Goal: Task Accomplishment & Management: Manage account settings

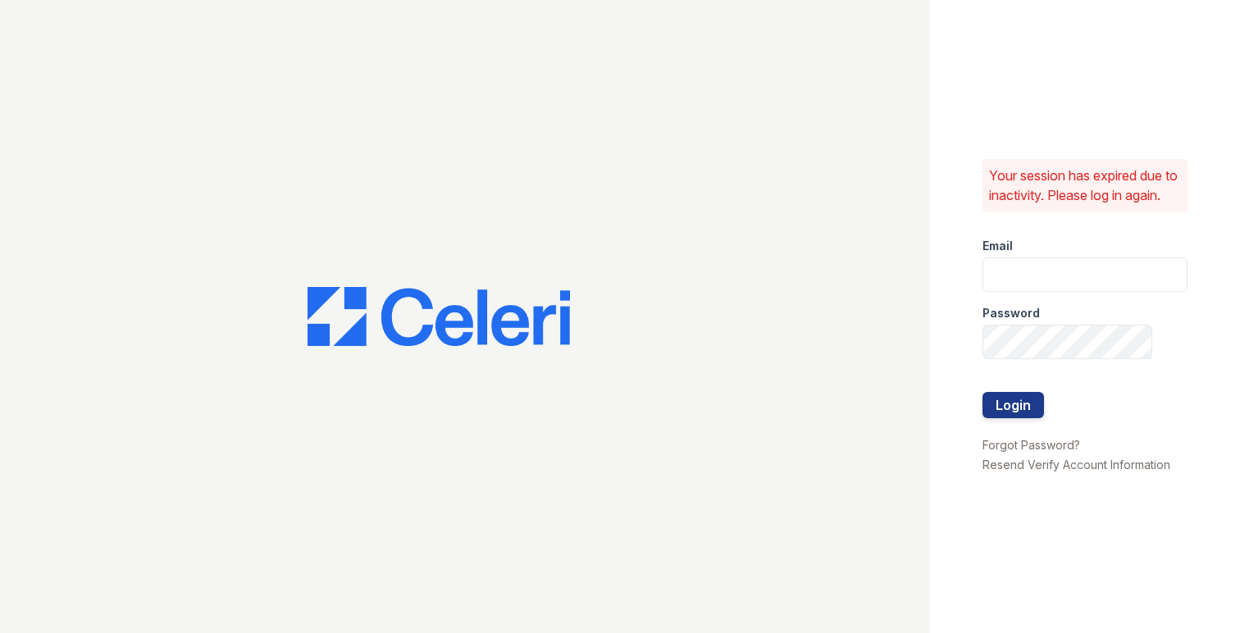
click at [1008, 271] on input "email" at bounding box center [1084, 274] width 205 height 34
click at [0, 632] on com-1password-button at bounding box center [0, 633] width 0 height 0
type input "max@getceleri.com"
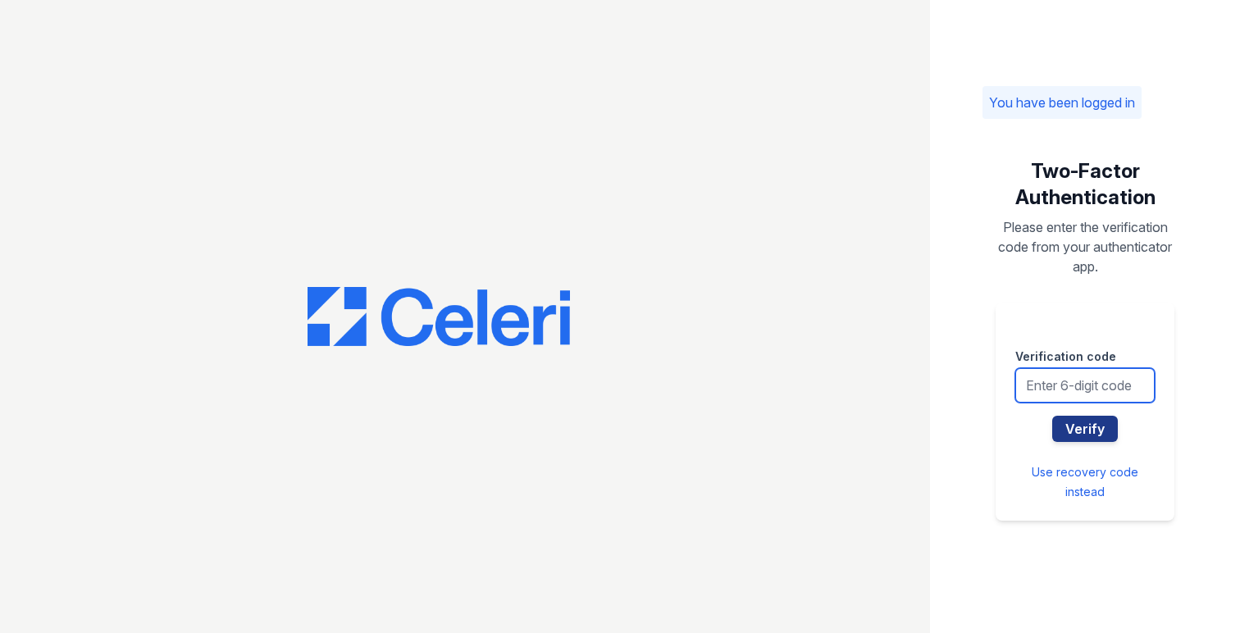
click at [1112, 374] on input "text" at bounding box center [1084, 385] width 139 height 34
type input "775456"
click at [1052, 416] on button "Verify" at bounding box center [1085, 429] width 66 height 26
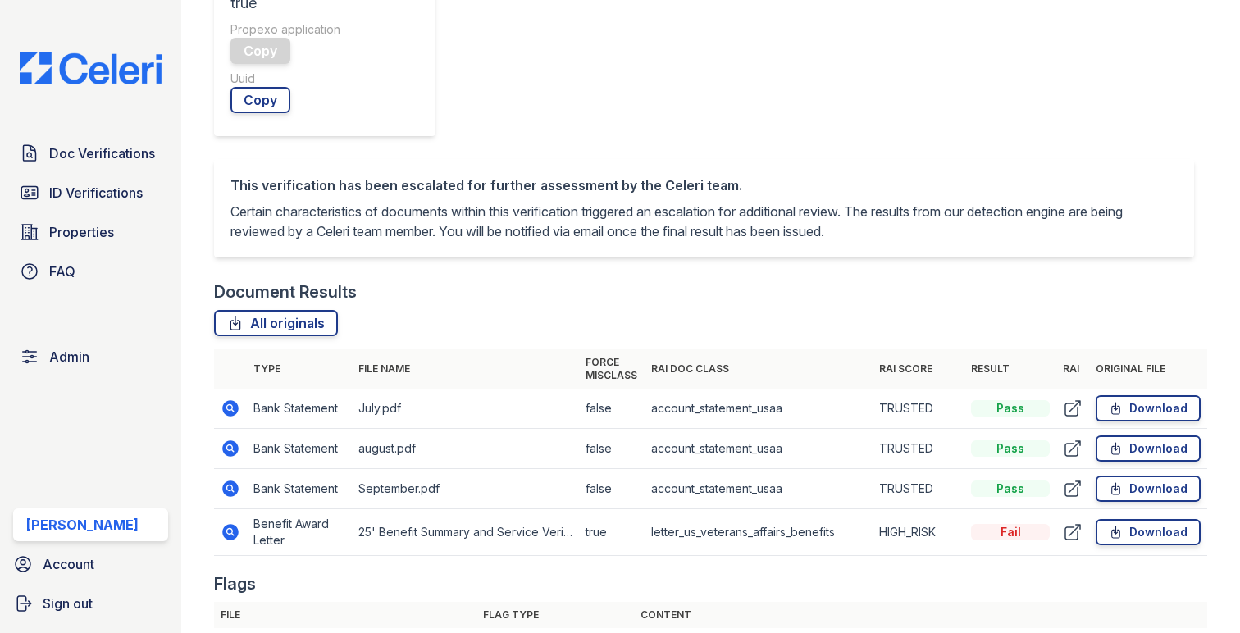
scroll to position [700, 0]
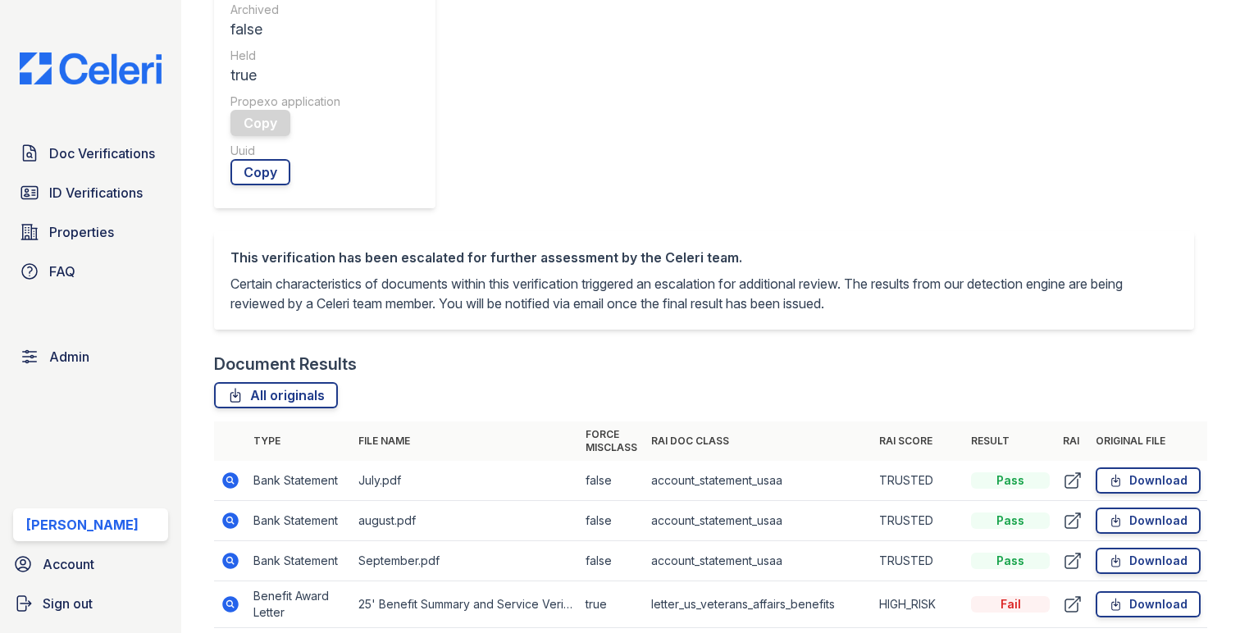
click at [229, 601] on icon at bounding box center [229, 603] width 4 height 4
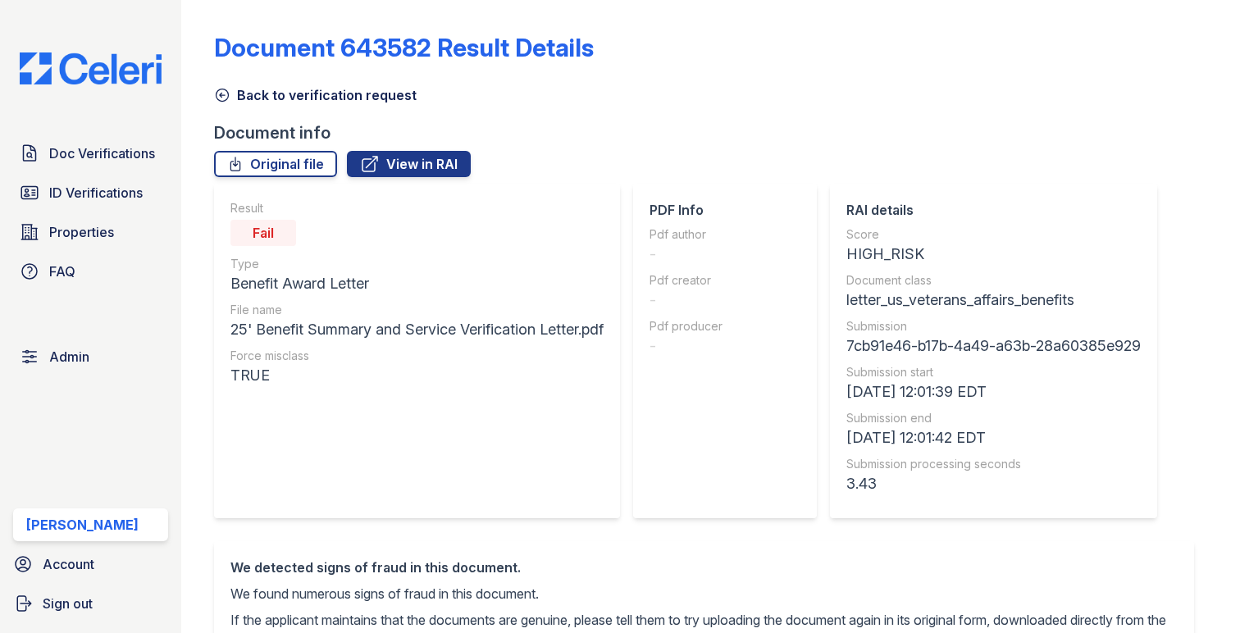
click at [224, 93] on icon at bounding box center [222, 95] width 16 height 16
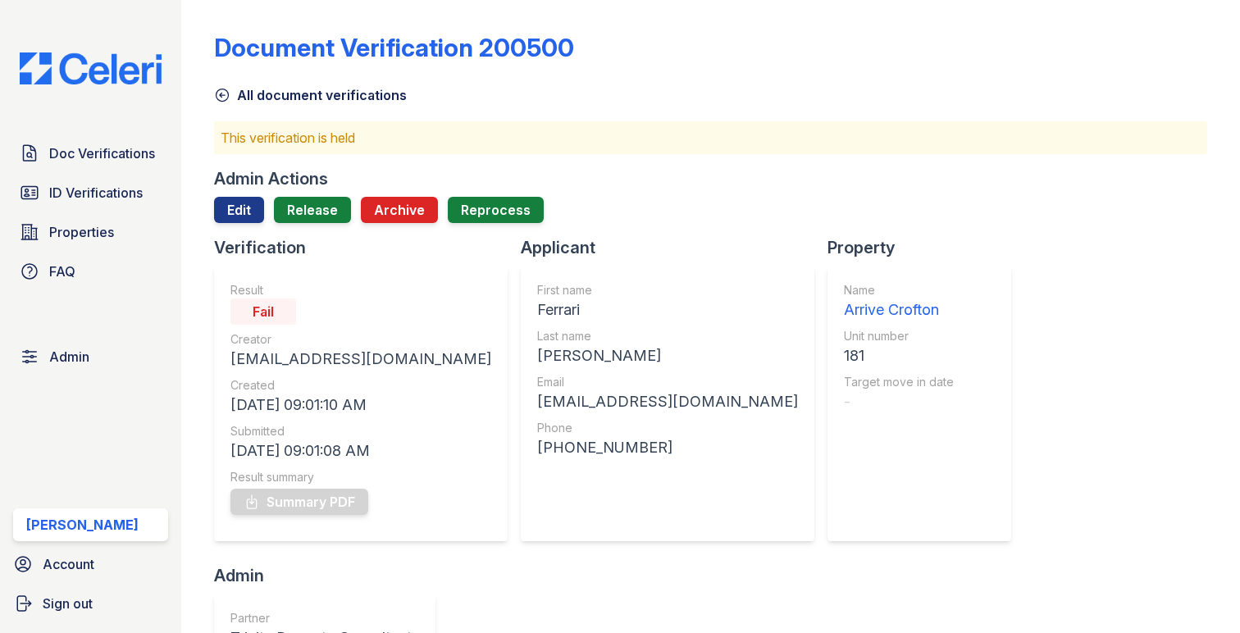
click at [266, 94] on link "All document verifications" at bounding box center [310, 95] width 193 height 20
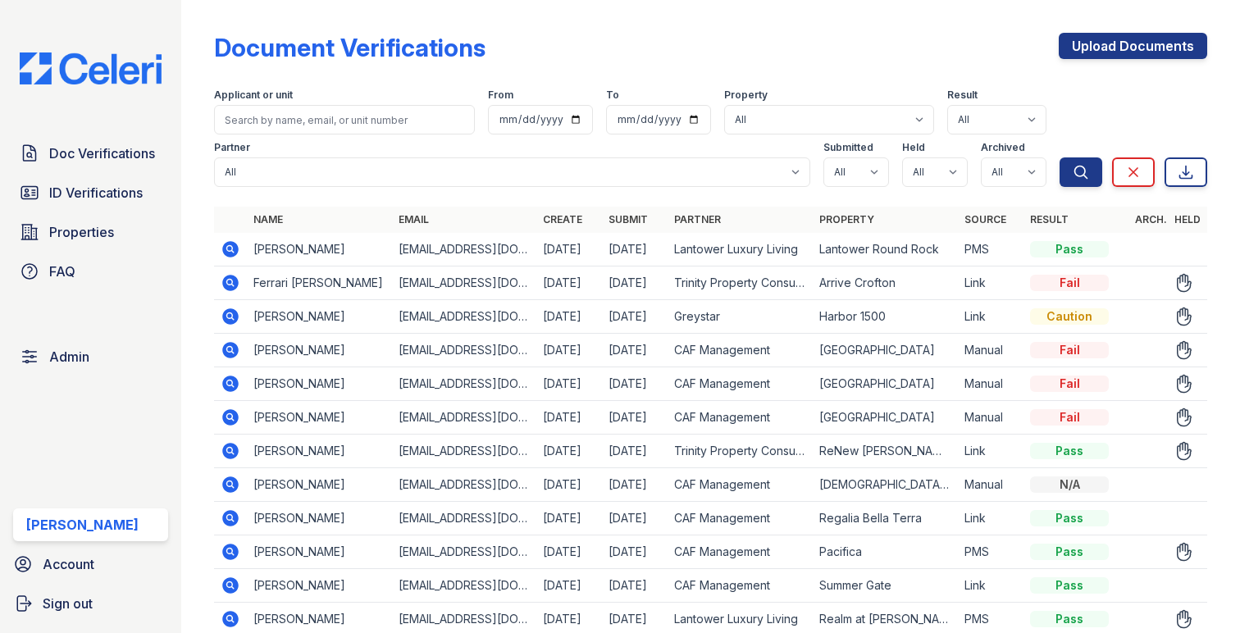
click at [233, 274] on icon at bounding box center [231, 283] width 20 height 20
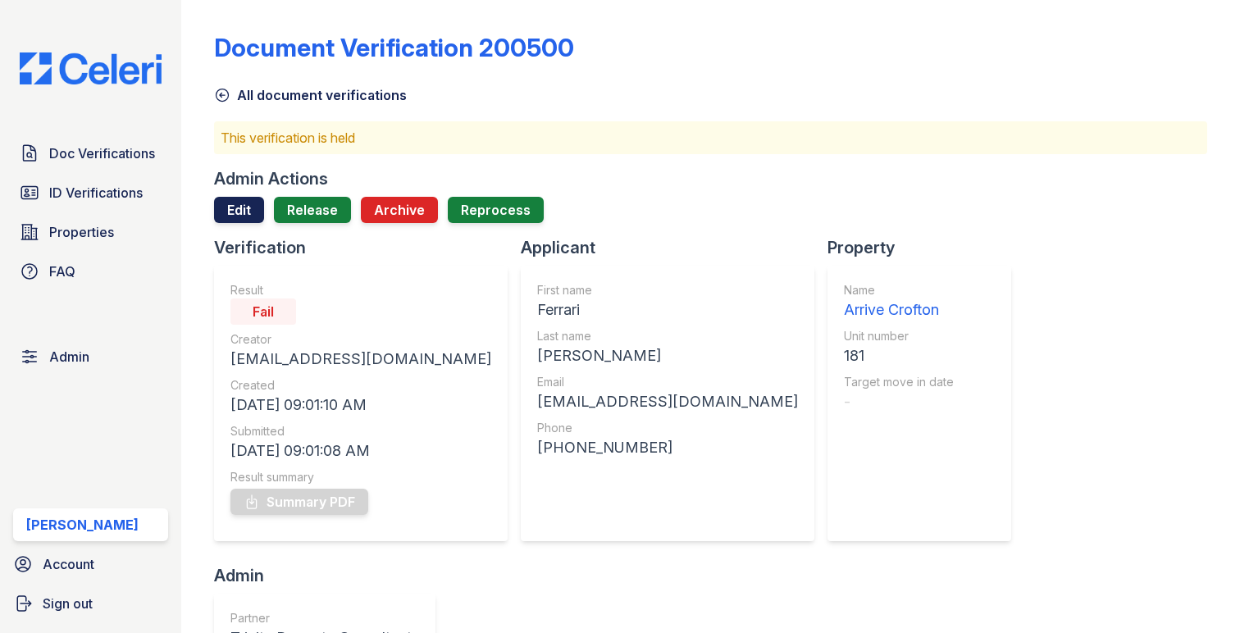
click at [249, 215] on link "Edit" at bounding box center [239, 210] width 50 height 26
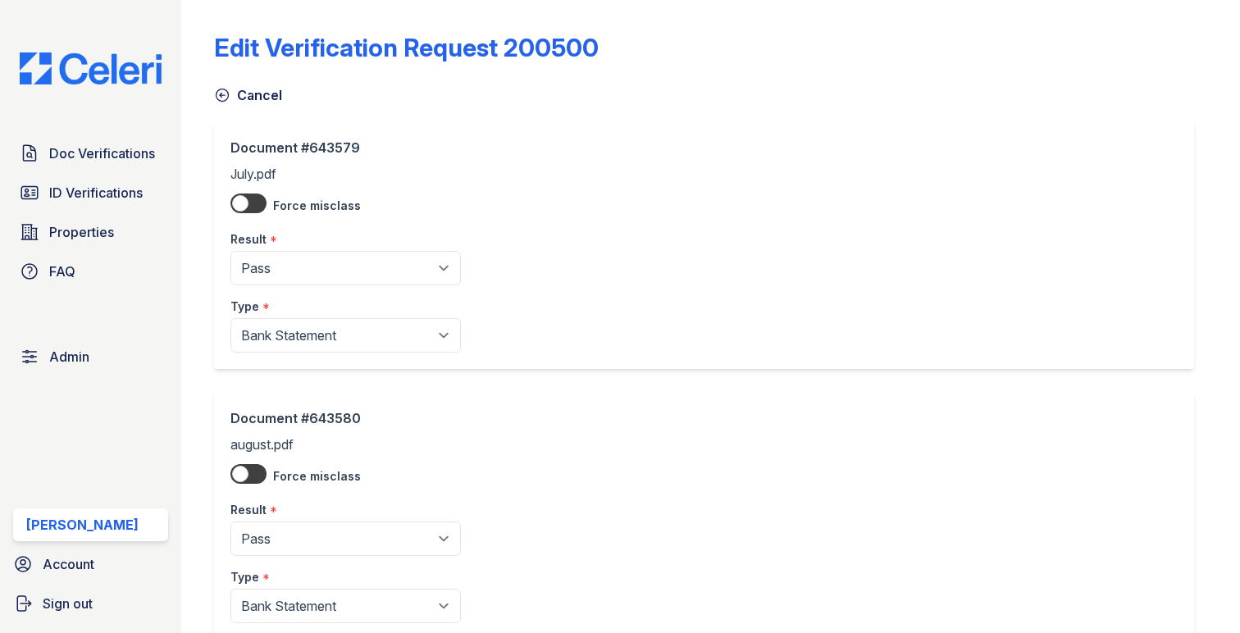
scroll to position [654, 0]
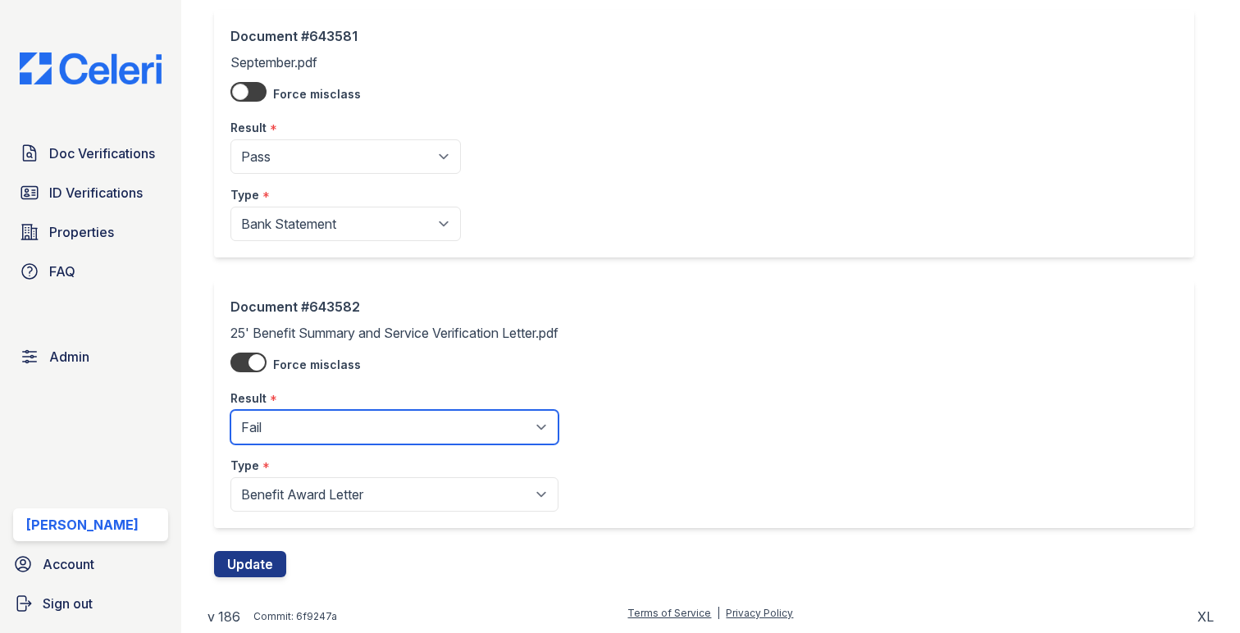
click at [323, 418] on select "Pending Sent Started Processing Pass Fail Caution Error N/A" at bounding box center [394, 427] width 328 height 34
select select "pass"
click at [230, 410] on select "Pending Sent Started Processing Pass Fail Caution Error N/A" at bounding box center [394, 427] width 328 height 34
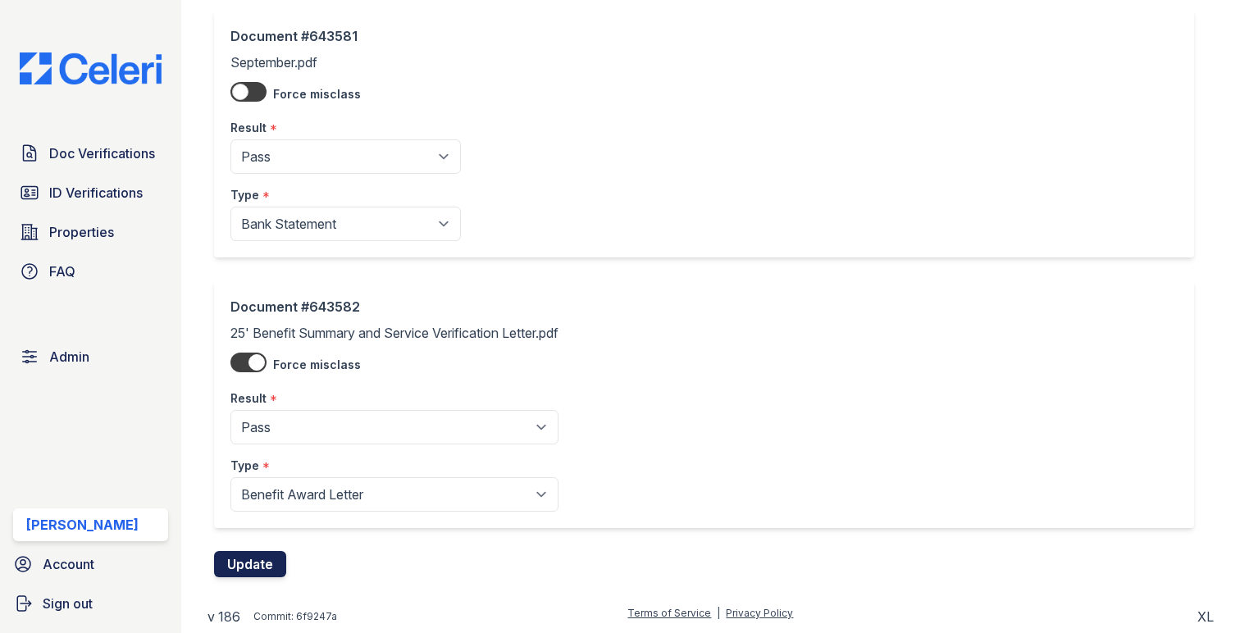
click at [261, 553] on button "Update" at bounding box center [250, 564] width 72 height 26
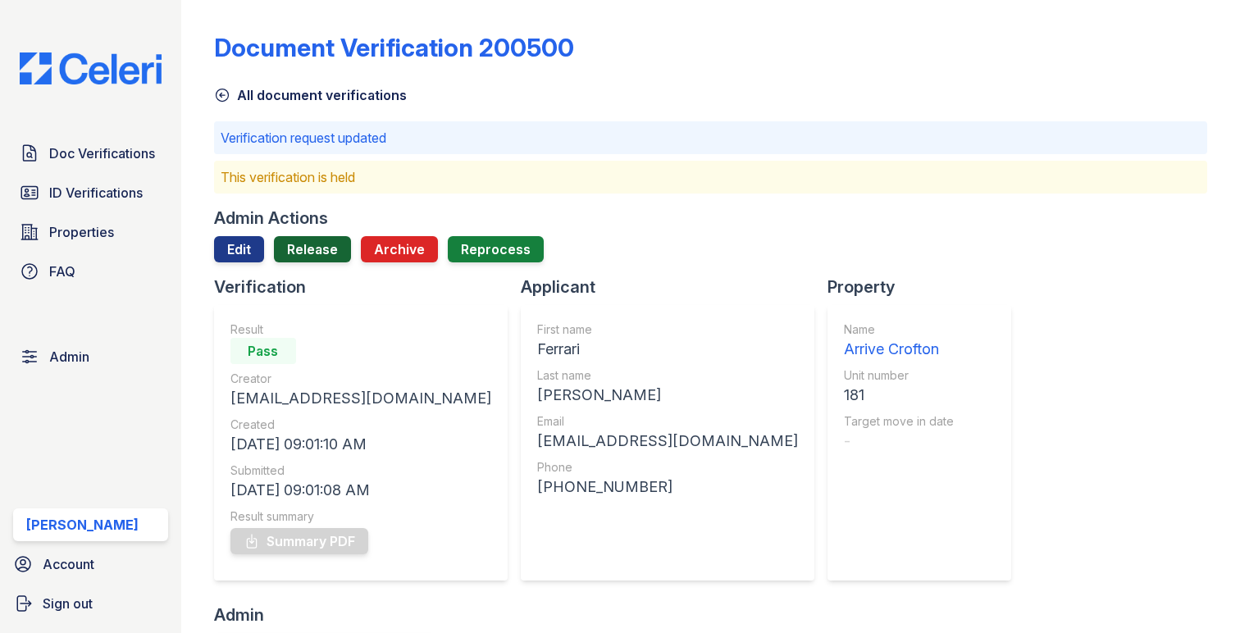
click at [322, 240] on link "Release" at bounding box center [312, 249] width 77 height 26
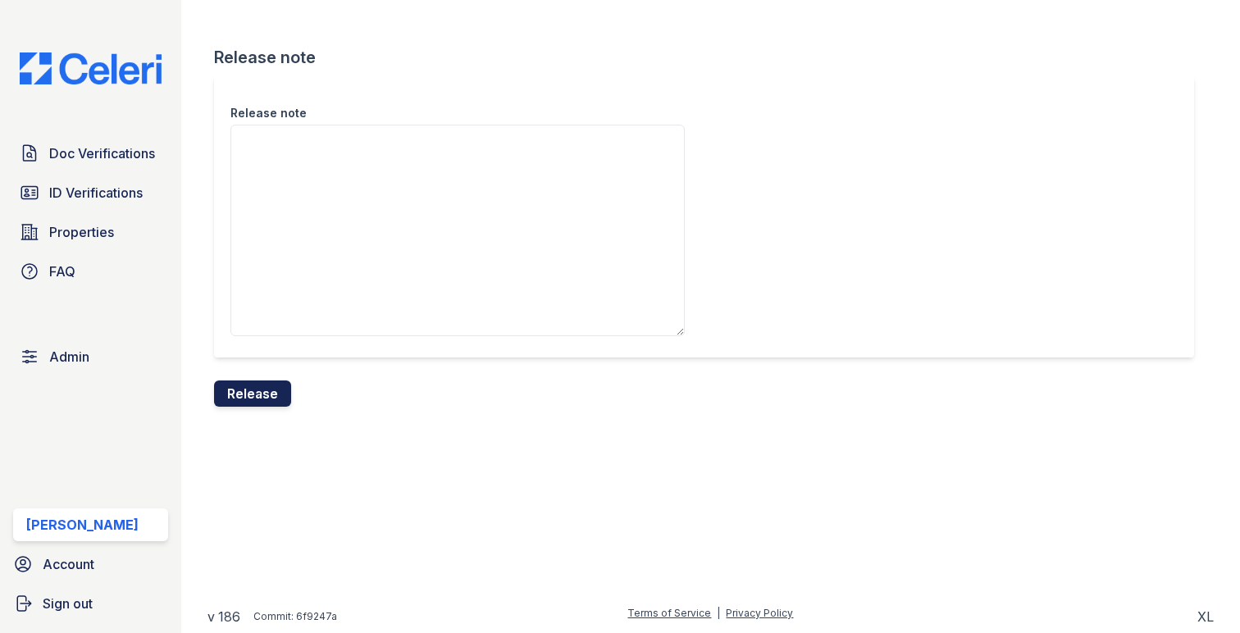
click at [253, 386] on button "Release" at bounding box center [252, 393] width 77 height 26
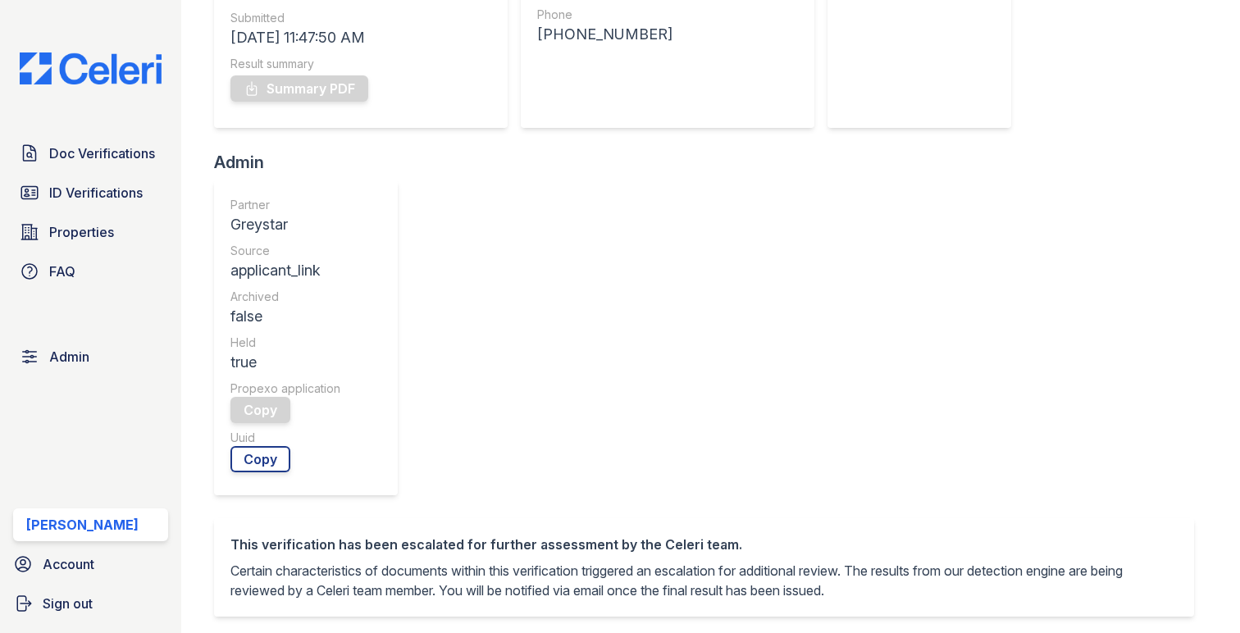
scroll to position [625, 0]
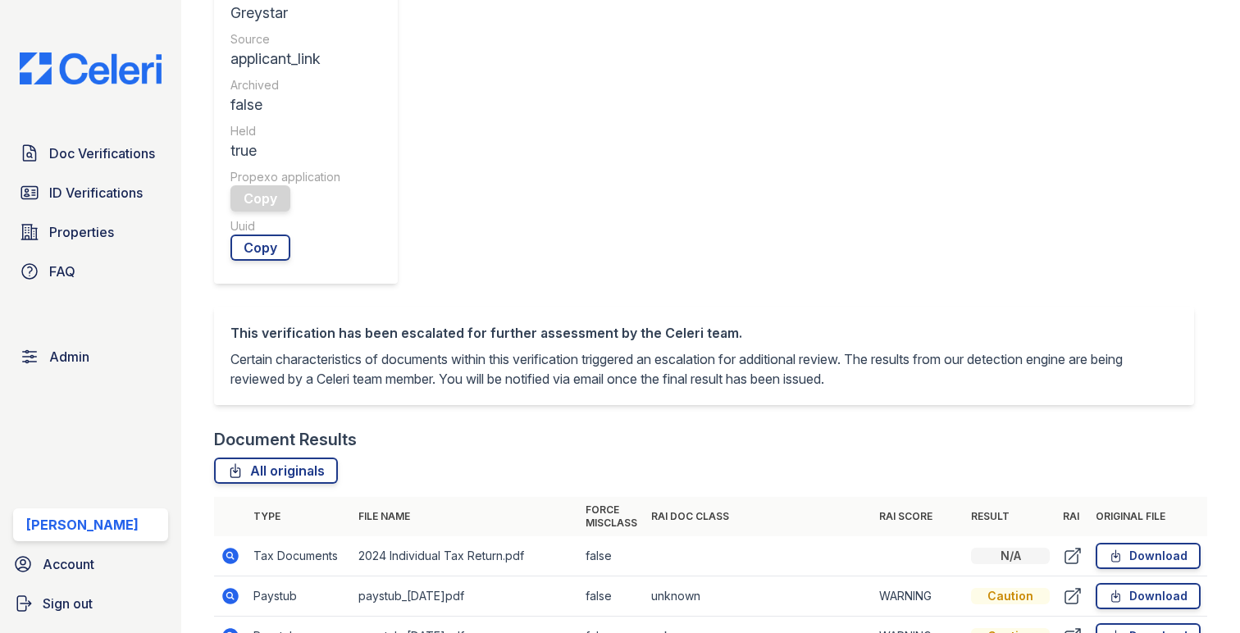
click at [230, 586] on icon at bounding box center [231, 596] width 20 height 20
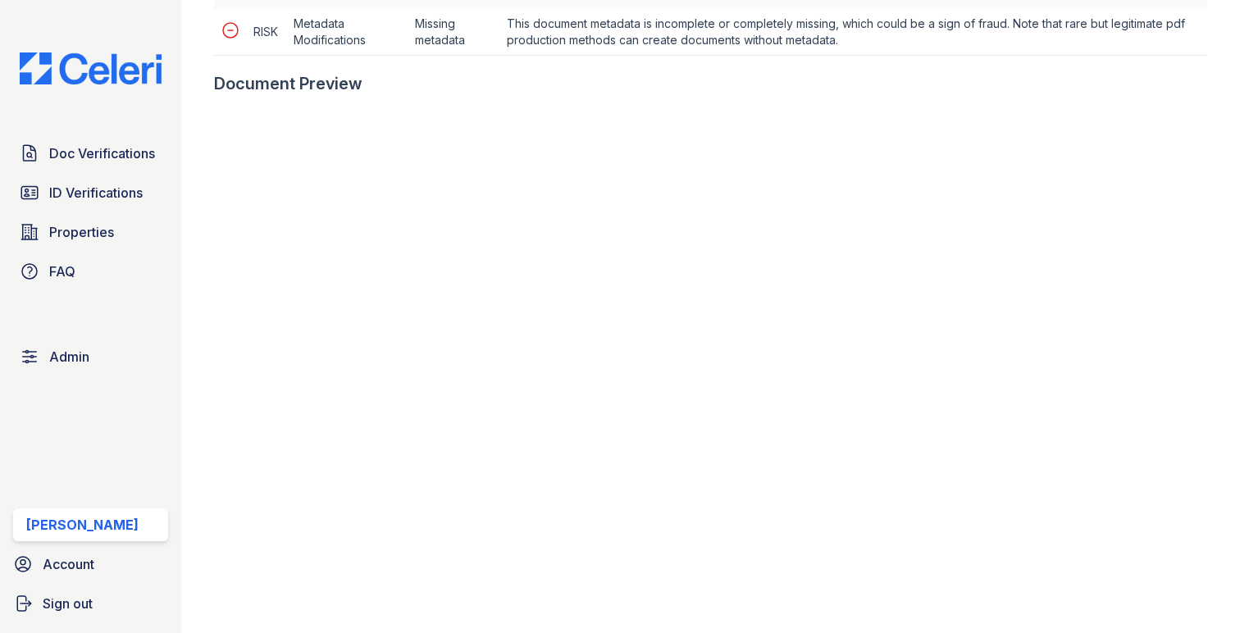
scroll to position [797, 0]
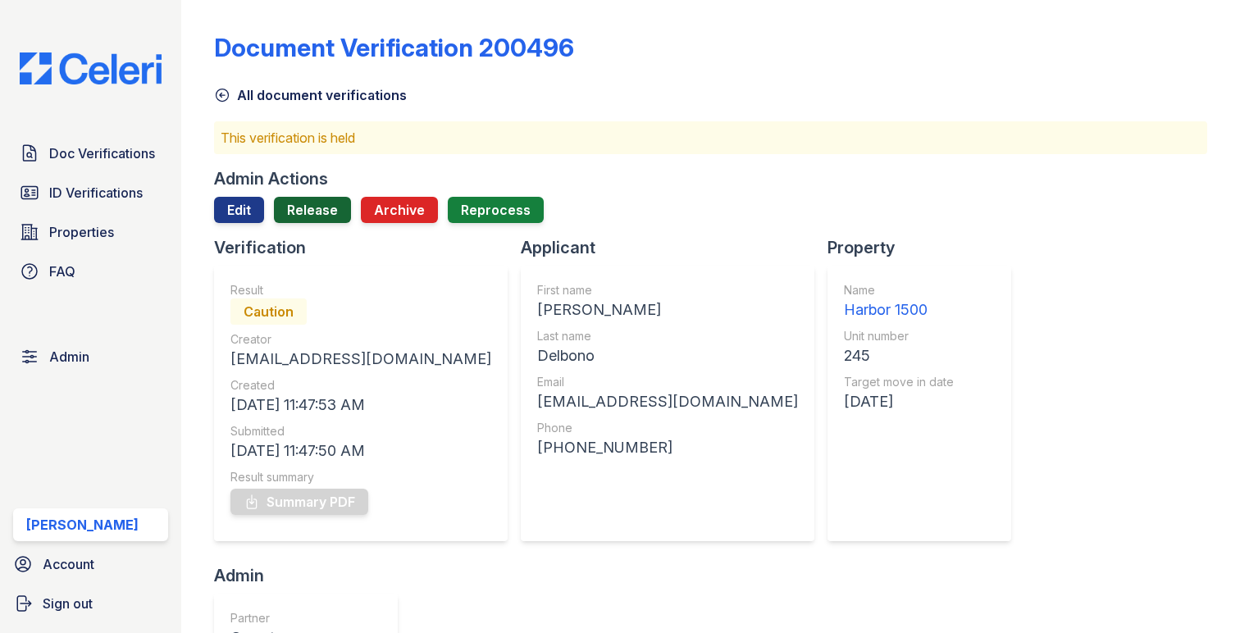
click at [316, 209] on link "Release" at bounding box center [312, 210] width 77 height 26
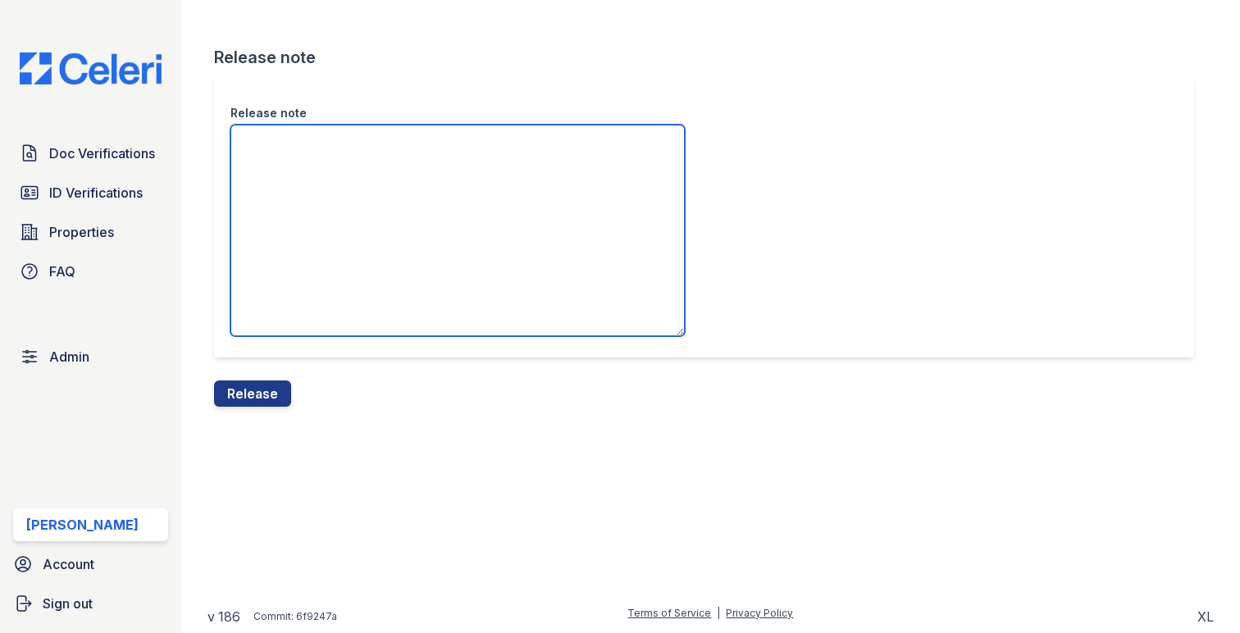
click at [316, 231] on textarea "Release note" at bounding box center [457, 231] width 454 height 212
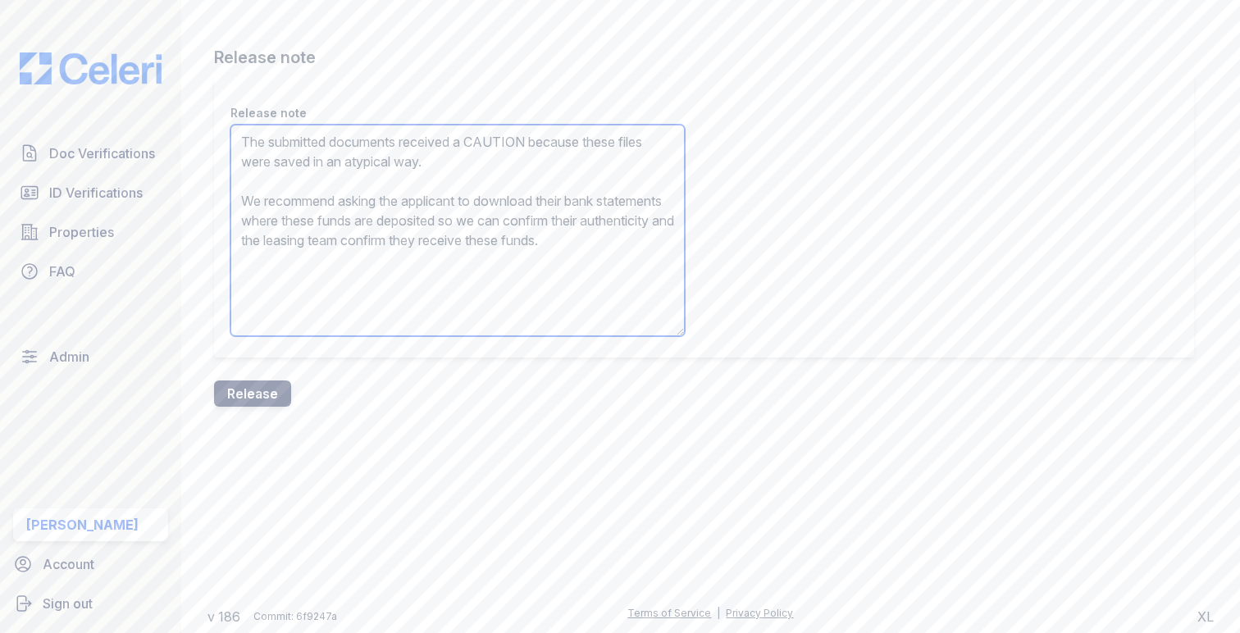
type textarea "The submitted documents received a CAUTION because these files were saved in an…"
click at [243, 397] on button "Release" at bounding box center [252, 393] width 77 height 26
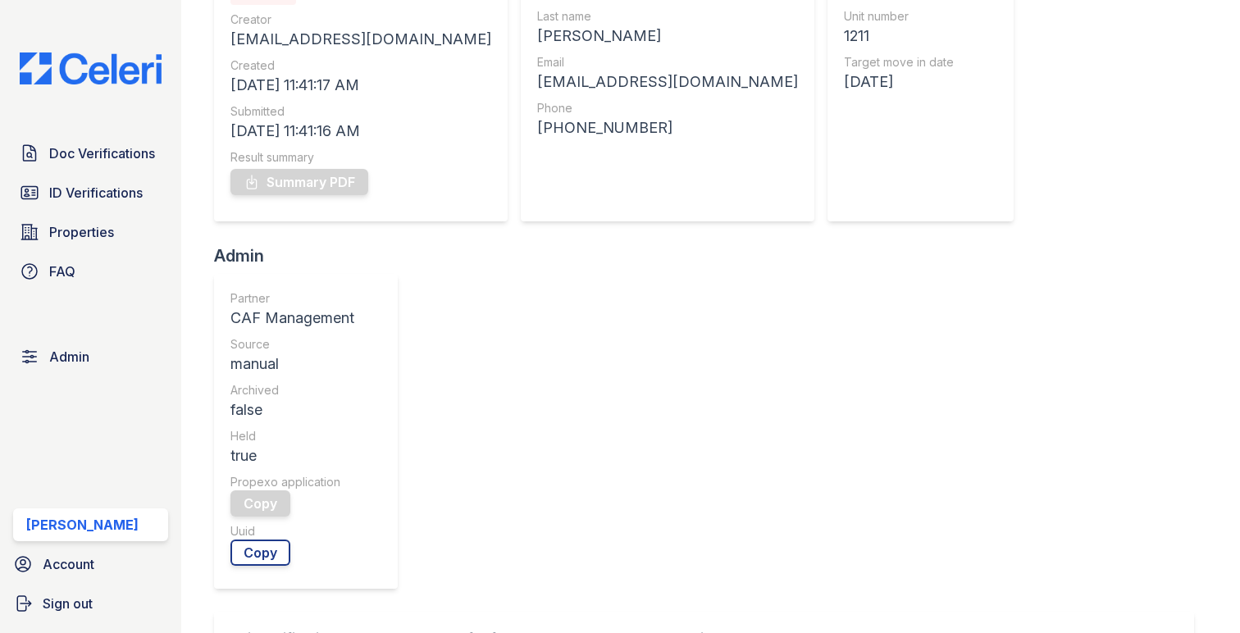
scroll to position [653, 0]
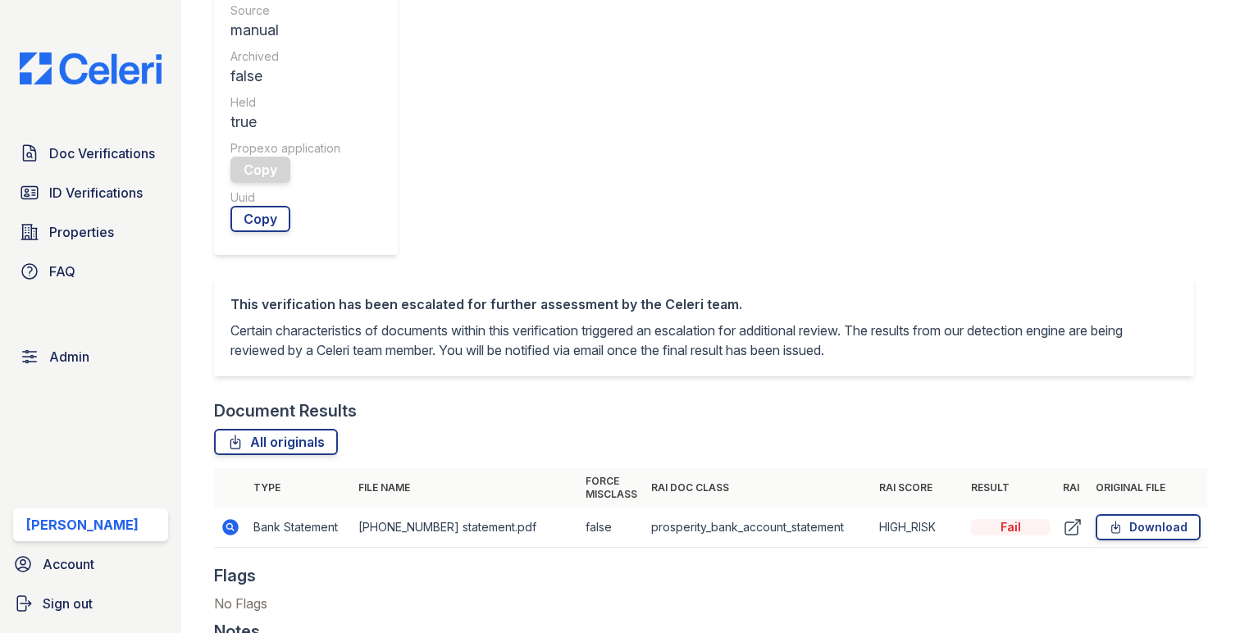
click at [237, 519] on icon at bounding box center [230, 527] width 16 height 16
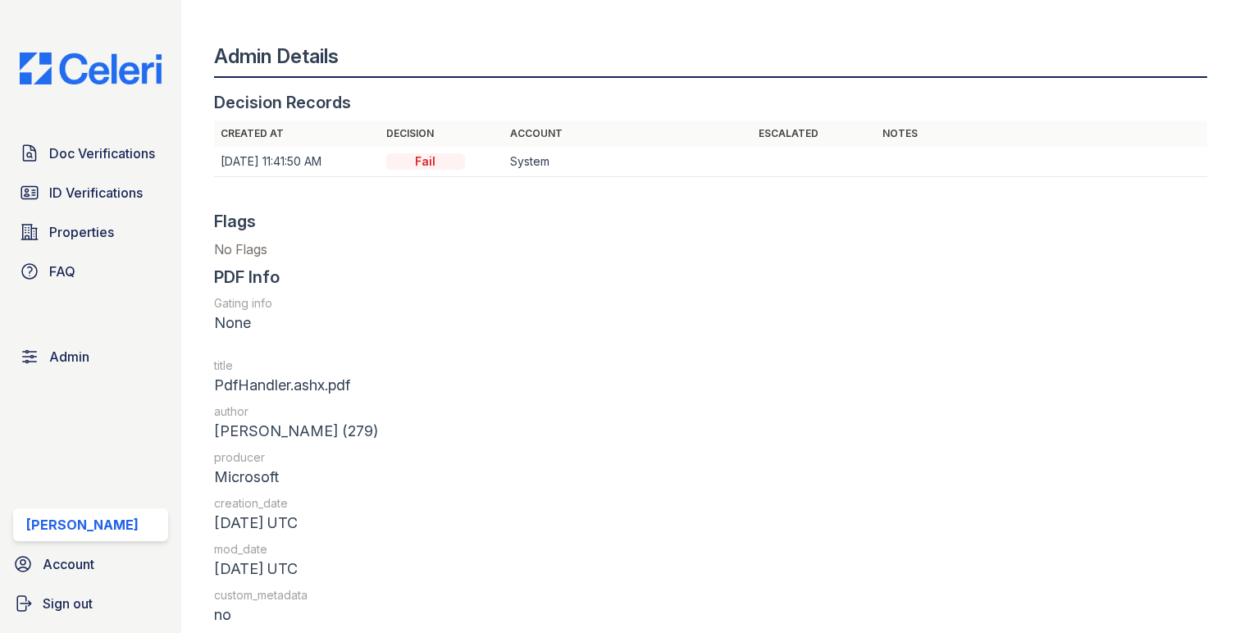
scroll to position [1918, 0]
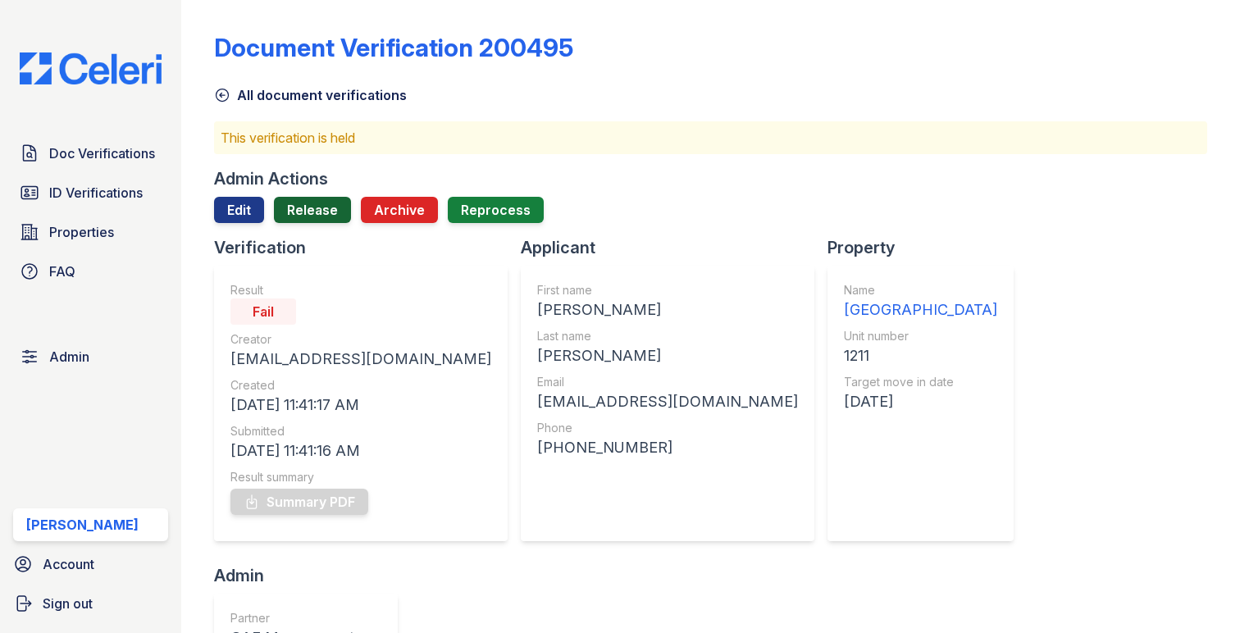
click at [324, 221] on link "Release" at bounding box center [312, 210] width 77 height 26
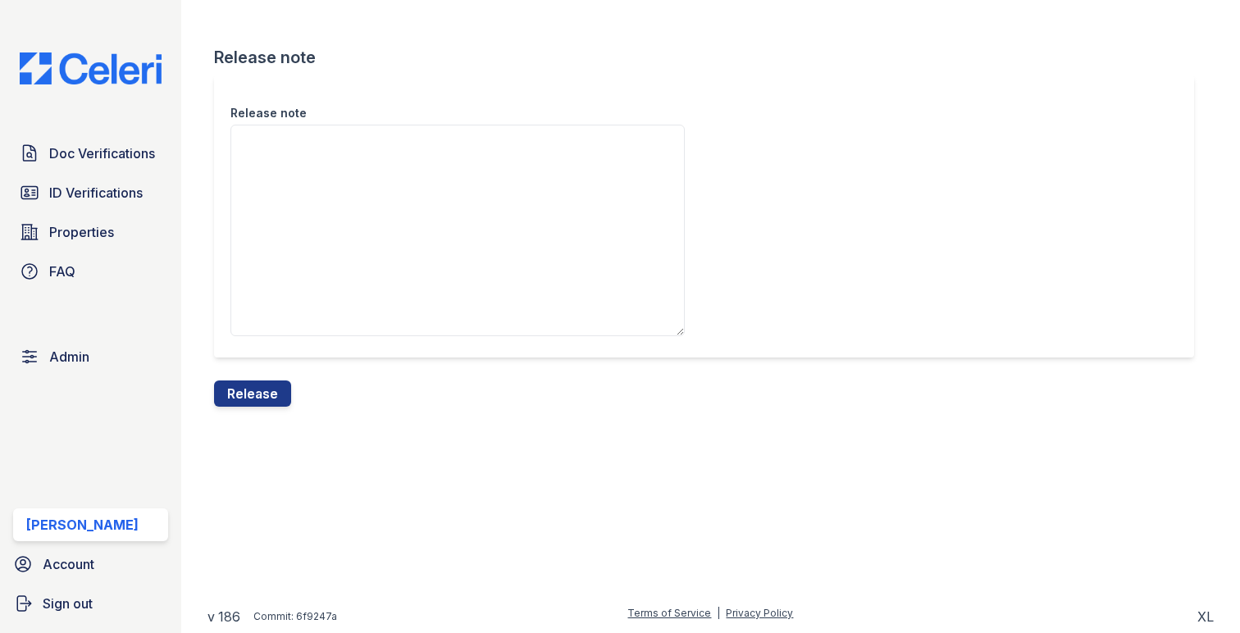
click at [278, 366] on div "Release note" at bounding box center [710, 227] width 993 height 305
click at [264, 407] on button "Release" at bounding box center [252, 393] width 77 height 26
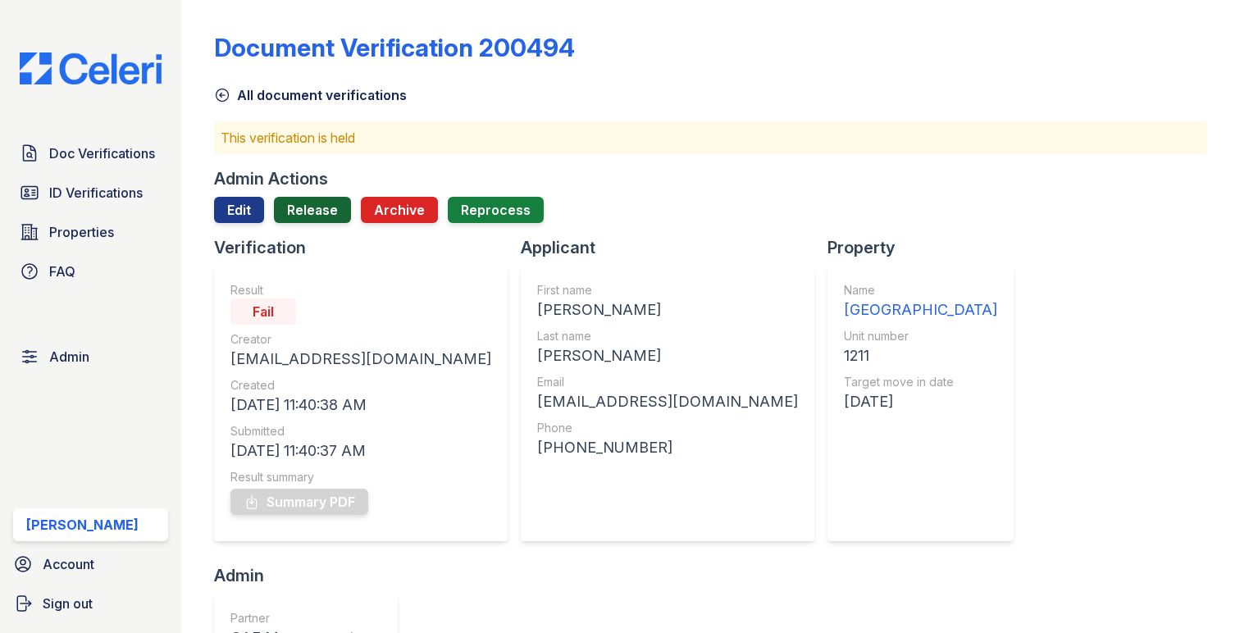
click at [308, 213] on link "Release" at bounding box center [312, 210] width 77 height 26
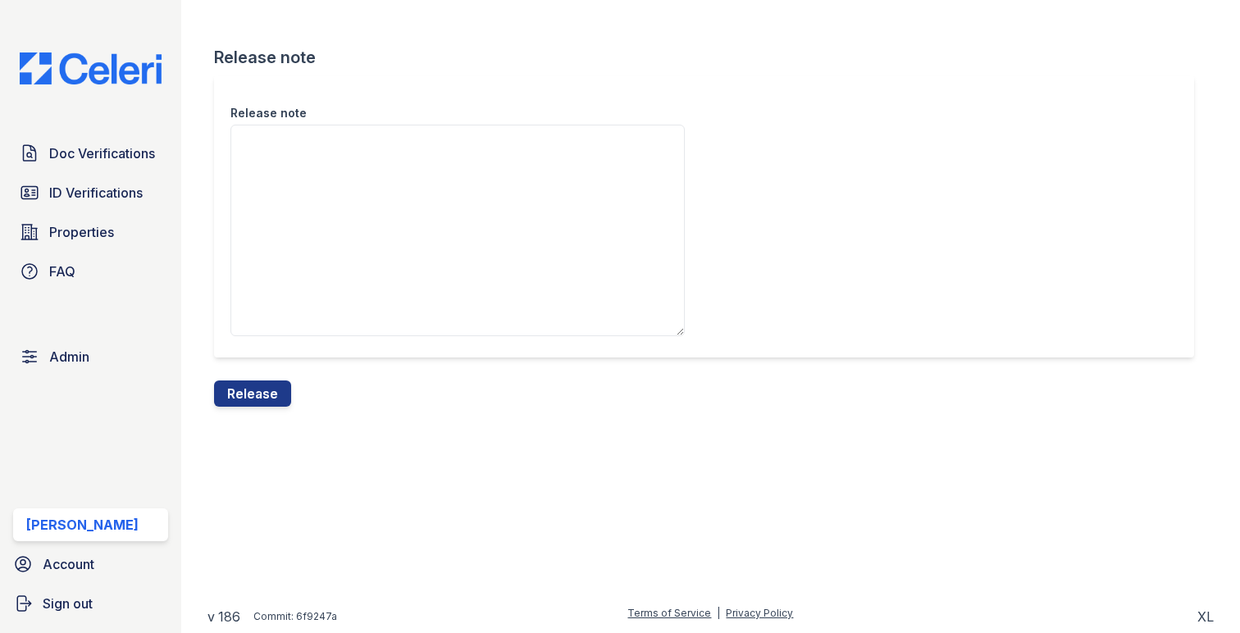
click at [259, 371] on div "Release note" at bounding box center [710, 227] width 993 height 305
click at [253, 395] on button "Release" at bounding box center [252, 393] width 77 height 26
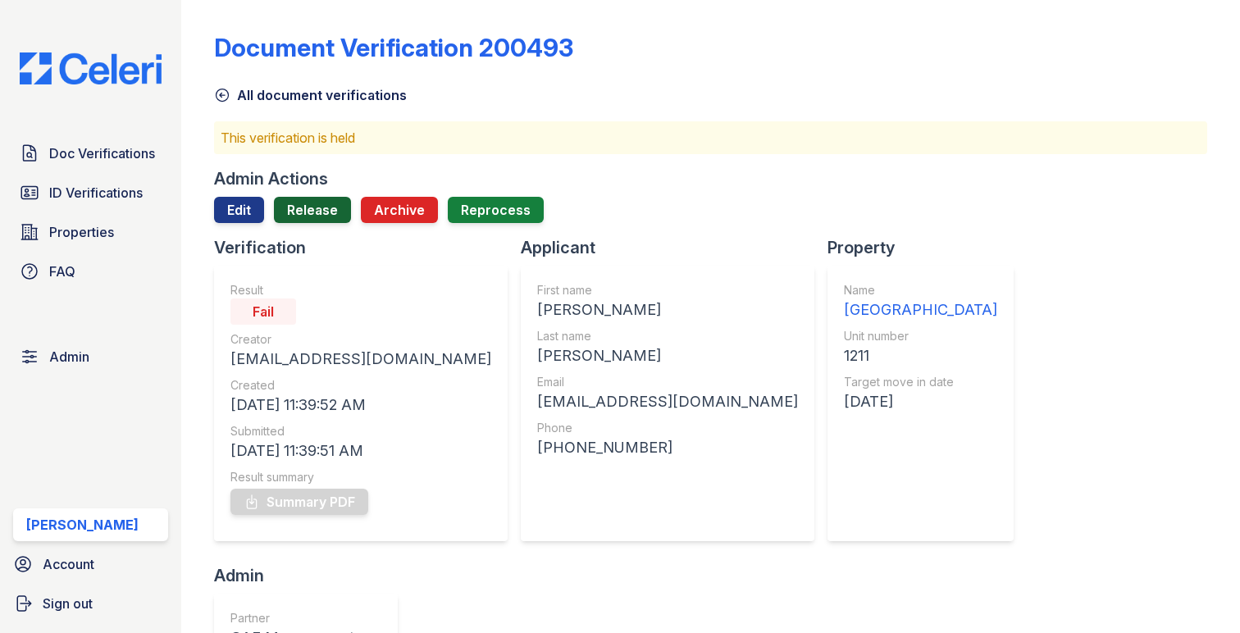
click at [312, 212] on link "Release" at bounding box center [312, 210] width 77 height 26
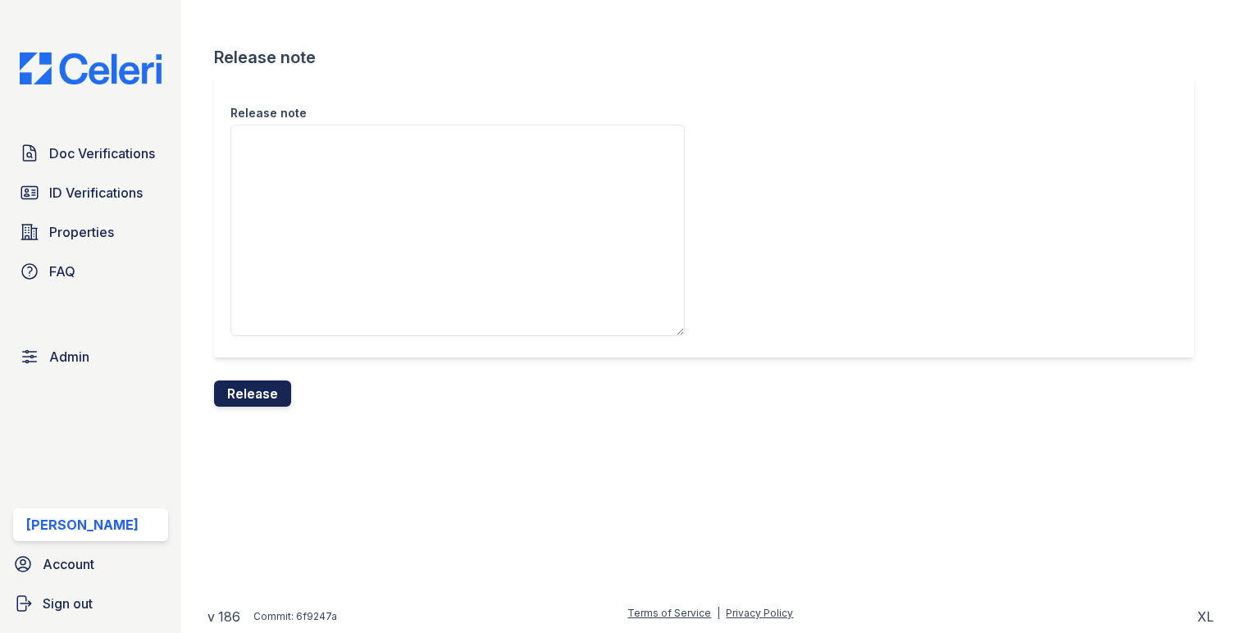
click at [262, 389] on button "Release" at bounding box center [252, 393] width 77 height 26
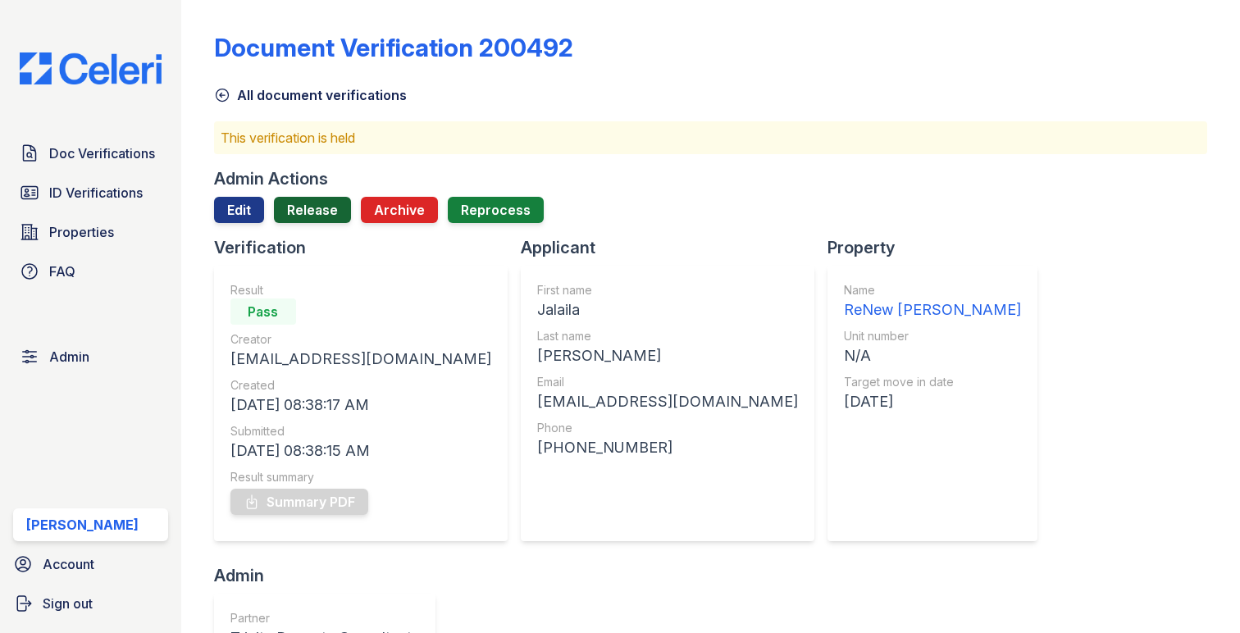
click at [325, 218] on link "Release" at bounding box center [312, 210] width 77 height 26
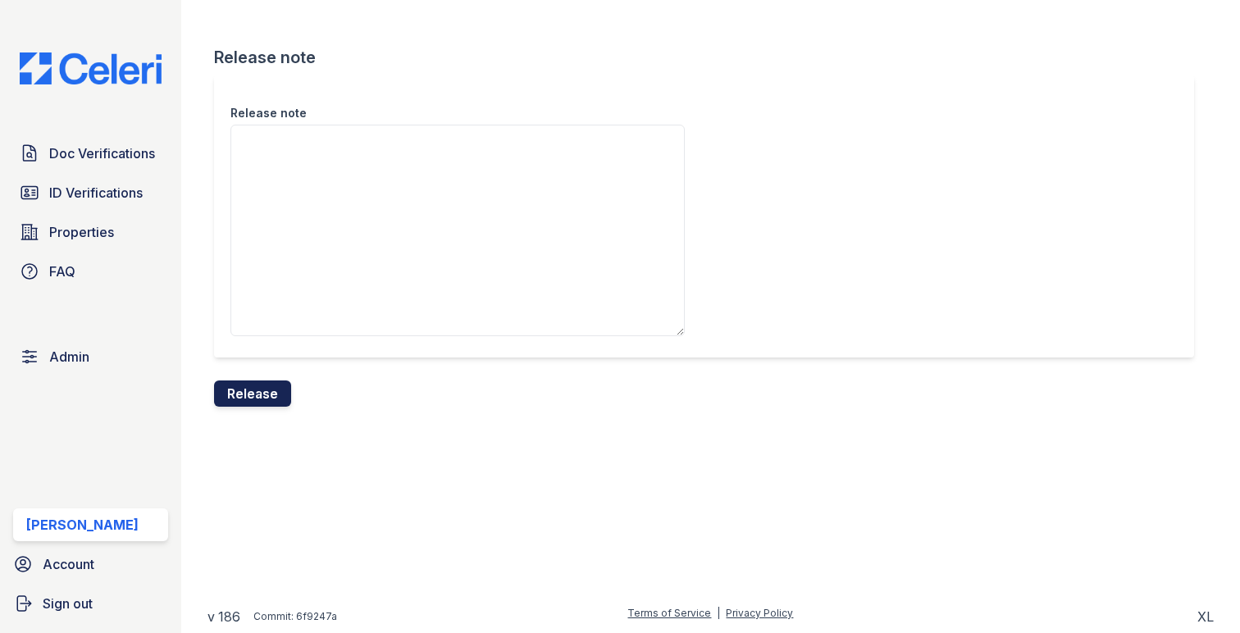
click at [269, 389] on button "Release" at bounding box center [252, 393] width 77 height 26
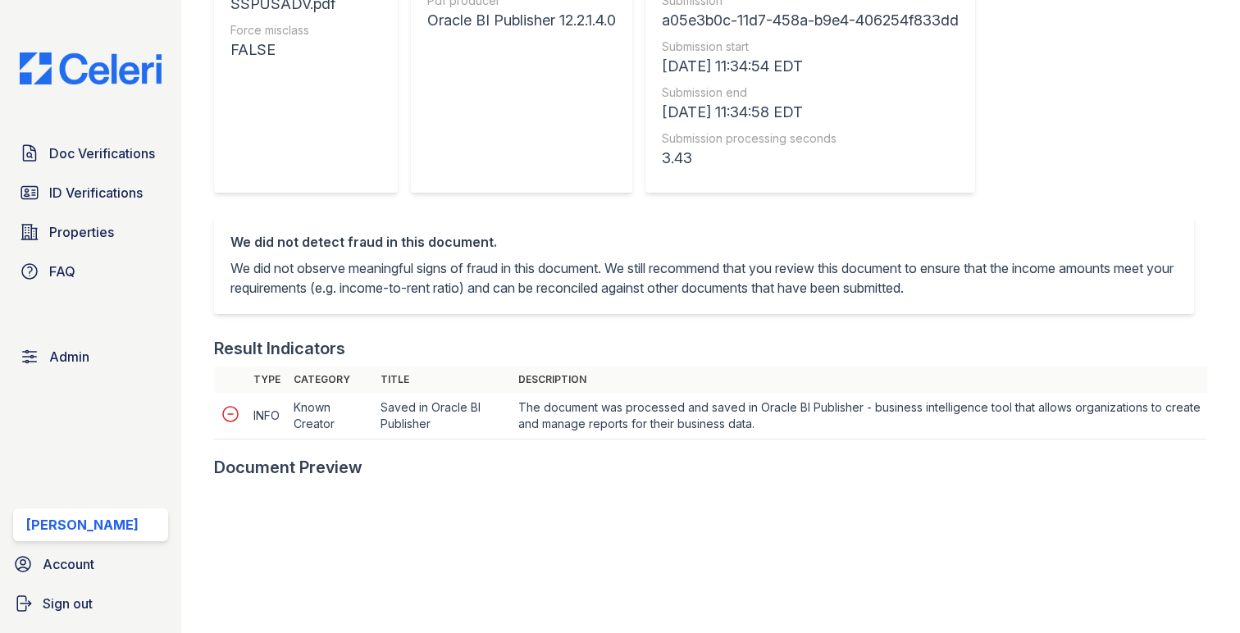
scroll to position [516, 0]
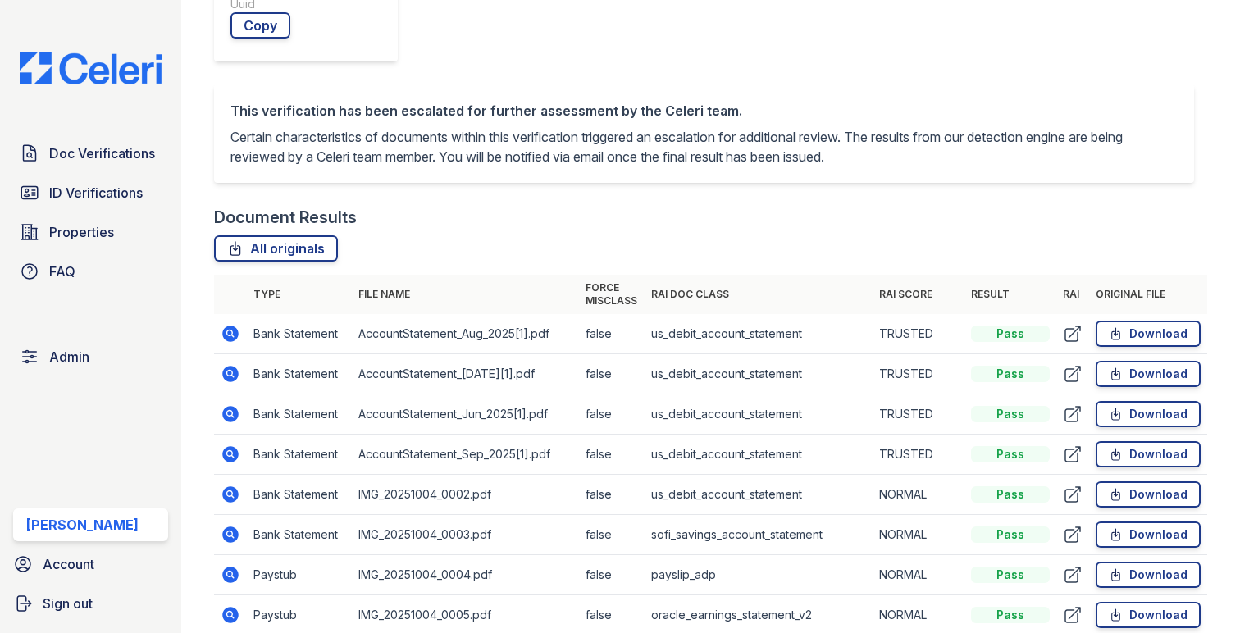
scroll to position [842, 0]
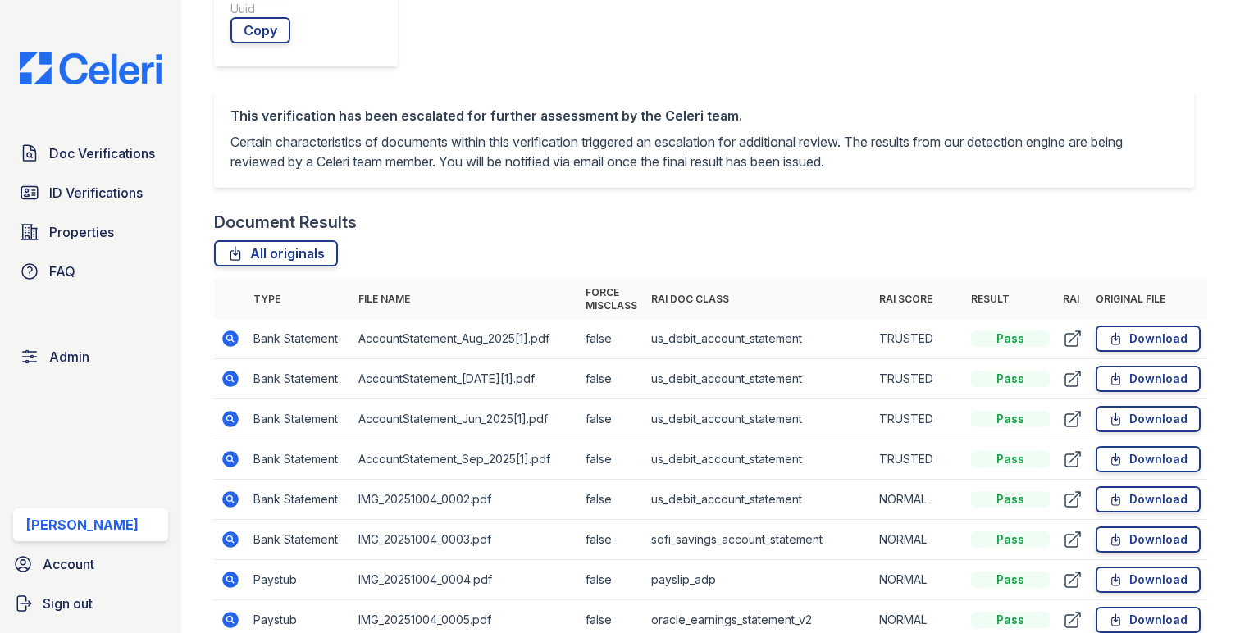
click at [228, 489] on icon at bounding box center [231, 499] width 20 height 20
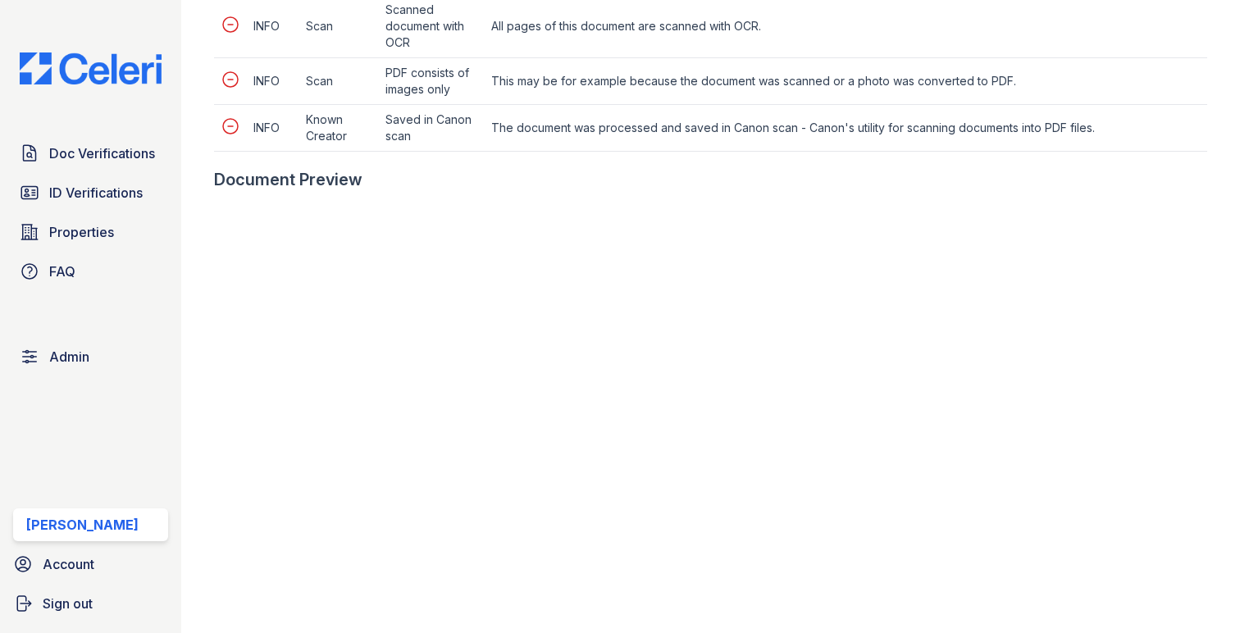
scroll to position [912, 0]
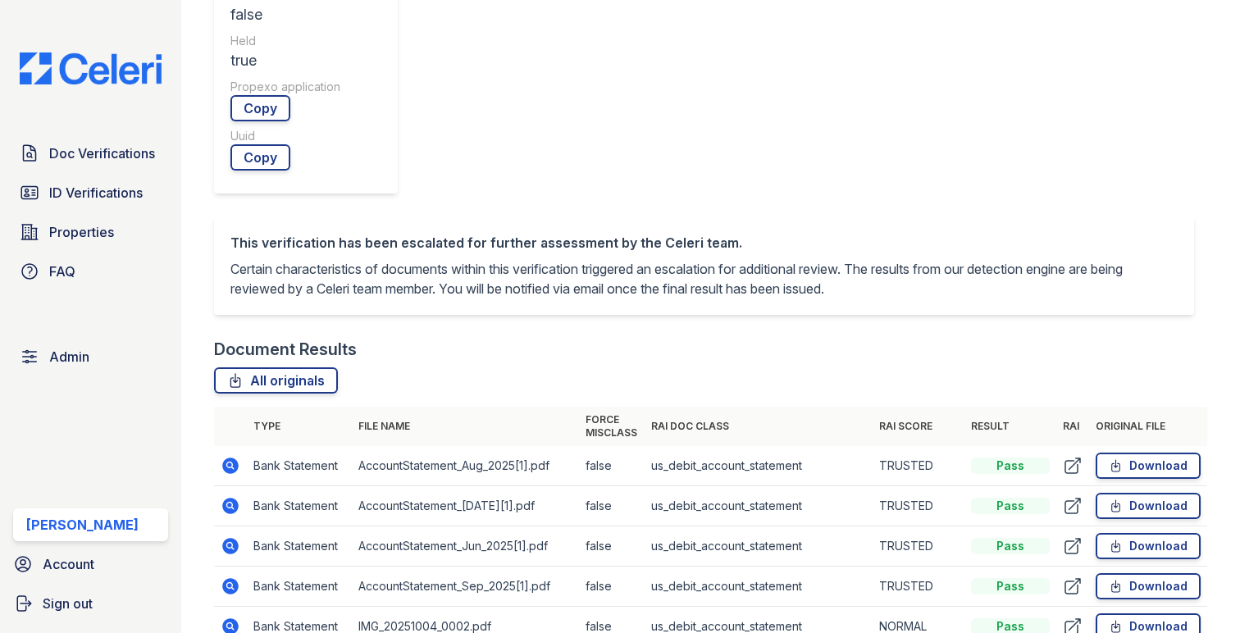
scroll to position [734, 0]
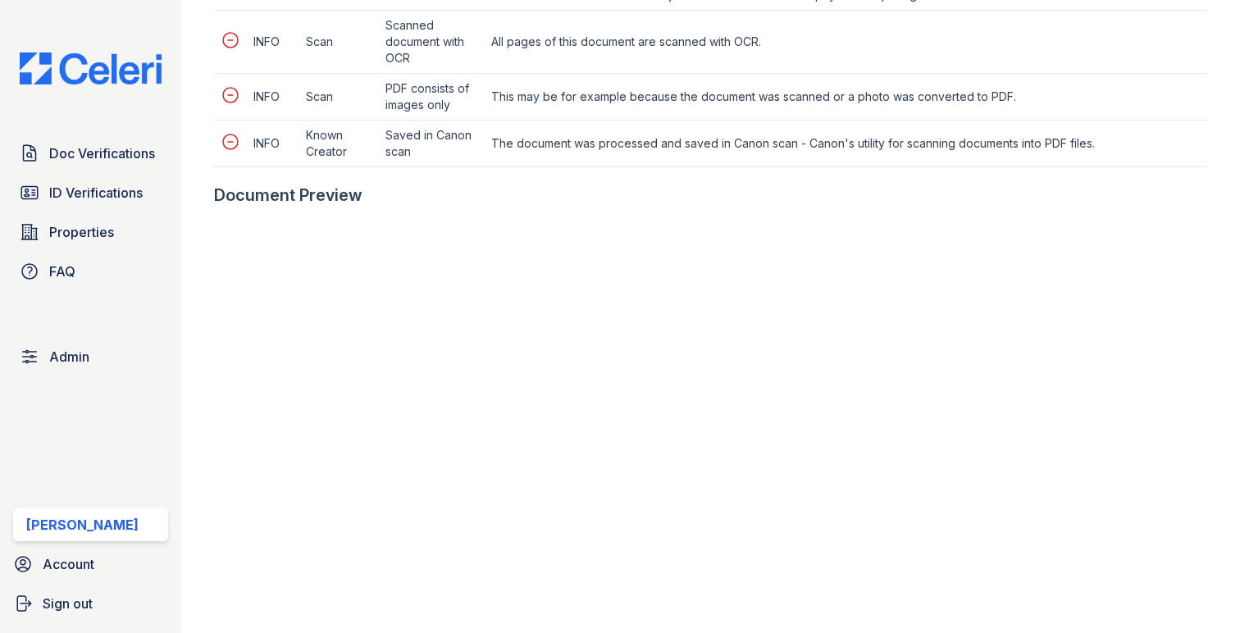
scroll to position [774, 0]
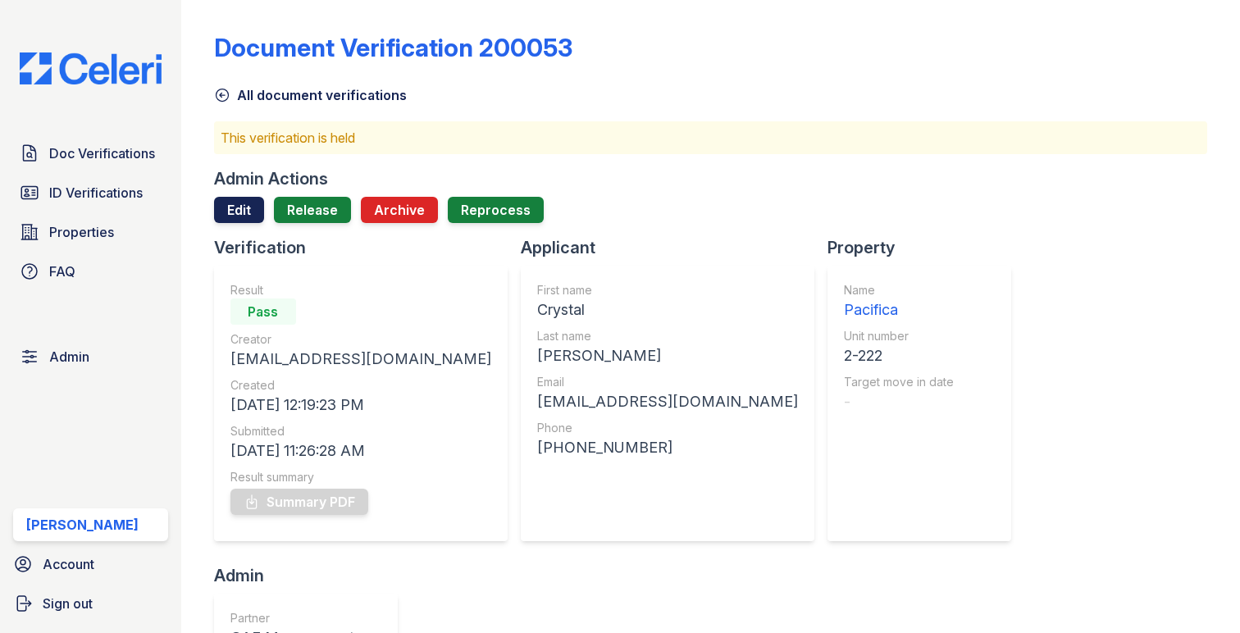
click at [254, 215] on link "Edit" at bounding box center [239, 210] width 50 height 26
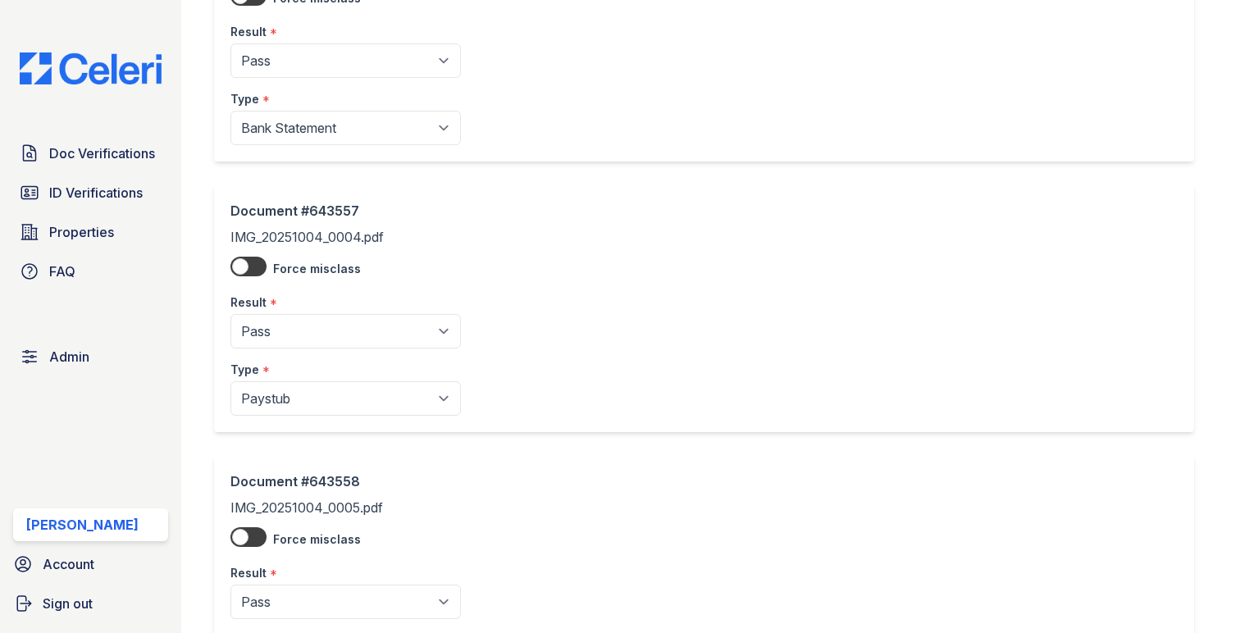
scroll to position [1738, 0]
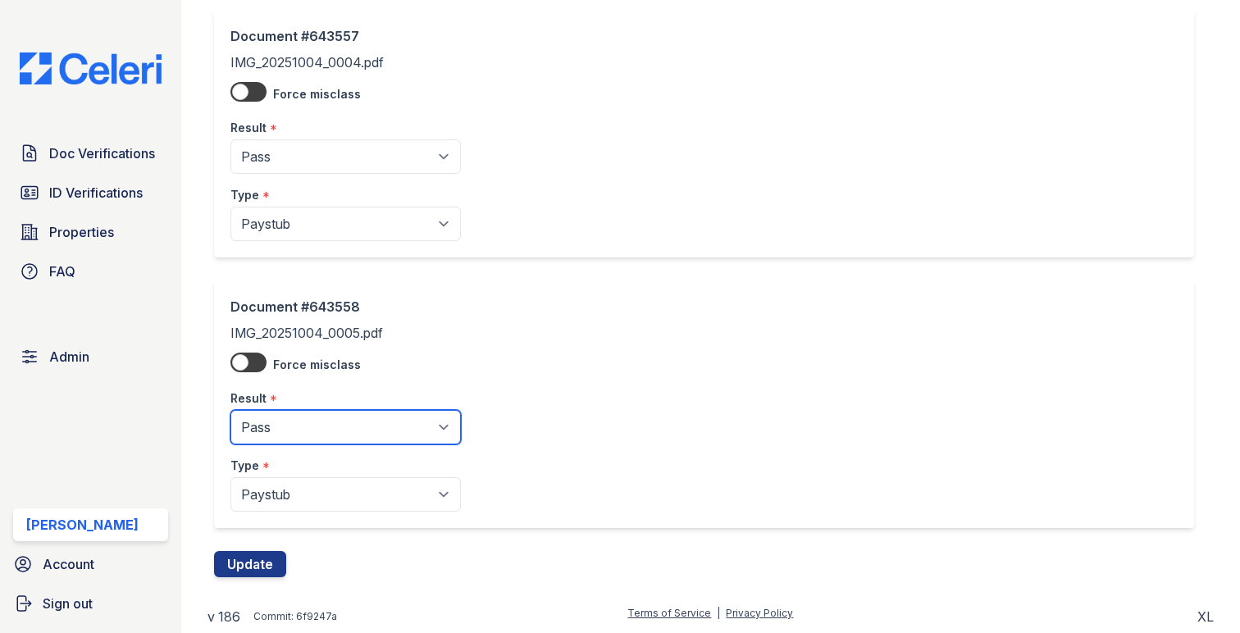
click at [346, 421] on select "Pending Sent Started Processing Pass Fail Caution Error N/A" at bounding box center [345, 427] width 230 height 34
select select "caution"
click at [230, 410] on select "Pending Sent Started Processing Pass Fail Caution Error N/A" at bounding box center [345, 427] width 230 height 34
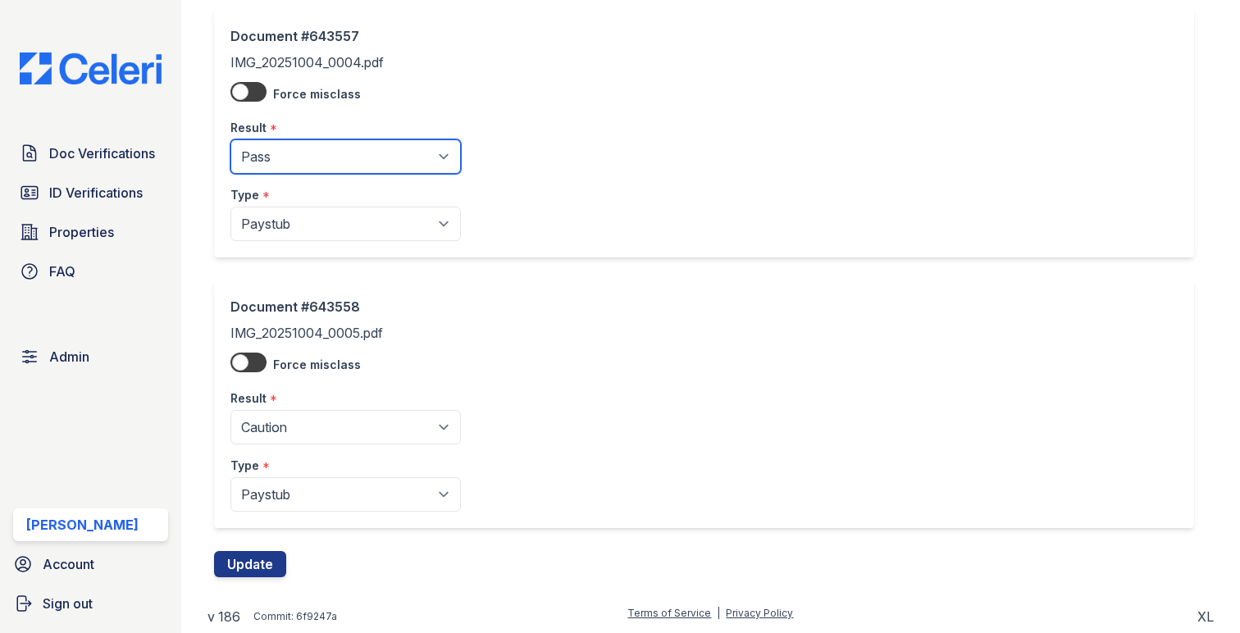
click at [340, 143] on select "Pending Sent Started Processing Pass Fail Caution Error N/A" at bounding box center [345, 156] width 230 height 34
select select "caution"
click at [230, 139] on select "Pending Sent Started Processing Pass Fail Caution Error N/A" at bounding box center [345, 156] width 230 height 34
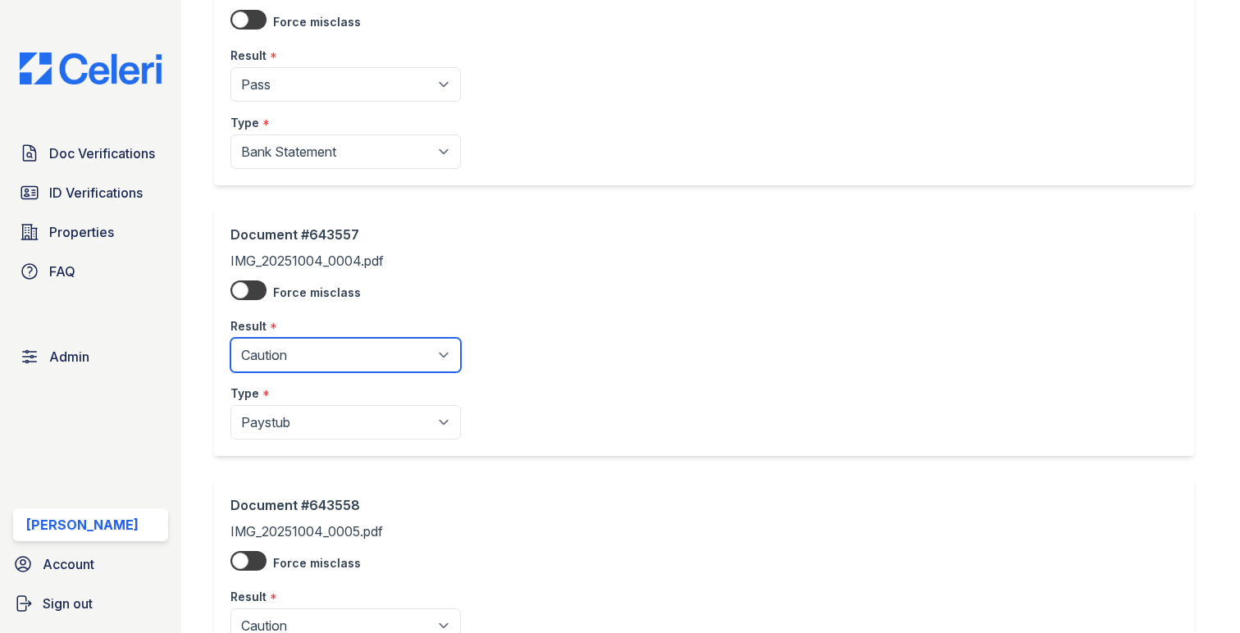
scroll to position [1394, 0]
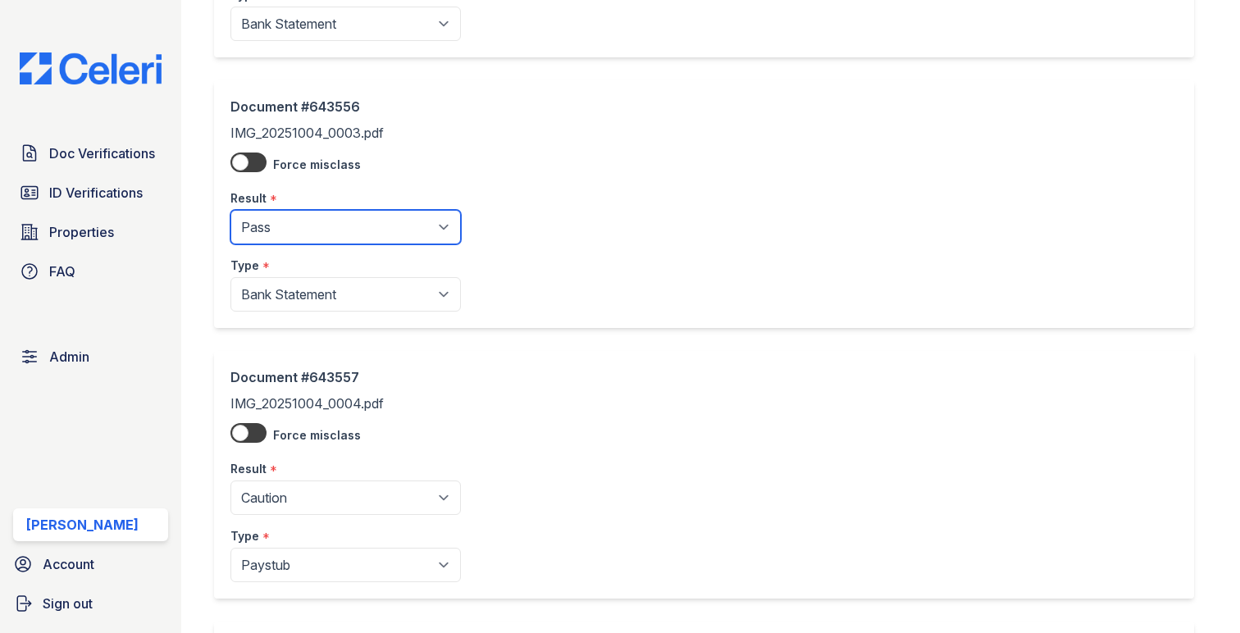
click at [365, 221] on select "Pending Sent Started Processing Pass Fail Caution Error N/A" at bounding box center [345, 227] width 230 height 34
click at [230, 212] on select "Pending Sent Started Processing Pass Fail Caution Error N/A" at bounding box center [345, 227] width 230 height 34
click at [353, 239] on select "Pending Sent Started Processing Pass Fail Caution Error N/A" at bounding box center [345, 227] width 230 height 34
select select "caution"
click at [230, 212] on select "Pending Sent Started Processing Pass Fail Caution Error N/A" at bounding box center [345, 227] width 230 height 34
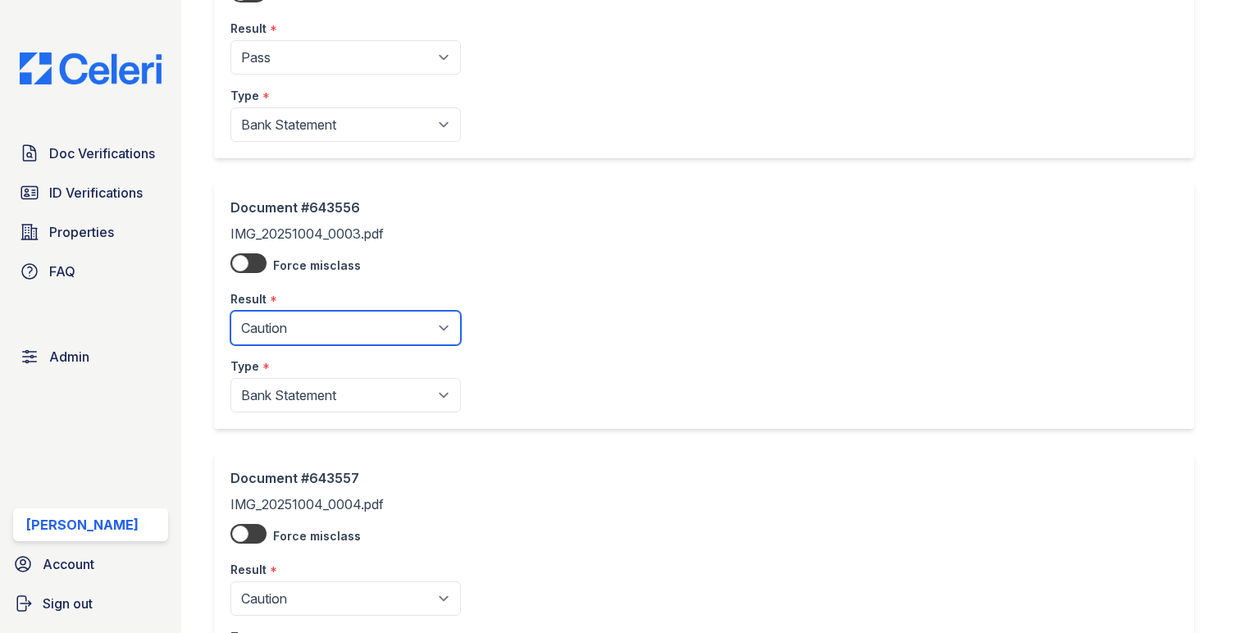
scroll to position [1206, 0]
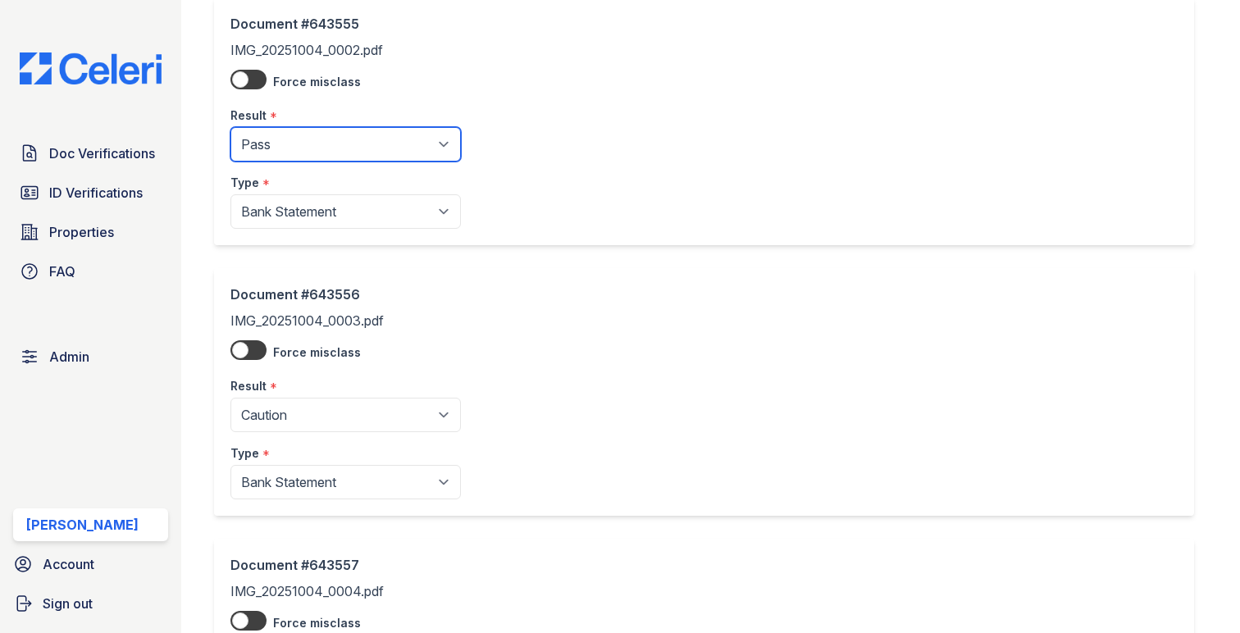
click at [348, 147] on select "Pending Sent Started Processing Pass Fail Caution Error N/A" at bounding box center [345, 144] width 230 height 34
select select "caution"
click at [230, 129] on select "Pending Sent Started Processing Pass Fail Caution Error N/A" at bounding box center [345, 144] width 230 height 34
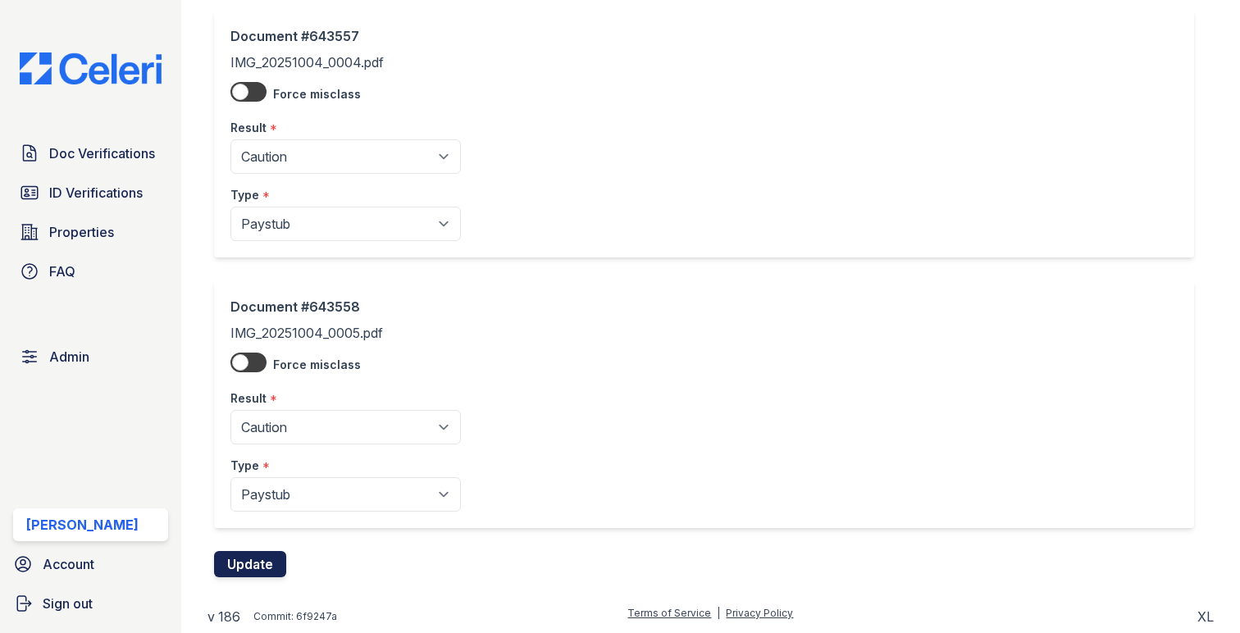
click at [262, 572] on button "Update" at bounding box center [250, 564] width 72 height 26
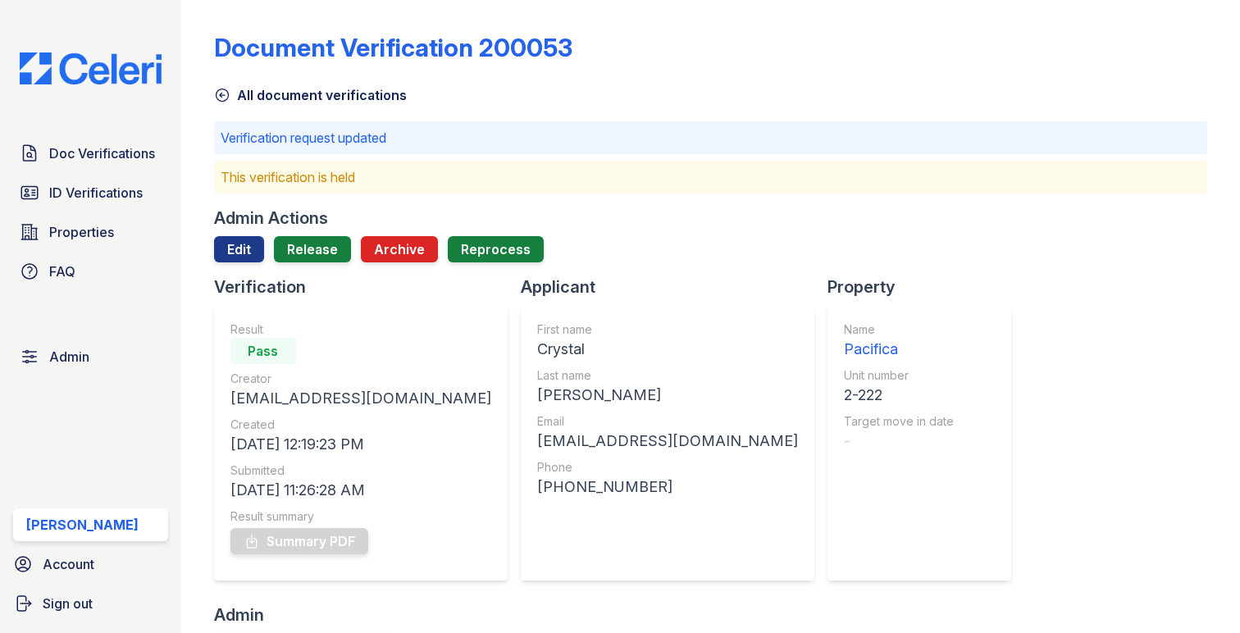
click at [325, 234] on div "Admin Actions Edit Release Archive Reprocess" at bounding box center [710, 241] width 993 height 69
click at [319, 243] on link "Release" at bounding box center [312, 249] width 77 height 26
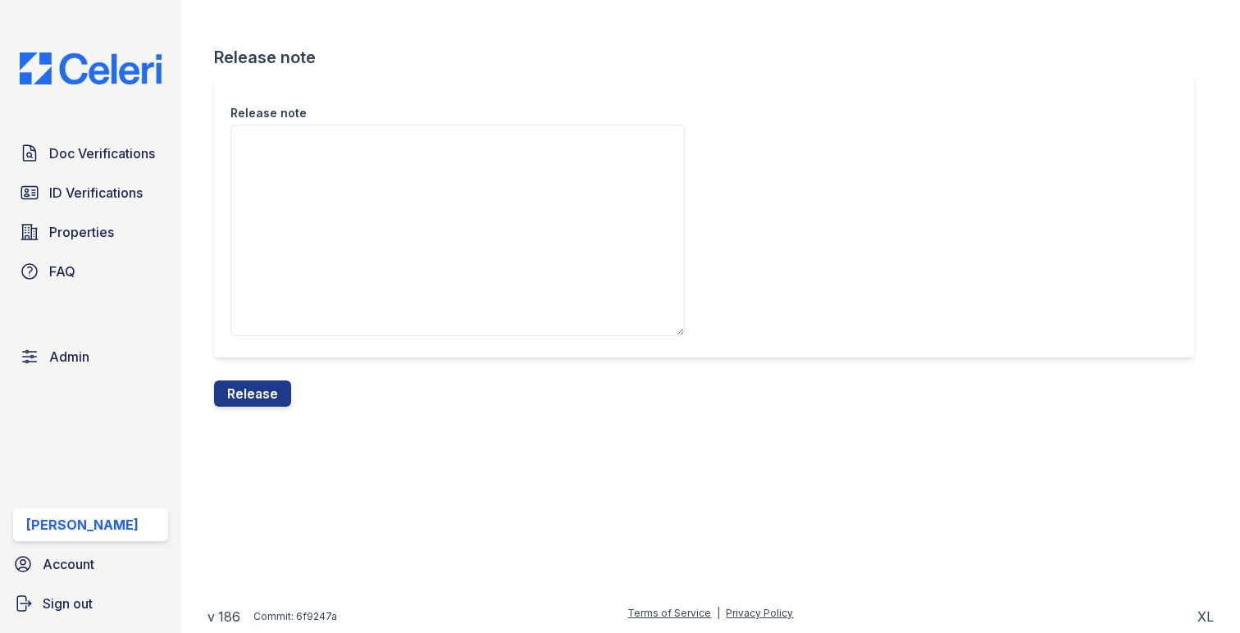
click at [256, 380] on div "Release note" at bounding box center [710, 227] width 993 height 305
click at [256, 383] on button "Release" at bounding box center [252, 393] width 77 height 26
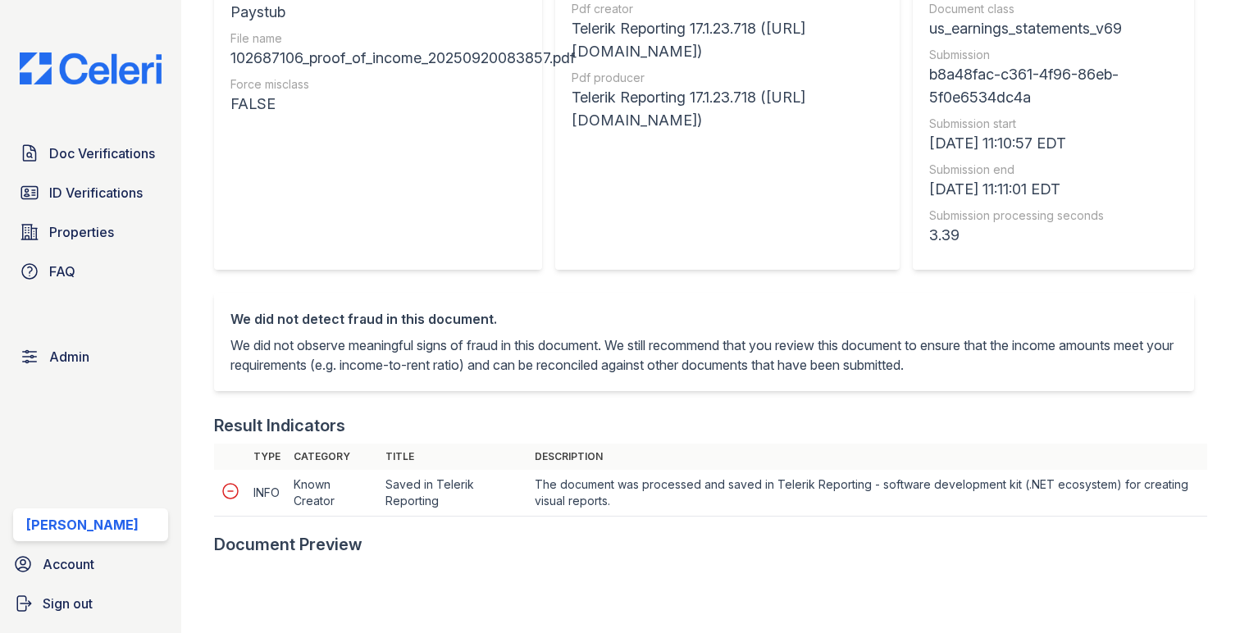
scroll to position [555, 0]
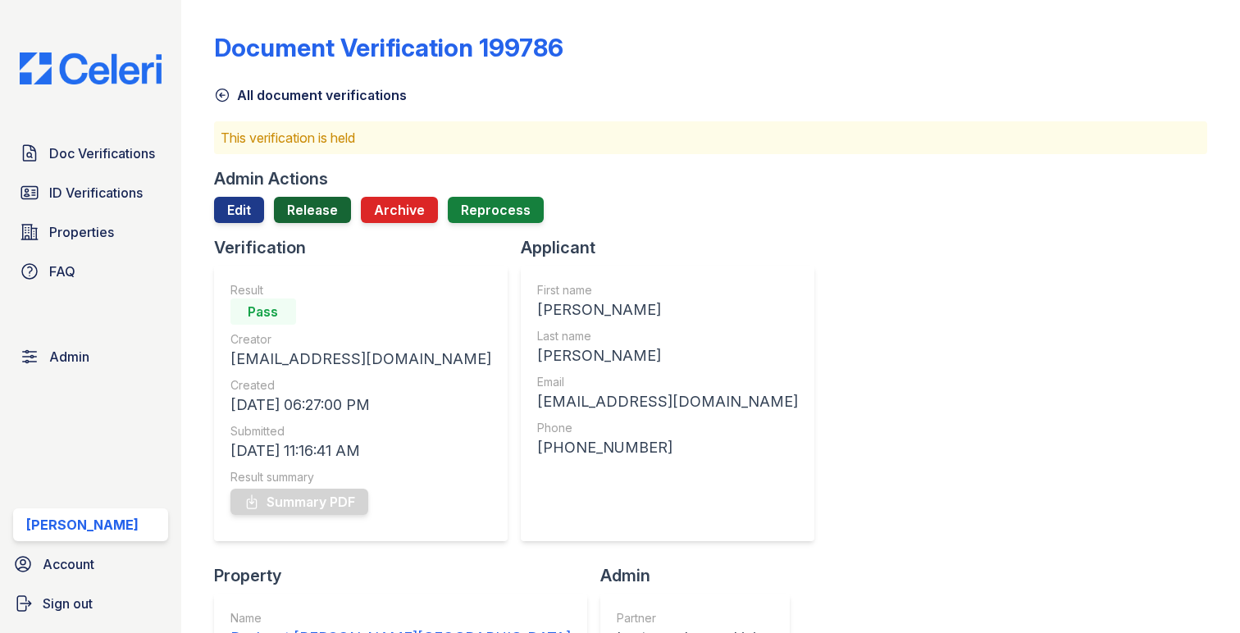
click at [301, 209] on link "Release" at bounding box center [312, 210] width 77 height 26
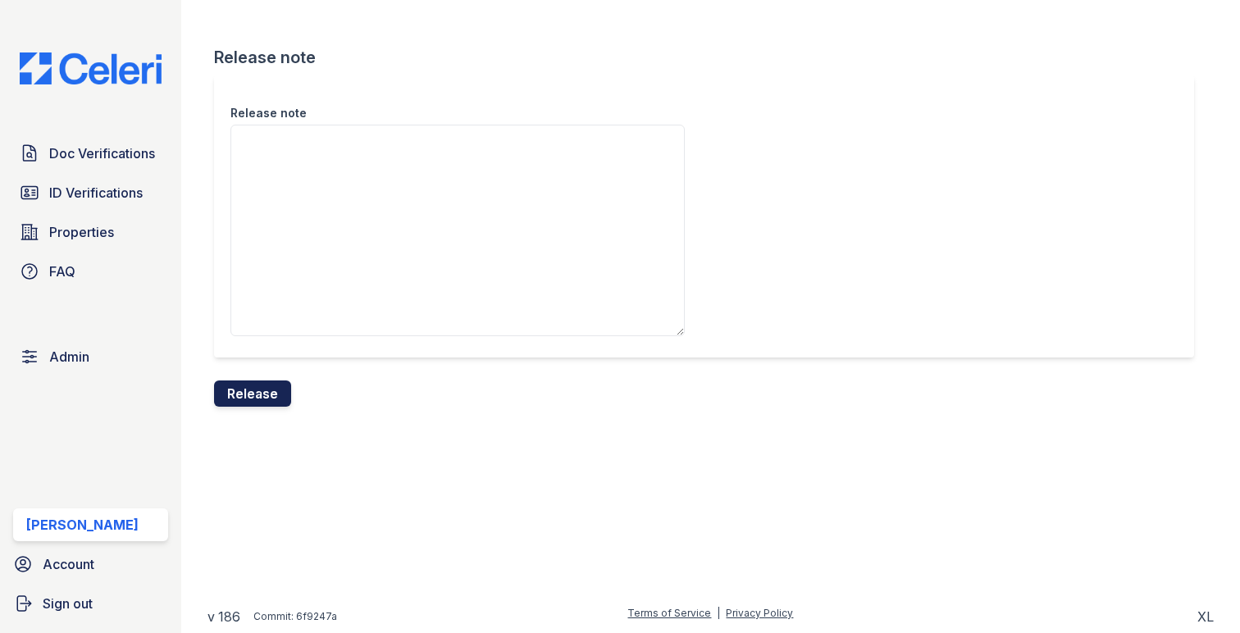
click at [275, 383] on button "Release" at bounding box center [252, 393] width 77 height 26
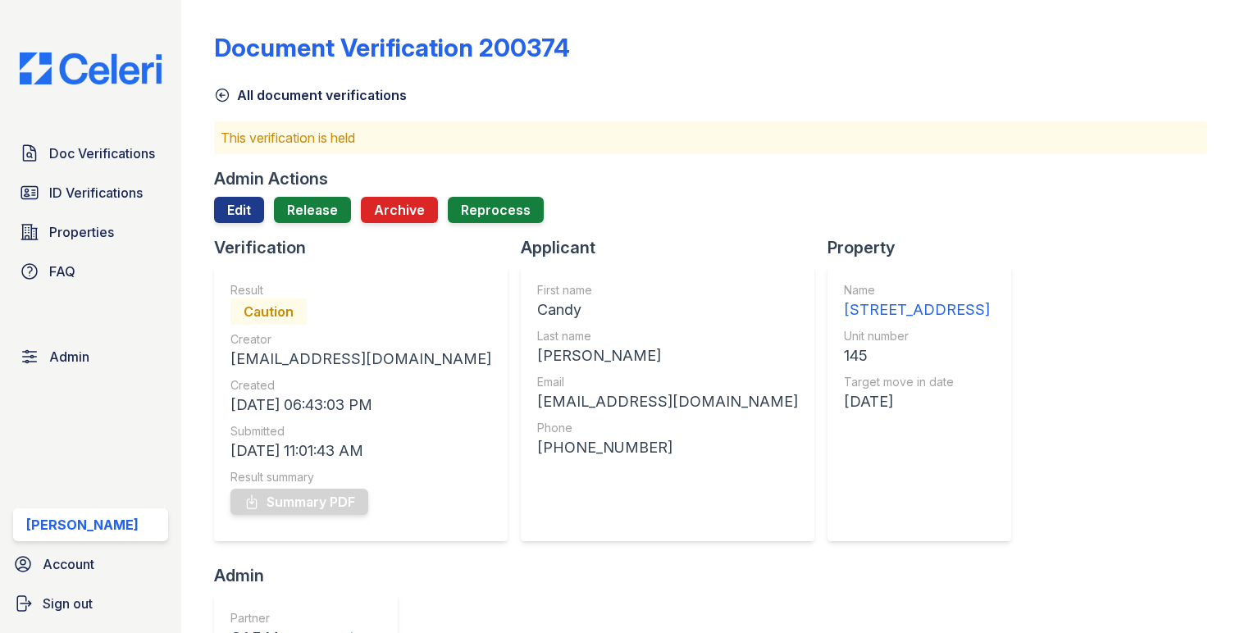
scroll to position [574, 0]
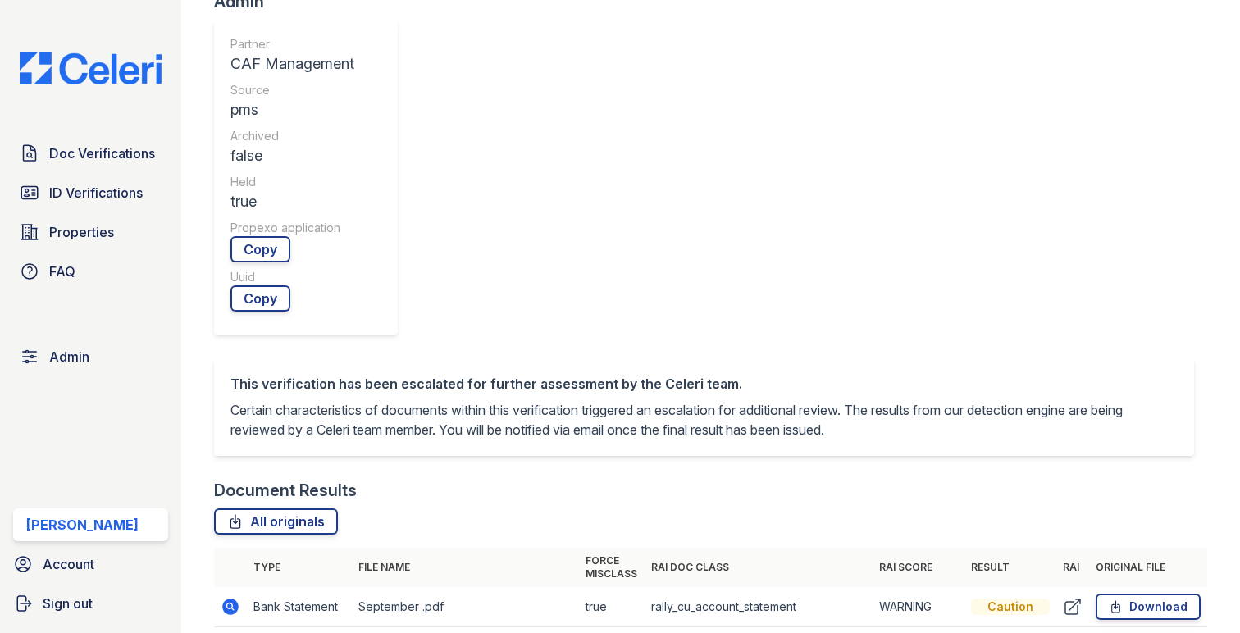
click at [241, 587] on td at bounding box center [230, 607] width 33 height 40
click at [225, 598] on icon at bounding box center [230, 606] width 16 height 16
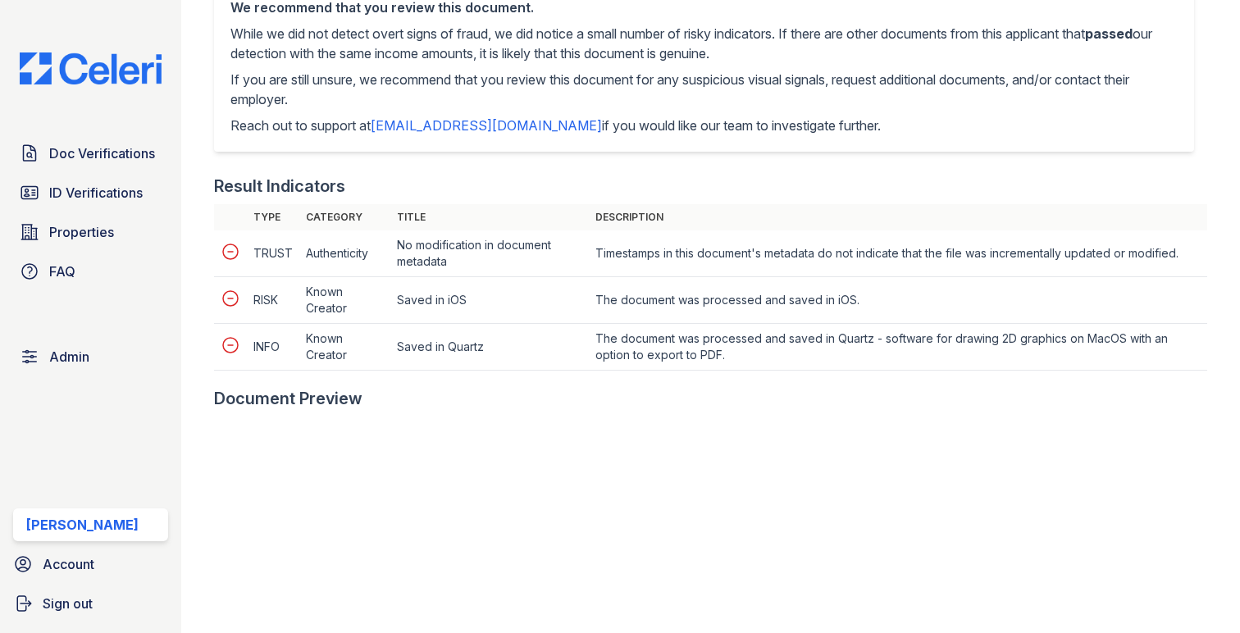
scroll to position [976, 0]
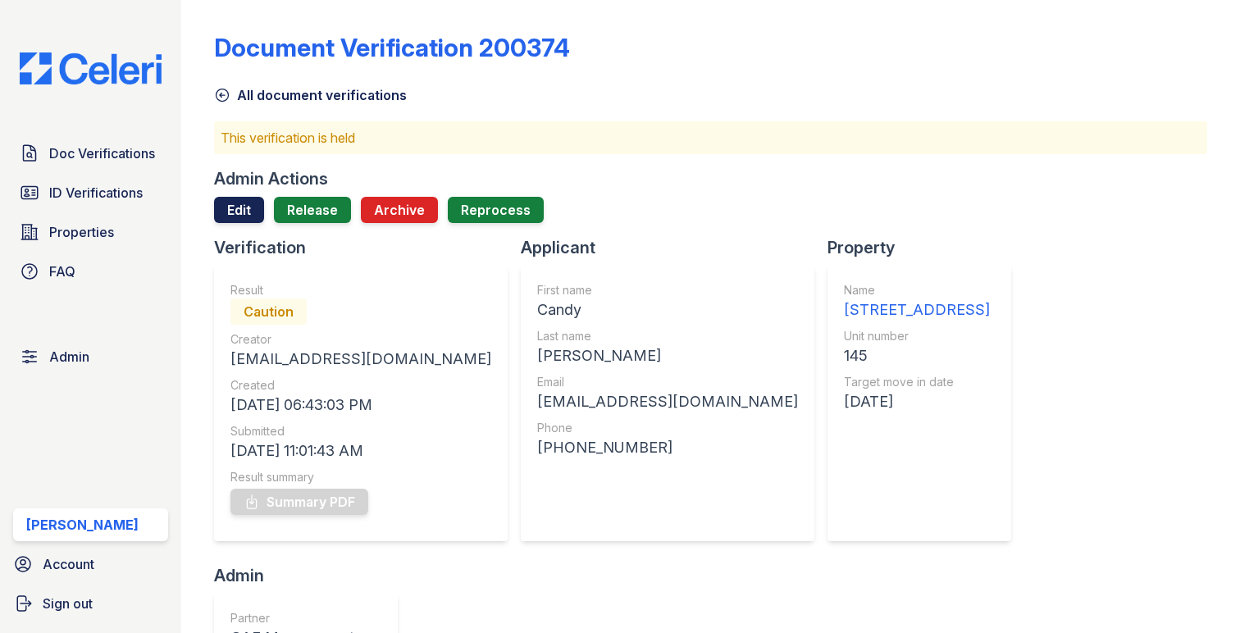
click at [238, 214] on link "Edit" at bounding box center [239, 210] width 50 height 26
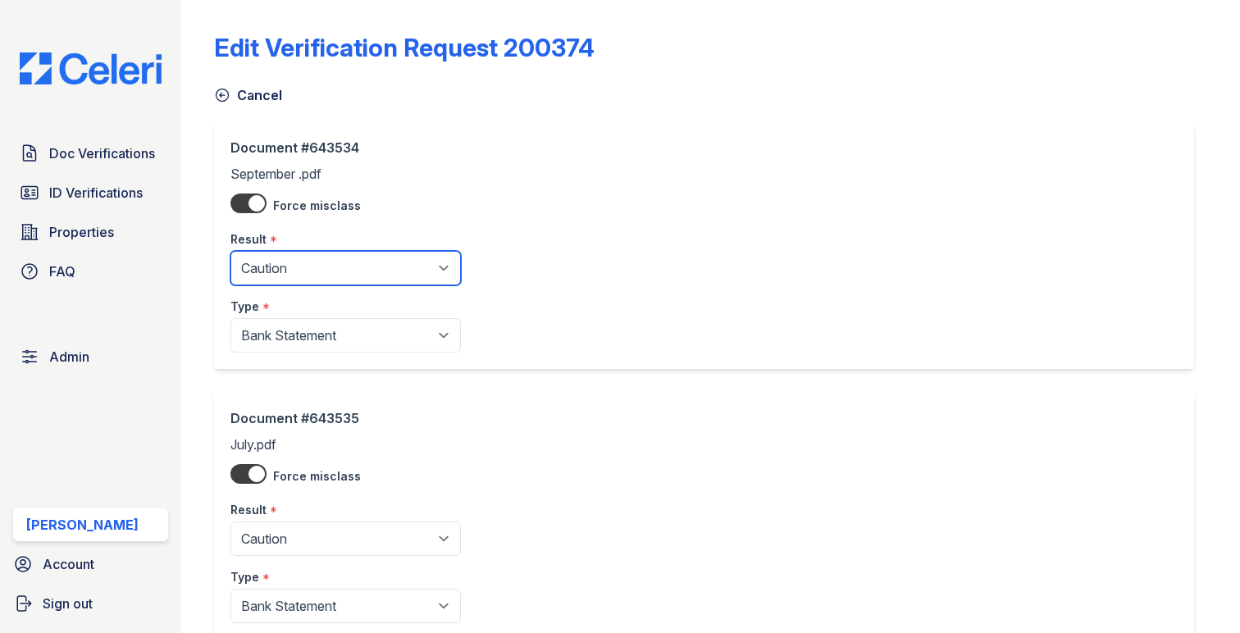
click at [286, 271] on select "Pending Sent Started Processing Pass Fail Caution Error N/A" at bounding box center [345, 268] width 230 height 34
select select "pass"
click at [230, 251] on select "Pending Sent Started Processing Pass Fail Caution Error N/A" at bounding box center [345, 268] width 230 height 34
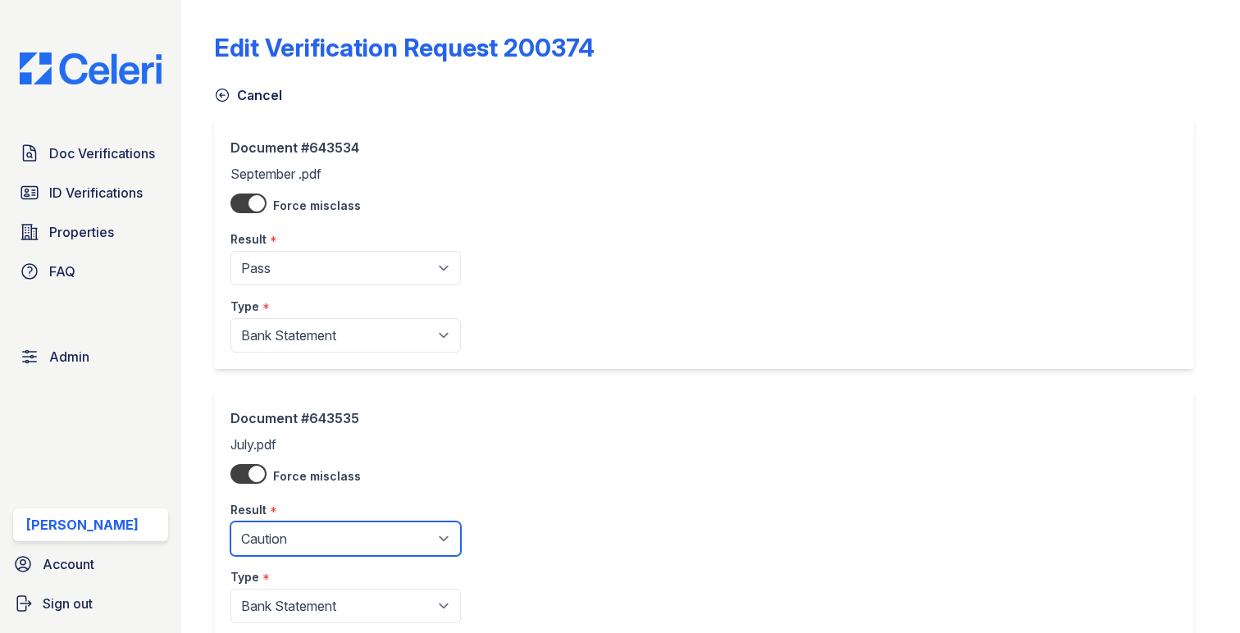
click at [325, 532] on select "Pending Sent Started Processing Pass Fail Caution Error N/A" at bounding box center [345, 538] width 230 height 34
select select "pass"
click at [230, 522] on select "Pending Sent Started Processing Pass Fail Caution Error N/A" at bounding box center [345, 538] width 230 height 34
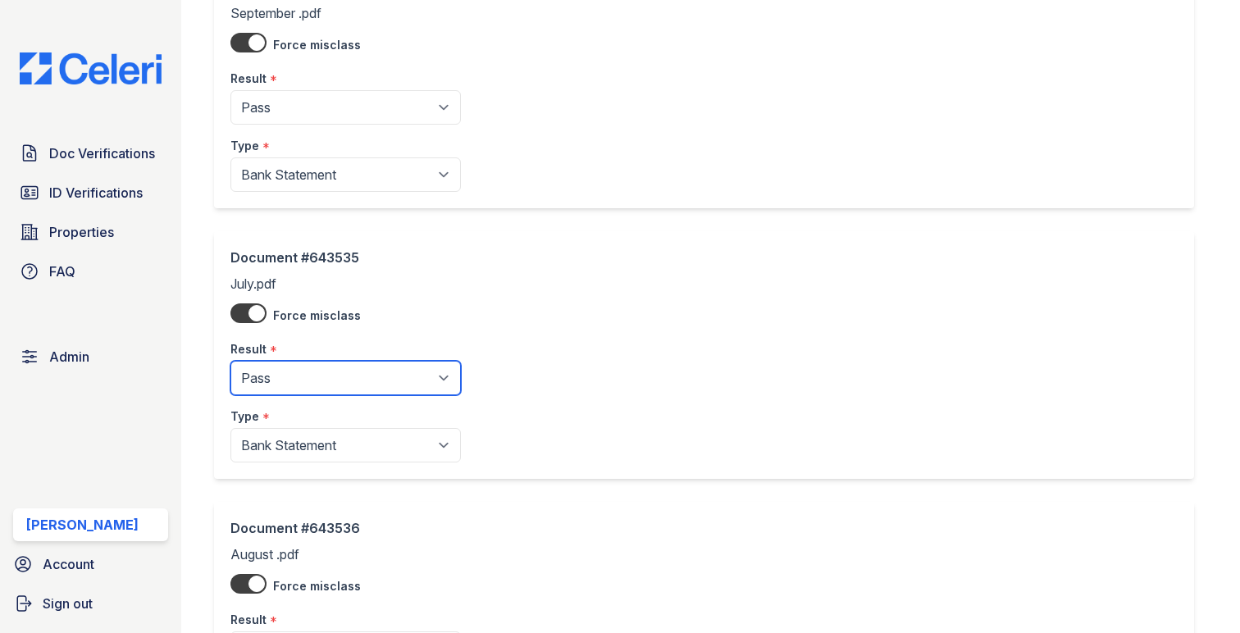
scroll to position [284, 0]
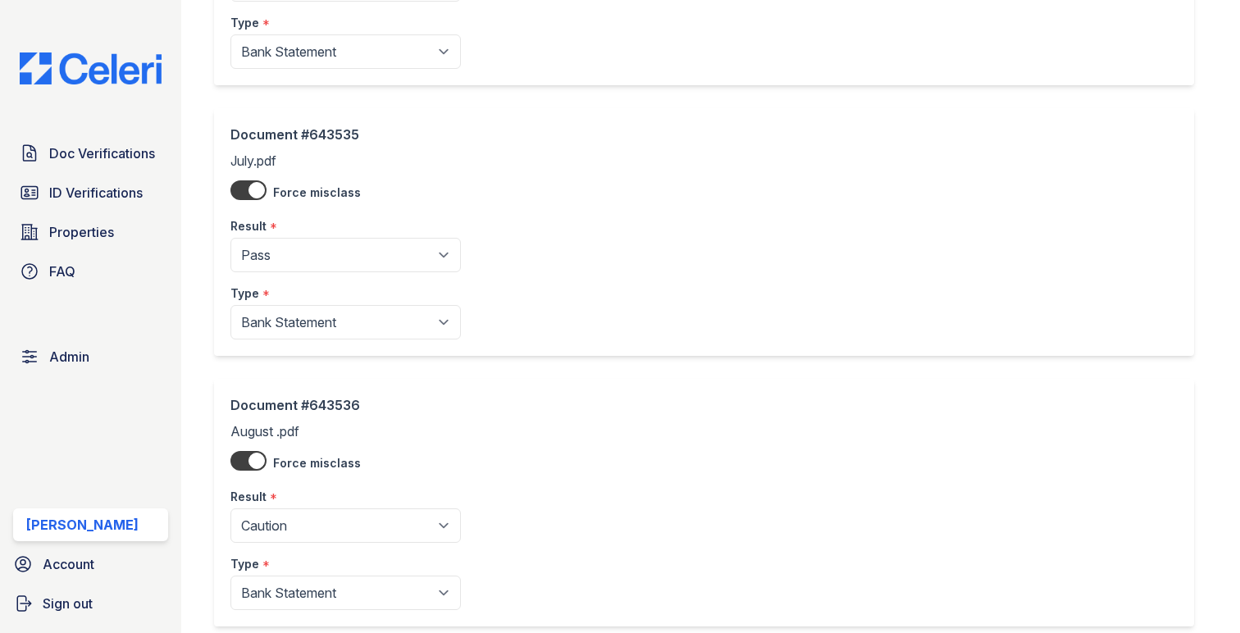
click at [330, 505] on div "Result *" at bounding box center [345, 491] width 230 height 33
click at [325, 517] on select "Pending Sent Started Processing Pass Fail Caution Error N/A" at bounding box center [345, 525] width 230 height 34
select select "pass"
click at [230, 509] on select "Pending Sent Started Processing Pass Fail Caution Error N/A" at bounding box center [345, 525] width 230 height 34
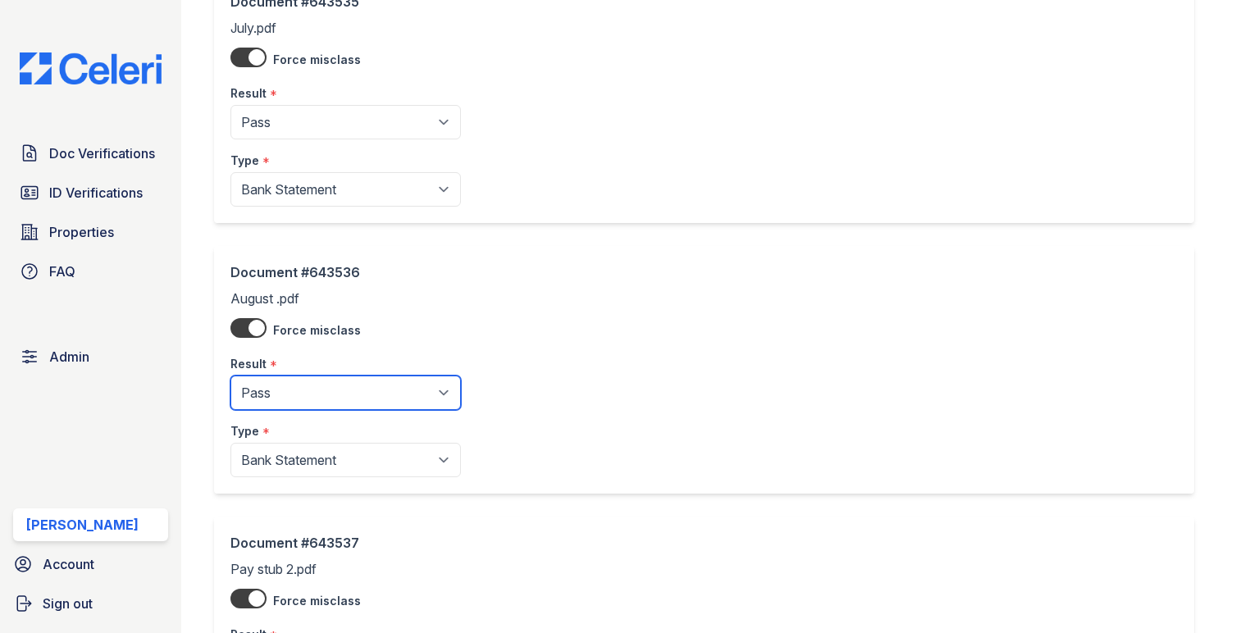
scroll to position [605, 0]
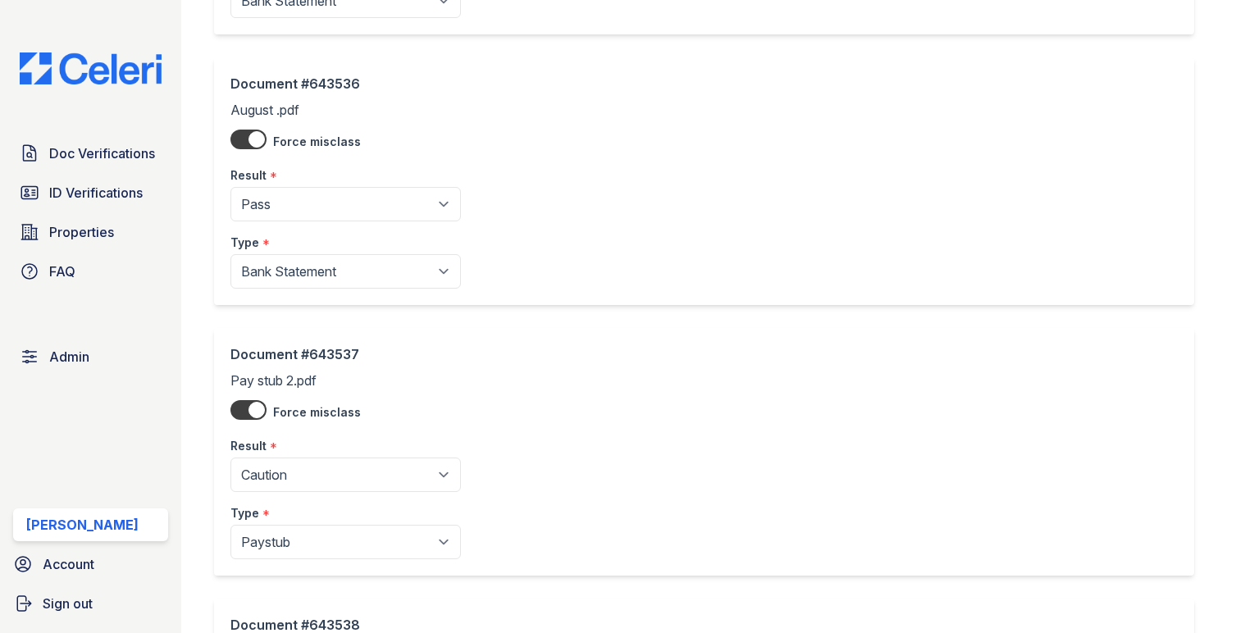
click at [339, 494] on div "Type *" at bounding box center [345, 508] width 230 height 33
click at [339, 485] on select "Pending Sent Started Processing Pass Fail Caution Error N/A" at bounding box center [345, 474] width 230 height 34
select select "pass"
click at [230, 459] on select "Pending Sent Started Processing Pass Fail Caution Error N/A" at bounding box center [345, 474] width 230 height 34
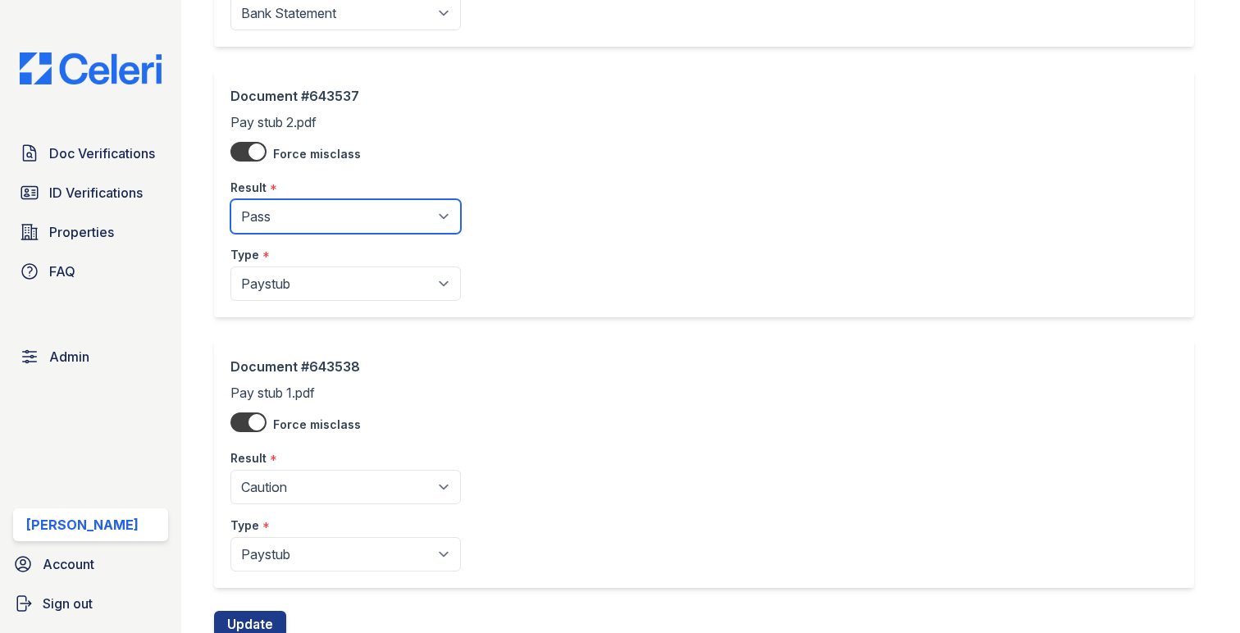
scroll to position [925, 0]
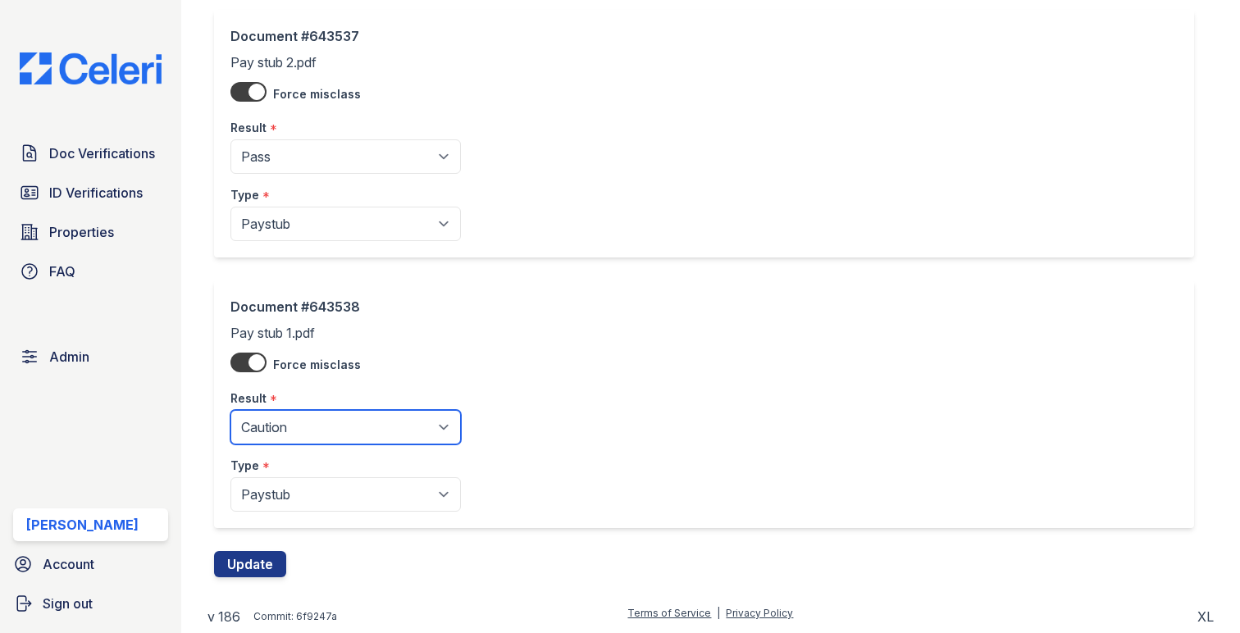
click at [310, 431] on select "Pending Sent Started Processing Pass Fail Caution Error N/A" at bounding box center [345, 427] width 230 height 34
select select "pass"
click at [230, 410] on select "Pending Sent Started Processing Pass Fail Caution Error N/A" at bounding box center [345, 427] width 230 height 34
click at [262, 540] on div "Document #643538 Pay stub 1.pdf Force misclass Result * Pending Sent Started Pr…" at bounding box center [710, 415] width 993 height 271
click at [261, 567] on button "Update" at bounding box center [250, 564] width 72 height 26
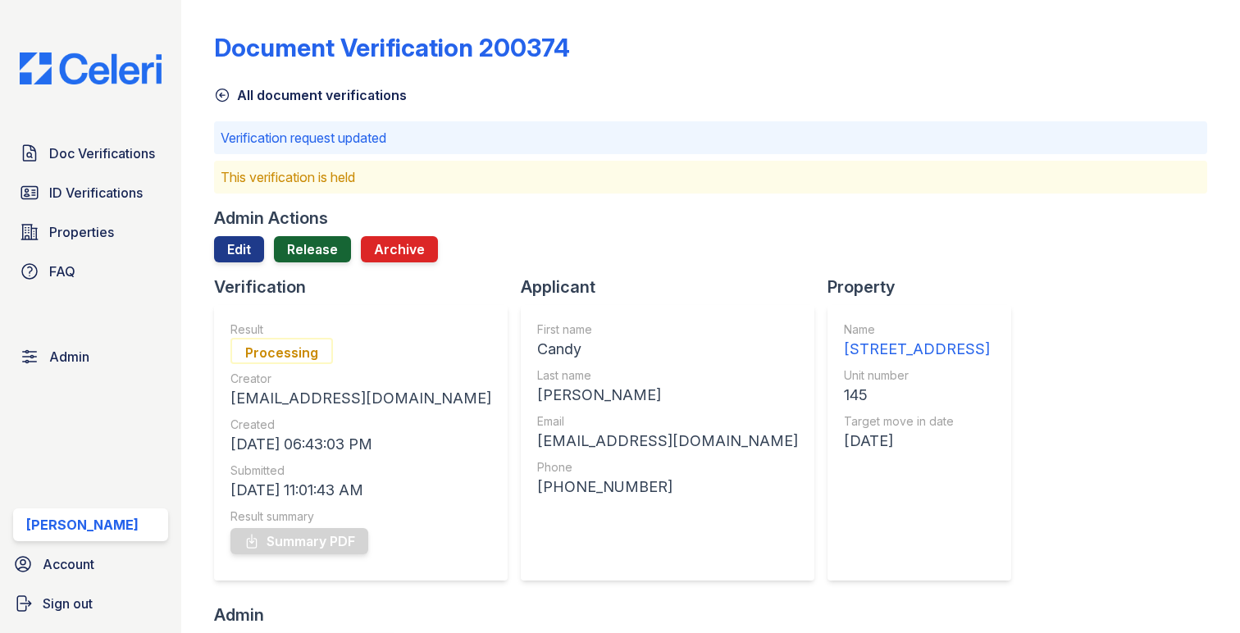
click at [303, 240] on link "Release" at bounding box center [312, 249] width 77 height 26
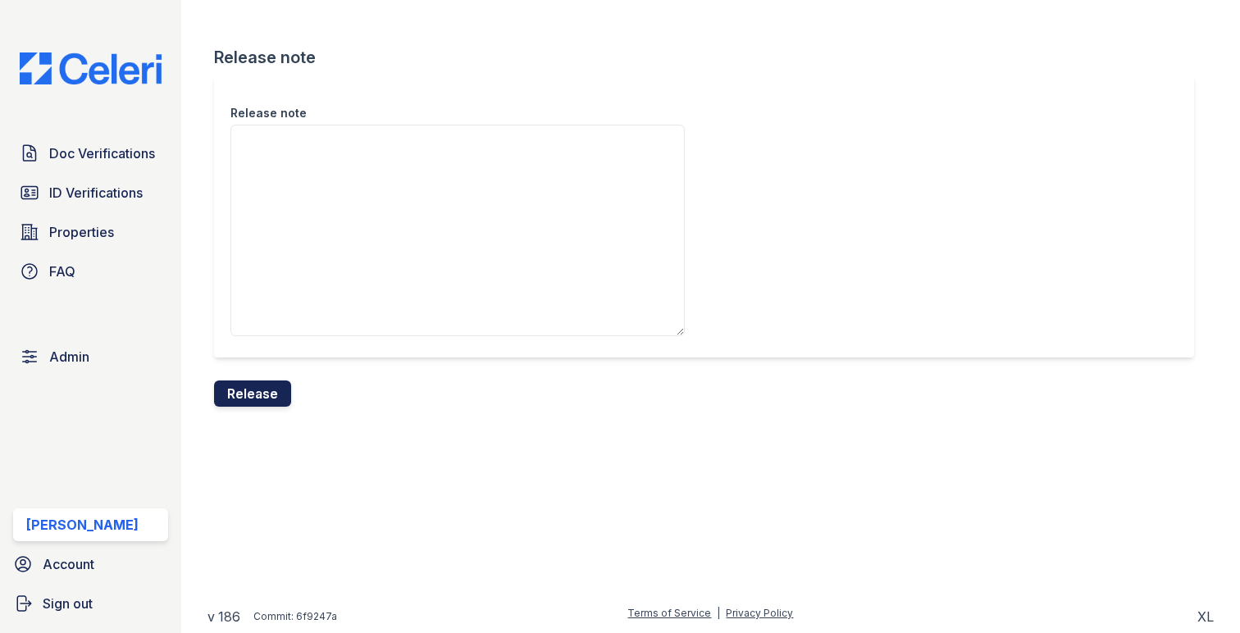
click at [266, 399] on button "Release" at bounding box center [252, 393] width 77 height 26
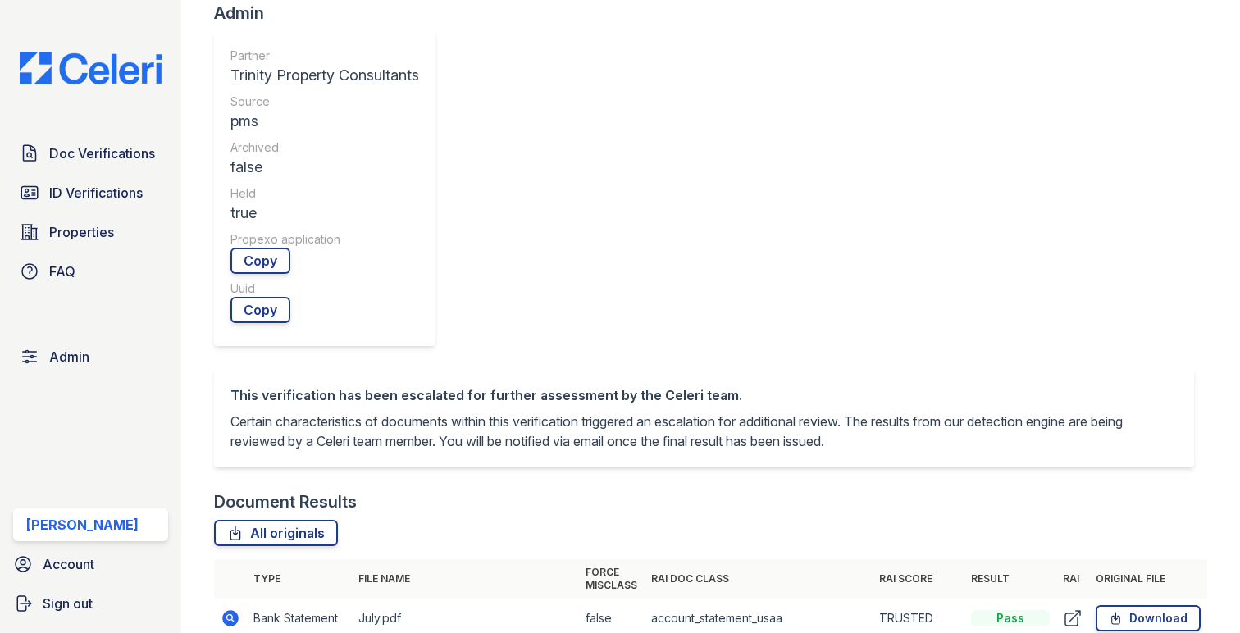
scroll to position [617, 0]
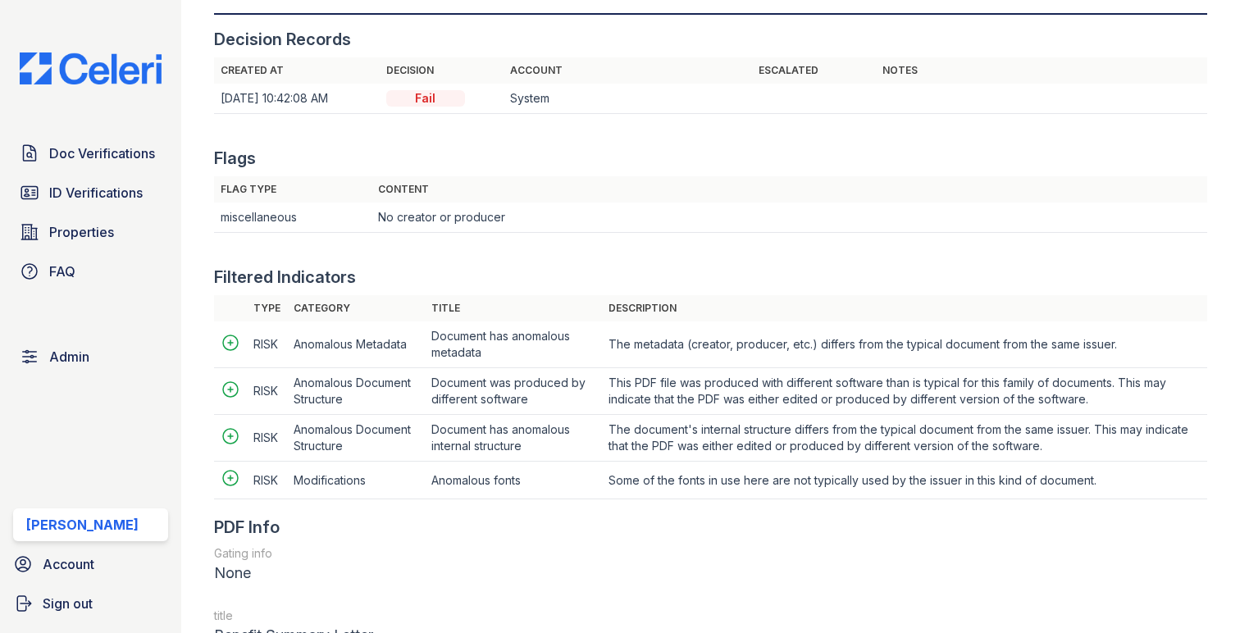
scroll to position [2009, 0]
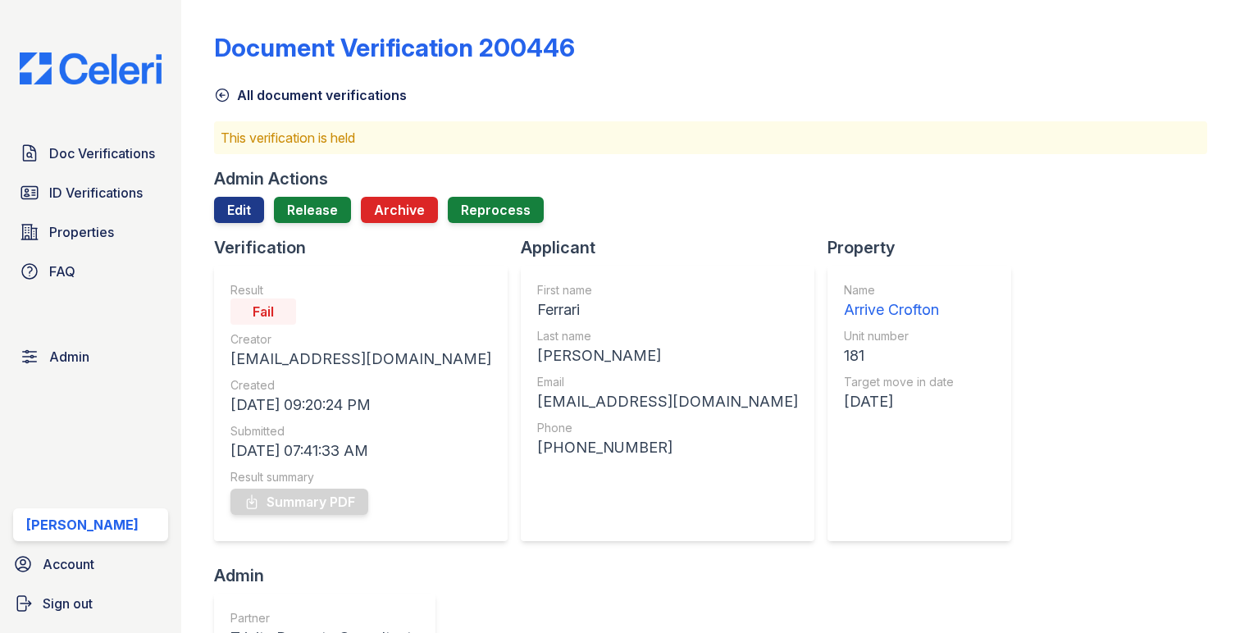
click at [216, 181] on div "Admin Actions" at bounding box center [271, 178] width 114 height 23
click at [232, 210] on link "Edit" at bounding box center [239, 210] width 50 height 26
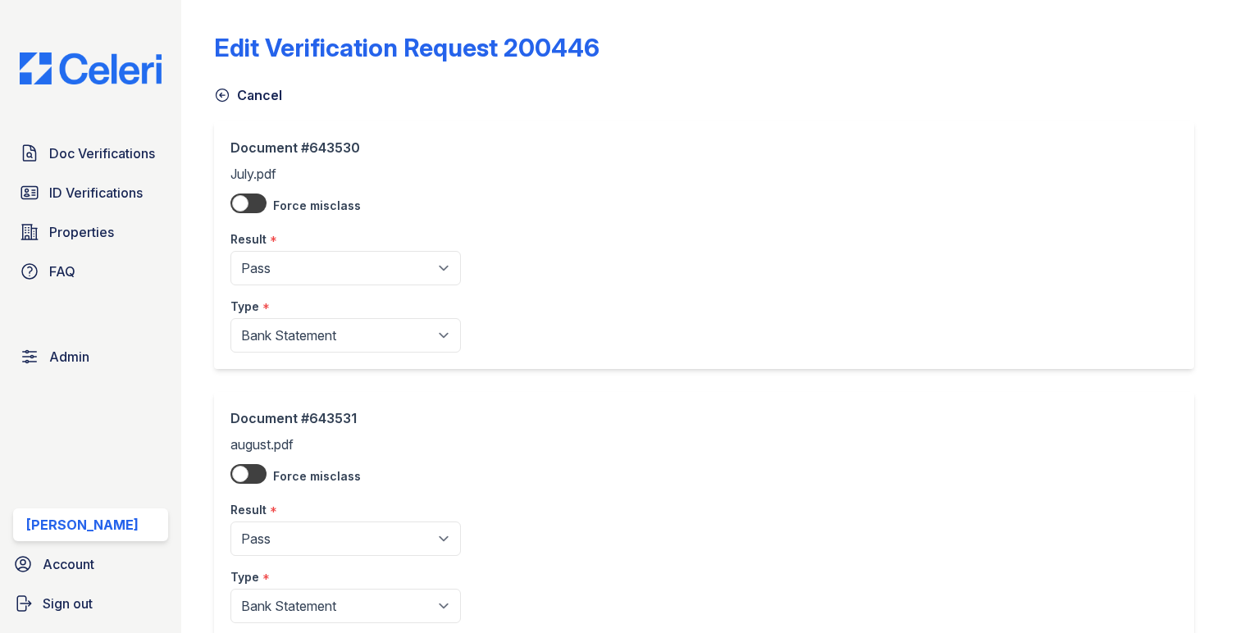
scroll to position [654, 0]
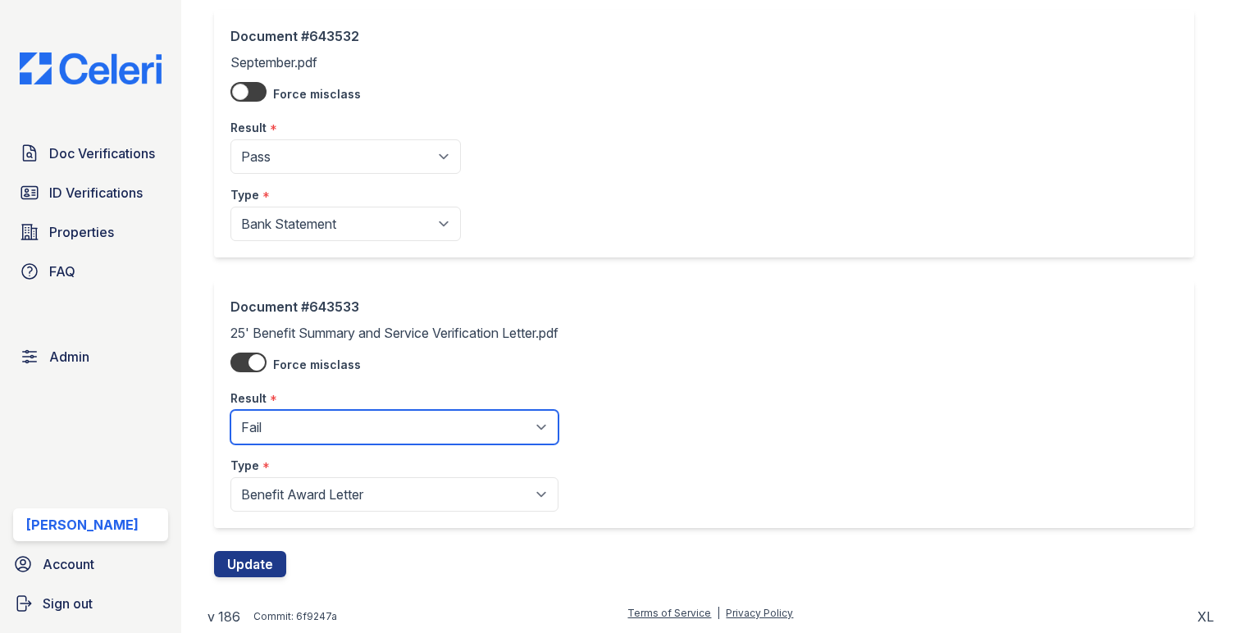
click at [289, 432] on select "Pending Sent Started Processing Pass Fail Caution Error N/A" at bounding box center [394, 427] width 328 height 34
select select "pass"
click at [230, 410] on select "Pending Sent Started Processing Pass Fail Caution Error N/A" at bounding box center [394, 427] width 328 height 34
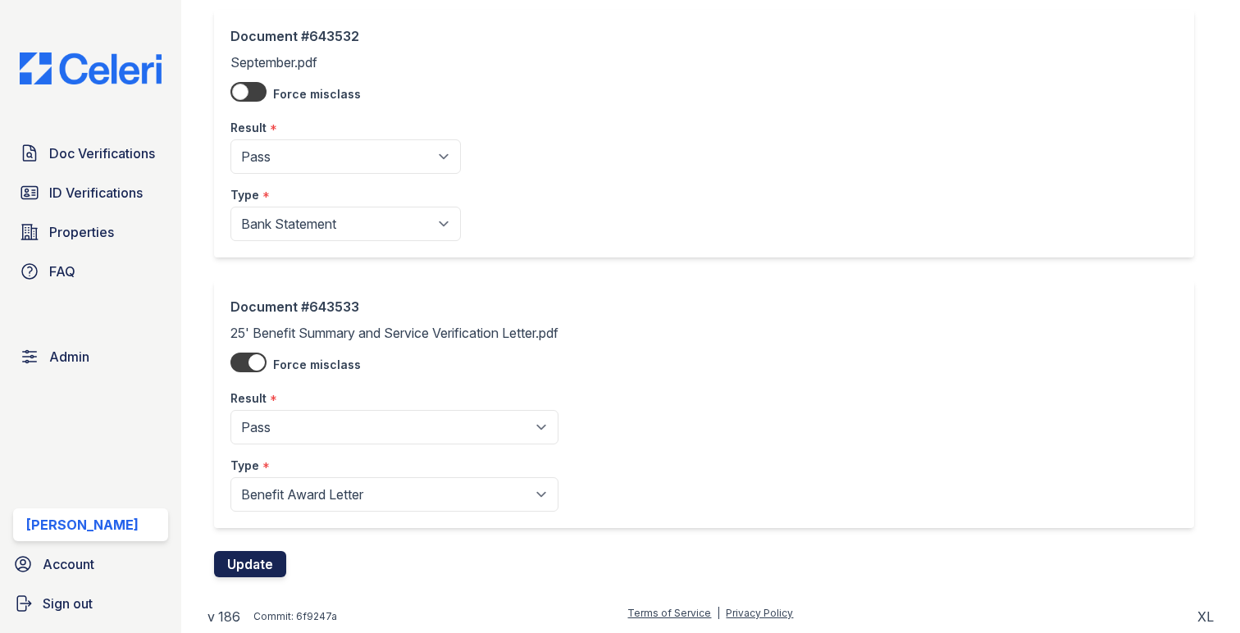
click at [253, 564] on button "Update" at bounding box center [250, 564] width 72 height 26
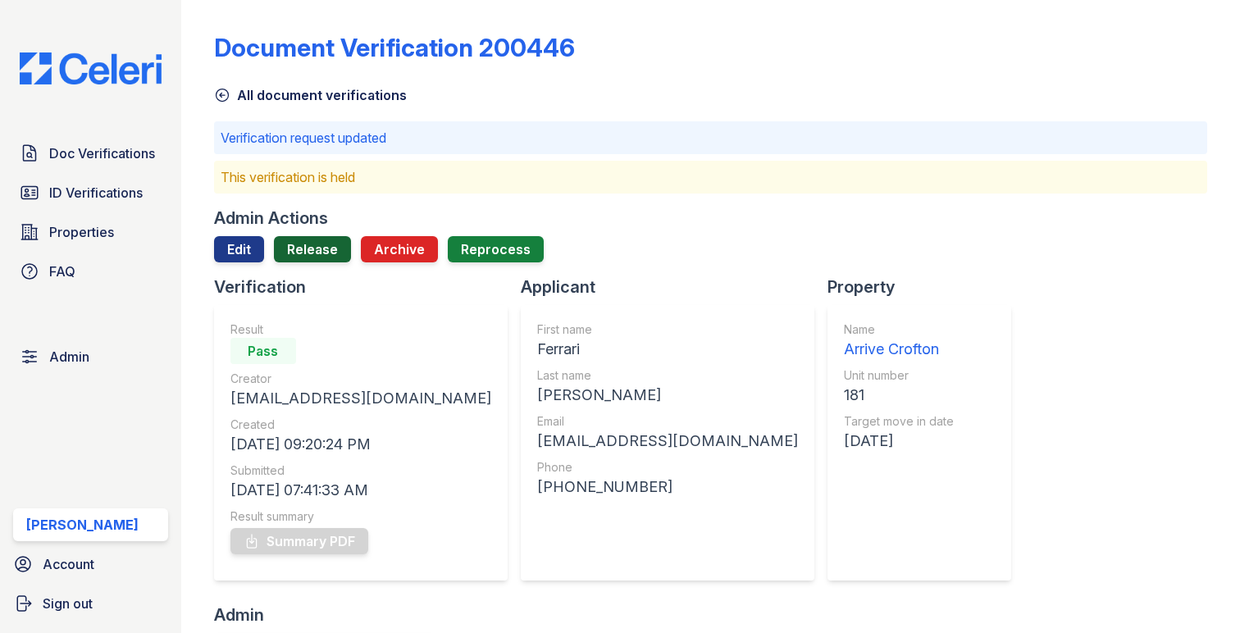
click at [311, 246] on link "Release" at bounding box center [312, 249] width 77 height 26
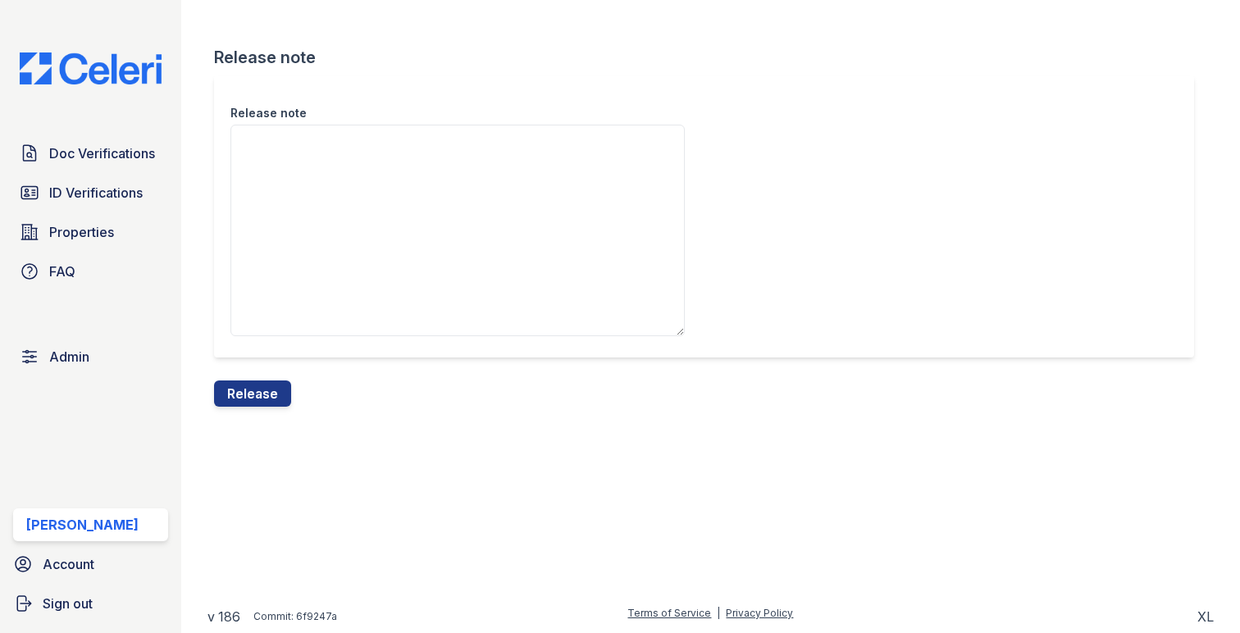
click at [262, 418] on div "Release note Release note Release" at bounding box center [710, 216] width 1006 height 433
click at [262, 398] on button "Release" at bounding box center [252, 393] width 77 height 26
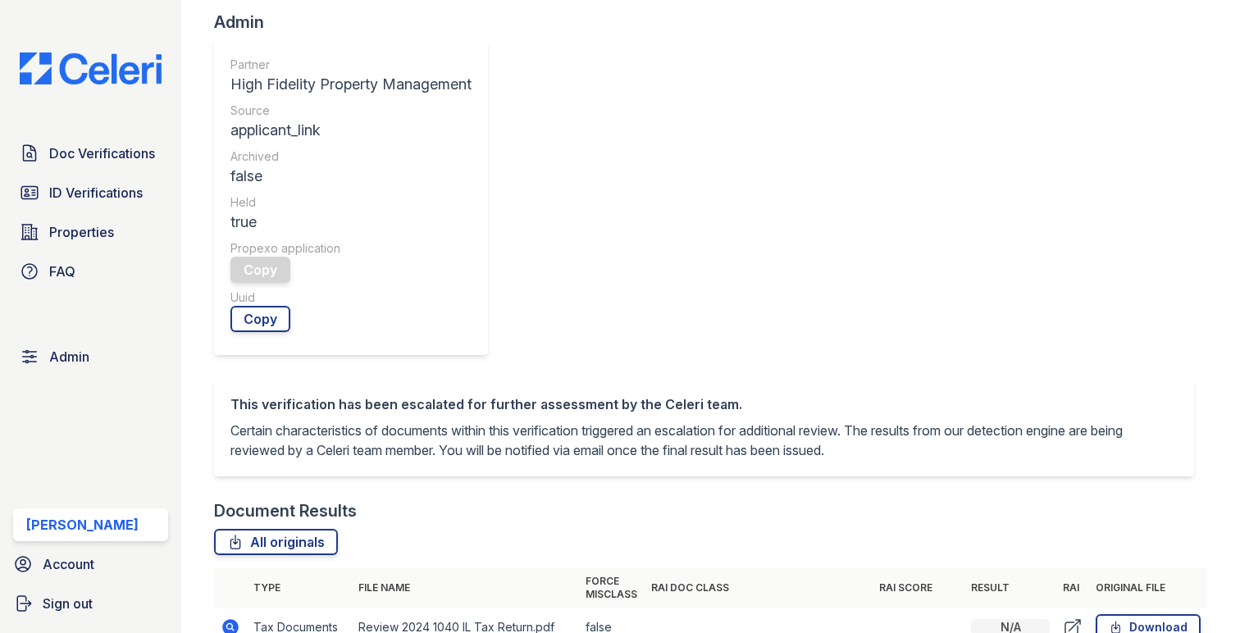
scroll to position [678, 0]
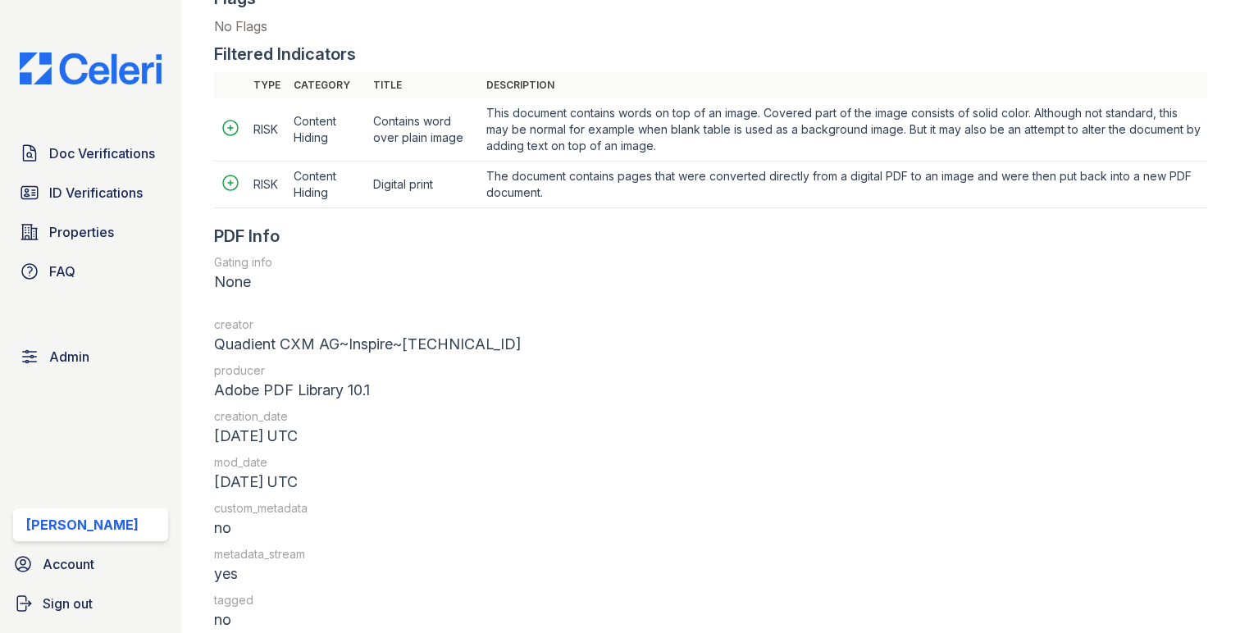
scroll to position [2072, 0]
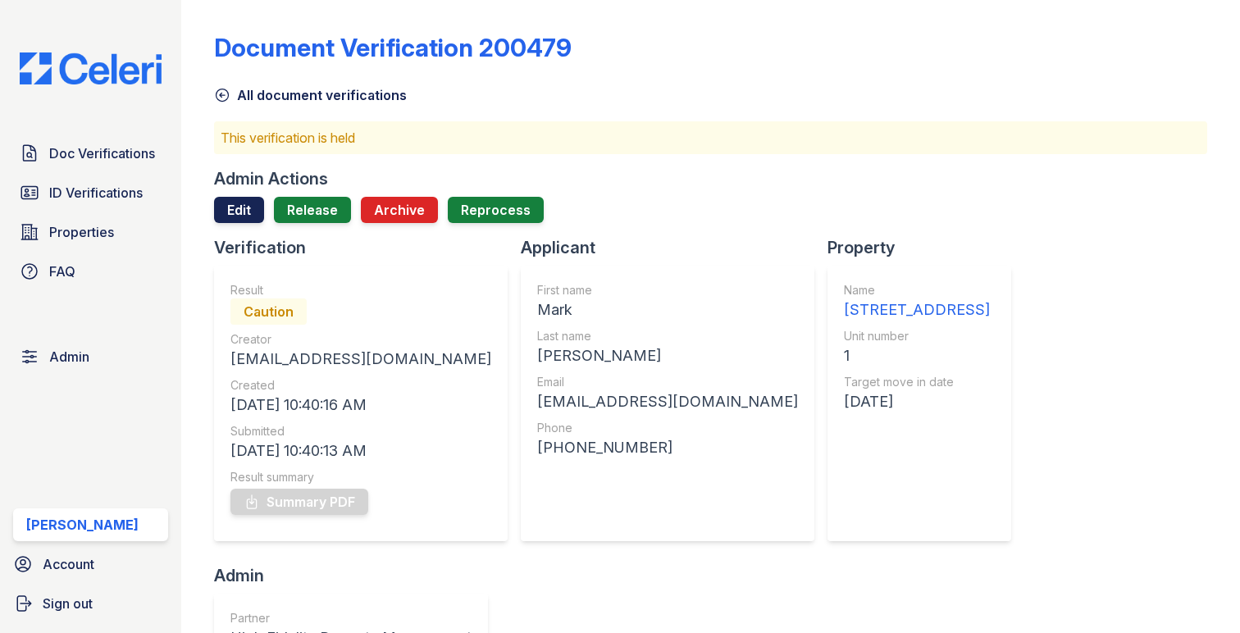
click at [243, 222] on div "Edit Release Archive Reprocess" at bounding box center [710, 216] width 993 height 39
click at [247, 212] on link "Edit" at bounding box center [239, 210] width 50 height 26
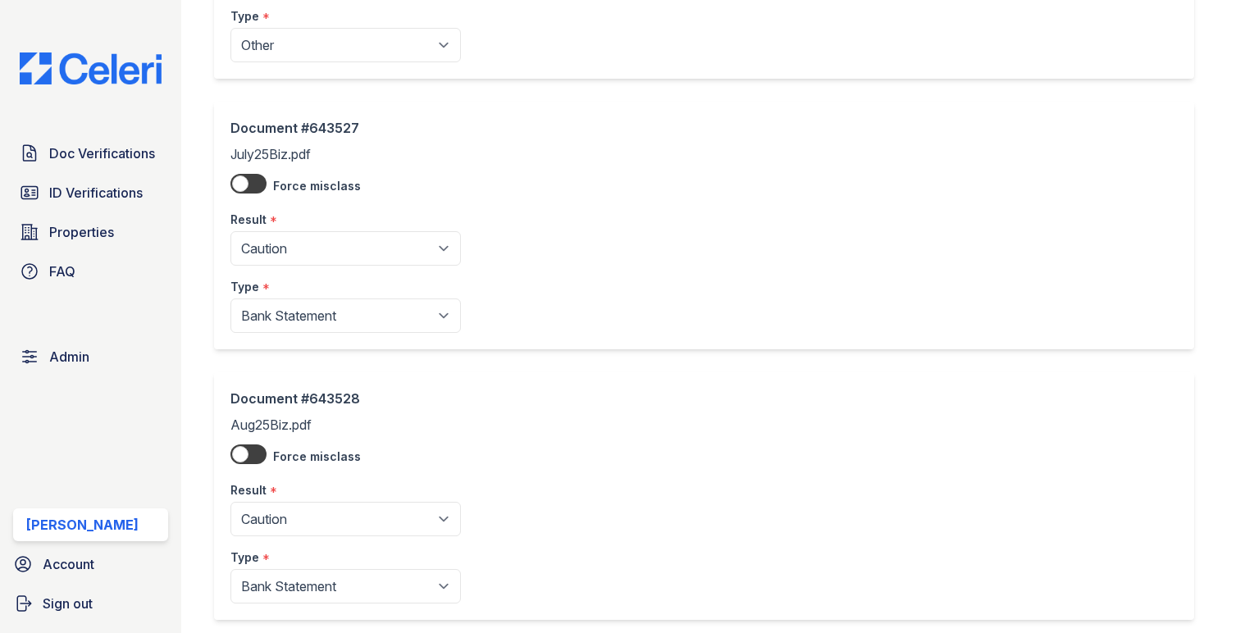
scroll to position [1467, 0]
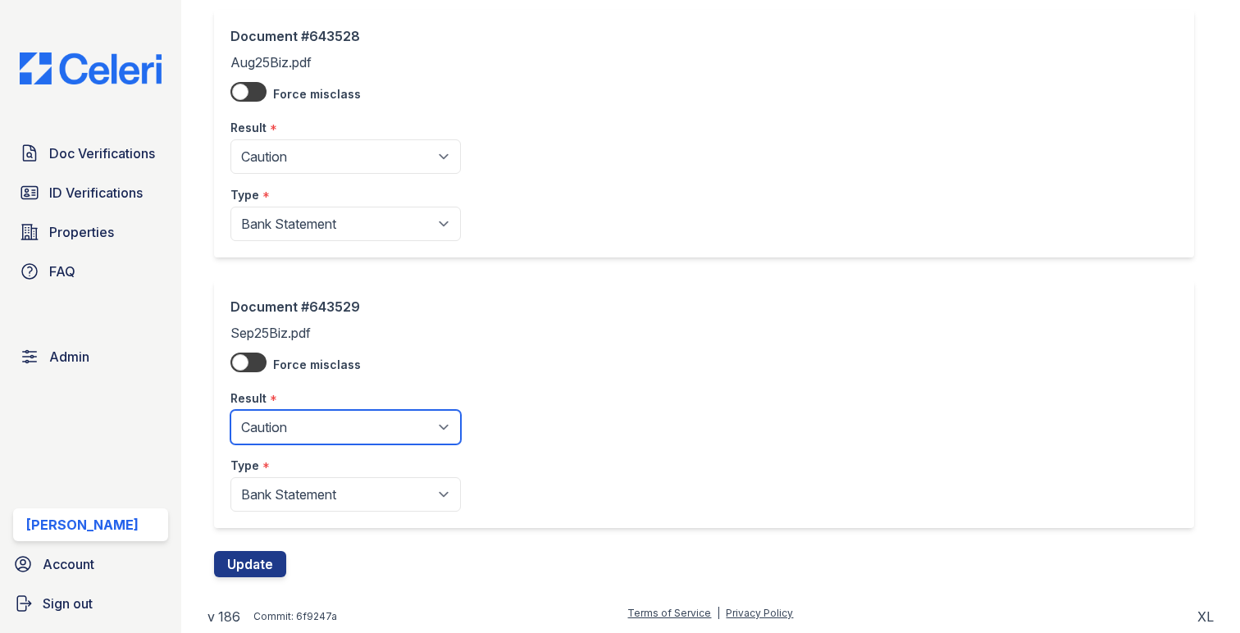
click at [356, 421] on select "Pending Sent Started Processing Pass Fail Caution Error N/A" at bounding box center [345, 427] width 230 height 34
select select "pass"
click at [230, 410] on select "Pending Sent Started Processing Pass Fail Caution Error N/A" at bounding box center [345, 427] width 230 height 34
drag, startPoint x: 328, startPoint y: 195, endPoint x: 328, endPoint y: 184, distance: 10.7
click at [328, 184] on div "Type *" at bounding box center [345, 190] width 230 height 33
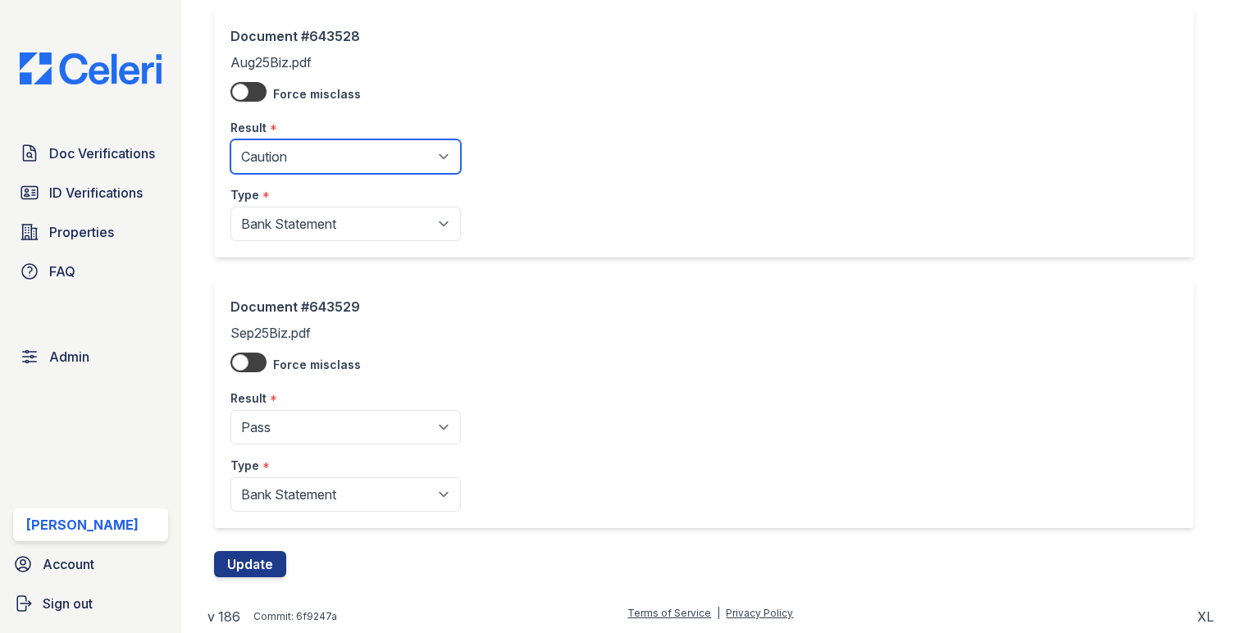
click at [327, 170] on select "Pending Sent Started Processing Pass Fail Caution Error N/A" at bounding box center [345, 156] width 230 height 34
select select "pass"
click at [230, 139] on select "Pending Sent Started Processing Pass Fail Caution Error N/A" at bounding box center [345, 156] width 230 height 34
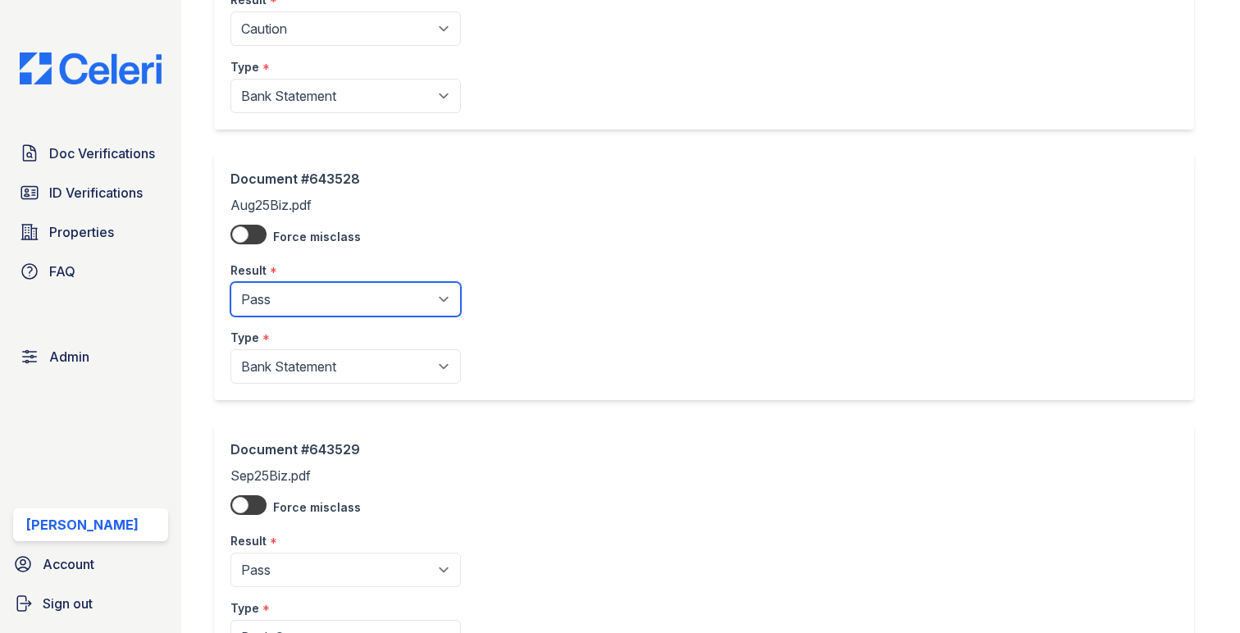
scroll to position [1076, 0]
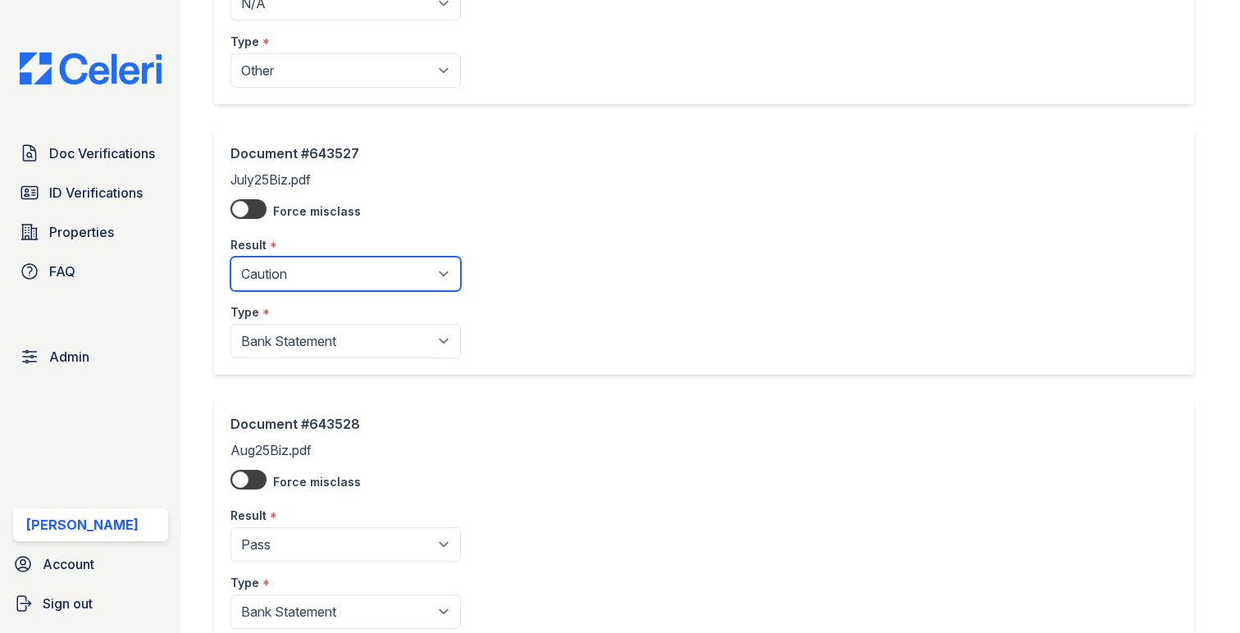
click at [309, 275] on select "Pending Sent Started Processing Pass Fail Caution Error N/A" at bounding box center [345, 274] width 230 height 34
select select "pass"
click at [230, 258] on select "Pending Sent Started Processing Pass Fail Caution Error N/A" at bounding box center [345, 274] width 230 height 34
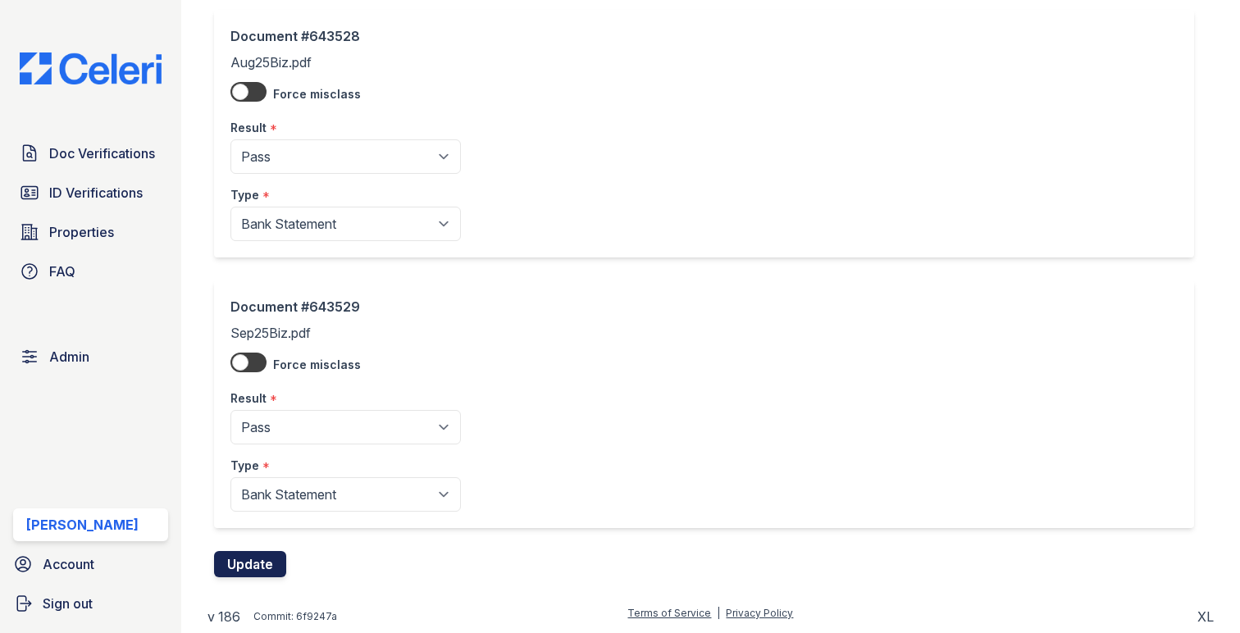
click at [260, 566] on button "Update" at bounding box center [250, 564] width 72 height 26
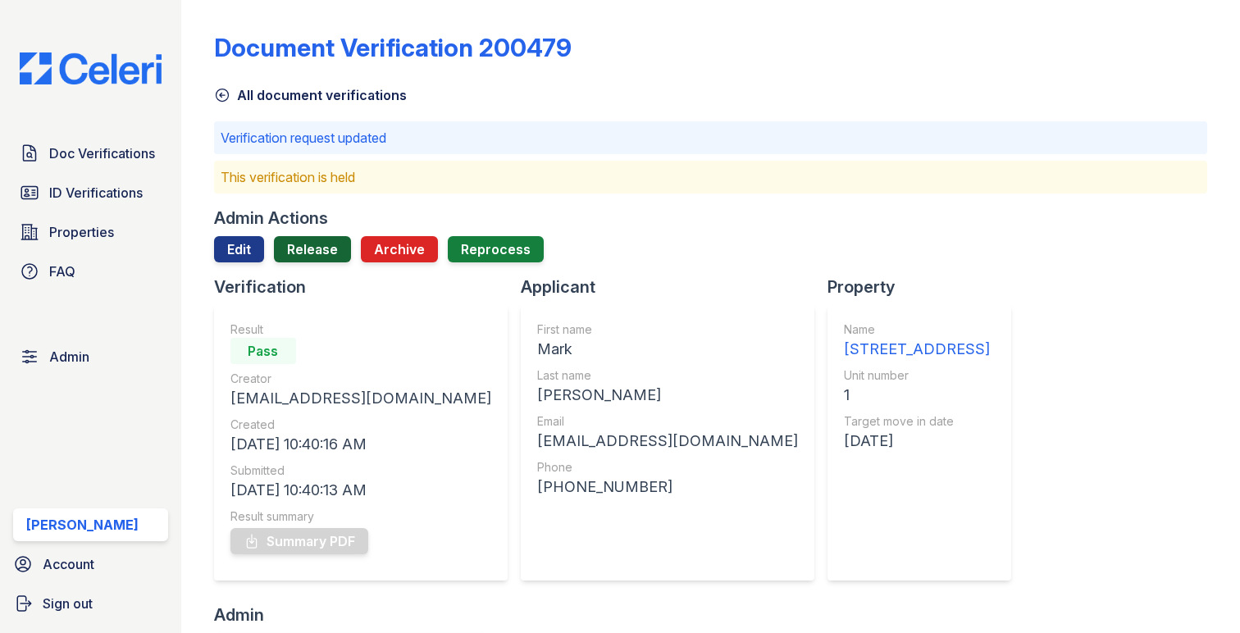
click at [325, 236] on link "Release" at bounding box center [312, 249] width 77 height 26
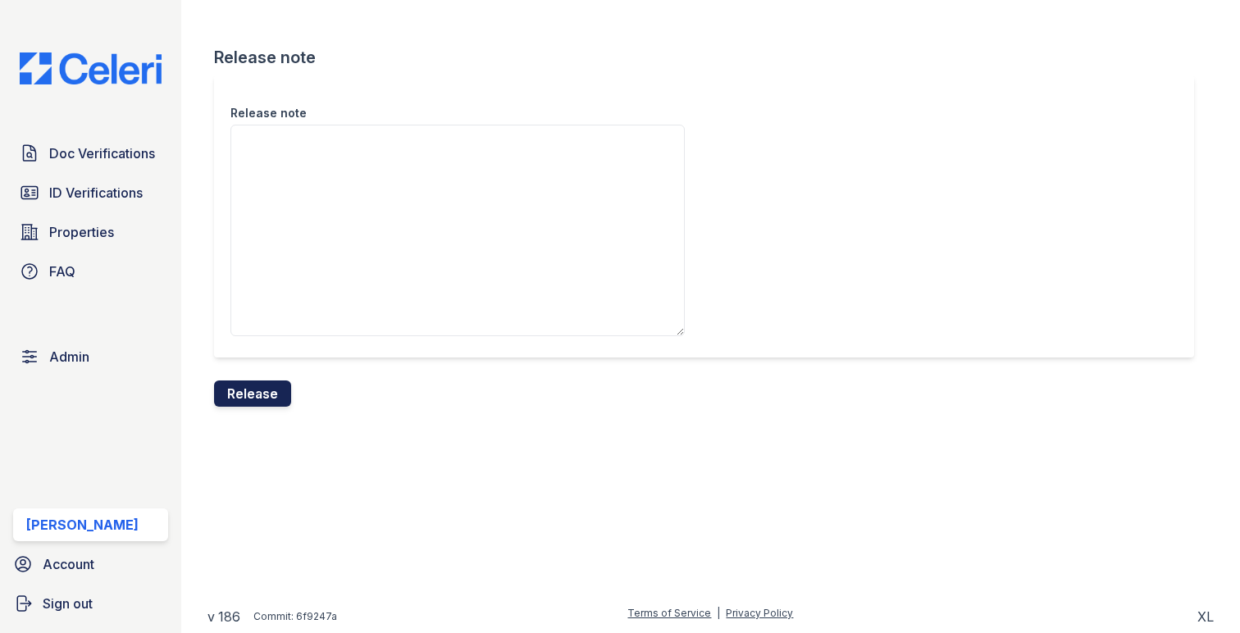
click at [257, 399] on button "Release" at bounding box center [252, 393] width 77 height 26
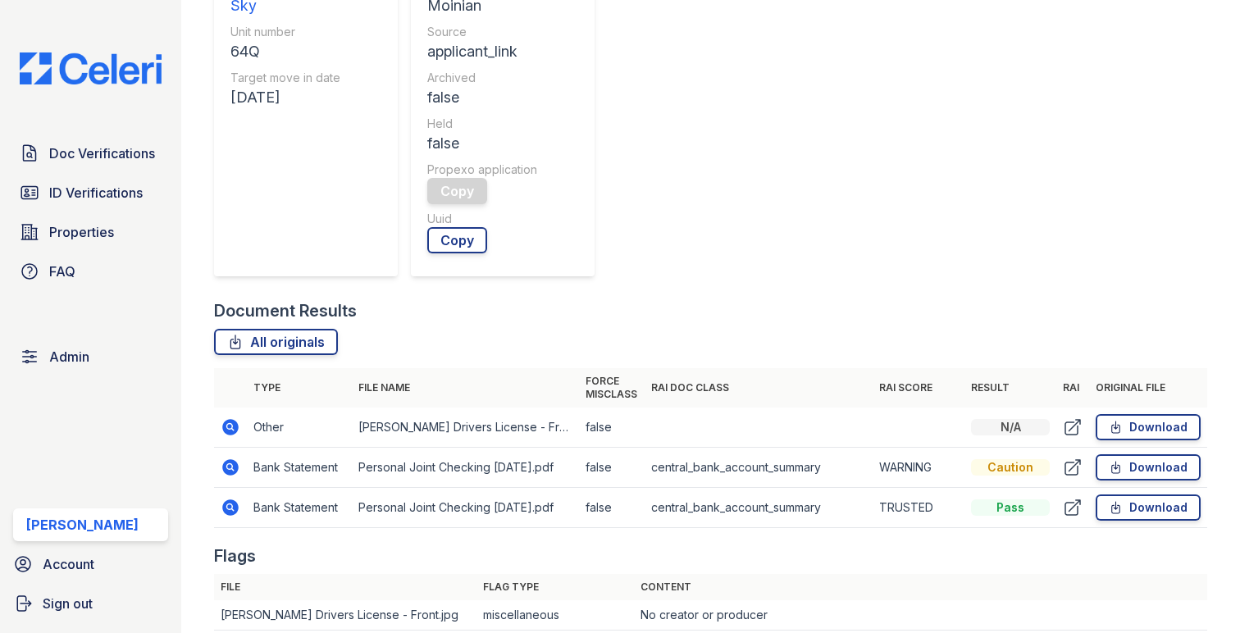
scroll to position [460, 0]
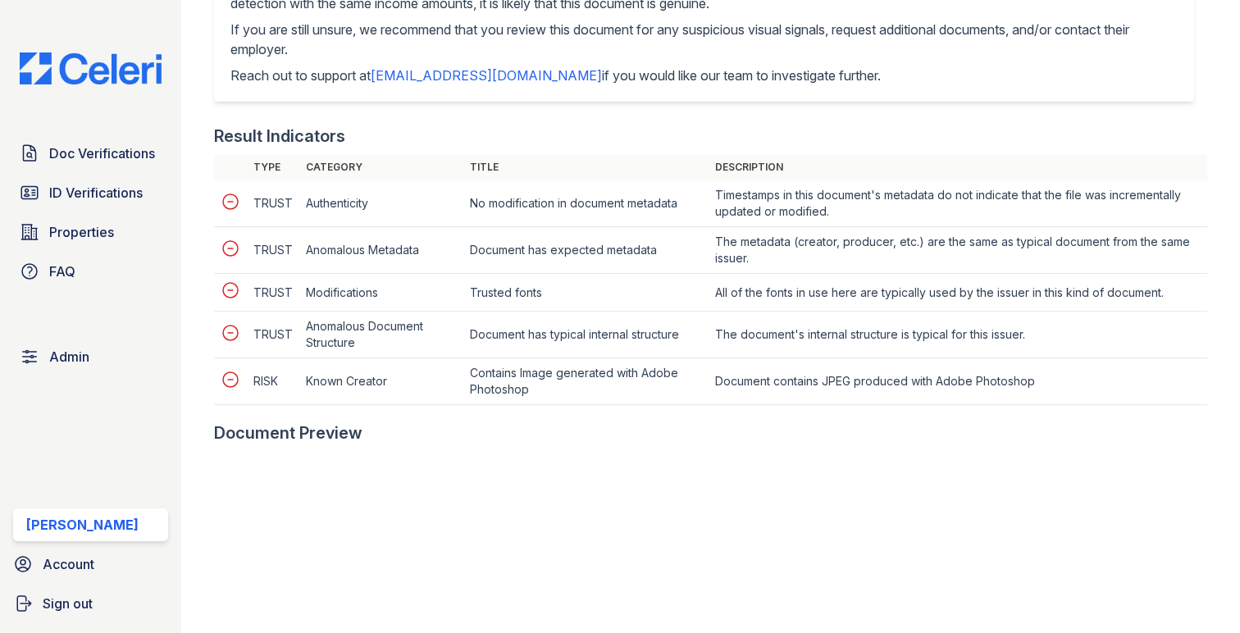
scroll to position [842, 0]
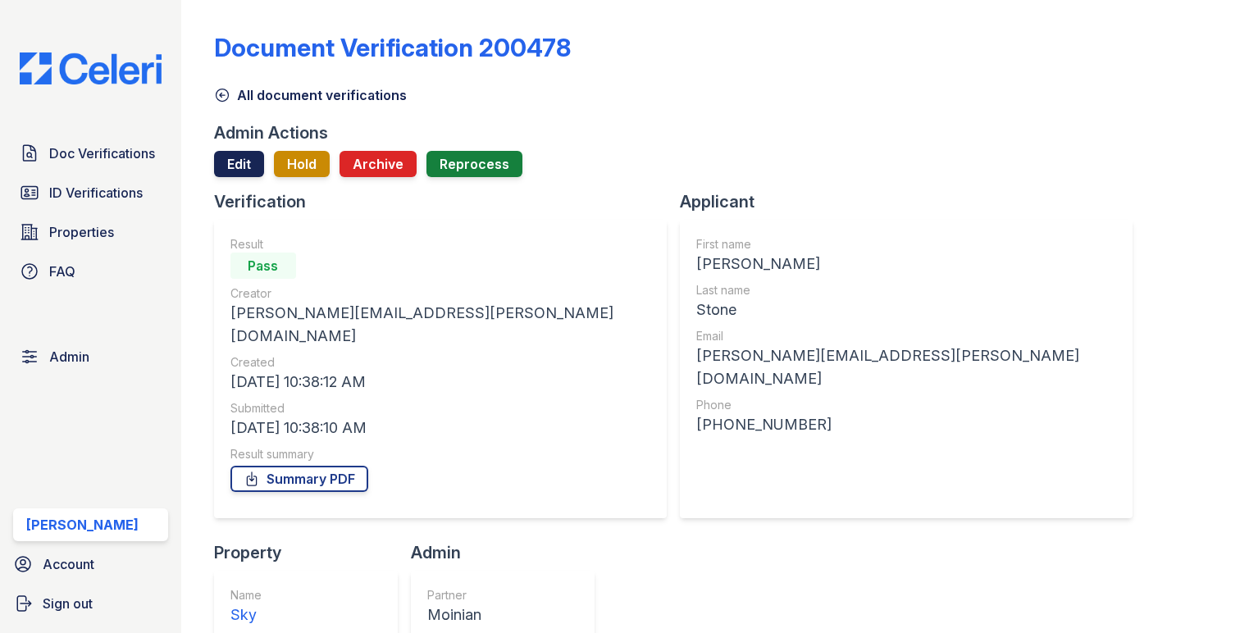
click at [253, 171] on link "Edit" at bounding box center [239, 164] width 50 height 26
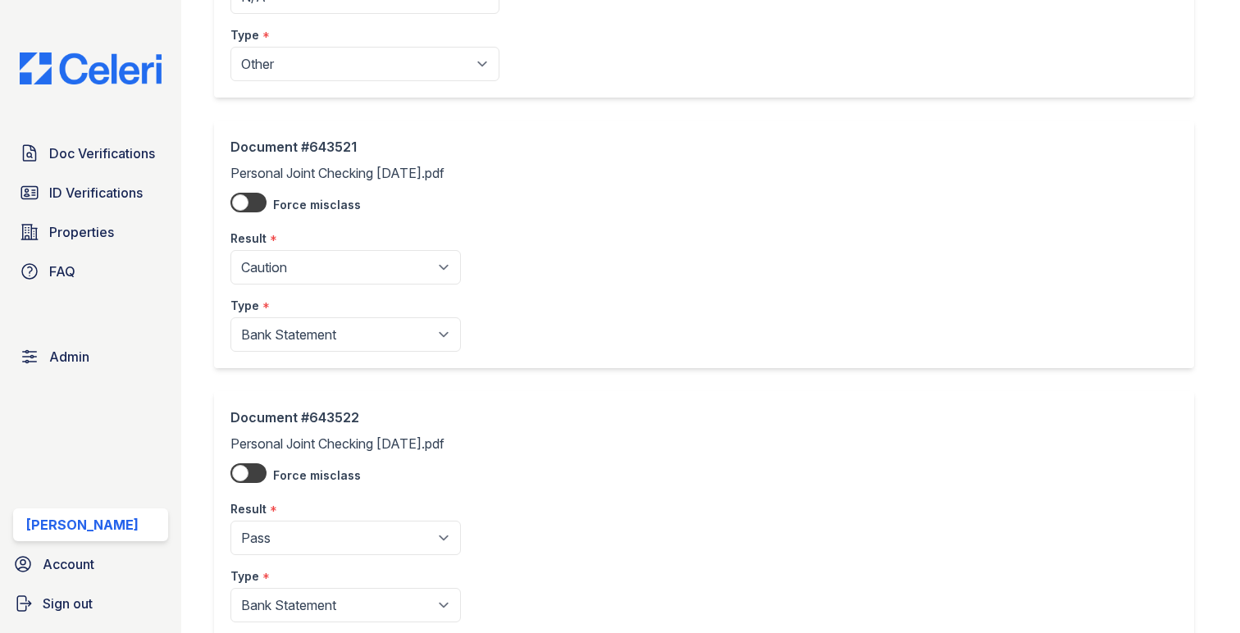
scroll to position [280, 0]
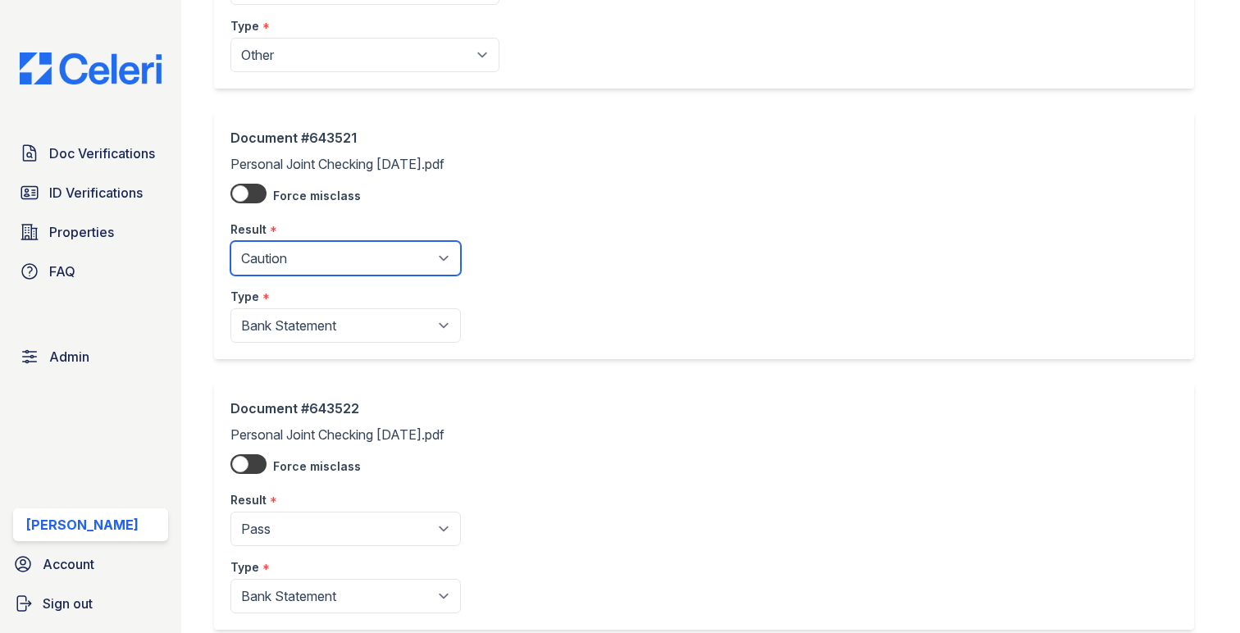
click at [287, 275] on select "Pending Sent Started Processing Pass Fail Caution Error N/A" at bounding box center [345, 258] width 230 height 34
select select "pass"
click at [230, 242] on select "Pending Sent Started Processing Pass Fail Caution Error N/A" at bounding box center [345, 258] width 230 height 34
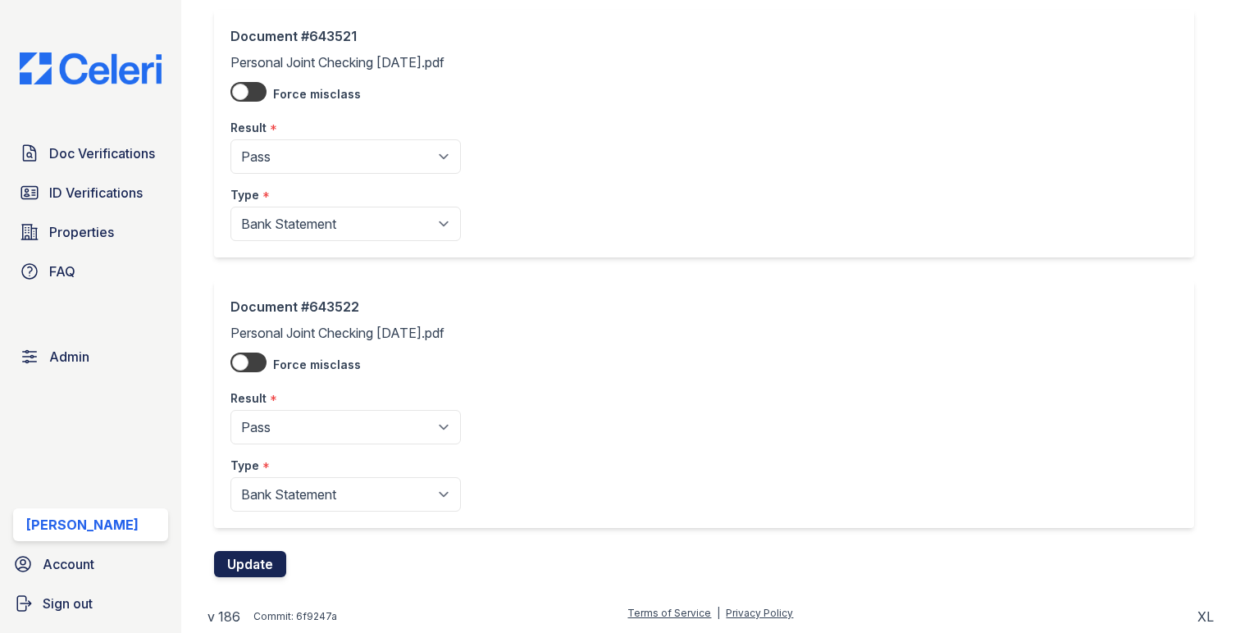
click at [258, 576] on button "Update" at bounding box center [250, 564] width 72 height 26
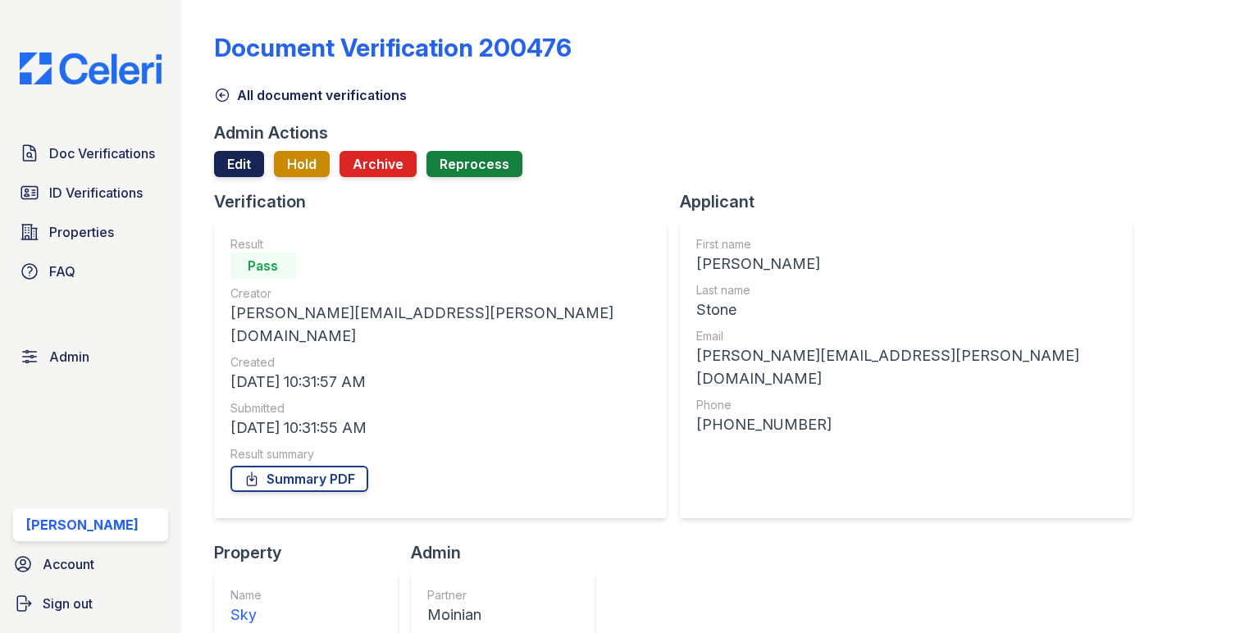
click at [257, 166] on link "Edit" at bounding box center [239, 164] width 50 height 26
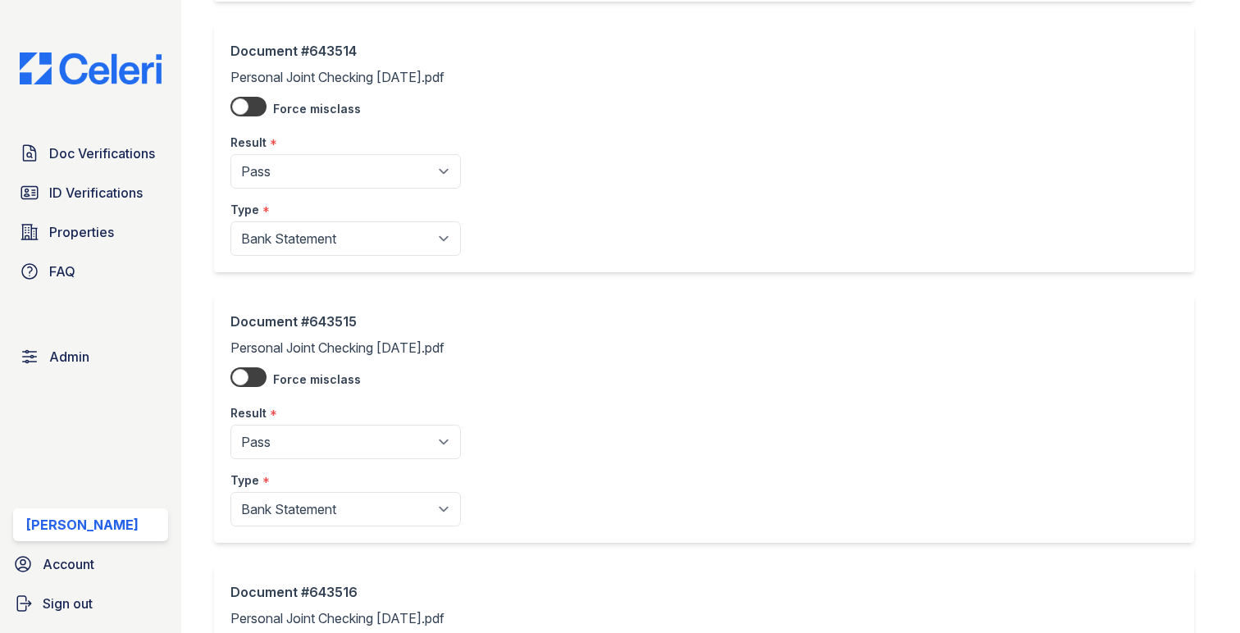
scroll to position [1196, 0]
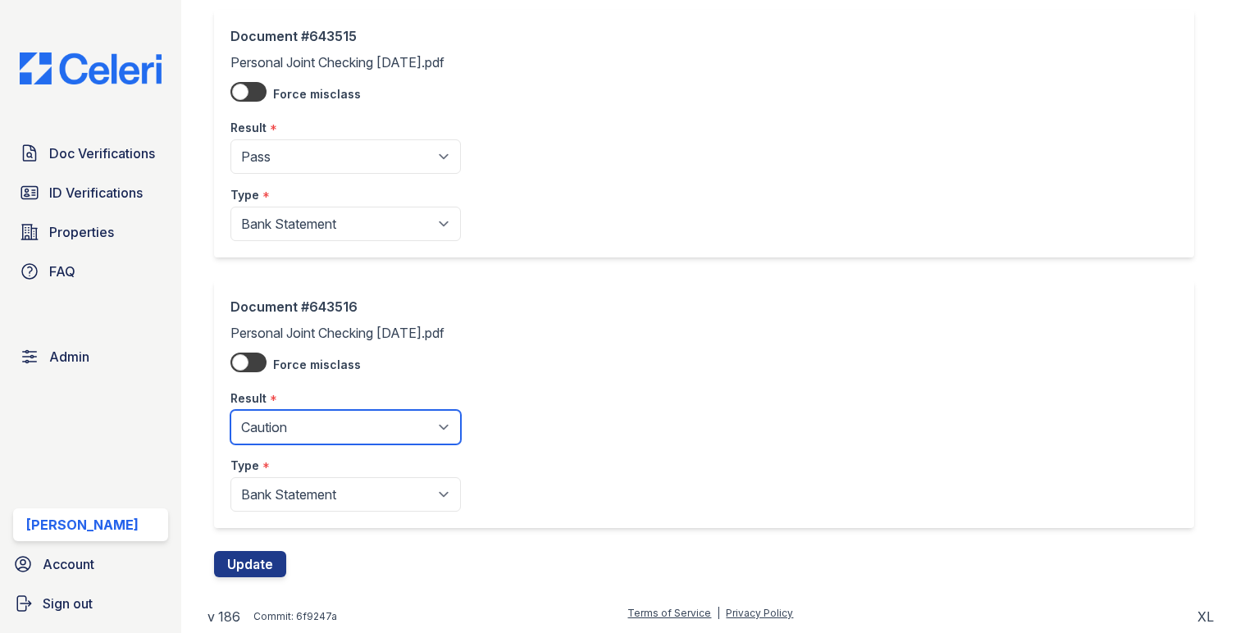
click at [325, 429] on select "Pending Sent Started Processing Pass Fail Caution Error N/A" at bounding box center [345, 427] width 230 height 34
select select "pass"
click at [230, 410] on select "Pending Sent Started Processing Pass Fail Caution Error N/A" at bounding box center [345, 427] width 230 height 34
click at [269, 552] on button "Update" at bounding box center [250, 564] width 72 height 26
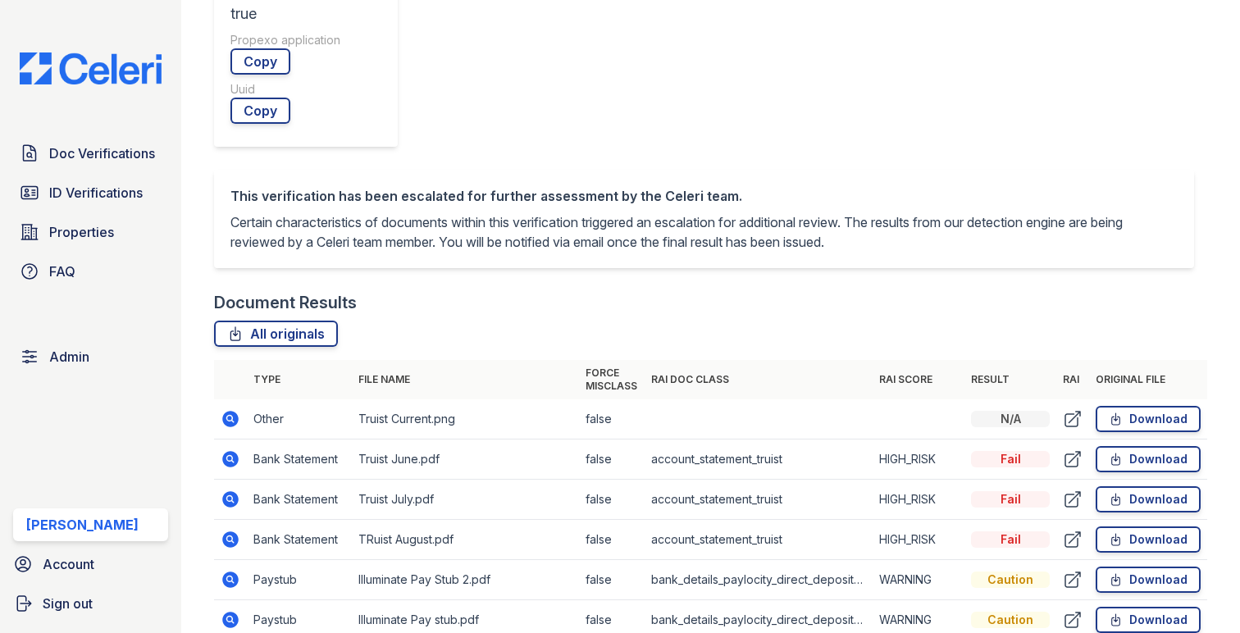
scroll to position [818, 0]
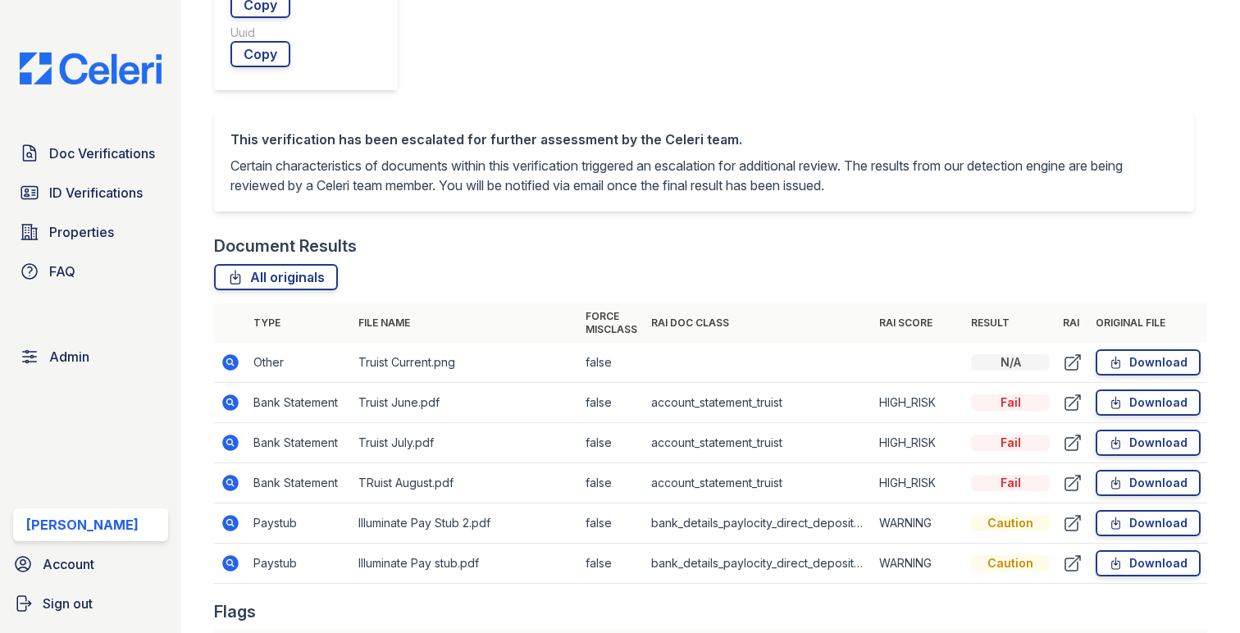
click at [221, 473] on icon at bounding box center [231, 483] width 20 height 20
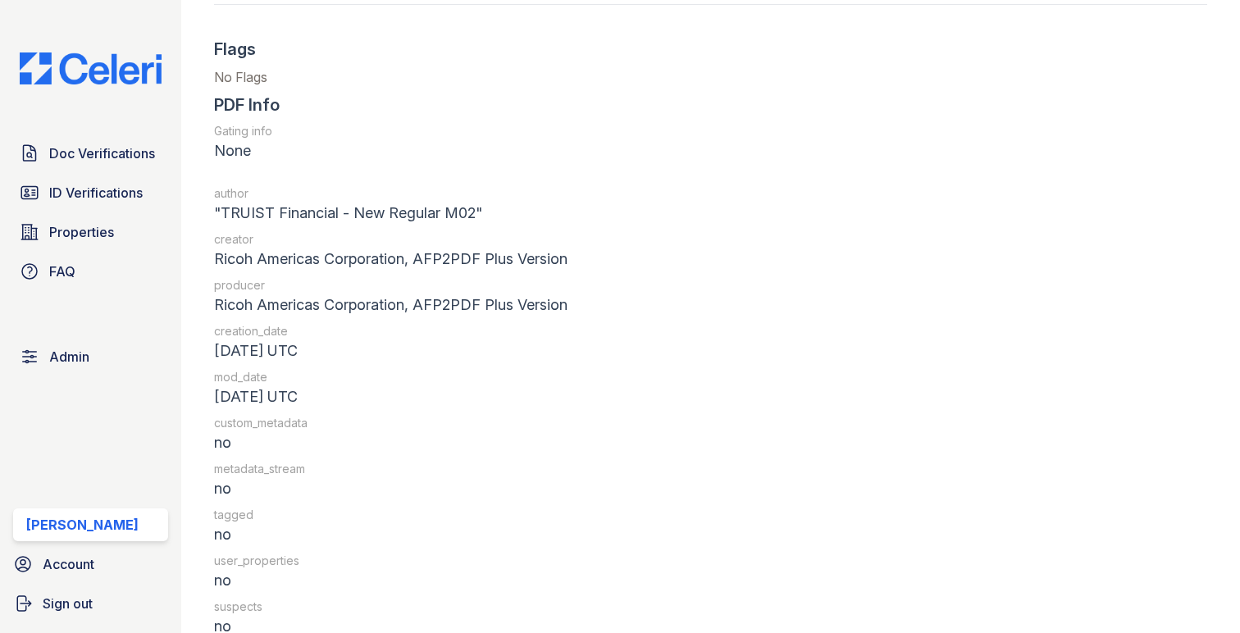
scroll to position [2050, 0]
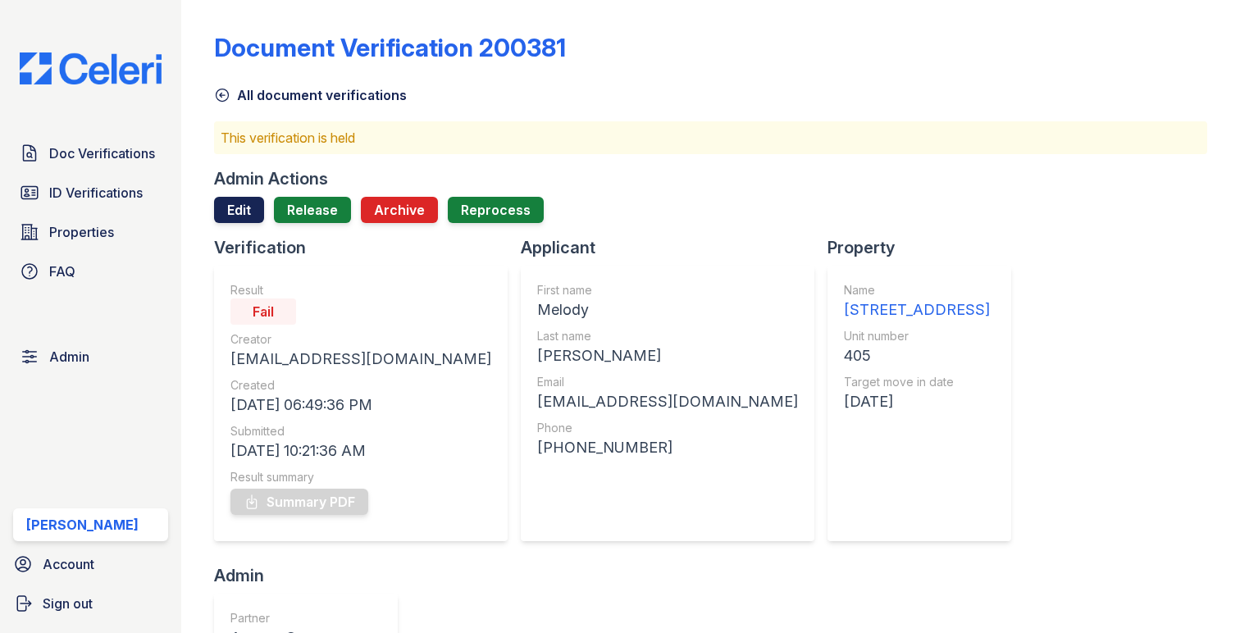
click at [226, 221] on link "Edit" at bounding box center [239, 210] width 50 height 26
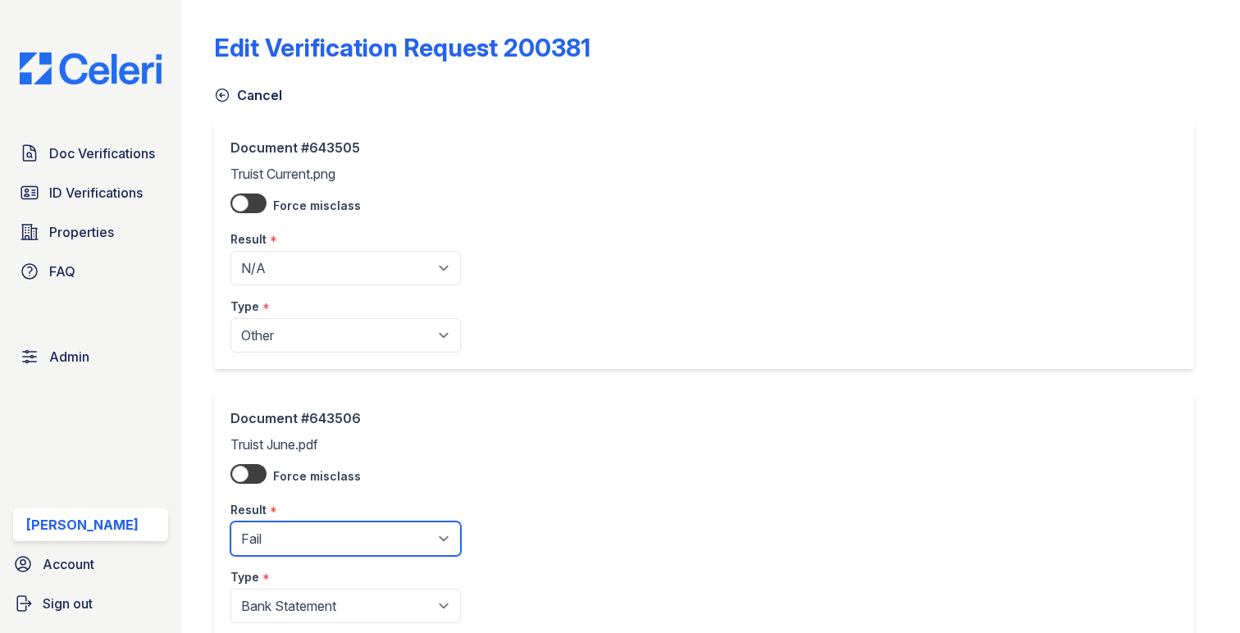
click at [315, 538] on select "Pending Sent Started Processing Pass Fail Caution Error N/A" at bounding box center [345, 538] width 230 height 34
click at [230, 522] on select "Pending Sent Started Processing Pass Fail Caution Error N/A" at bounding box center [345, 538] width 230 height 34
click at [299, 553] on select "Pending Sent Started Processing Pass Fail Caution Error N/A" at bounding box center [345, 538] width 230 height 34
click at [230, 522] on select "Pending Sent Started Processing Pass Fail Caution Error N/A" at bounding box center [345, 538] width 230 height 34
click at [294, 557] on div "Type *" at bounding box center [345, 572] width 230 height 33
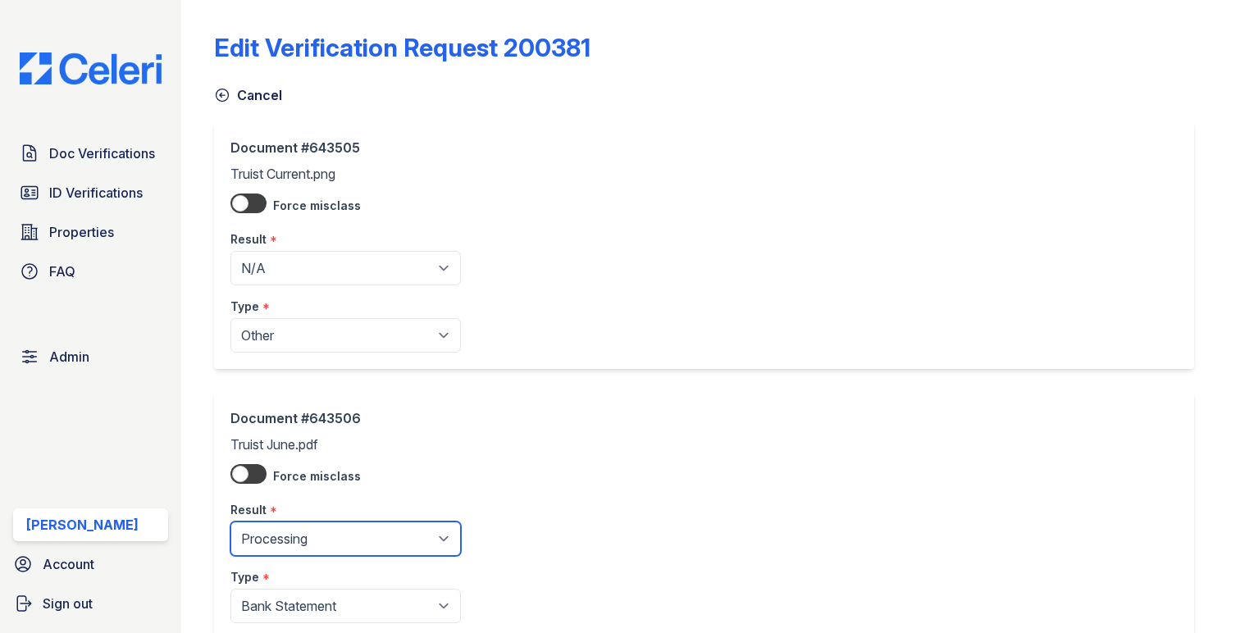
click at [294, 544] on select "Pending Sent Started Processing Pass Fail Caution Error N/A" at bounding box center [345, 538] width 230 height 34
select select "pass"
click at [230, 522] on select "Pending Sent Started Processing Pass Fail Caution Error N/A" at bounding box center [345, 538] width 230 height 34
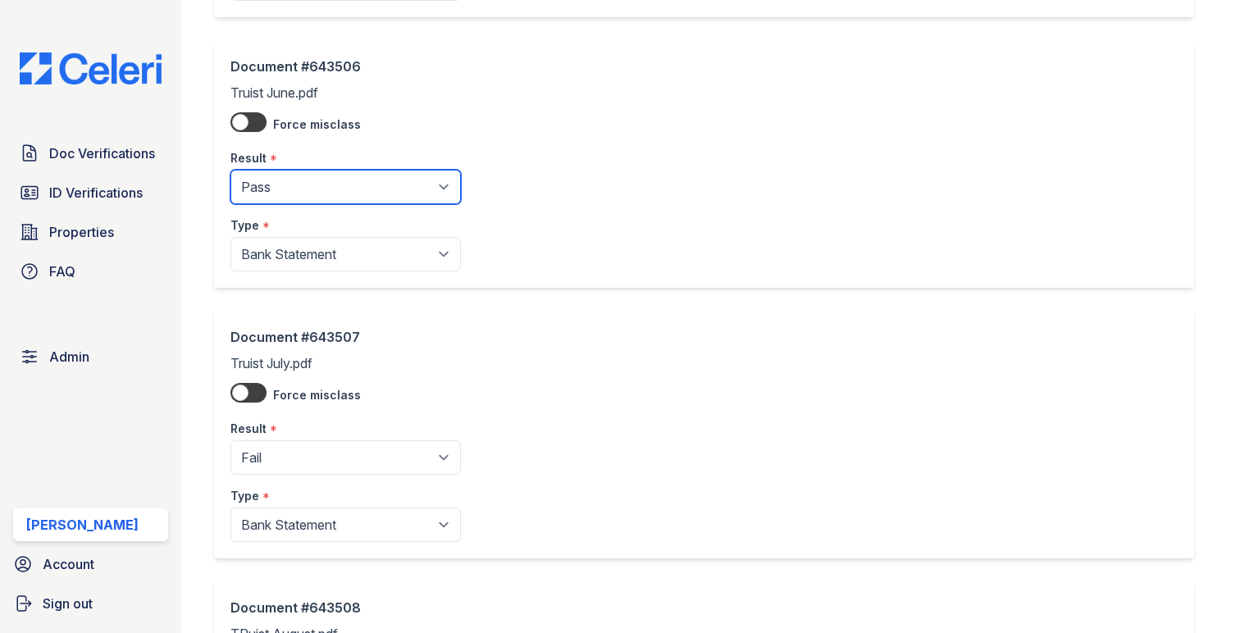
scroll to position [398, 0]
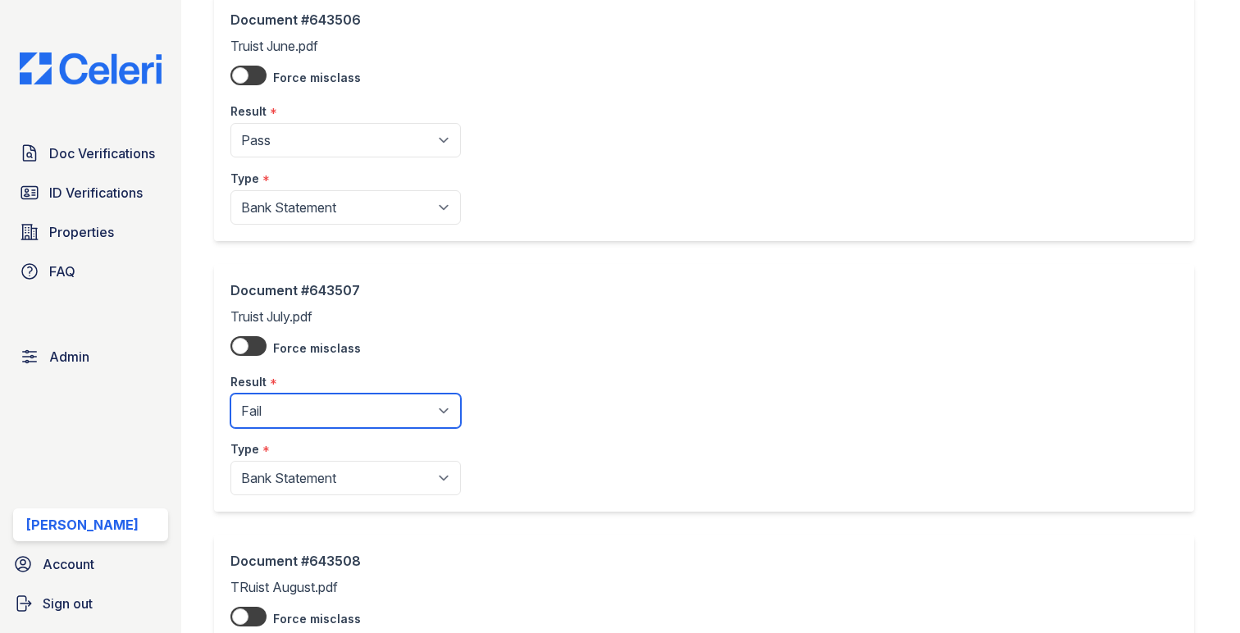
click at [301, 411] on select "Pending Sent Started Processing Pass Fail Caution Error N/A" at bounding box center [345, 411] width 230 height 34
select select "pass"
click at [230, 394] on select "Pending Sent Started Processing Pass Fail Caution Error N/A" at bounding box center [345, 411] width 230 height 34
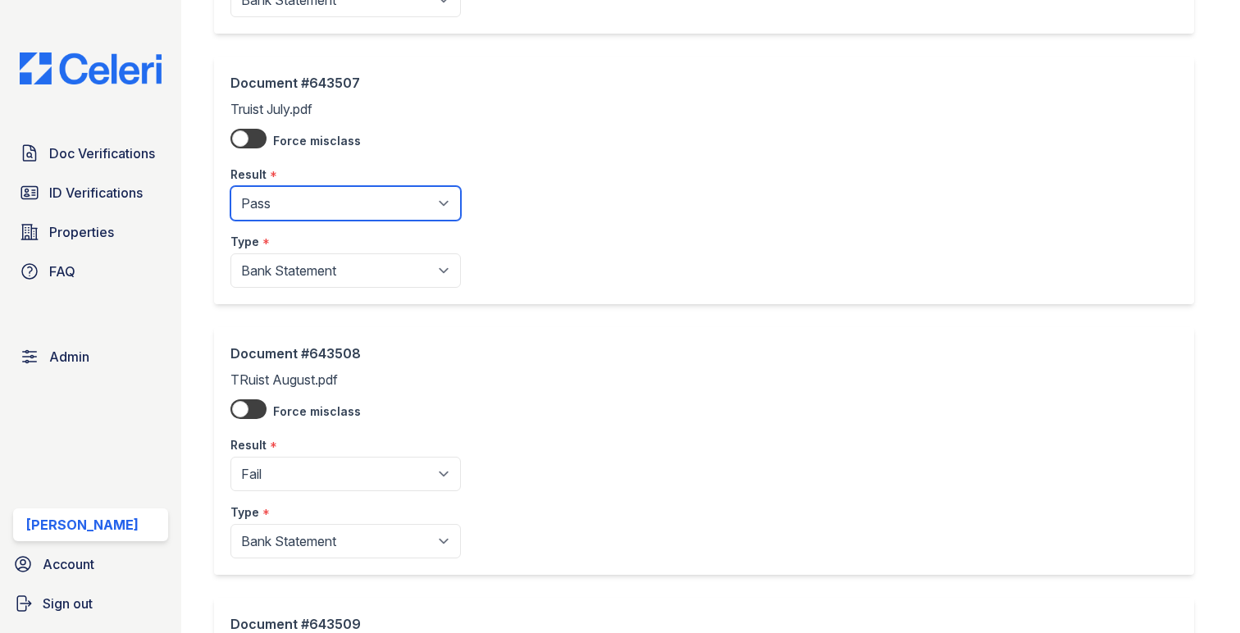
scroll to position [700, 0]
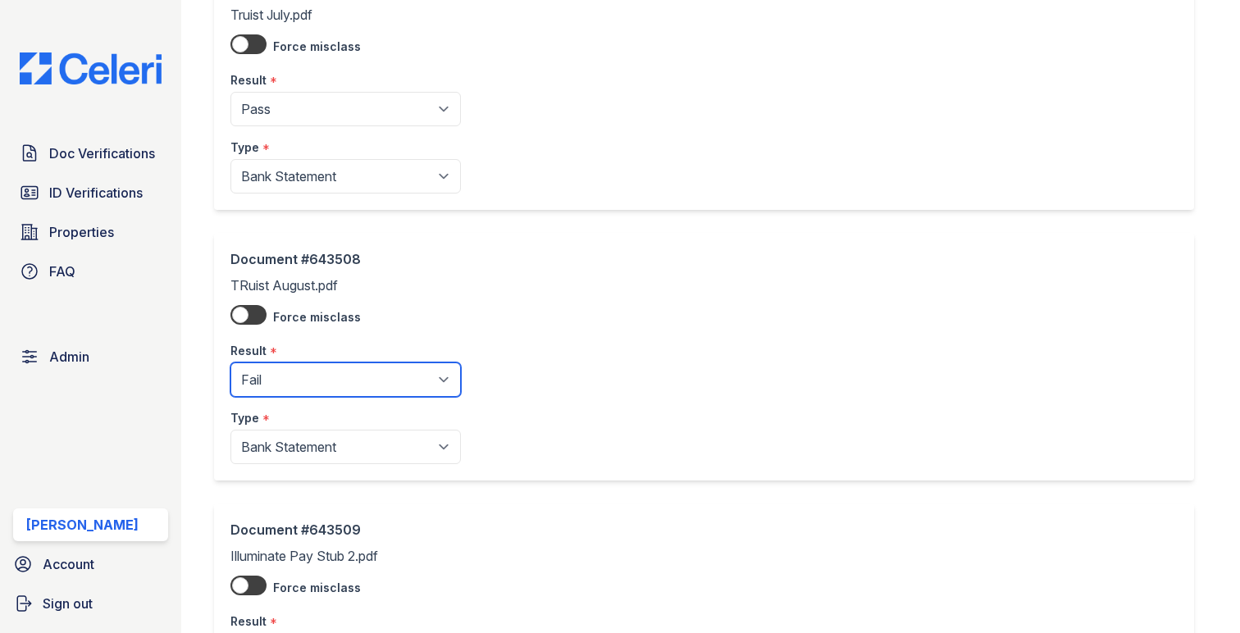
click at [312, 391] on select "Pending Sent Started Processing Pass Fail Caution Error N/A" at bounding box center [345, 379] width 230 height 34
select select "pass"
click at [230, 364] on select "Pending Sent Started Processing Pass Fail Caution Error N/A" at bounding box center [345, 379] width 230 height 34
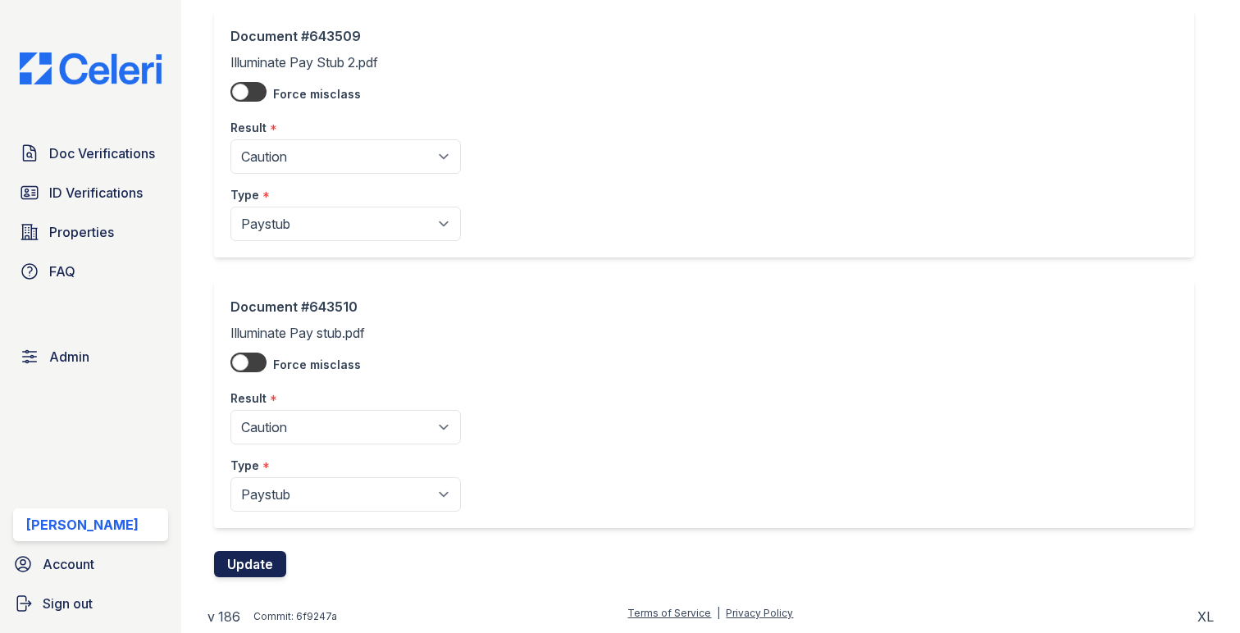
click at [279, 551] on button "Update" at bounding box center [250, 564] width 72 height 26
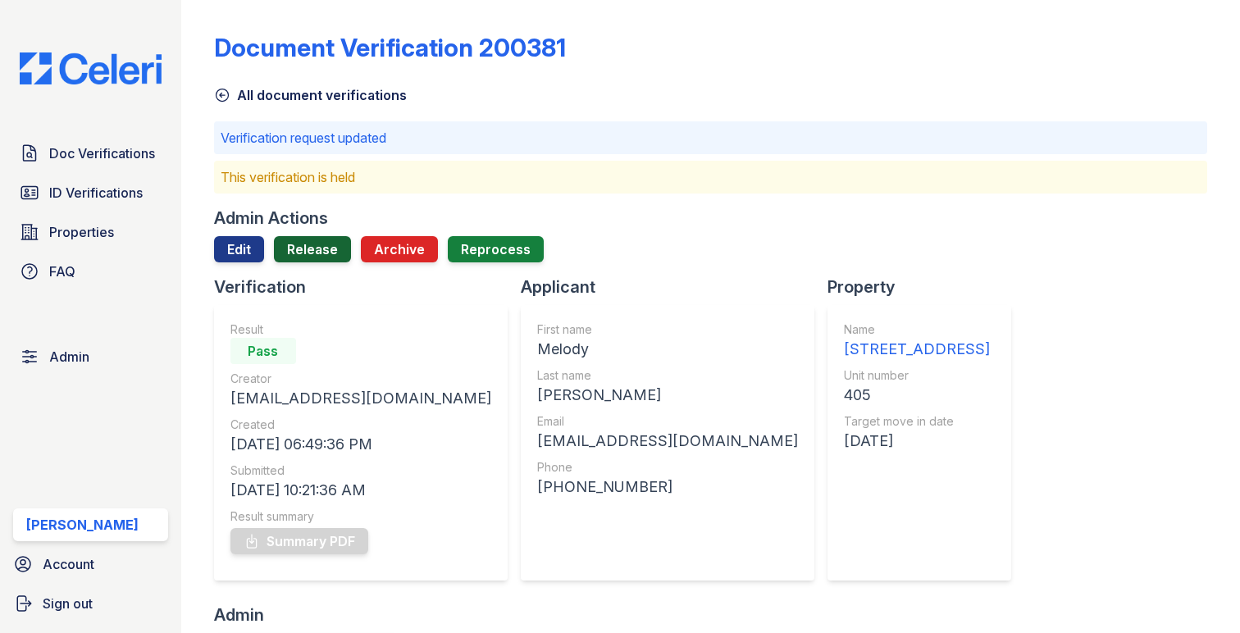
click at [336, 247] on link "Release" at bounding box center [312, 249] width 77 height 26
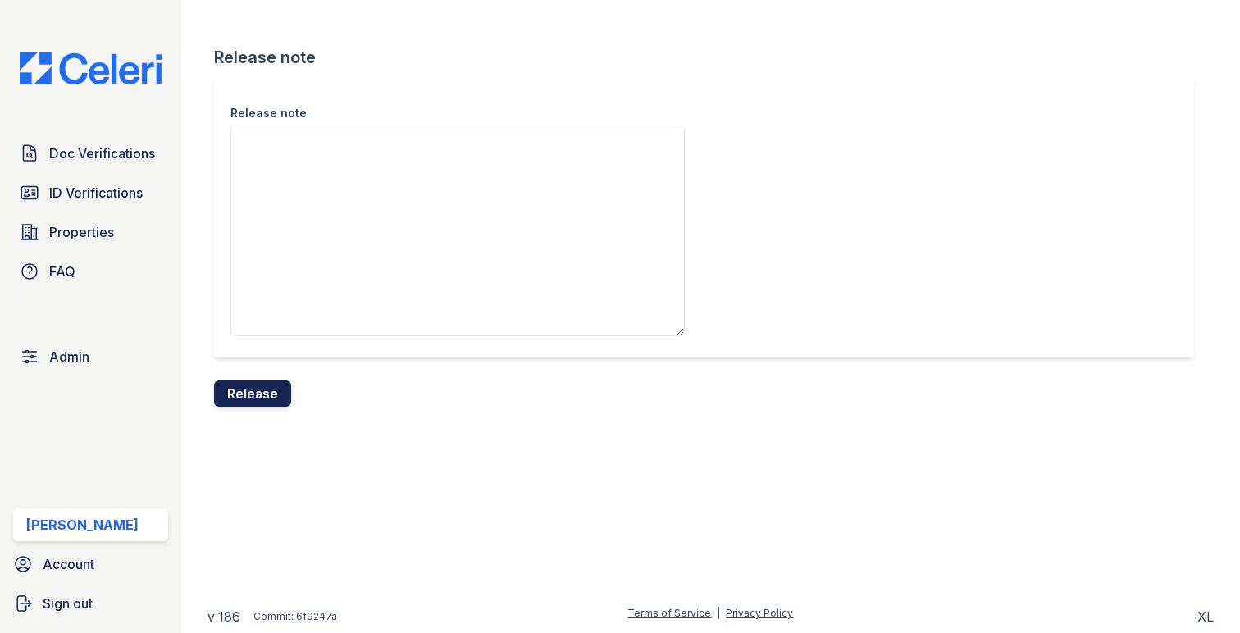
click at [262, 393] on button "Release" at bounding box center [252, 393] width 77 height 26
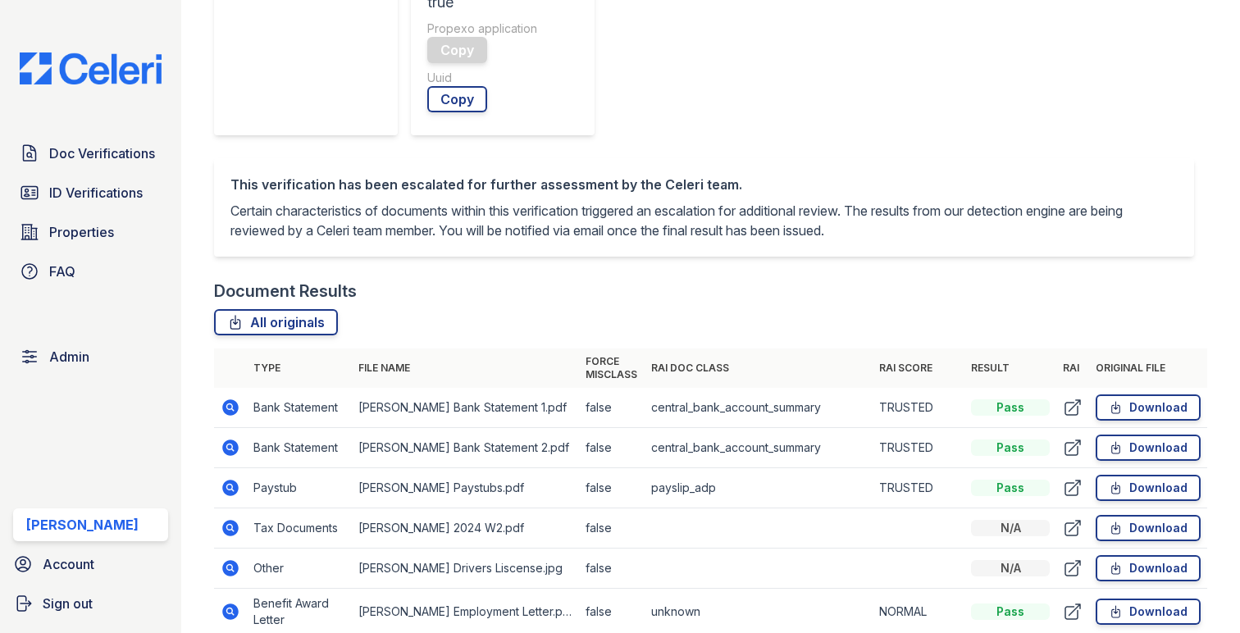
scroll to position [897, 0]
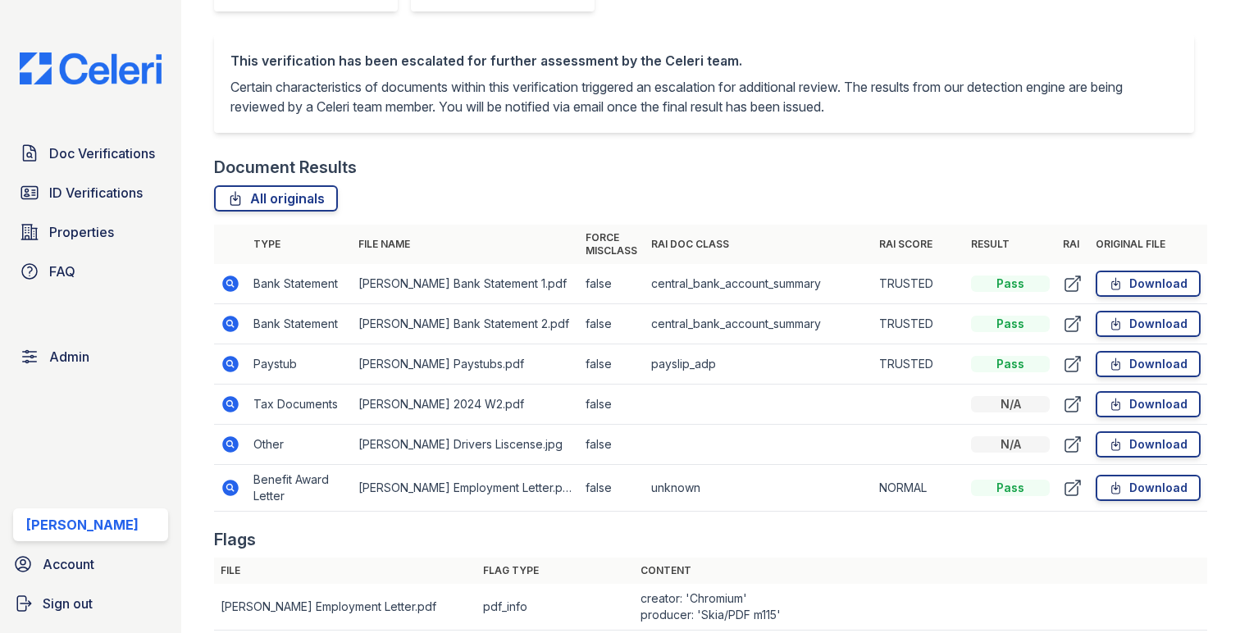
click at [221, 478] on icon at bounding box center [231, 488] width 20 height 20
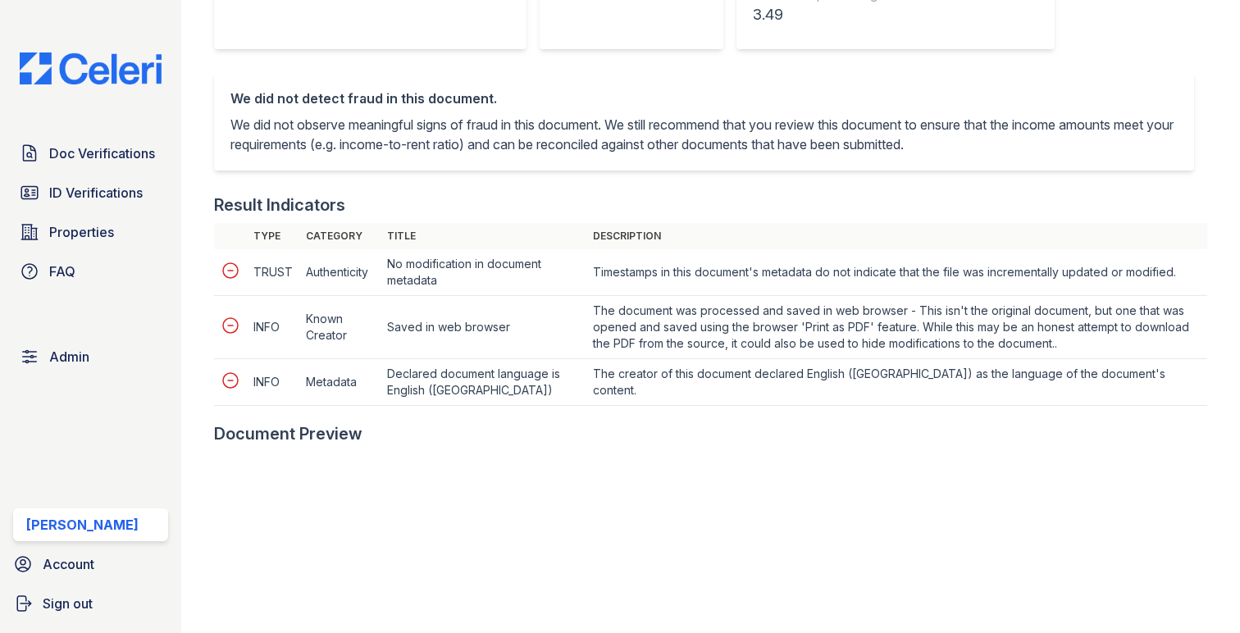
scroll to position [680, 0]
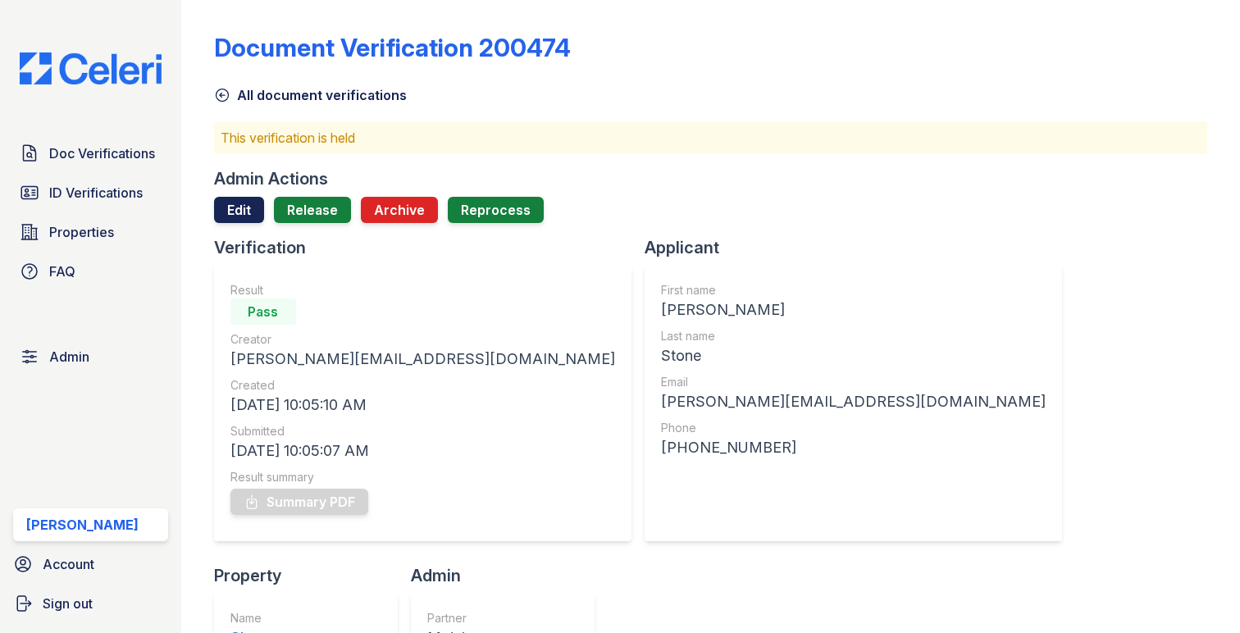
click at [234, 206] on link "Edit" at bounding box center [239, 210] width 50 height 26
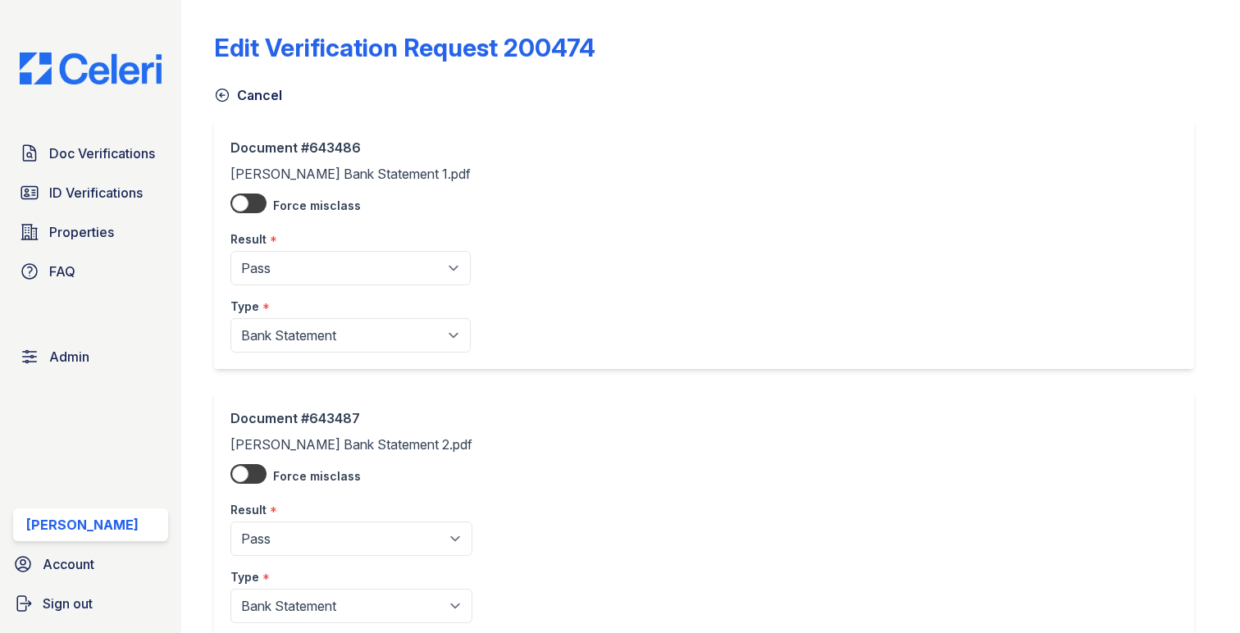
scroll to position [1196, 0]
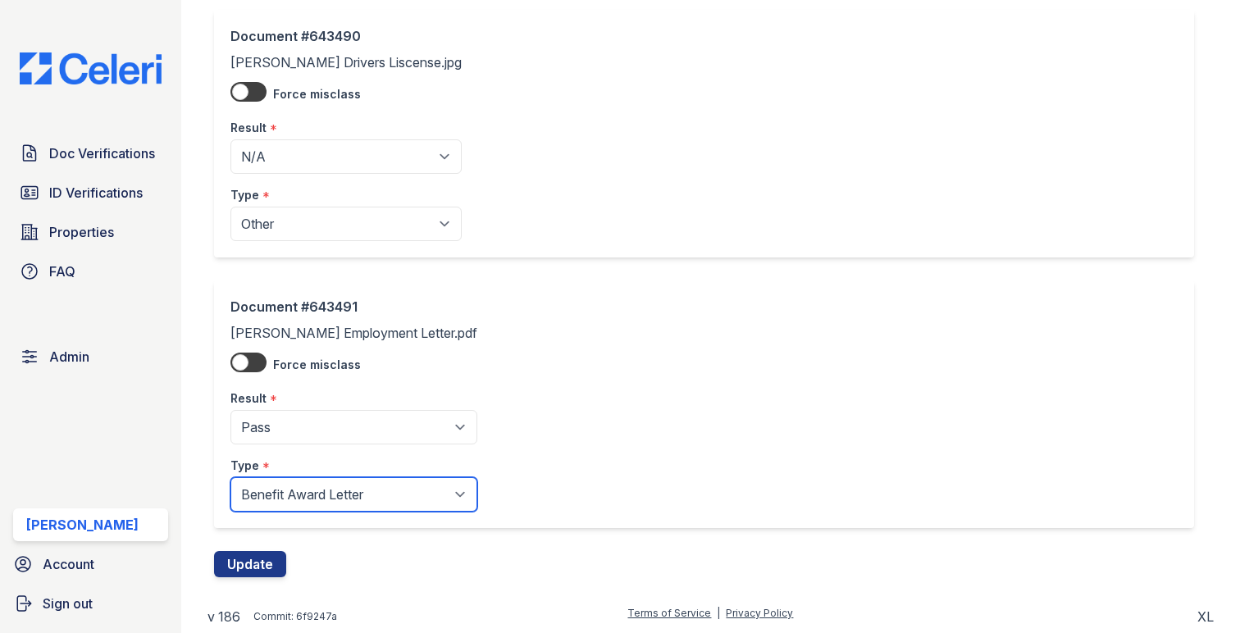
click at [290, 485] on select "Paystub Bank Statement Offer Letter Tax Documents Benefit Award Letter Investme…" at bounding box center [353, 494] width 247 height 34
select select "other"
click at [230, 477] on select "Paystub Bank Statement Offer Letter Tax Documents Benefit Award Letter Investme…" at bounding box center [353, 494] width 247 height 34
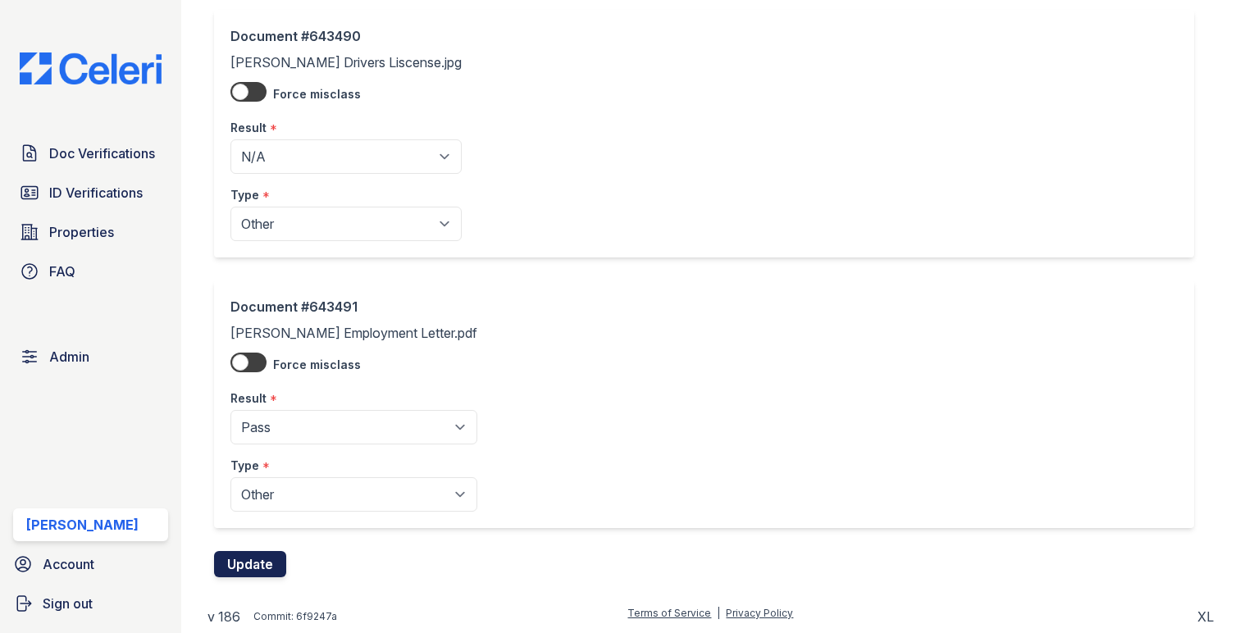
click at [262, 566] on button "Update" at bounding box center [250, 564] width 72 height 26
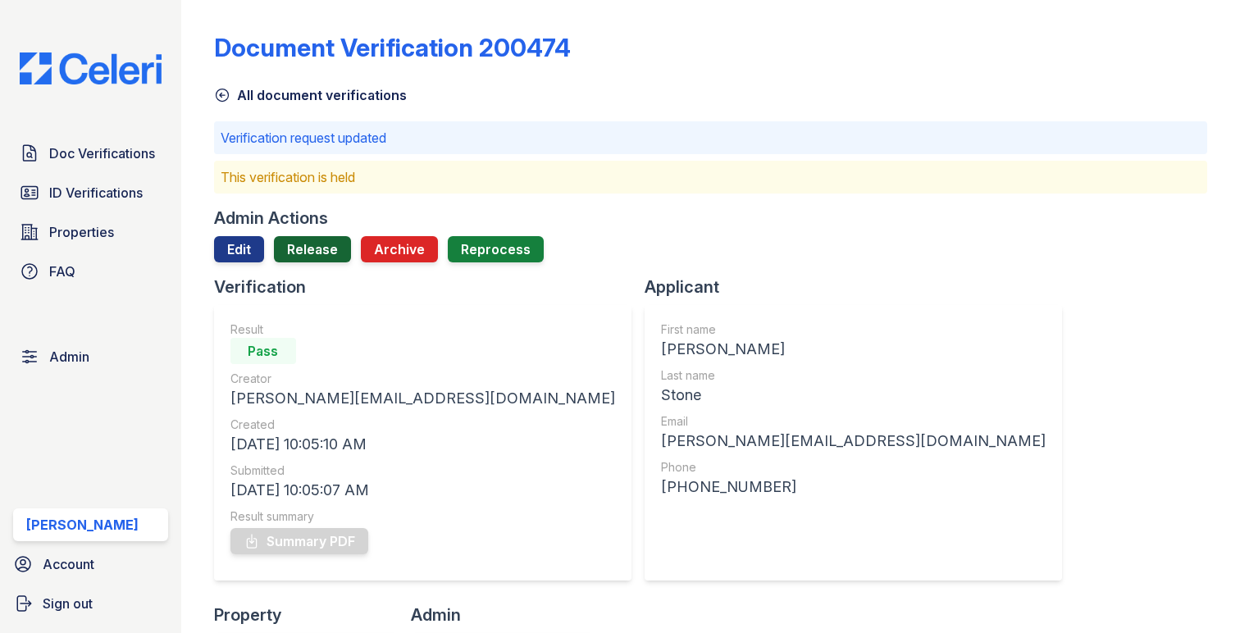
click at [303, 243] on link "Release" at bounding box center [312, 249] width 77 height 26
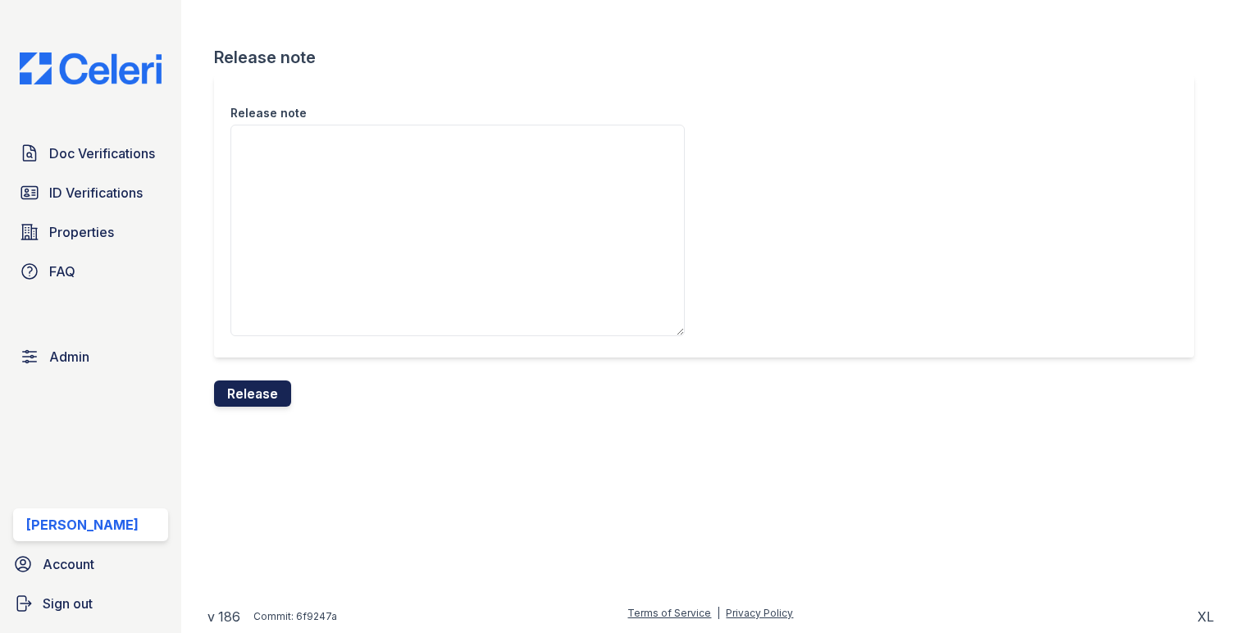
click at [266, 382] on button "Release" at bounding box center [252, 393] width 77 height 26
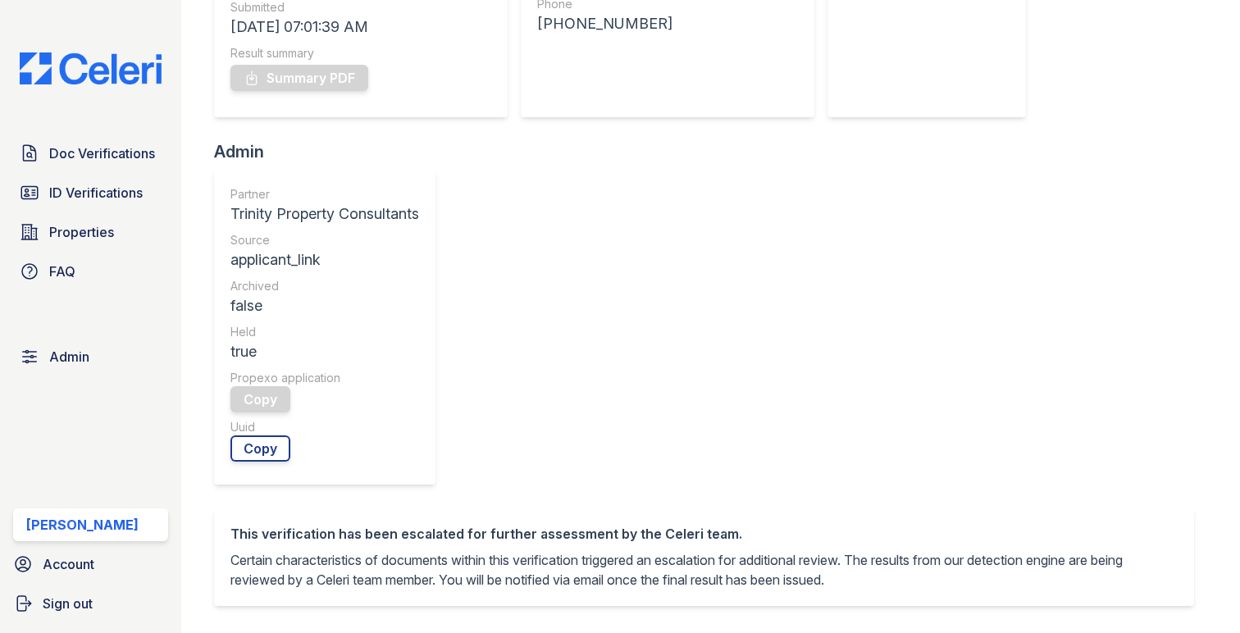
scroll to position [522, 0]
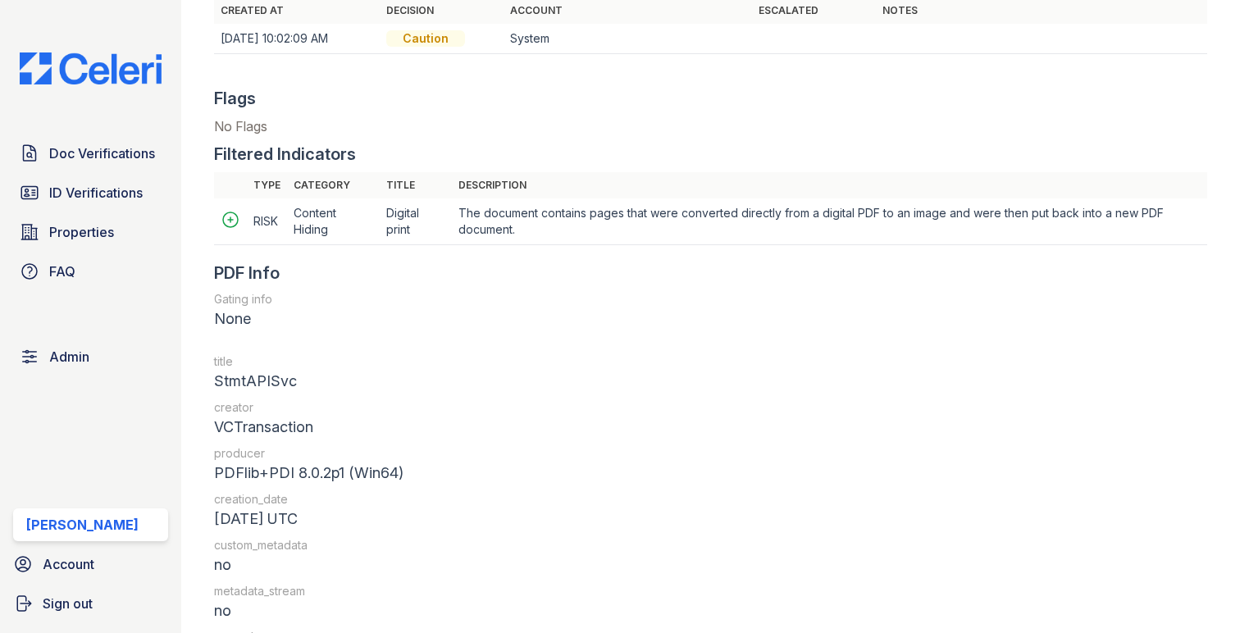
scroll to position [1843, 0]
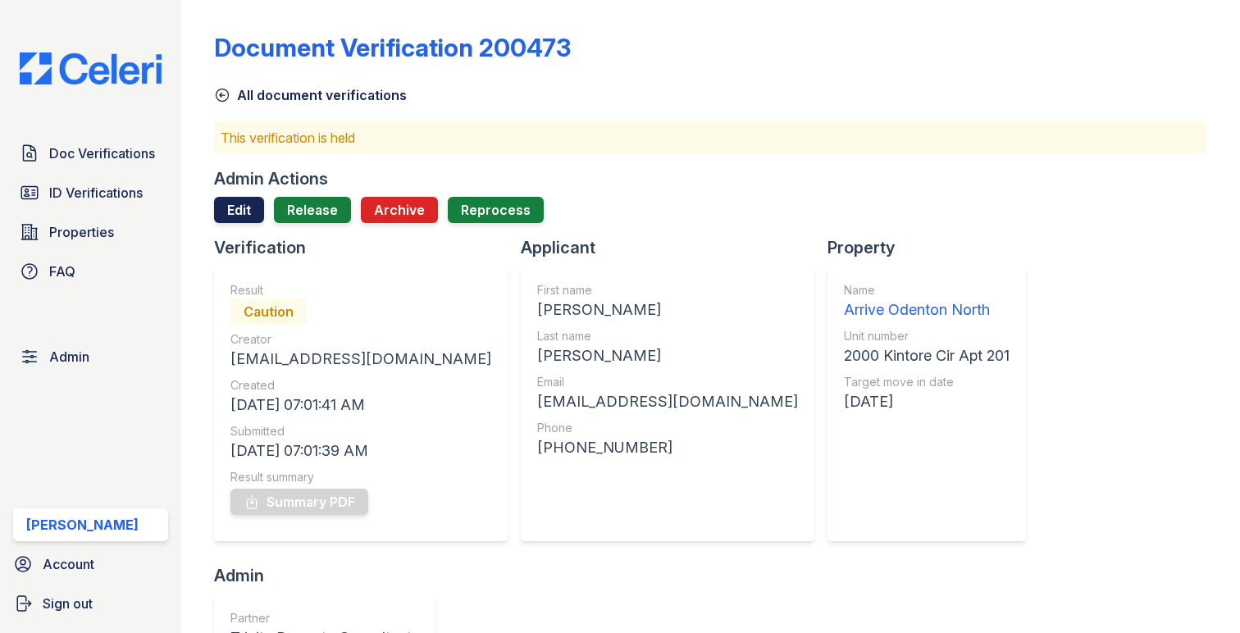
click at [230, 217] on link "Edit" at bounding box center [239, 210] width 50 height 26
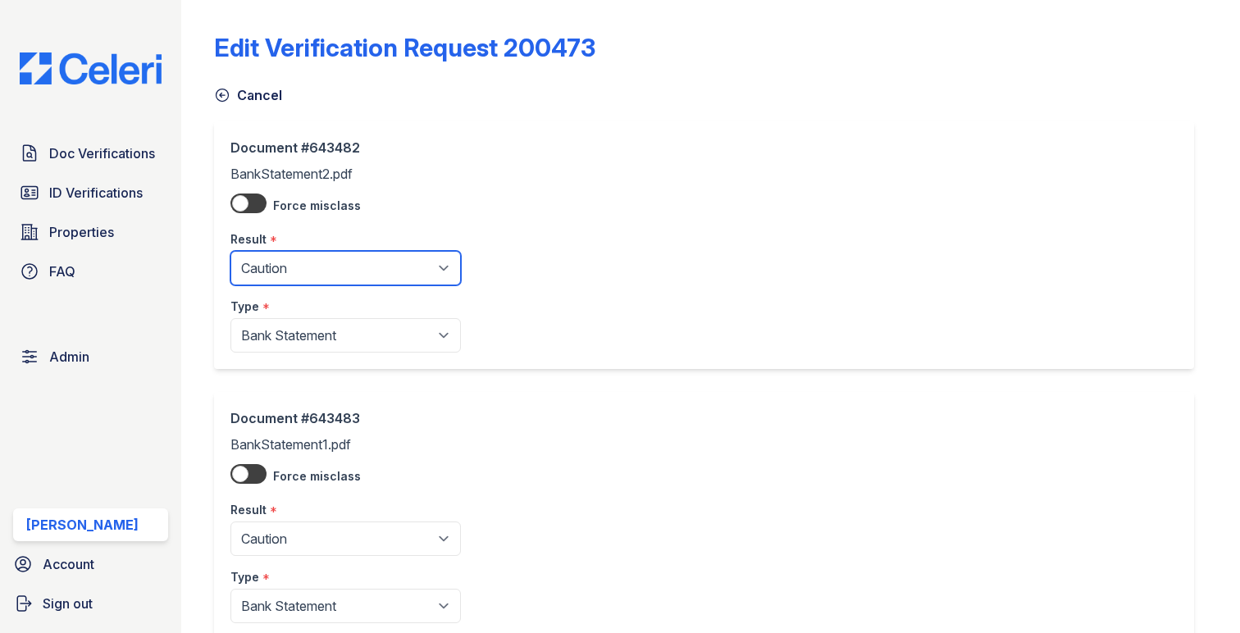
click at [293, 280] on select "Pending Sent Started Processing Pass Fail Caution Error N/A" at bounding box center [345, 268] width 230 height 34
select select "pass"
click at [230, 251] on select "Pending Sent Started Processing Pass Fail Caution Error N/A" at bounding box center [345, 268] width 230 height 34
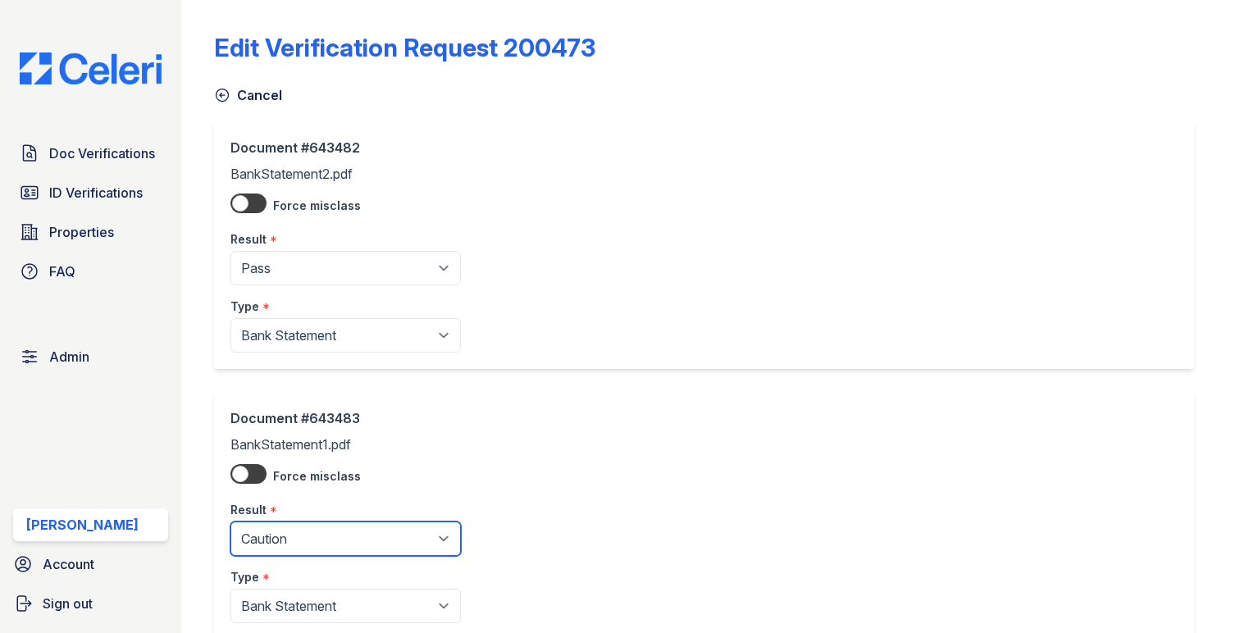
click at [314, 539] on select "Pending Sent Started Processing Pass Fail Caution Error N/A" at bounding box center [345, 538] width 230 height 34
select select "pass"
click at [230, 522] on select "Pending Sent Started Processing Pass Fail Caution Error N/A" at bounding box center [345, 538] width 230 height 34
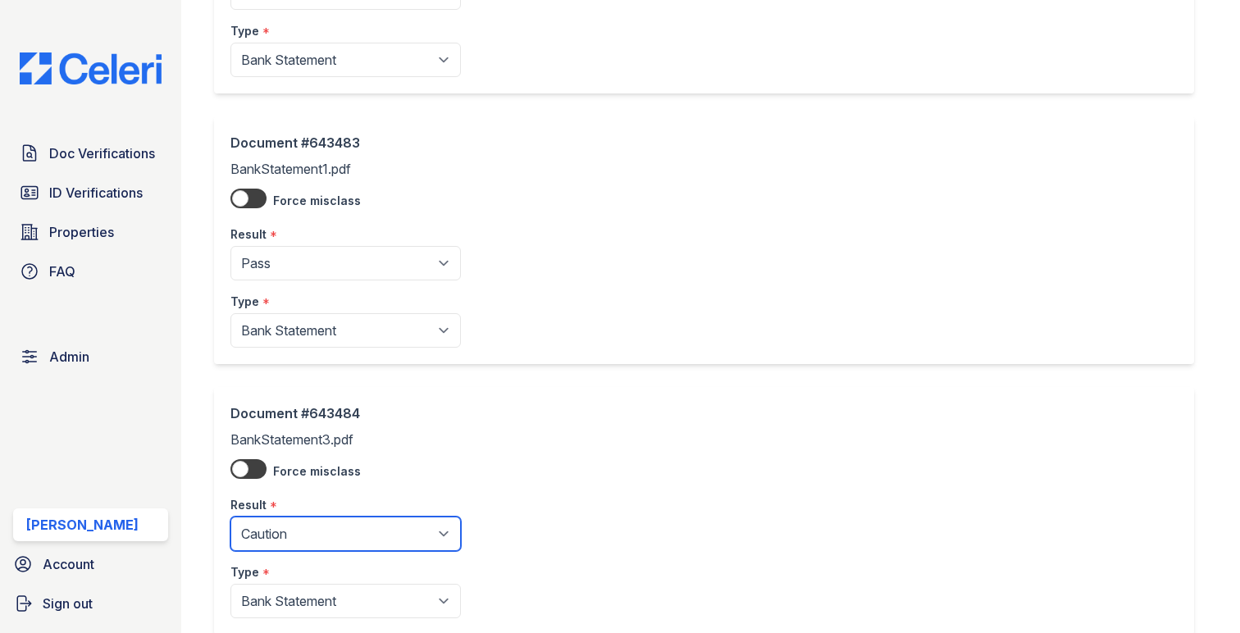
click at [312, 529] on select "Pending Sent Started Processing Pass Fail Caution Error N/A" at bounding box center [345, 533] width 230 height 34
select select "pass"
click at [230, 517] on select "Pending Sent Started Processing Pass Fail Caution Error N/A" at bounding box center [345, 533] width 230 height 34
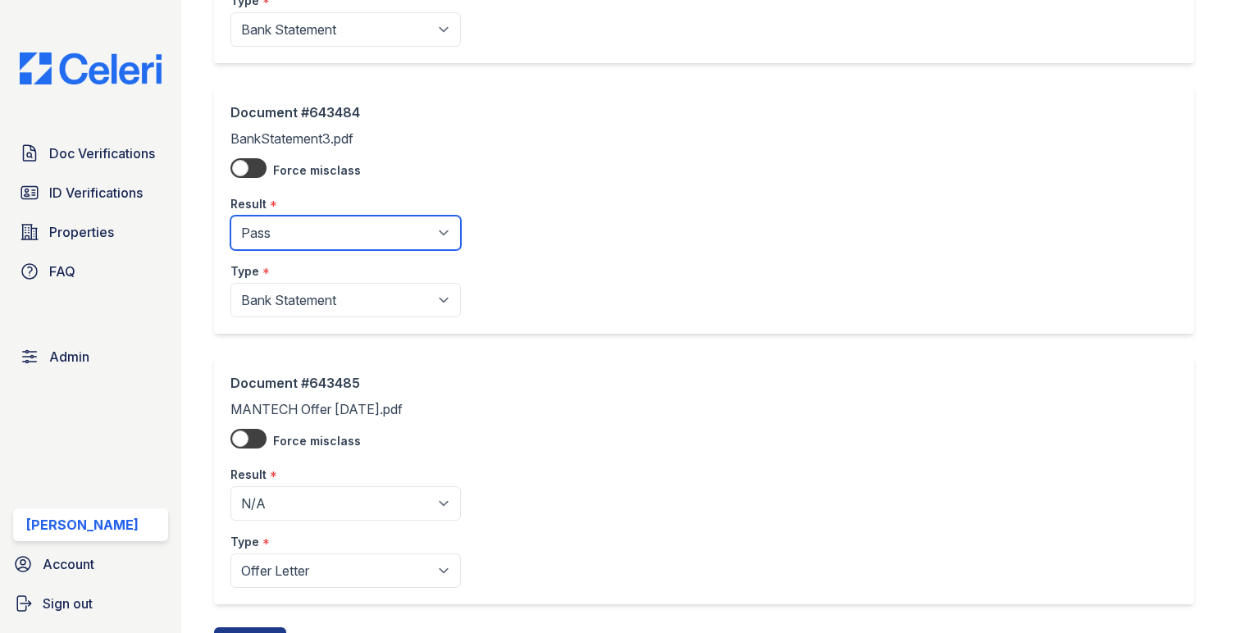
scroll to position [654, 0]
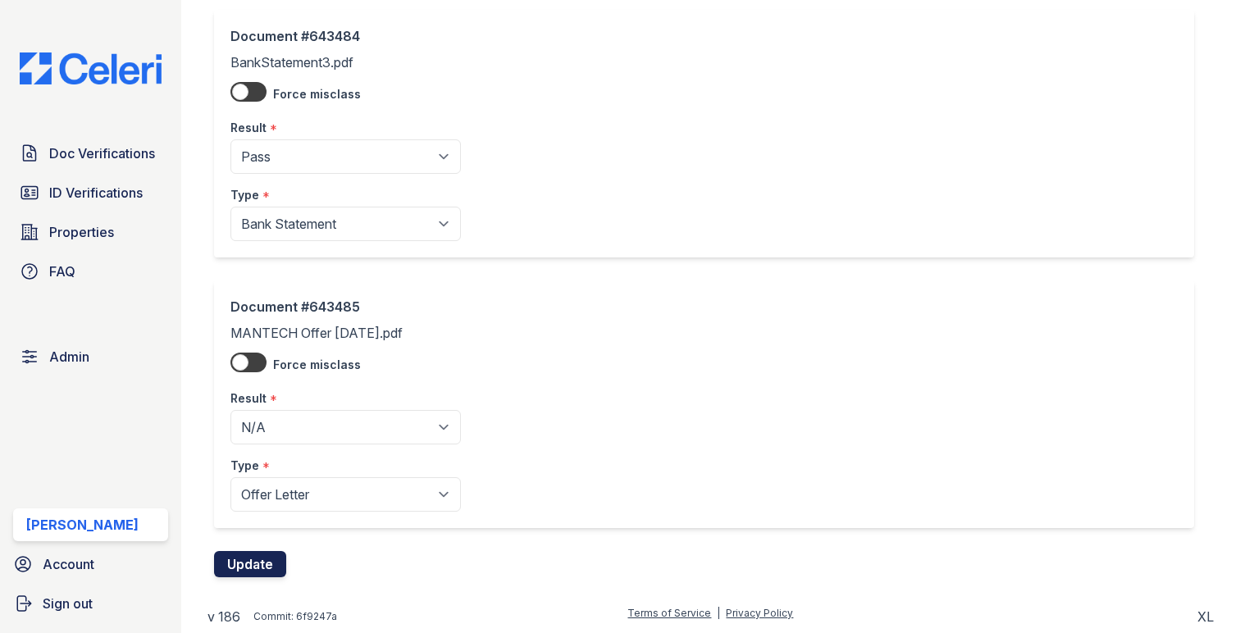
click at [258, 560] on button "Update" at bounding box center [250, 564] width 72 height 26
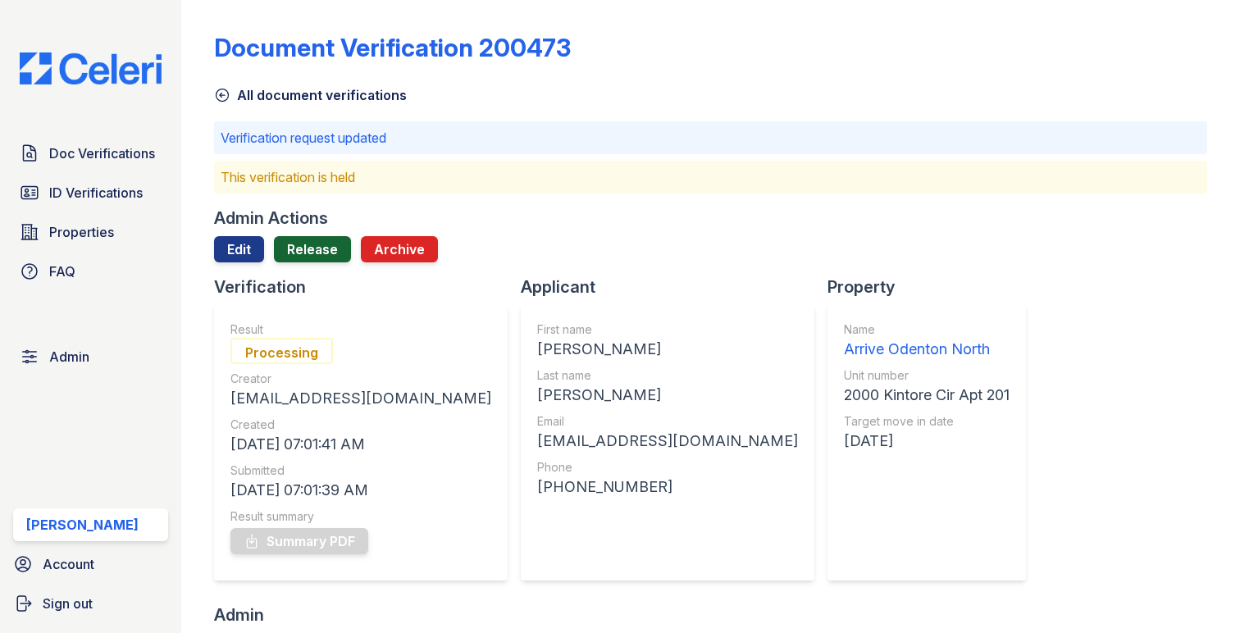
click at [325, 235] on div "Admin Actions Edit Release Archive" at bounding box center [710, 241] width 993 height 69
click at [322, 256] on link "Release" at bounding box center [312, 249] width 77 height 26
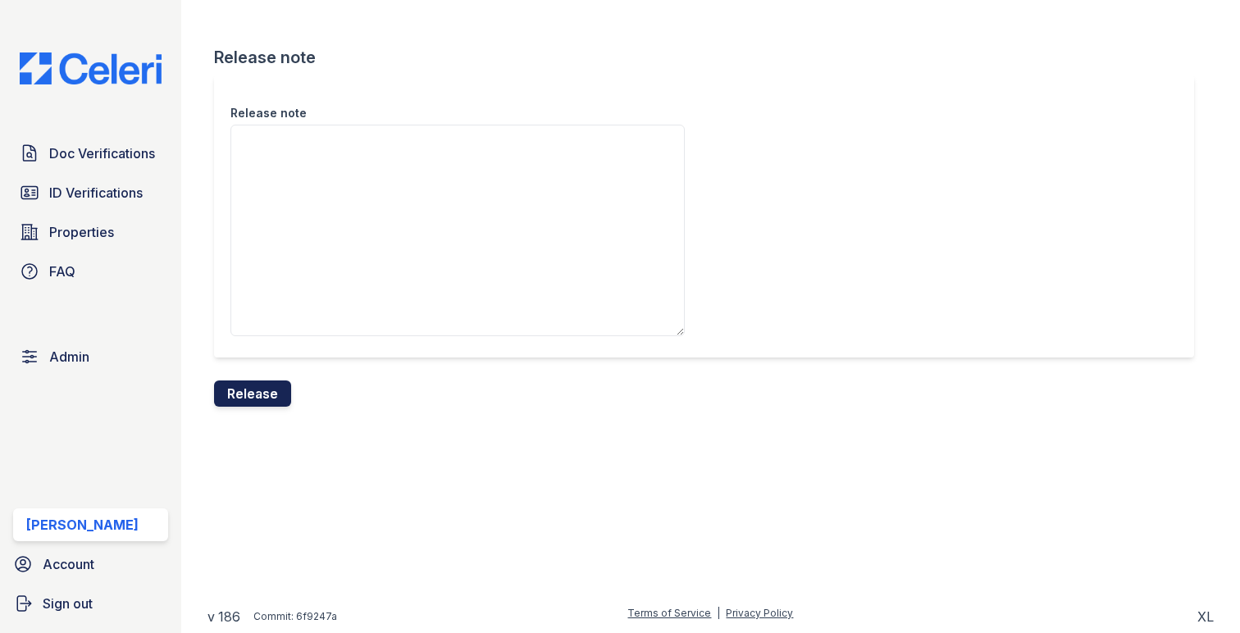
click at [263, 384] on button "Release" at bounding box center [252, 393] width 77 height 26
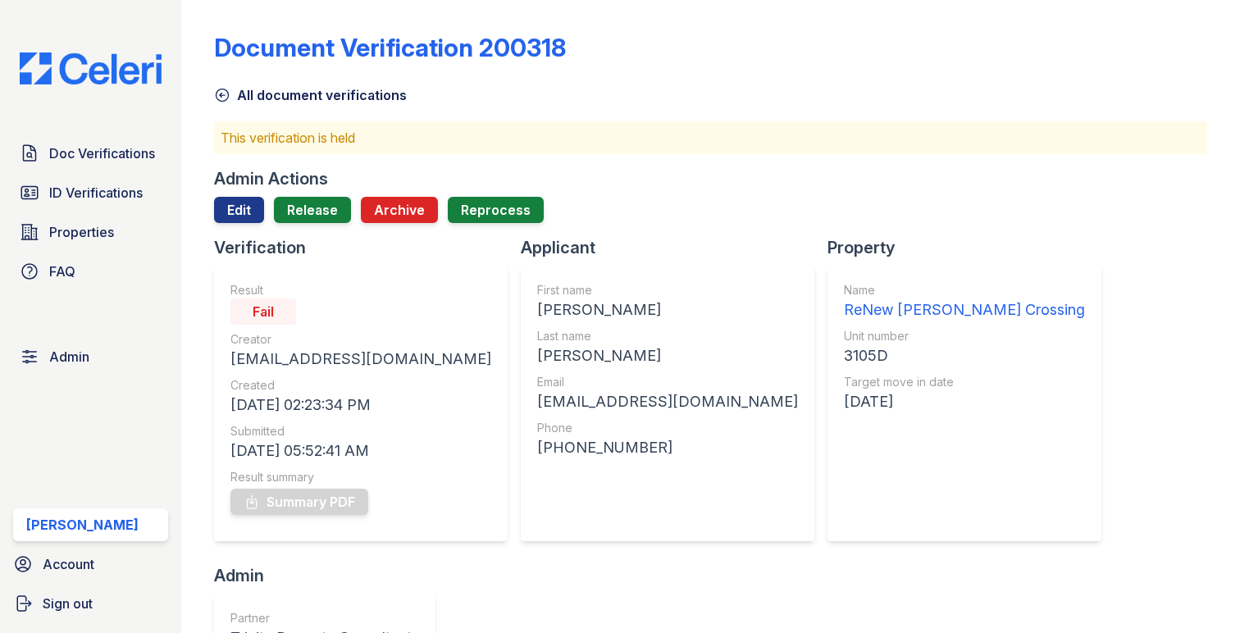
scroll to position [825, 0]
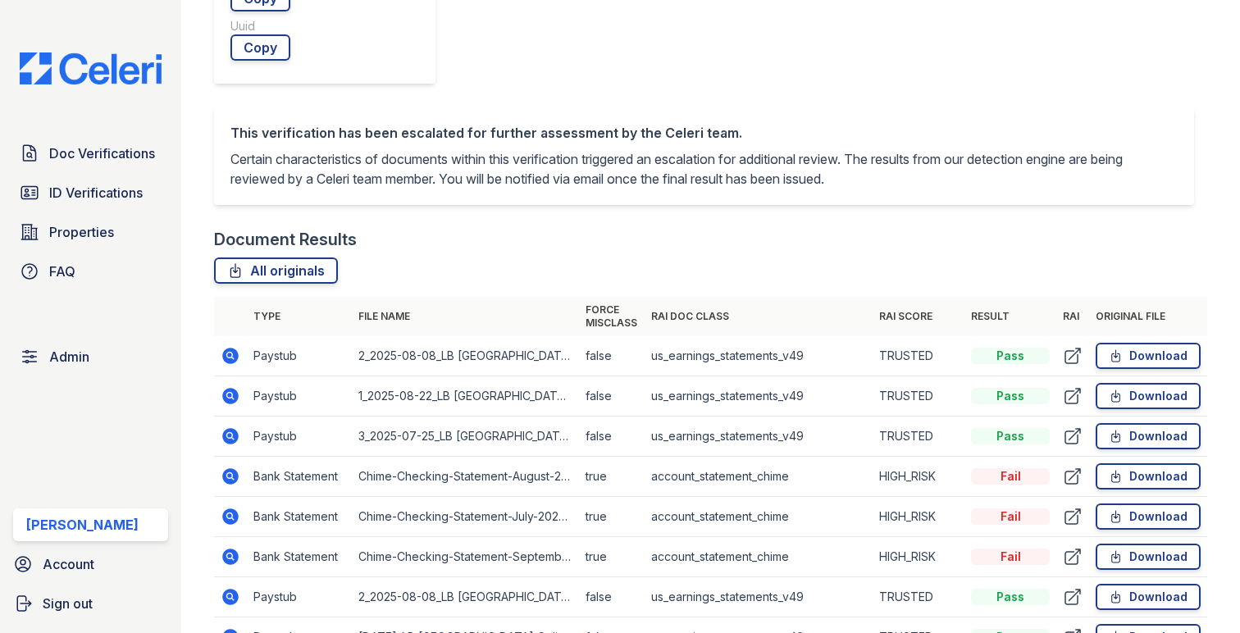
click at [228, 508] on icon at bounding box center [230, 516] width 16 height 16
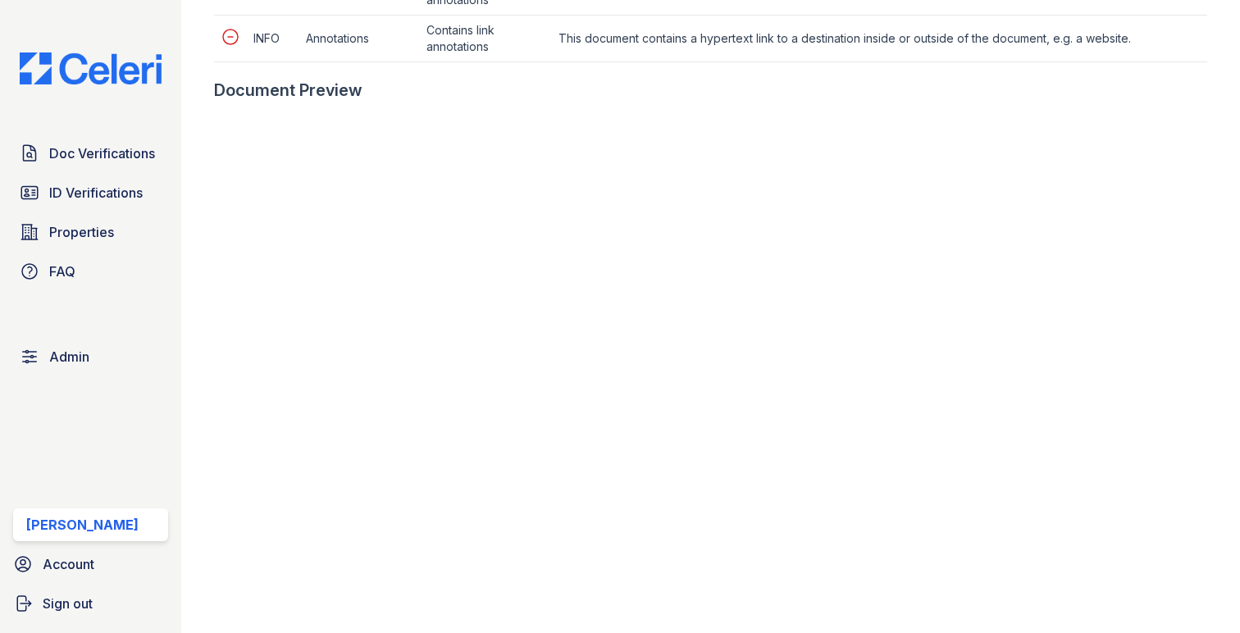
scroll to position [1244, 0]
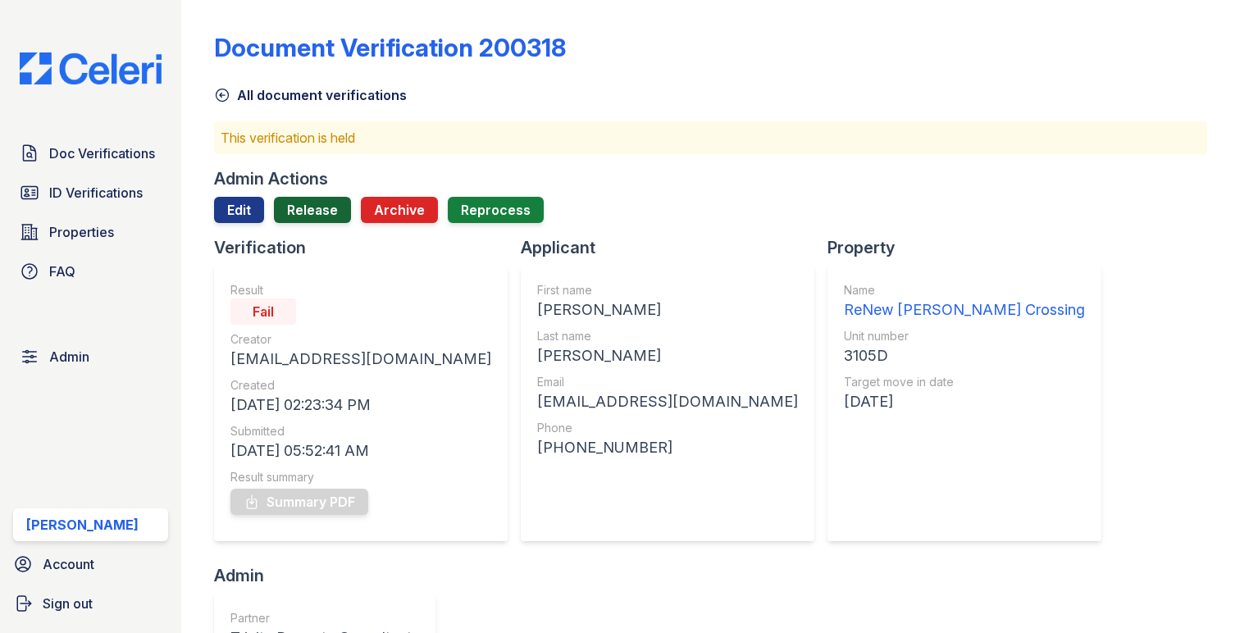
click at [315, 216] on link "Release" at bounding box center [312, 210] width 77 height 26
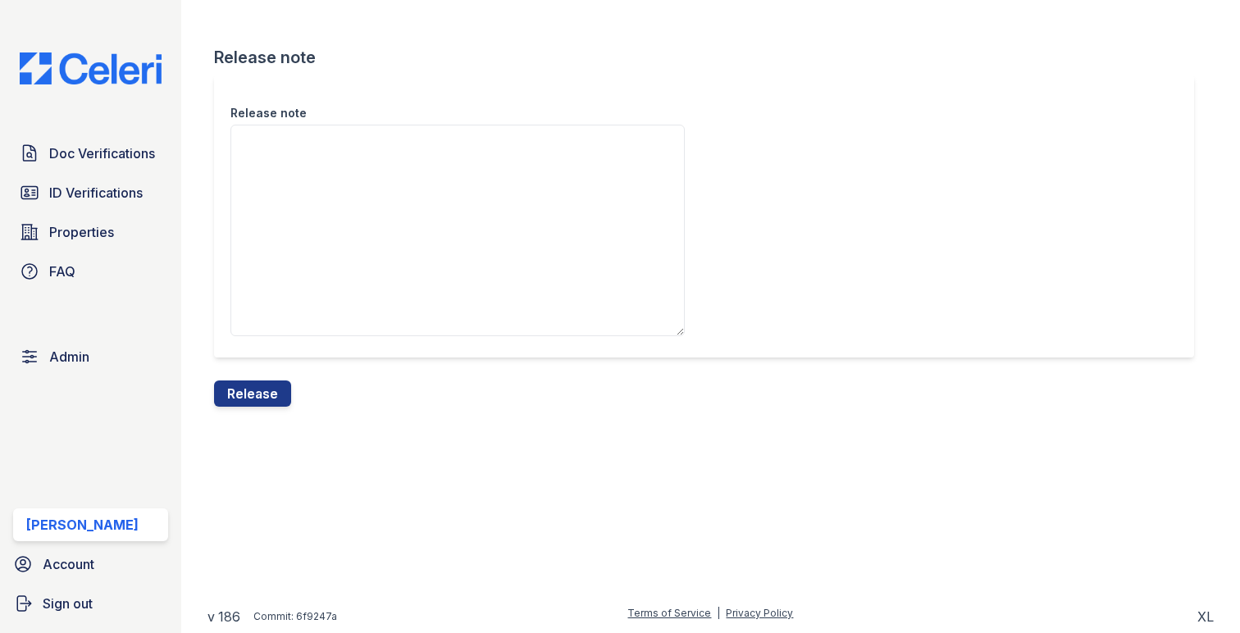
click at [314, 228] on textarea "Release note" at bounding box center [457, 231] width 454 height 212
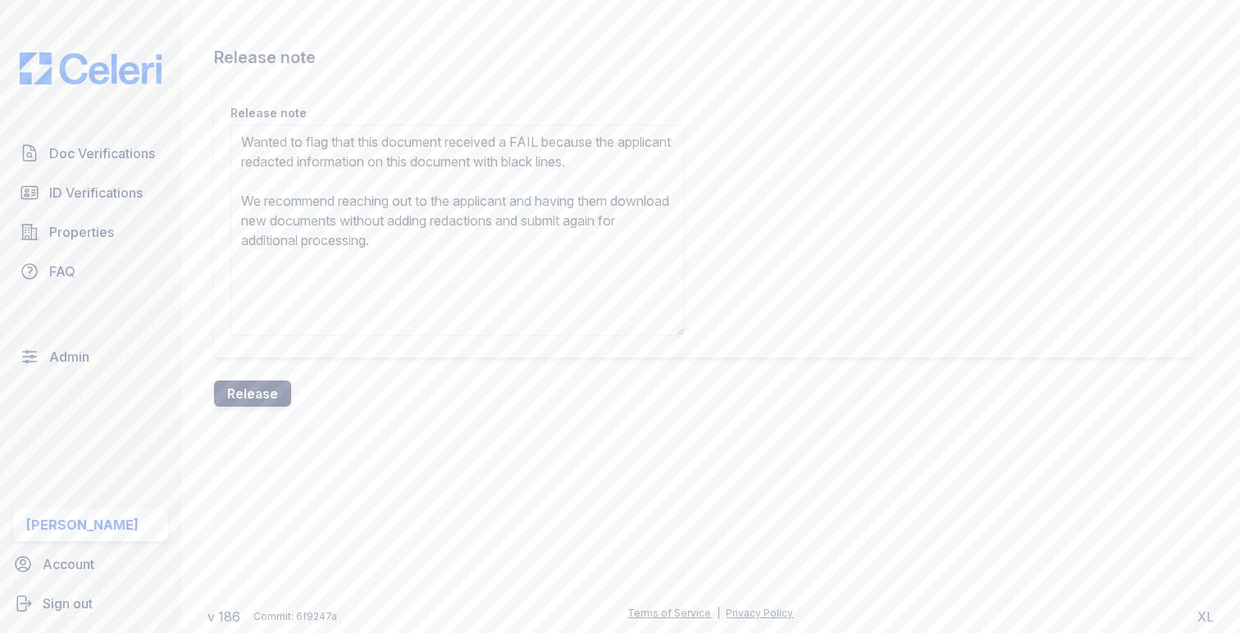
type textarea "Wanted to flag that this document received a FAIL because the applicant redacte…"
click at [269, 388] on button "Release" at bounding box center [252, 393] width 77 height 26
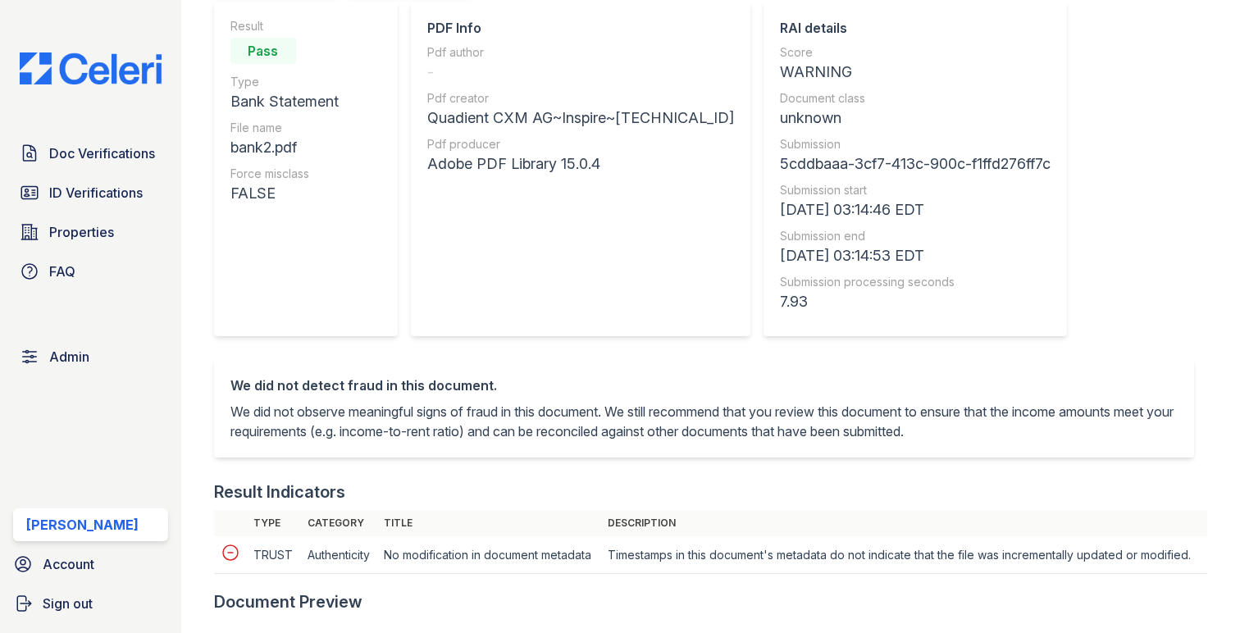
scroll to position [576, 0]
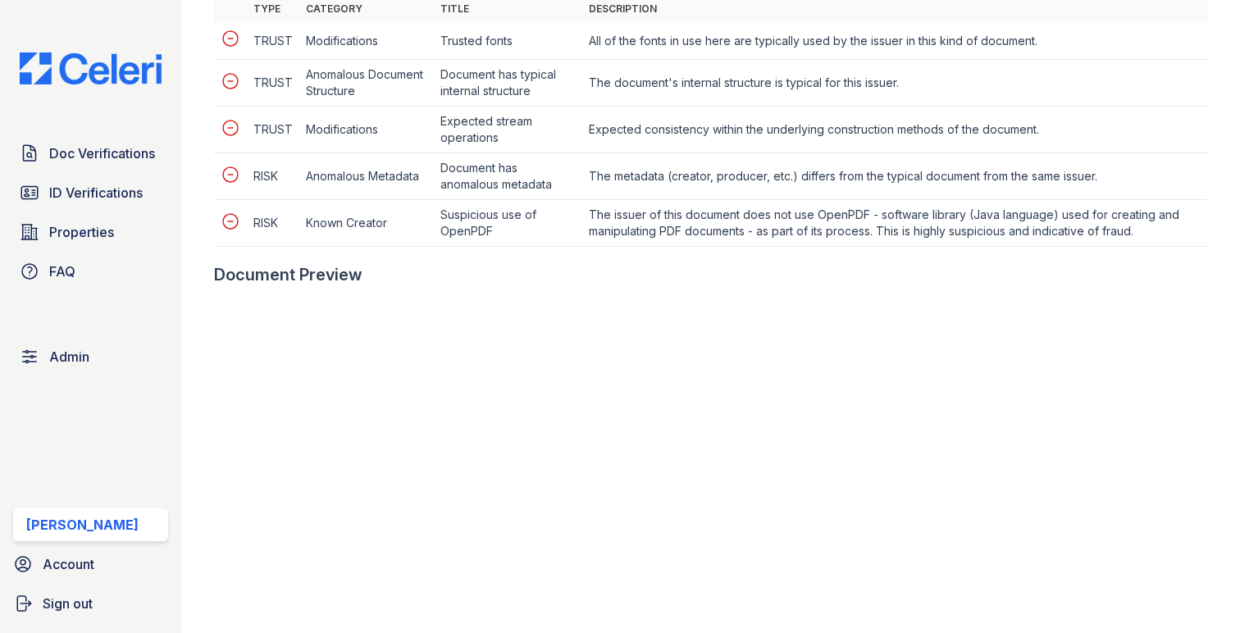
scroll to position [962, 0]
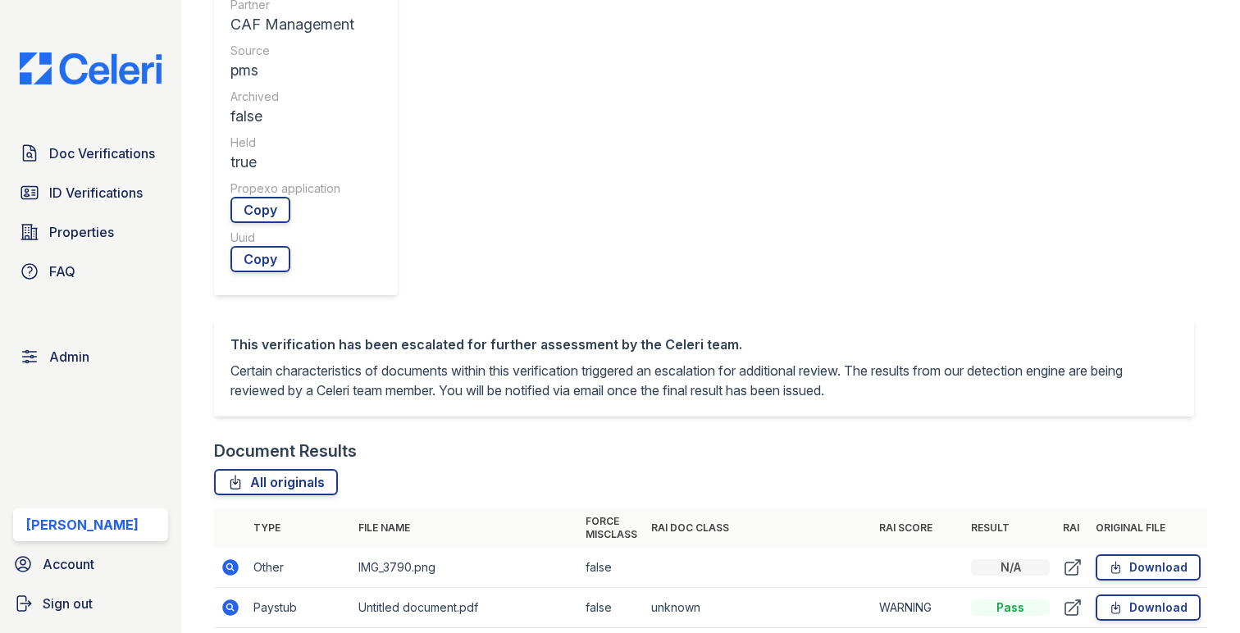
scroll to position [655, 0]
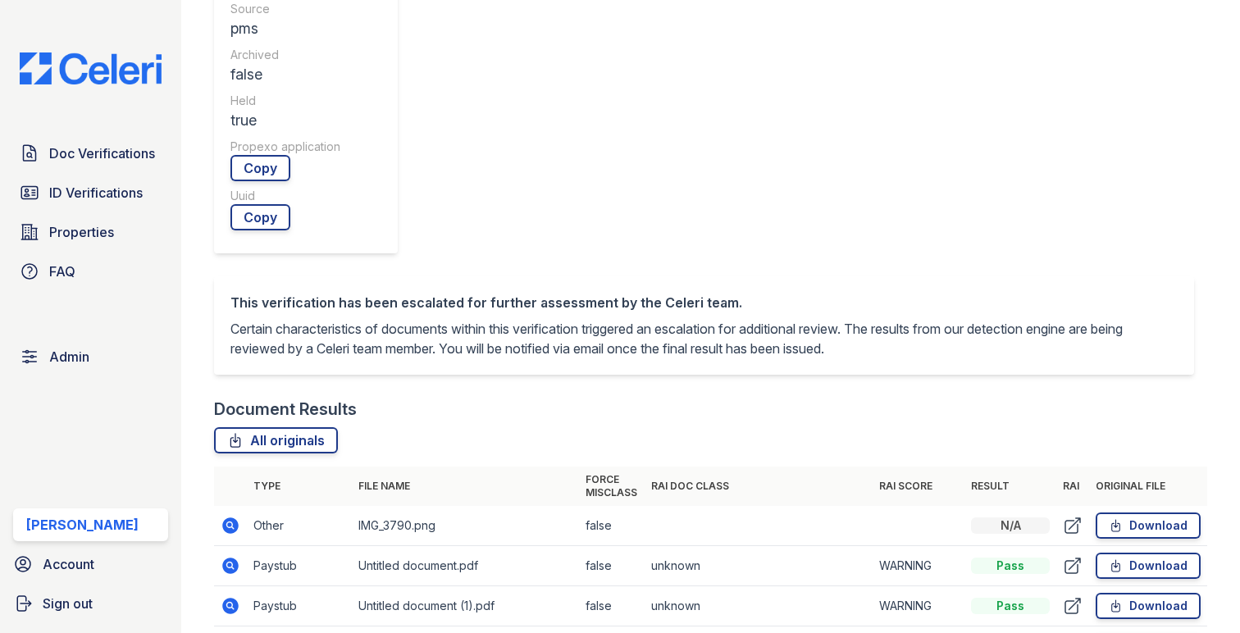
click at [233, 556] on icon at bounding box center [231, 566] width 20 height 20
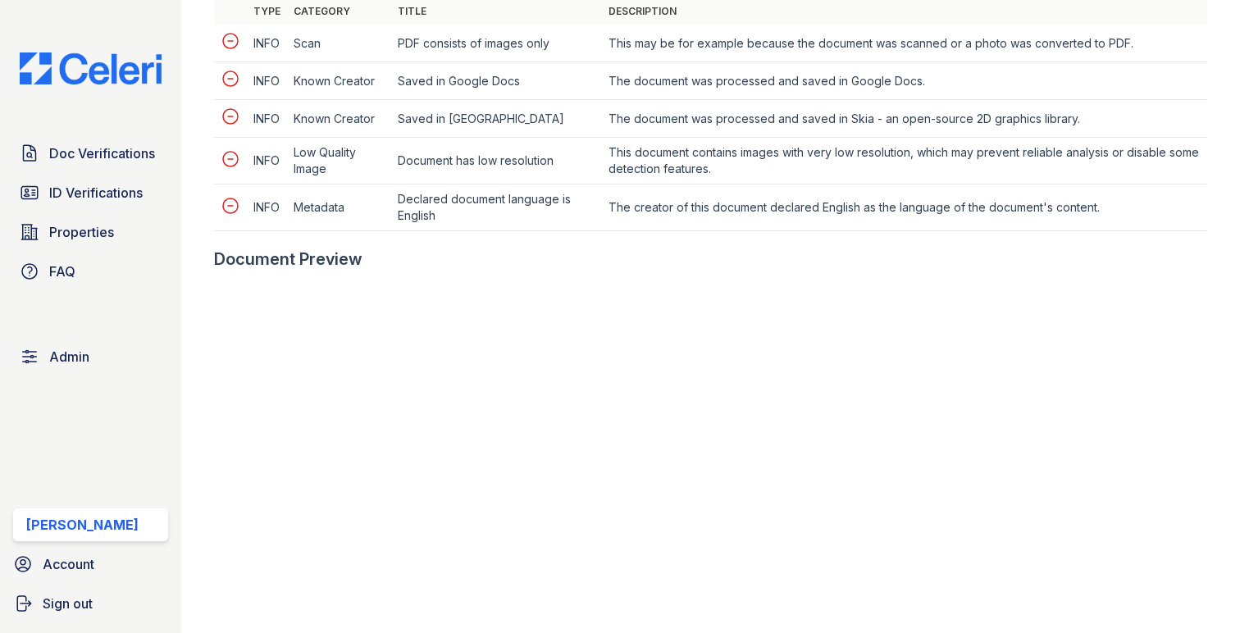
scroll to position [787, 0]
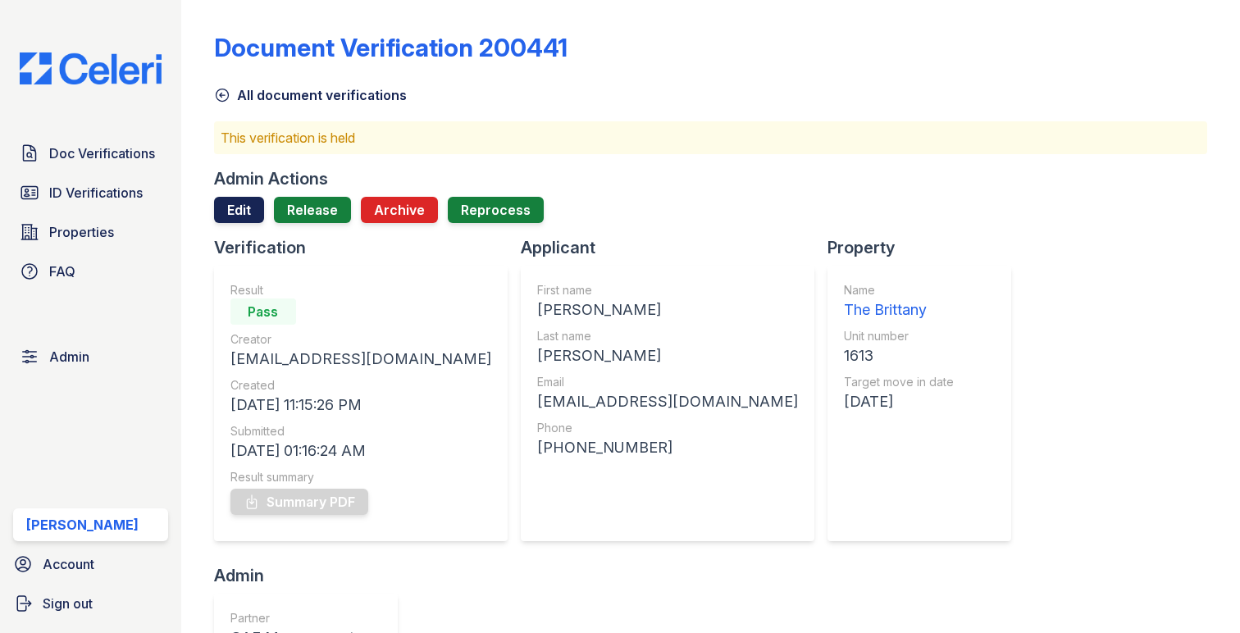
click at [256, 207] on link "Edit" at bounding box center [239, 210] width 50 height 26
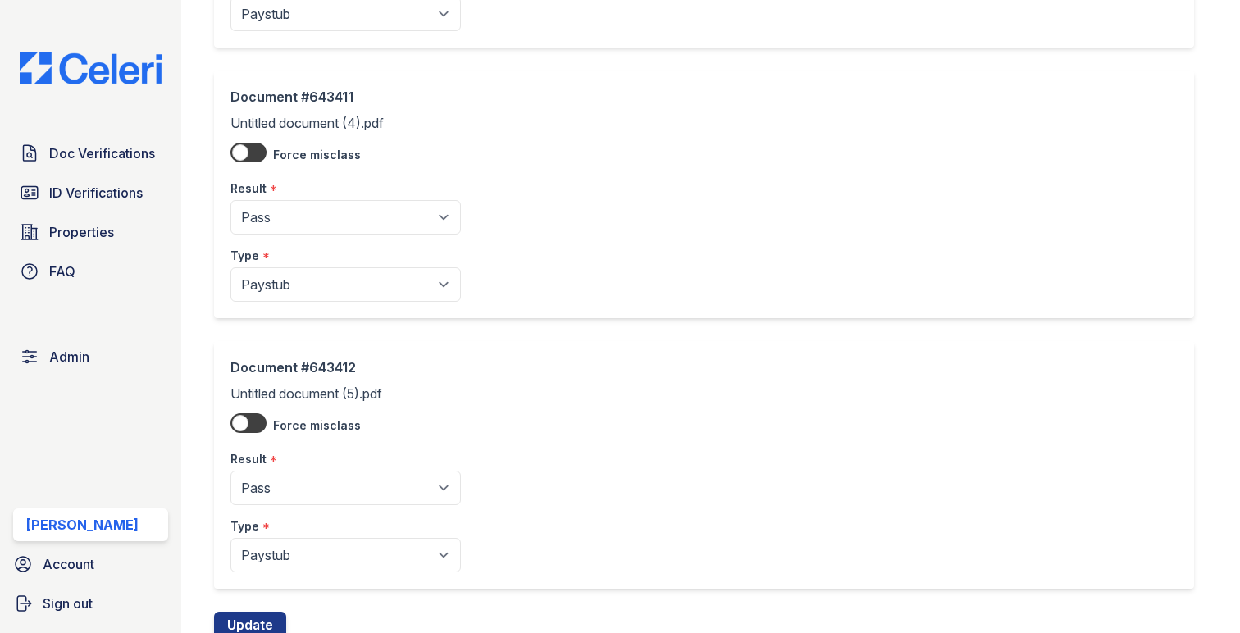
scroll to position [1467, 0]
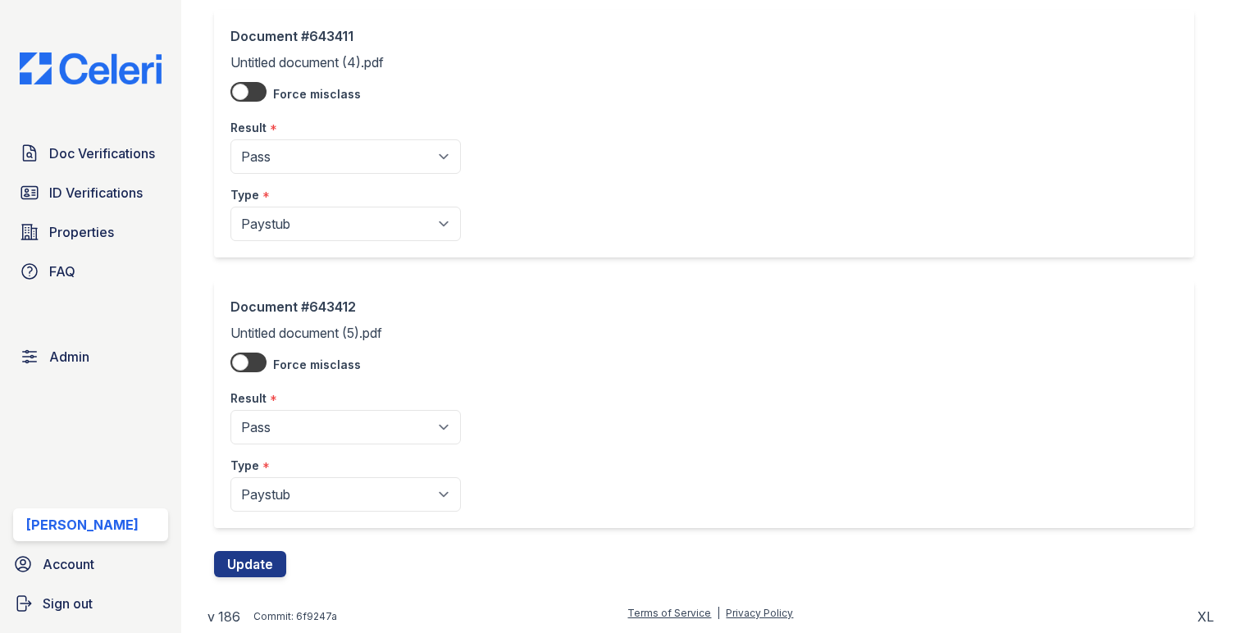
click at [339, 407] on div "Result *" at bounding box center [345, 393] width 230 height 33
click at [331, 424] on select "Pending Sent Started Processing Pass Fail Caution Error N/A" at bounding box center [345, 427] width 230 height 34
select select "fail"
click at [230, 410] on select "Pending Sent Started Processing Pass Fail Caution Error N/A" at bounding box center [345, 427] width 230 height 34
click at [306, 145] on select "Pending Sent Started Processing Pass Fail Caution Error N/A" at bounding box center [345, 156] width 230 height 34
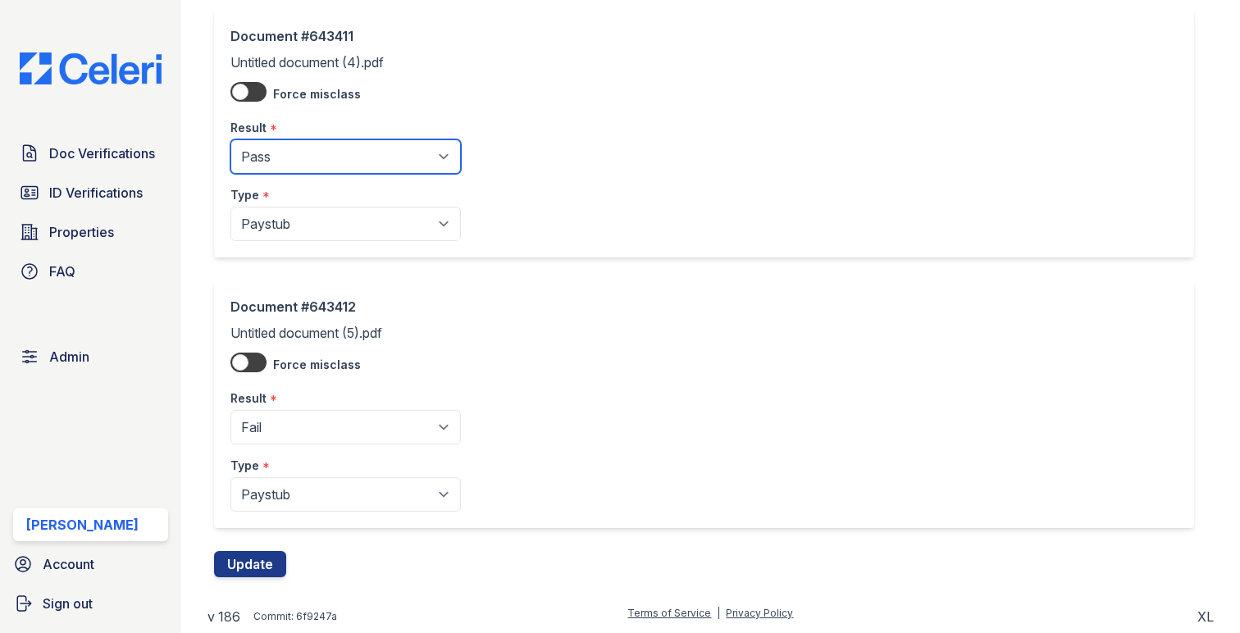
select select "fail"
click at [230, 139] on select "Pending Sent Started Processing Pass Fail Caution Error N/A" at bounding box center [345, 156] width 230 height 34
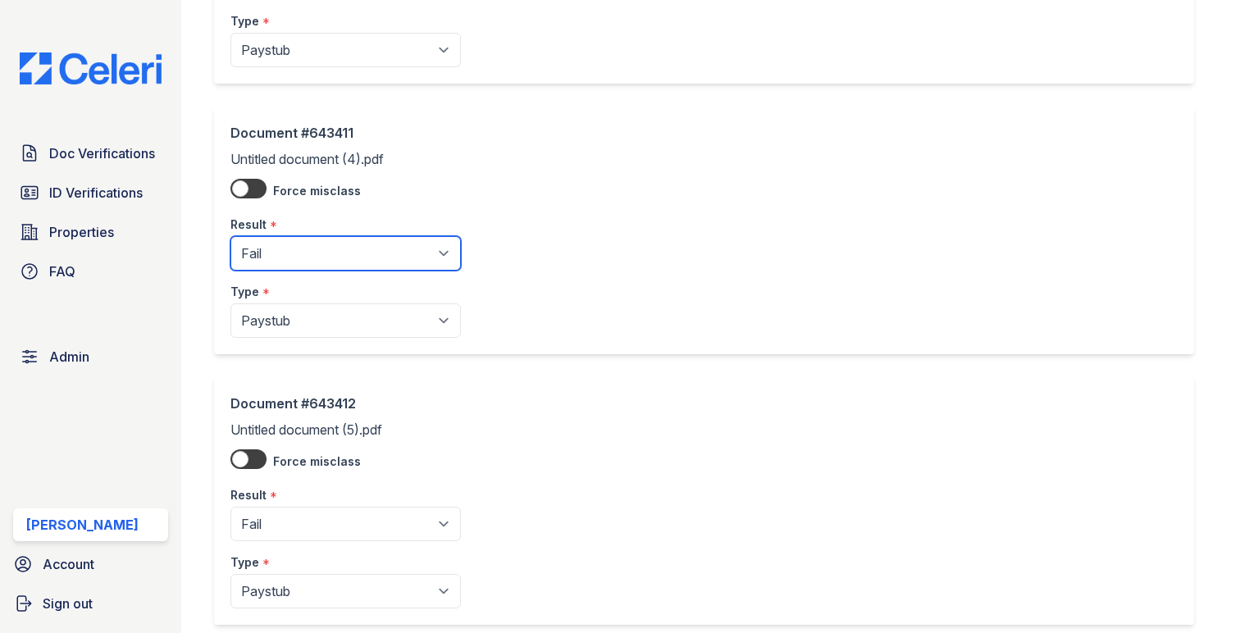
scroll to position [1176, 0]
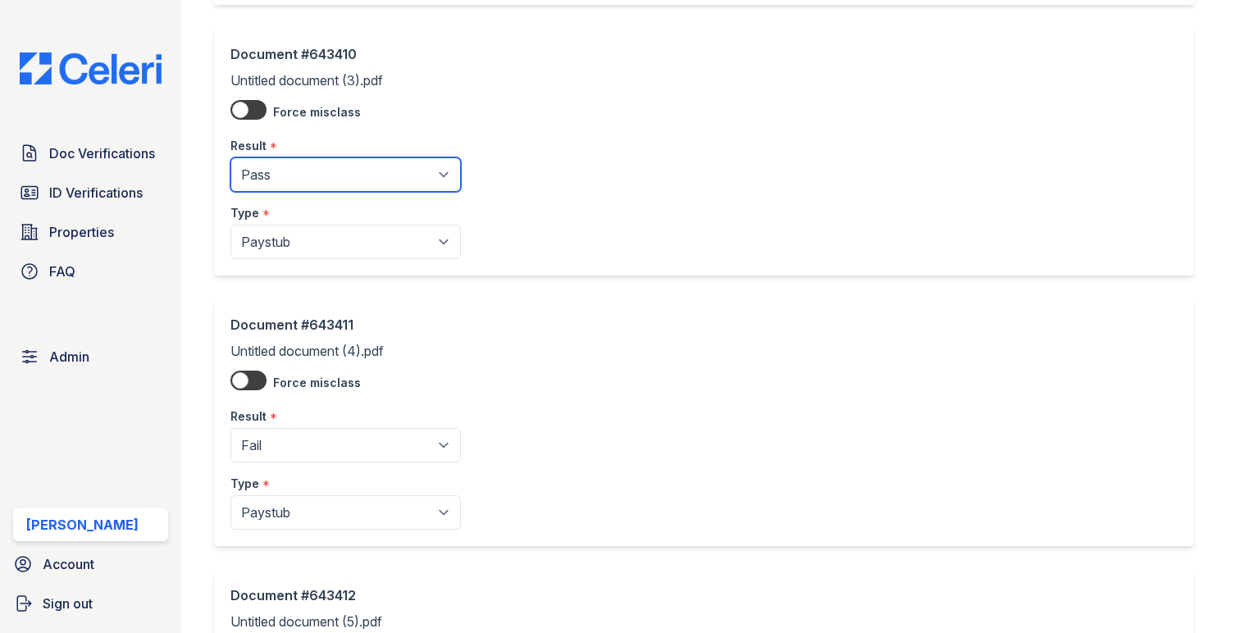
click at [330, 192] on select "Pending Sent Started Processing Pass Fail Caution Error N/A" at bounding box center [345, 174] width 230 height 34
select select "fail"
click at [230, 159] on select "Pending Sent Started Processing Pass Fail Caution Error N/A" at bounding box center [345, 174] width 230 height 34
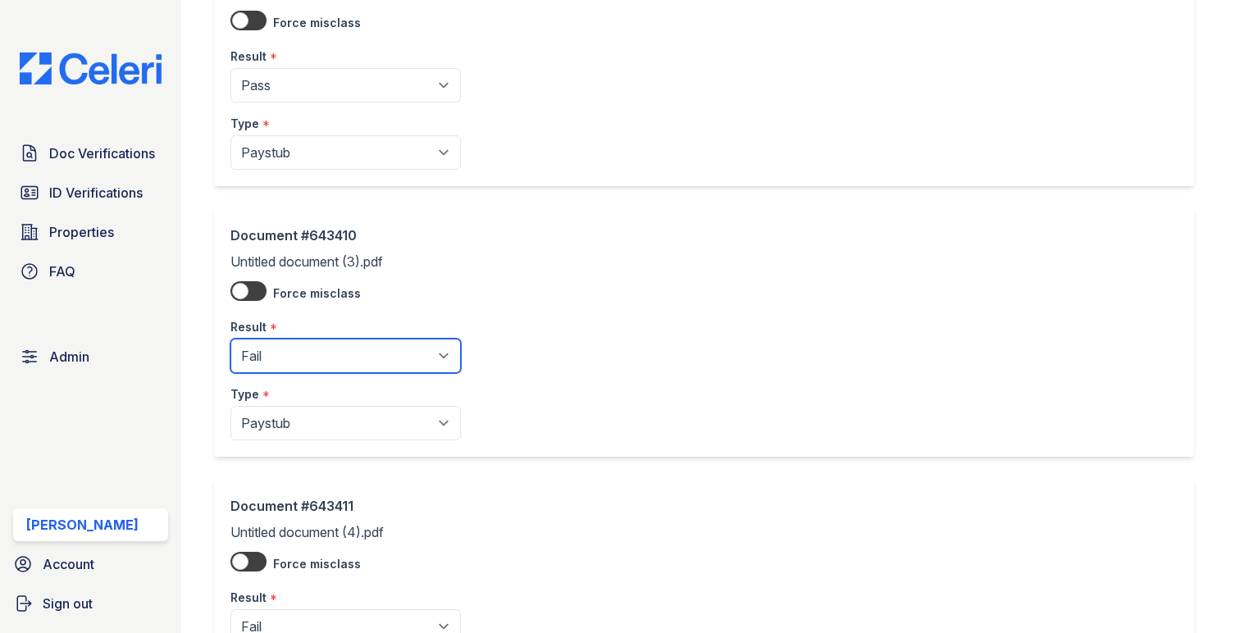
scroll to position [814, 0]
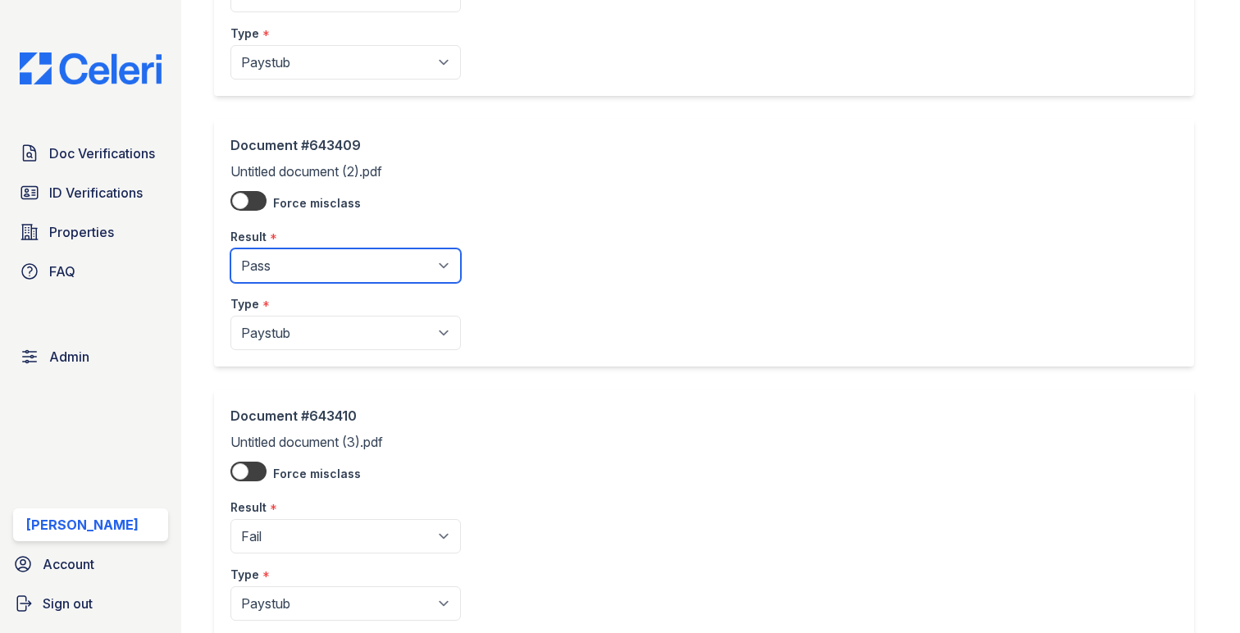
click at [328, 260] on select "Pending Sent Started Processing Pass Fail Caution Error N/A" at bounding box center [345, 265] width 230 height 34
select select "fail"
click at [230, 249] on select "Pending Sent Started Processing Pass Fail Caution Error N/A" at bounding box center [345, 265] width 230 height 34
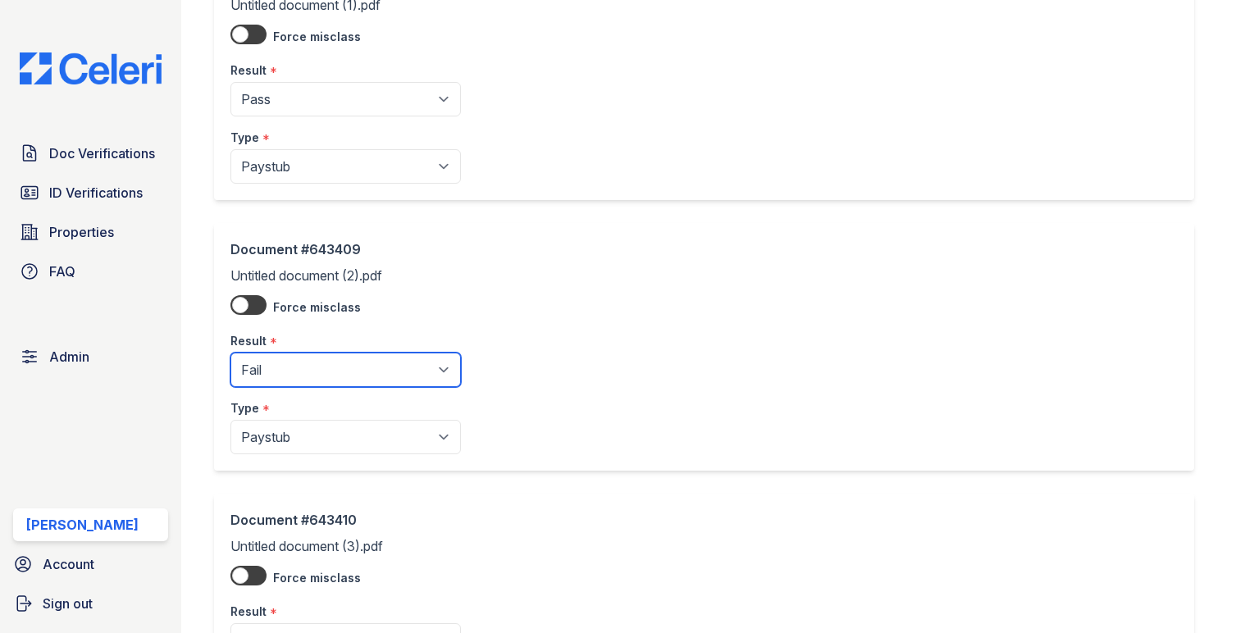
scroll to position [557, 0]
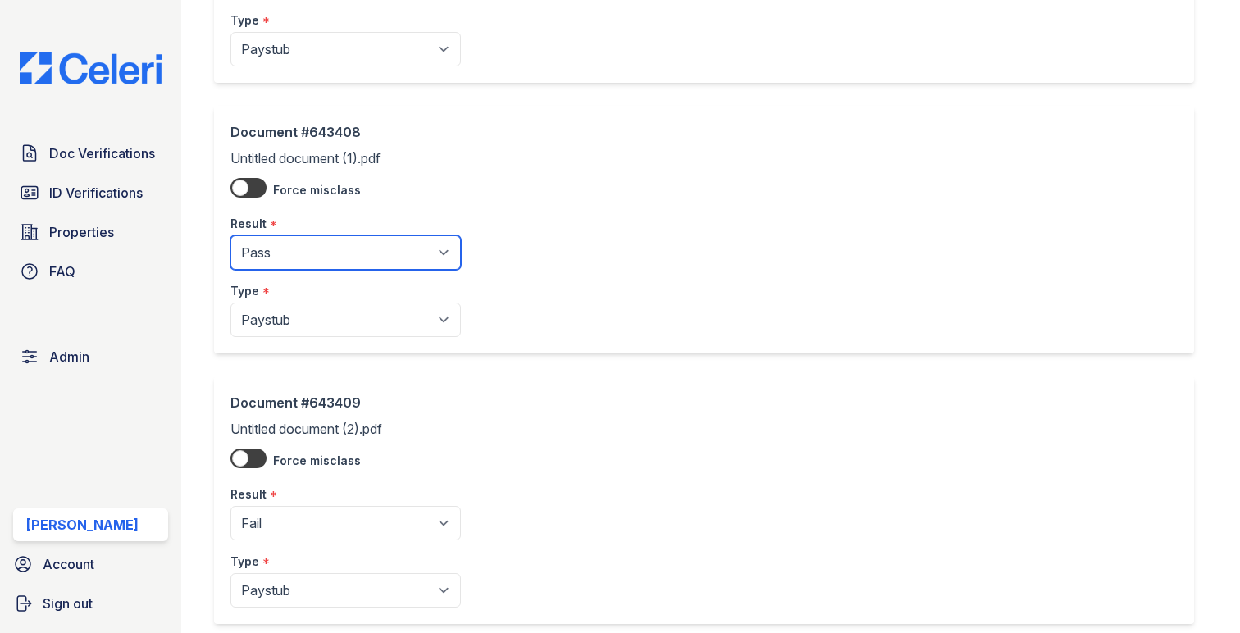
click at [317, 250] on select "Pending Sent Started Processing Pass Fail Caution Error N/A" at bounding box center [345, 252] width 230 height 34
click at [230, 236] on select "Pending Sent Started Processing Pass Fail Caution Error N/A" at bounding box center [345, 252] width 230 height 34
click at [305, 270] on select "Pending Sent Started Processing Pass Fail Caution Error N/A" at bounding box center [345, 252] width 230 height 34
select select "fail"
click at [230, 236] on select "Pending Sent Started Processing Pass Fail Caution Error N/A" at bounding box center [345, 252] width 230 height 34
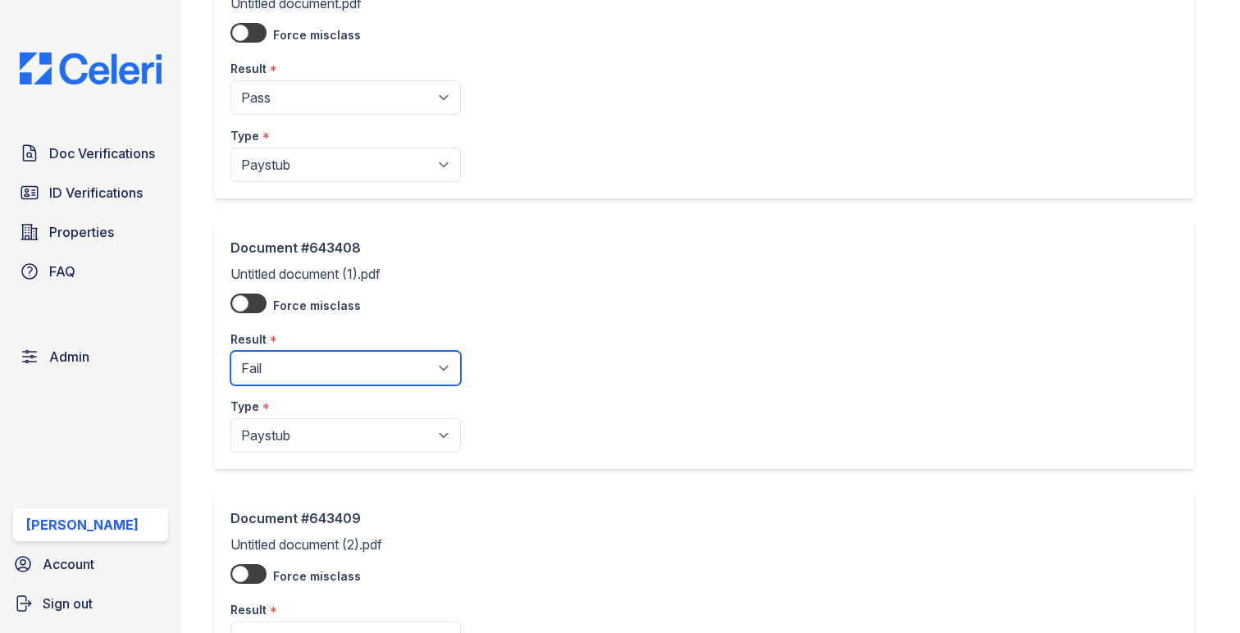
scroll to position [232, 0]
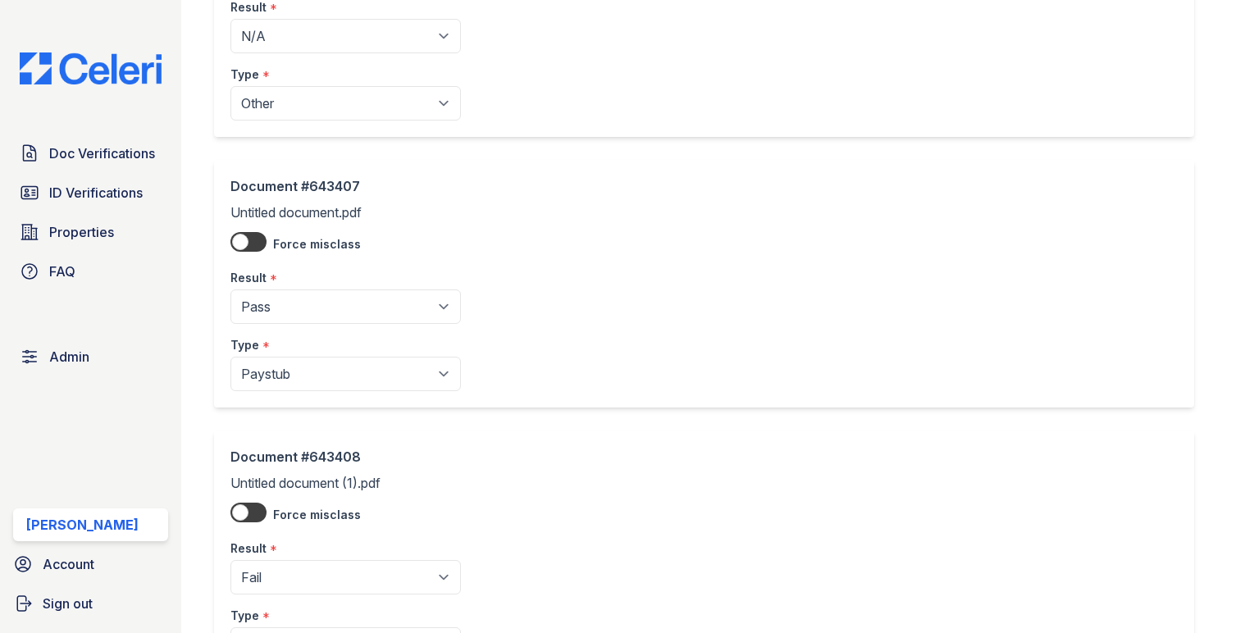
click at [334, 270] on div "Result *" at bounding box center [345, 273] width 230 height 33
click at [331, 293] on select "Pending Sent Started Processing Pass Fail Caution Error N/A" at bounding box center [345, 306] width 230 height 34
select select "fail"
click at [230, 289] on select "Pending Sent Started Processing Pass Fail Caution Error N/A" at bounding box center [345, 306] width 230 height 34
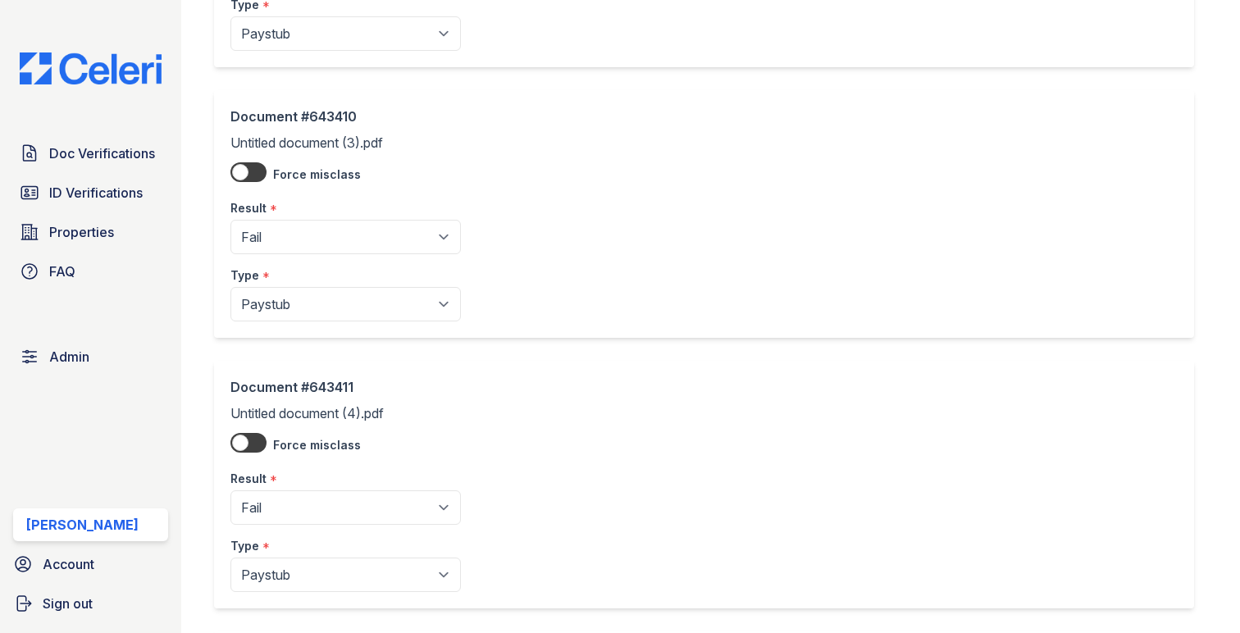
scroll to position [1467, 0]
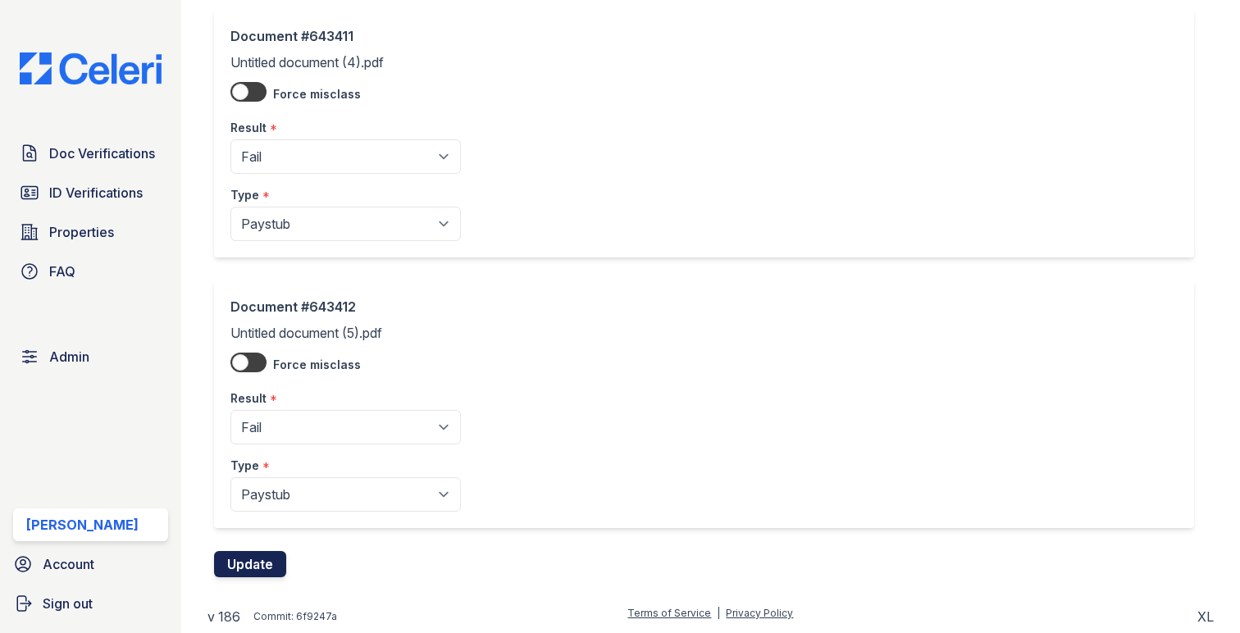
click at [264, 560] on button "Update" at bounding box center [250, 564] width 72 height 26
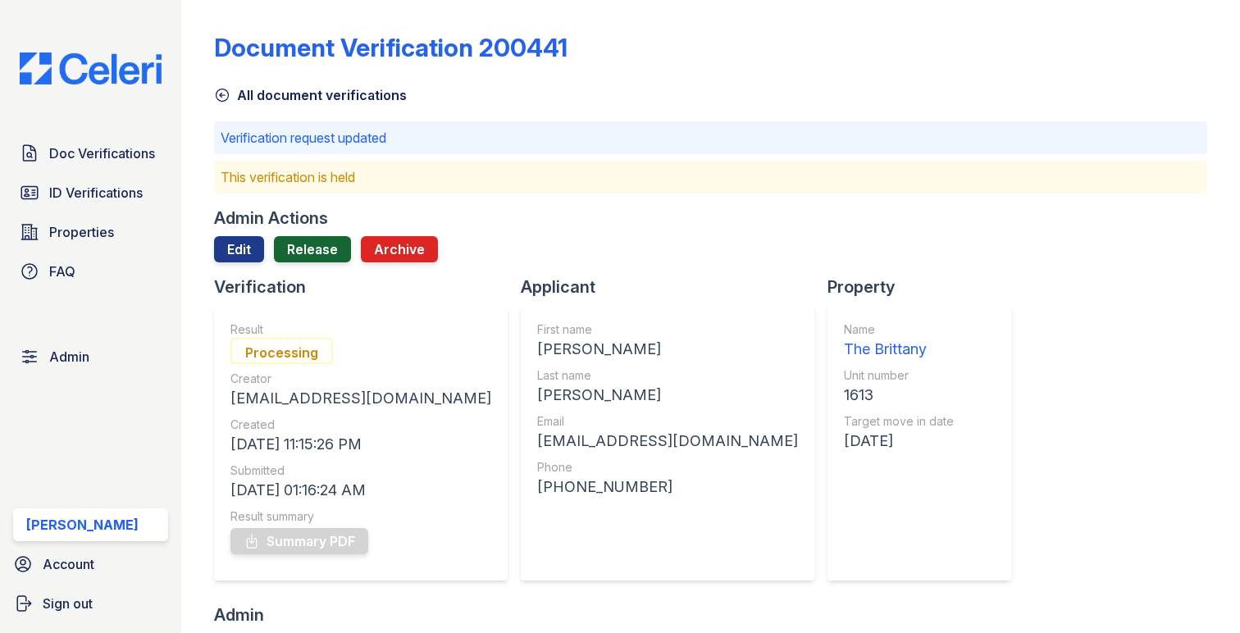
click at [319, 240] on link "Release" at bounding box center [312, 249] width 77 height 26
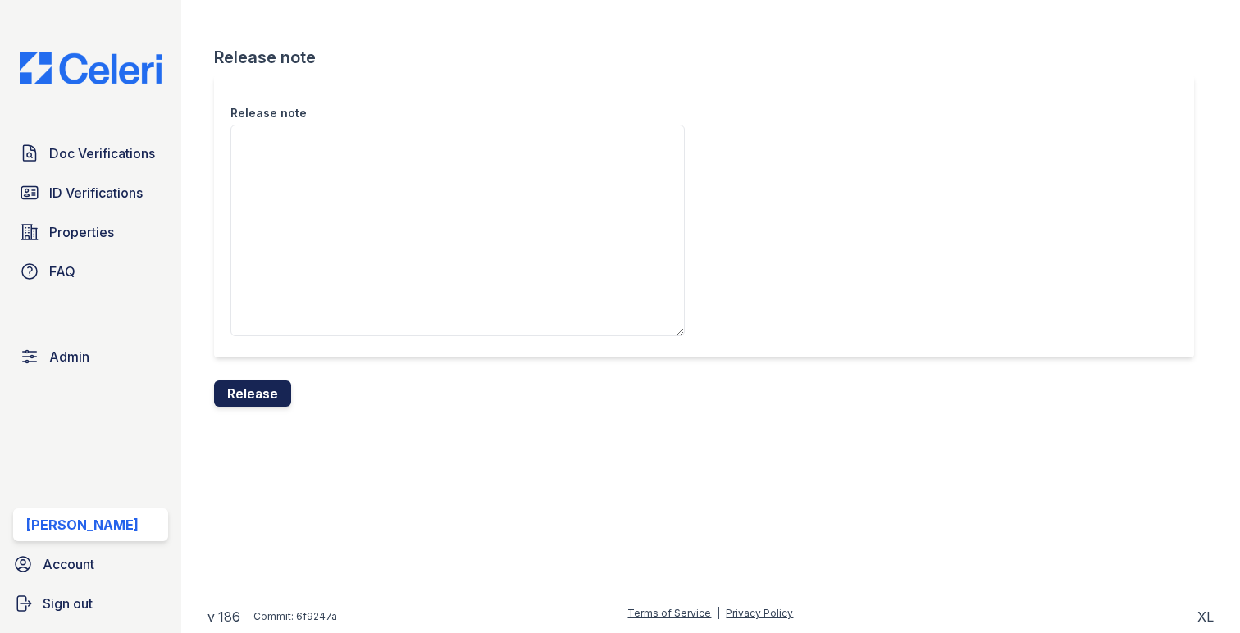
click at [258, 394] on button "Release" at bounding box center [252, 393] width 77 height 26
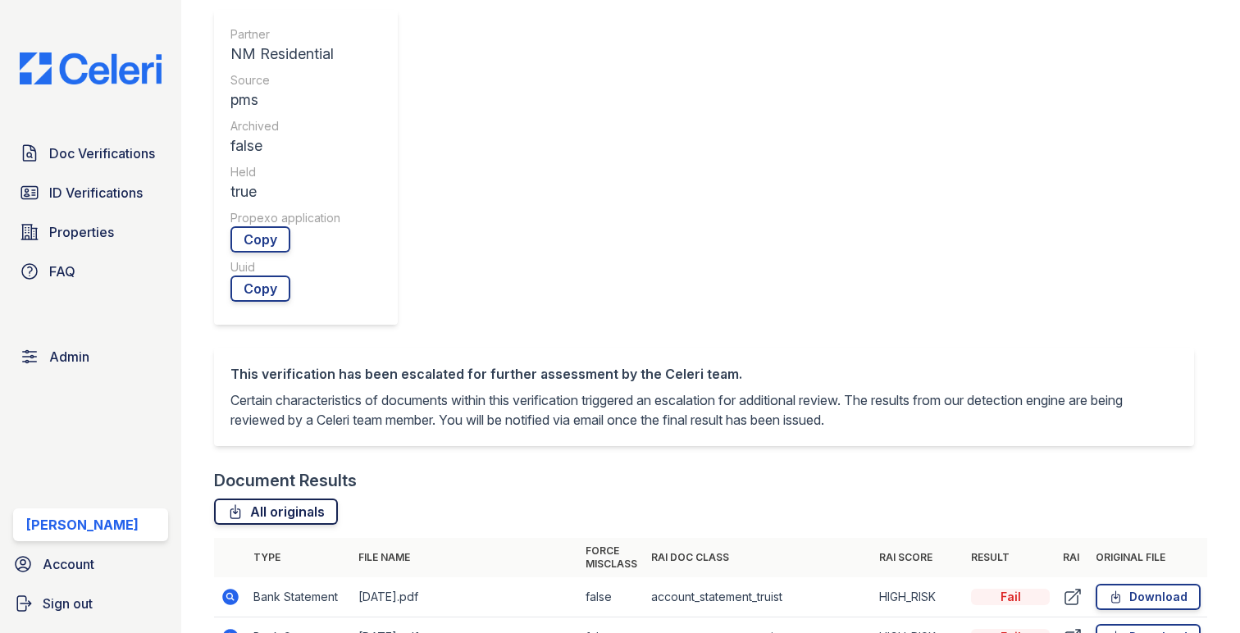
scroll to position [571, 0]
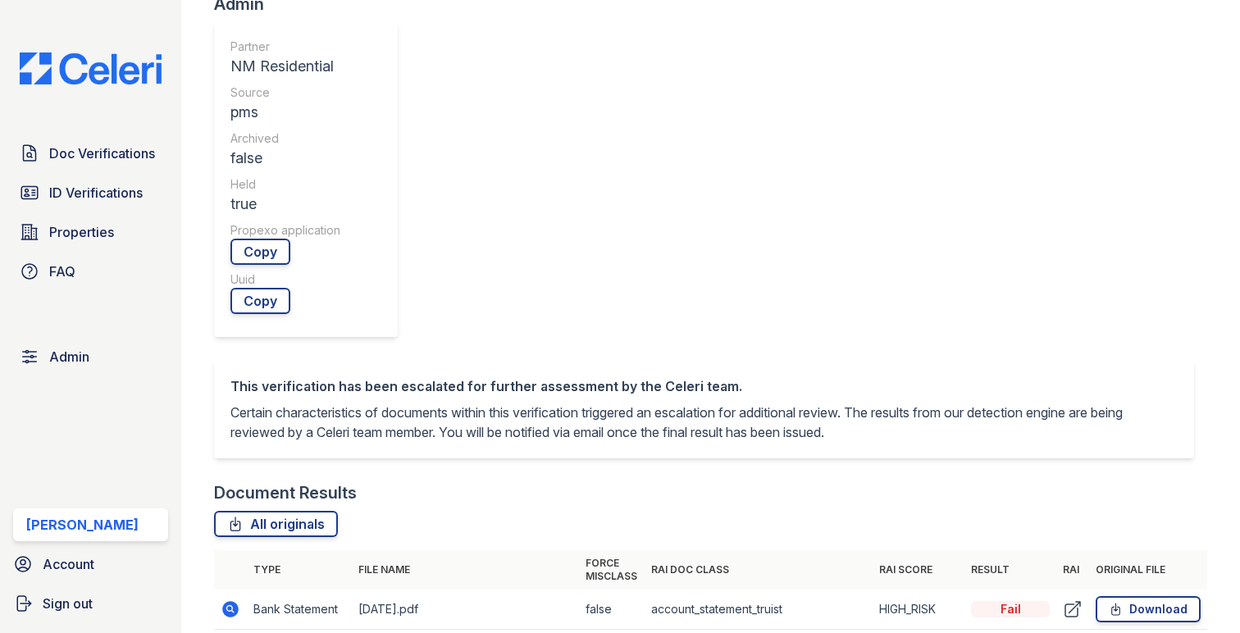
click at [227, 599] on icon at bounding box center [231, 609] width 20 height 20
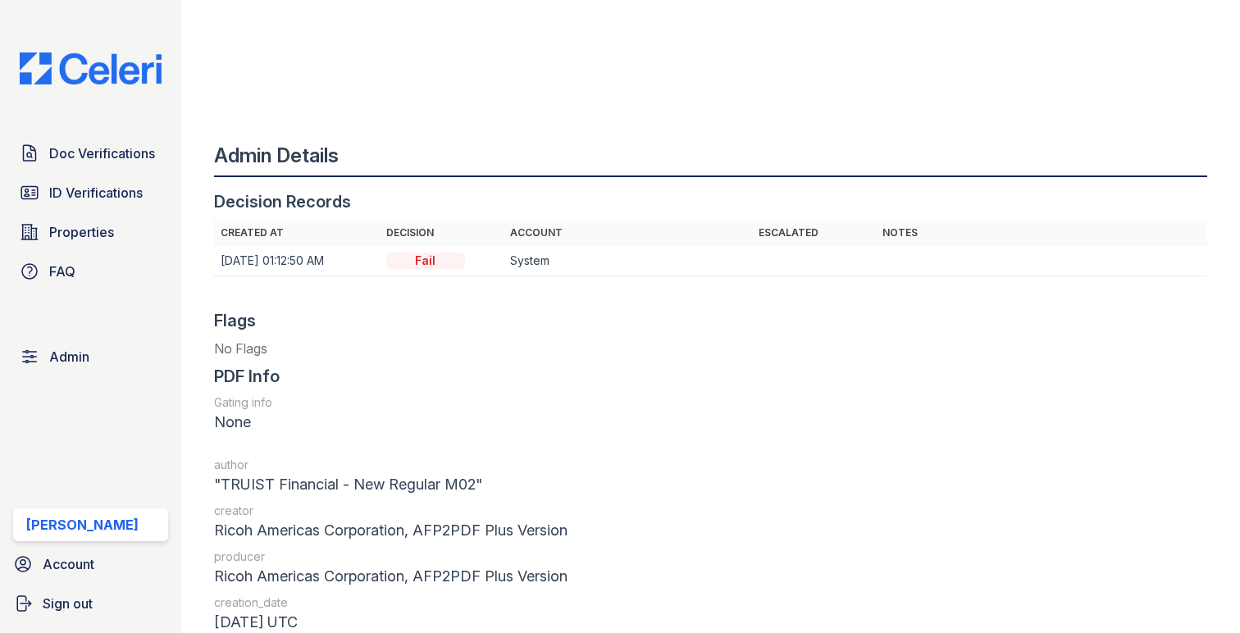
scroll to position [1399, 0]
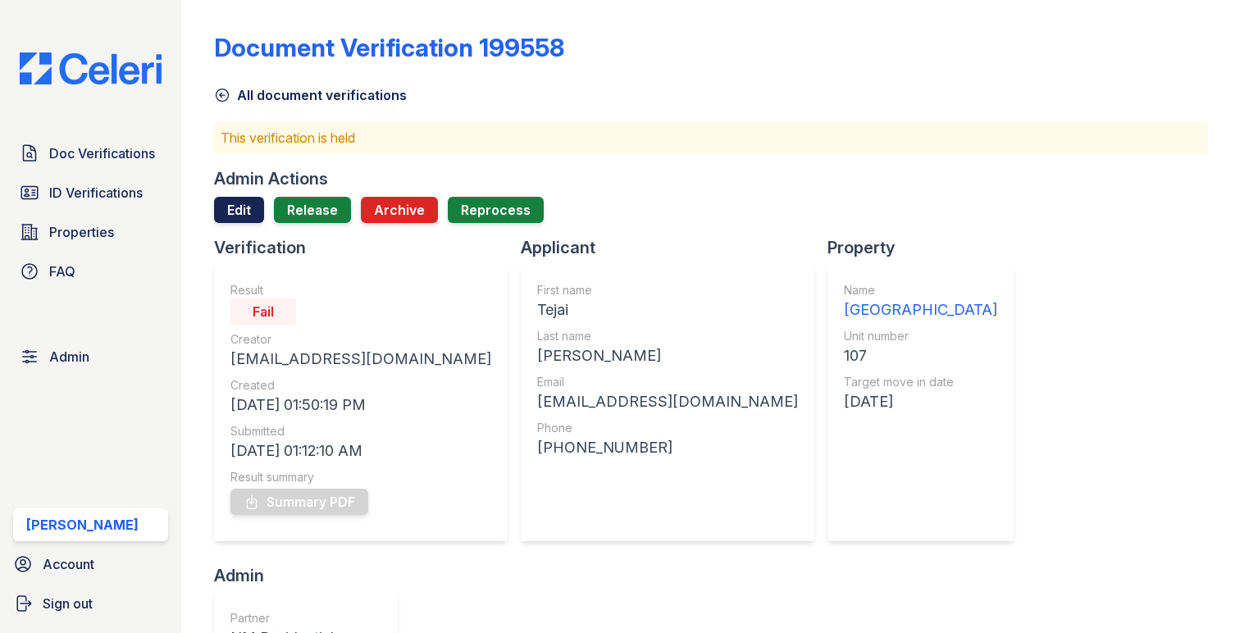
click at [247, 205] on link "Edit" at bounding box center [239, 210] width 50 height 26
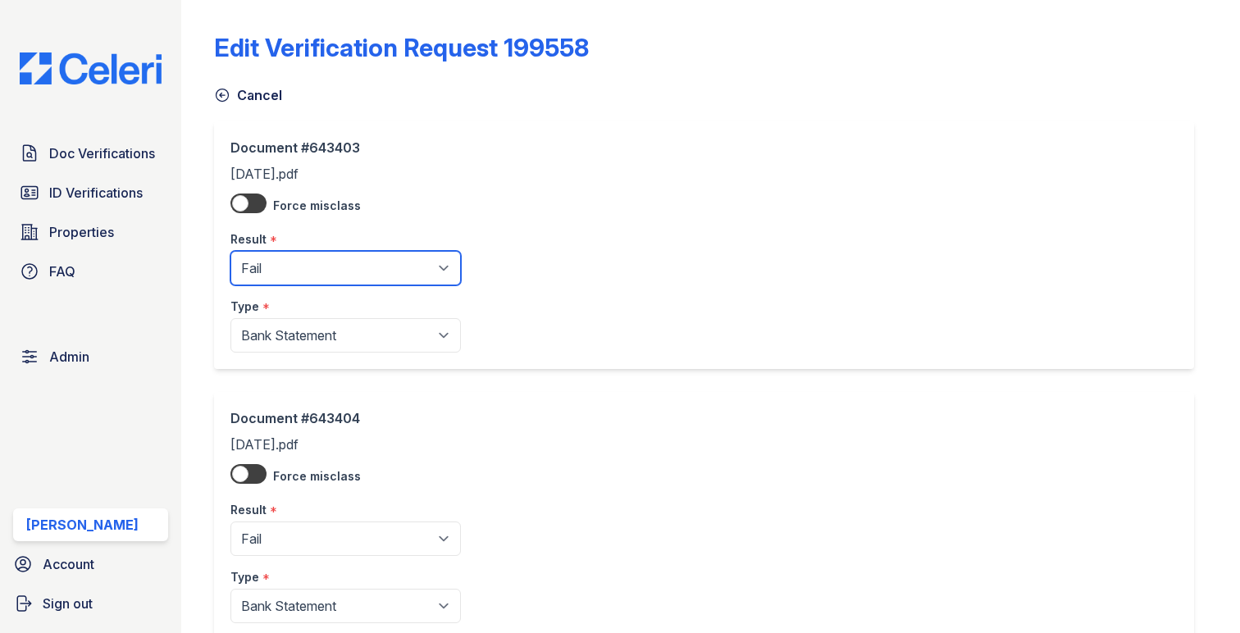
click at [302, 266] on select "Pending Sent Started Processing Pass Fail Caution Error N/A" at bounding box center [345, 268] width 230 height 34
select select "pass"
click at [230, 251] on select "Pending Sent Started Processing Pass Fail Caution Error N/A" at bounding box center [345, 268] width 230 height 34
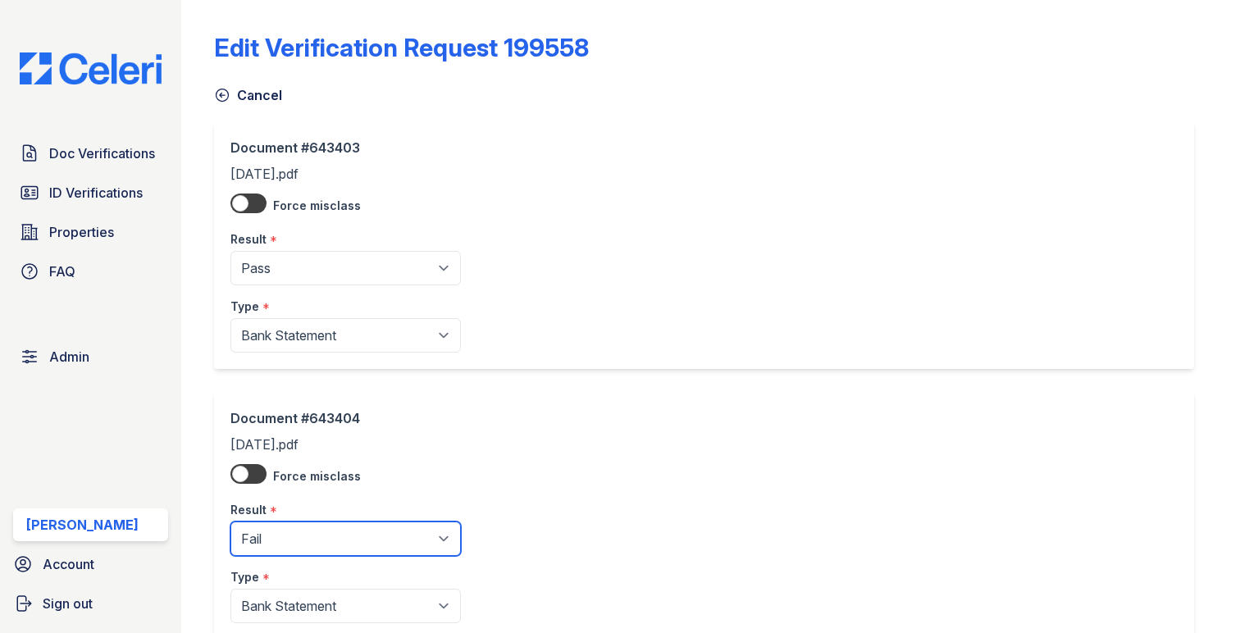
click at [329, 526] on select "Pending Sent Started Processing Pass Fail Caution Error N/A" at bounding box center [345, 538] width 230 height 34
select select "pass"
click at [230, 522] on select "Pending Sent Started Processing Pass Fail Caution Error N/A" at bounding box center [345, 538] width 230 height 34
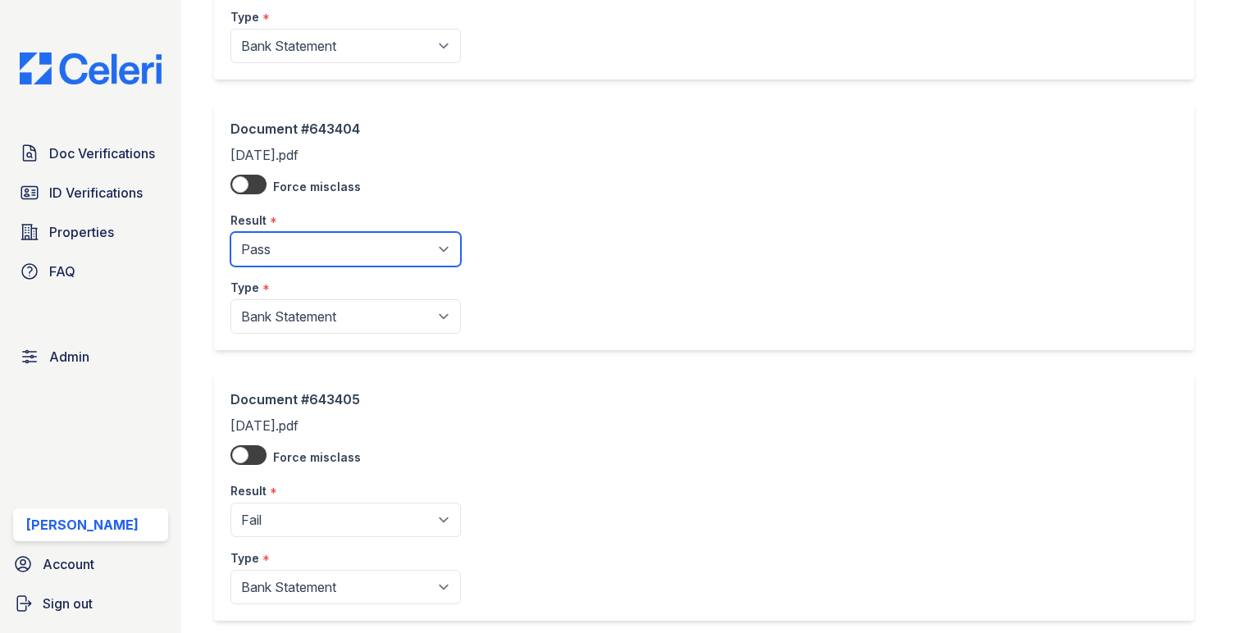
scroll to position [321, 0]
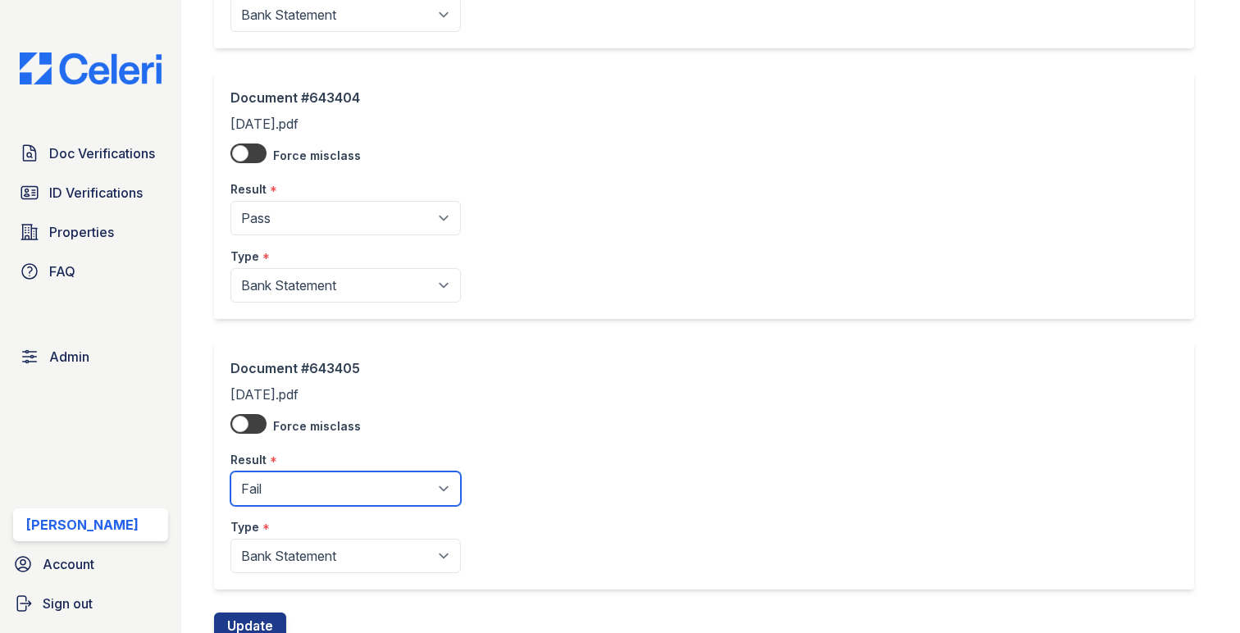
click at [336, 483] on select "Pending Sent Started Processing Pass Fail Caution Error N/A" at bounding box center [345, 488] width 230 height 34
click at [230, 472] on select "Pending Sent Started Processing Pass Fail Caution Error N/A" at bounding box center [345, 488] width 230 height 34
click at [323, 491] on select "Pending Sent Started Processing Pass Fail Caution Error N/A" at bounding box center [345, 488] width 230 height 34
select select "pass"
click at [230, 472] on select "Pending Sent Started Processing Pass Fail Caution Error N/A" at bounding box center [345, 488] width 230 height 34
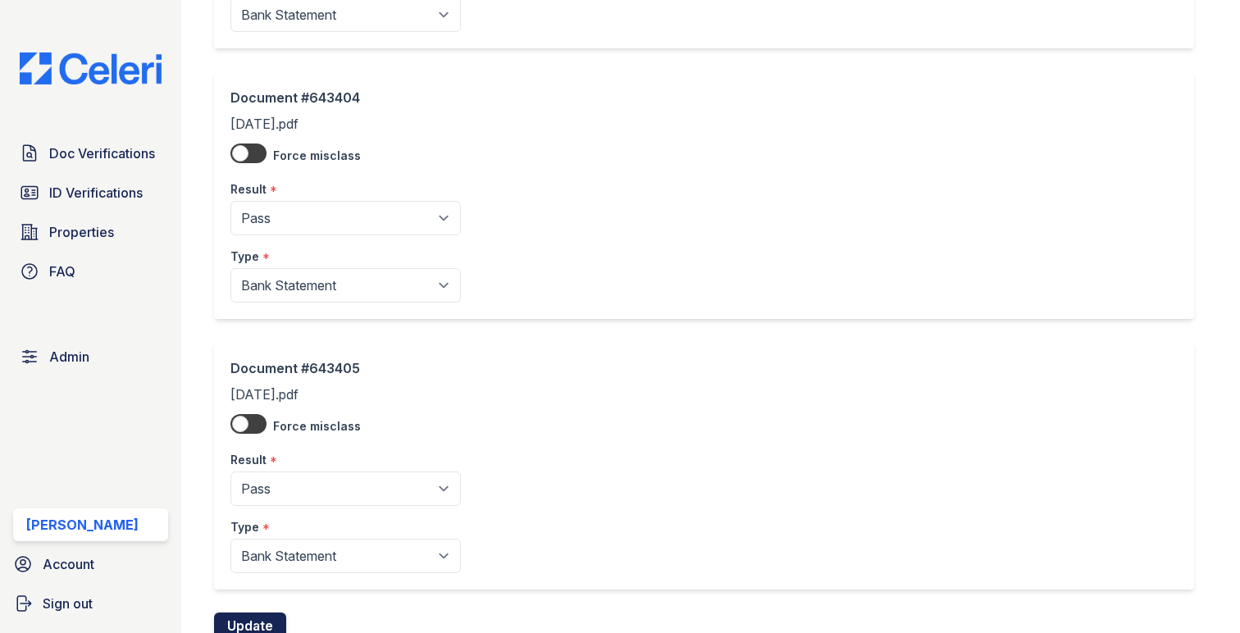
click at [247, 621] on button "Update" at bounding box center [250, 625] width 72 height 26
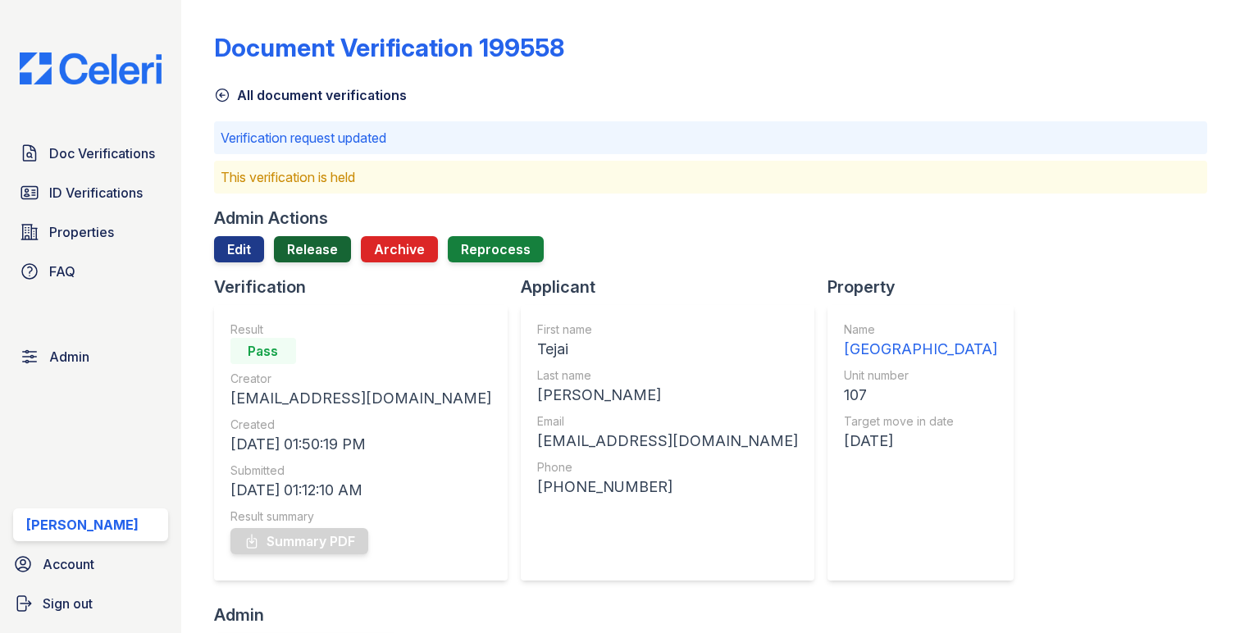
click at [321, 247] on link "Release" at bounding box center [312, 249] width 77 height 26
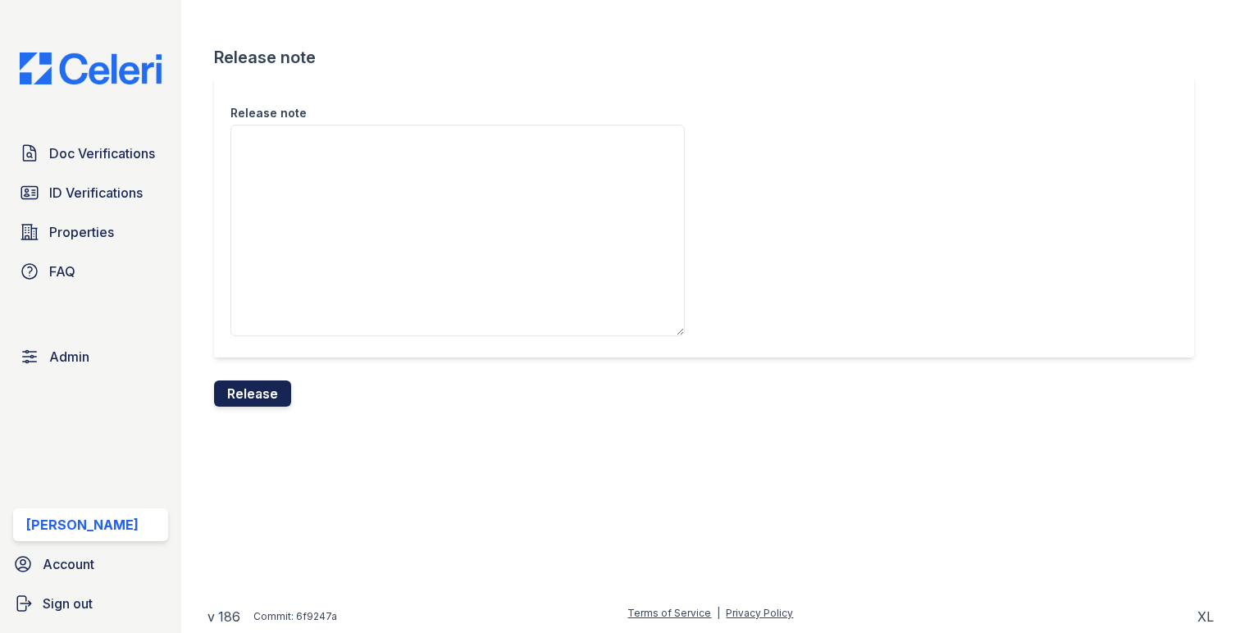
click at [266, 398] on button "Release" at bounding box center [252, 393] width 77 height 26
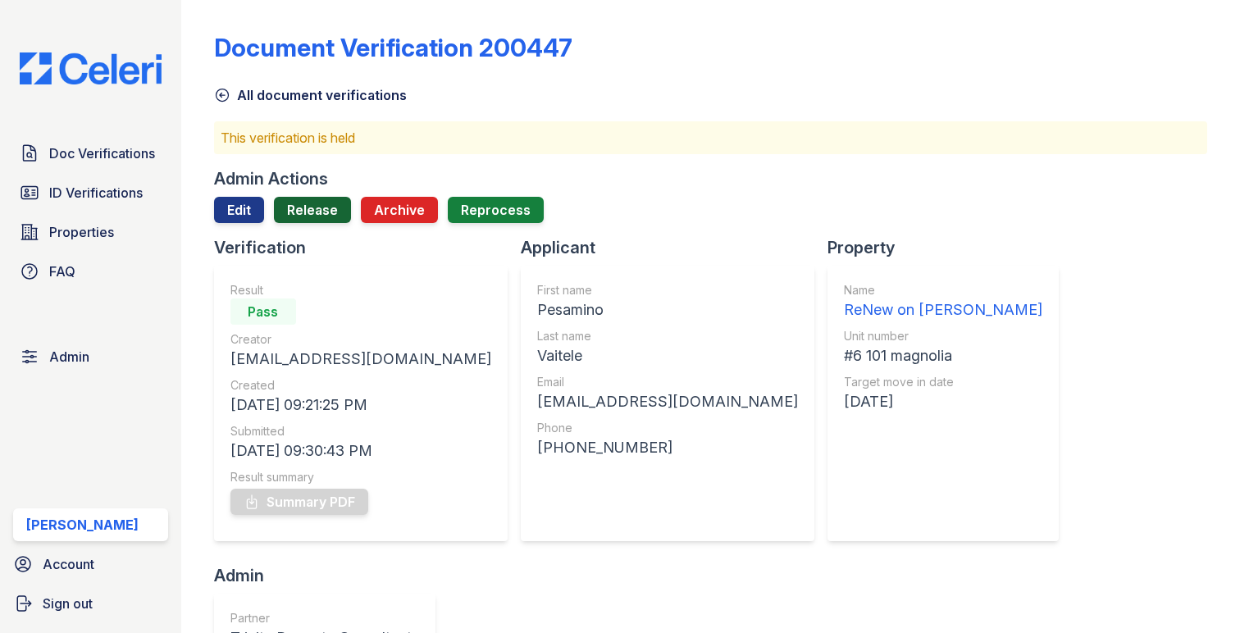
click at [309, 209] on link "Release" at bounding box center [312, 210] width 77 height 26
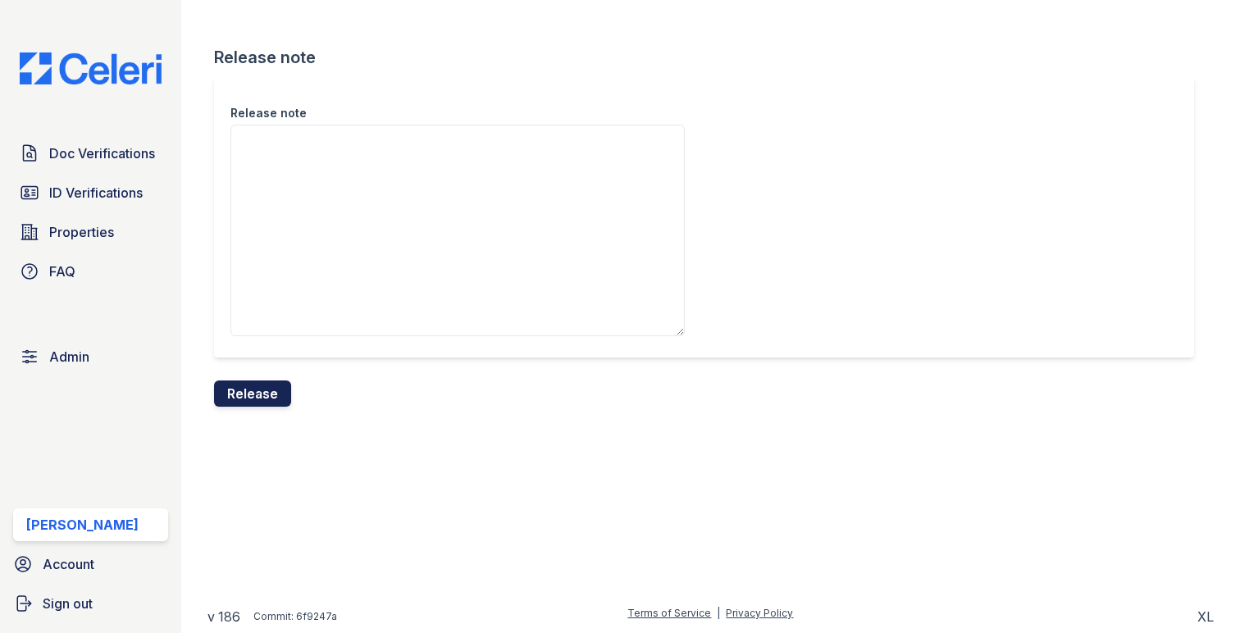
click at [258, 389] on button "Release" at bounding box center [252, 393] width 77 height 26
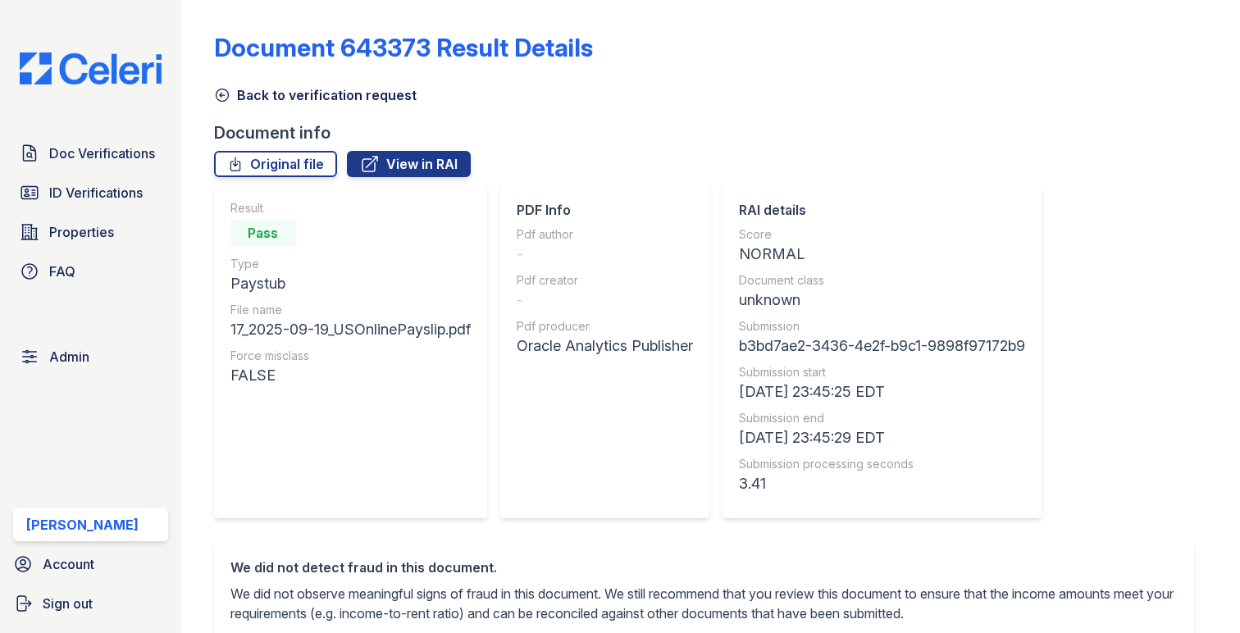
scroll to position [66, 0]
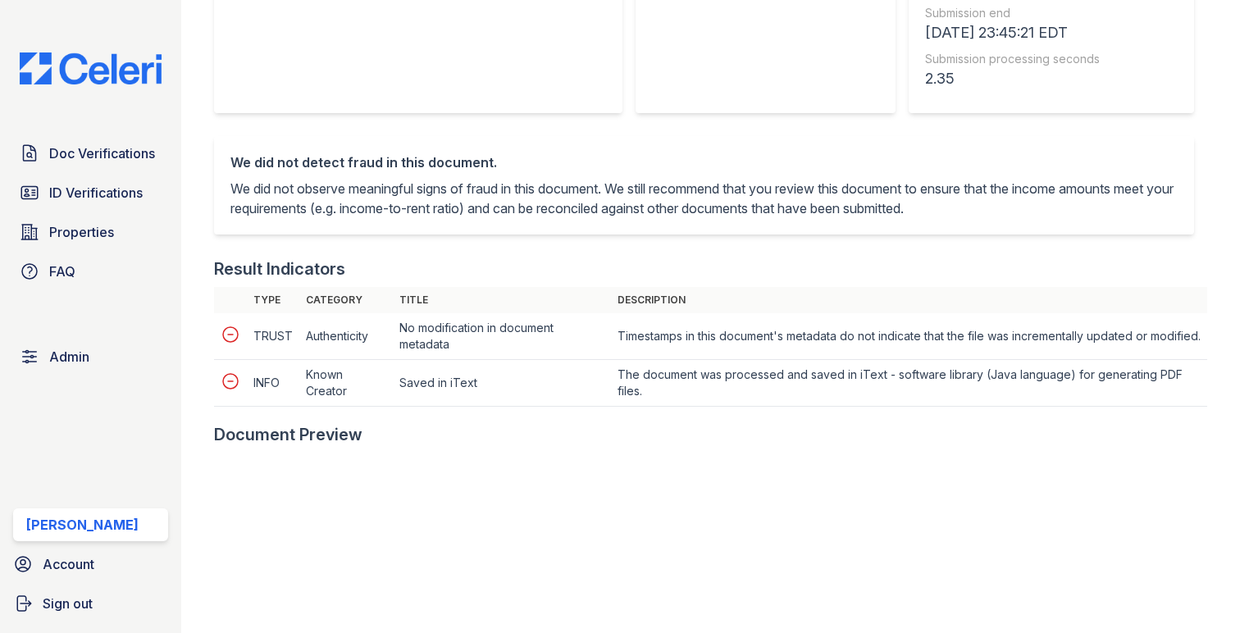
scroll to position [617, 0]
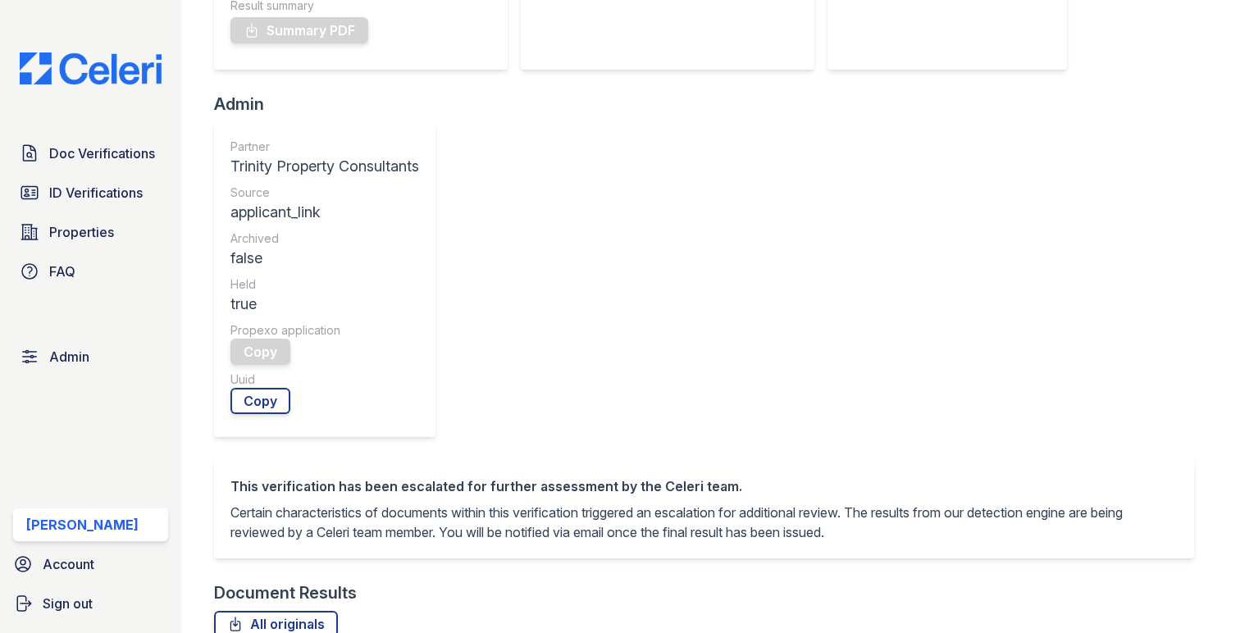
scroll to position [713, 0]
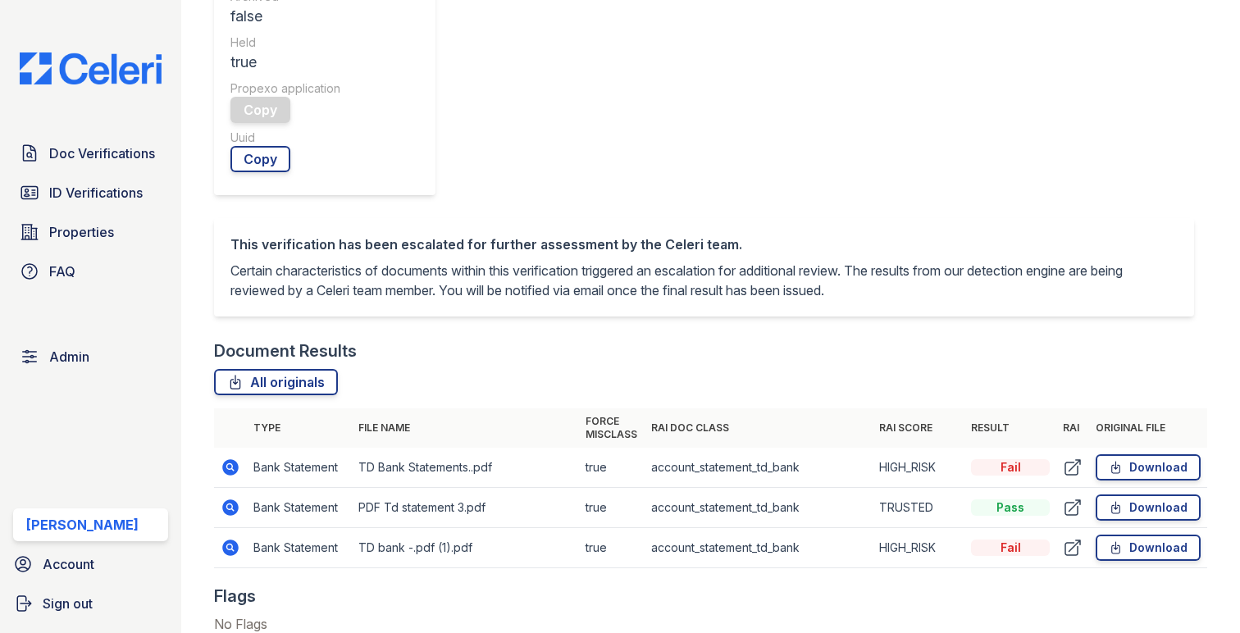
click at [224, 457] on icon at bounding box center [231, 467] width 20 height 20
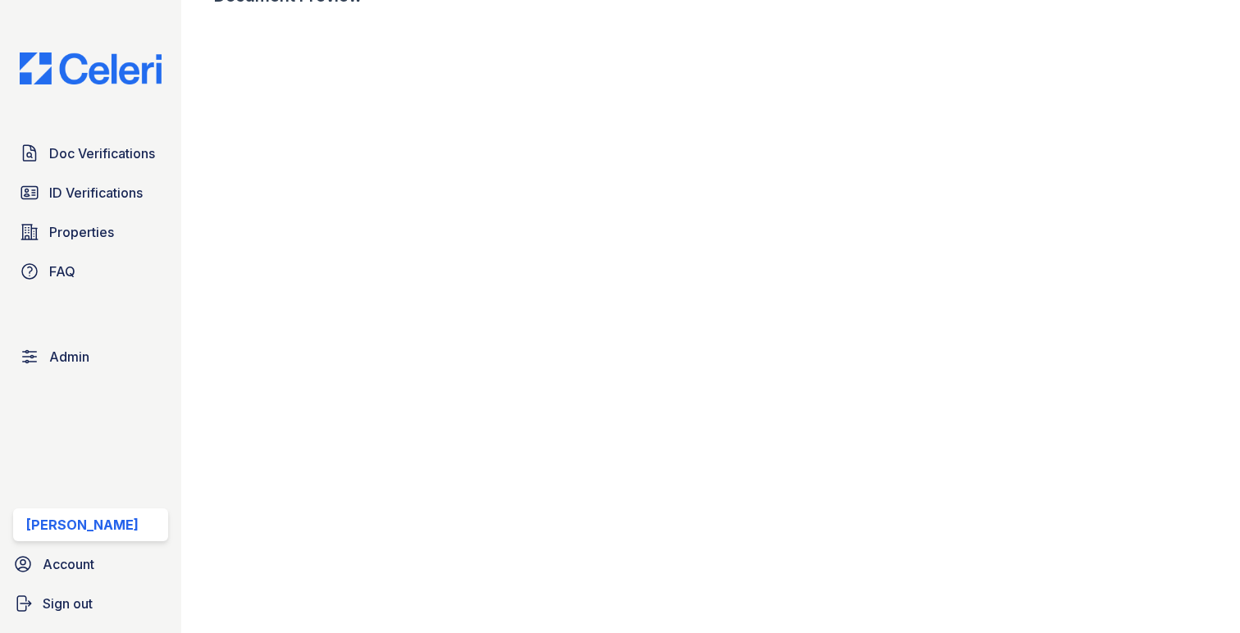
scroll to position [1090, 0]
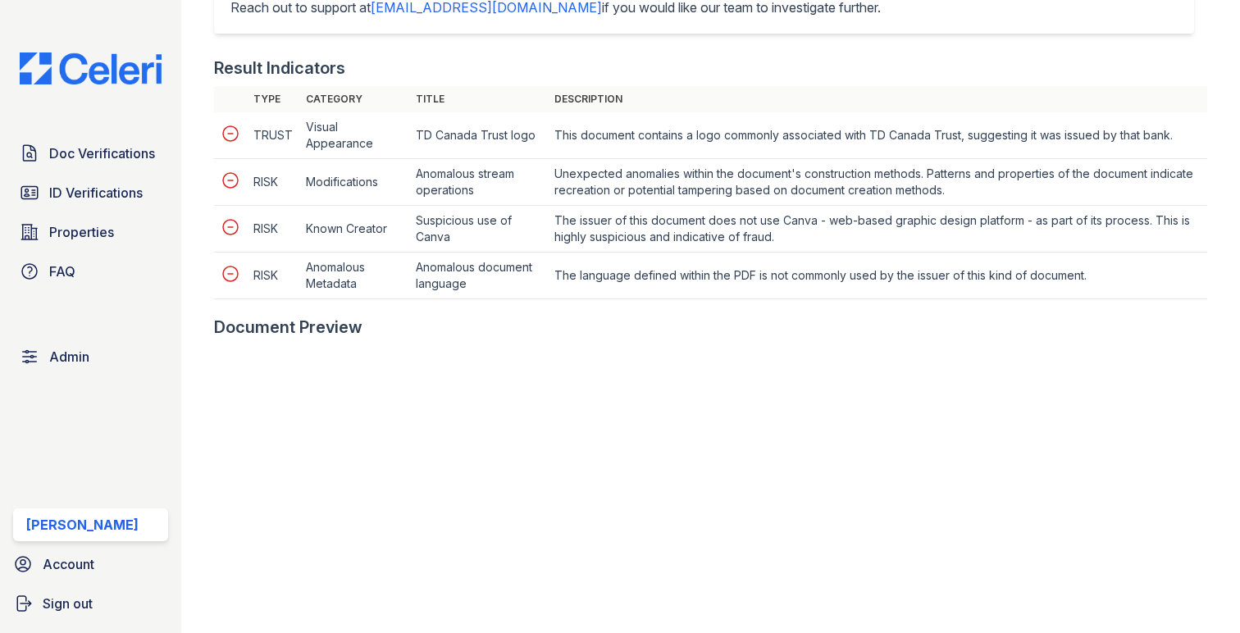
scroll to position [1149, 0]
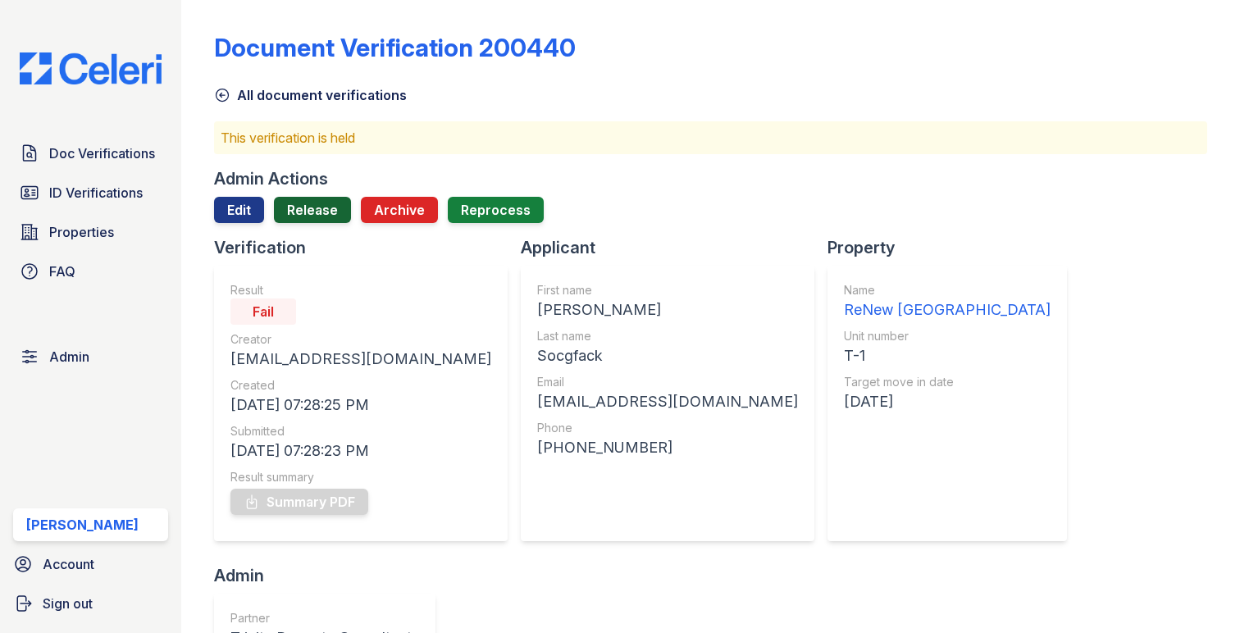
click at [332, 202] on link "Release" at bounding box center [312, 210] width 77 height 26
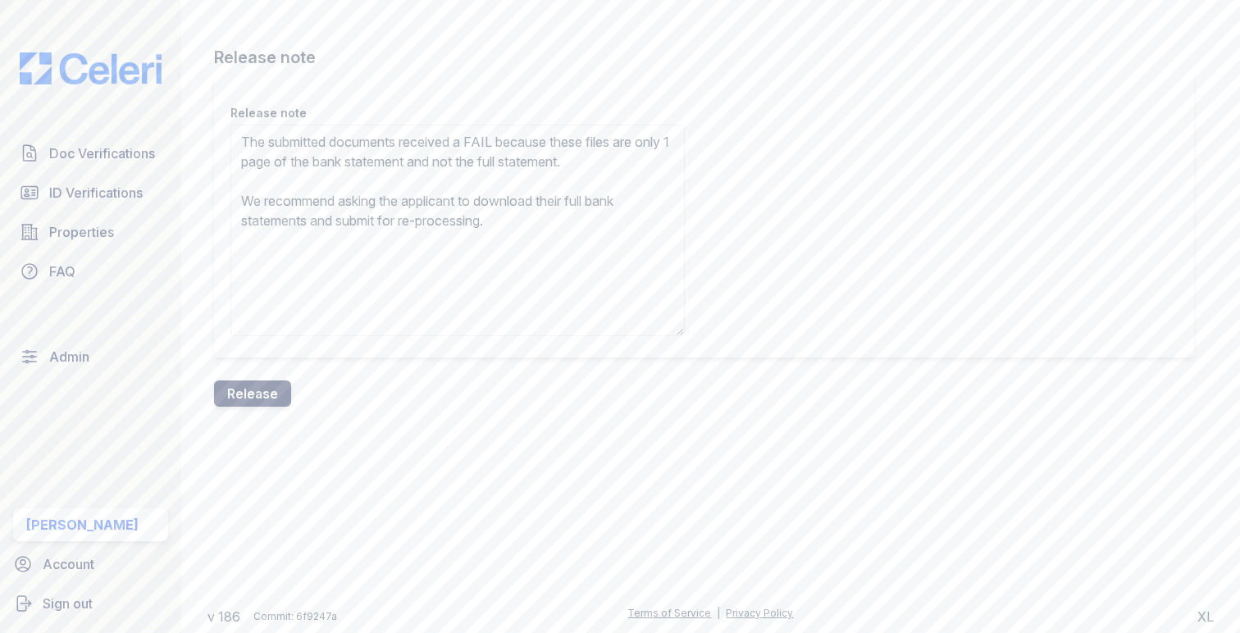
type textarea "The submitted documents received a FAIL because these files are only 1 page of …"
click at [270, 383] on button "Release" at bounding box center [252, 393] width 77 height 26
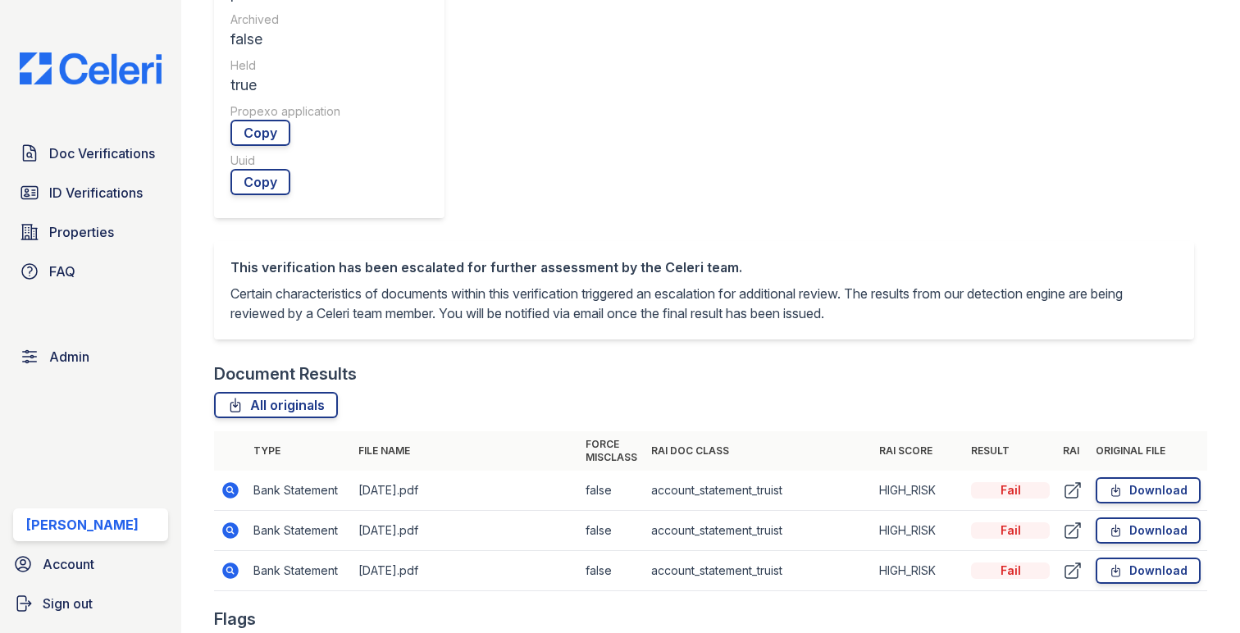
scroll to position [803, 0]
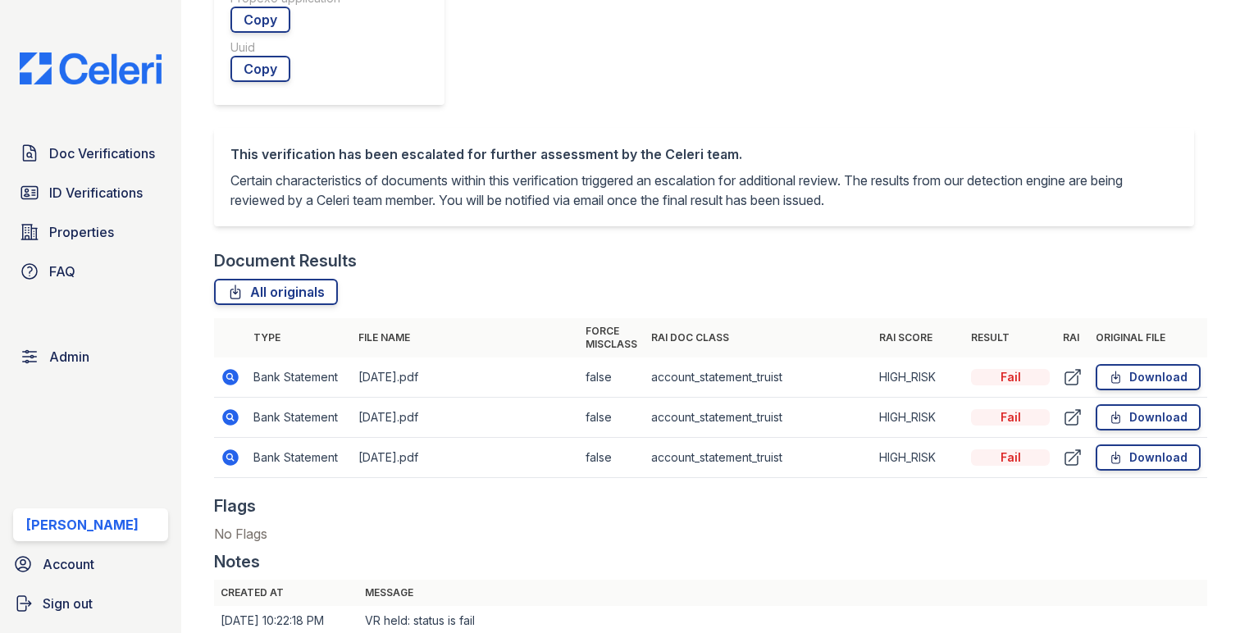
click at [240, 357] on td at bounding box center [230, 377] width 33 height 40
click at [232, 369] on icon at bounding box center [230, 377] width 16 height 16
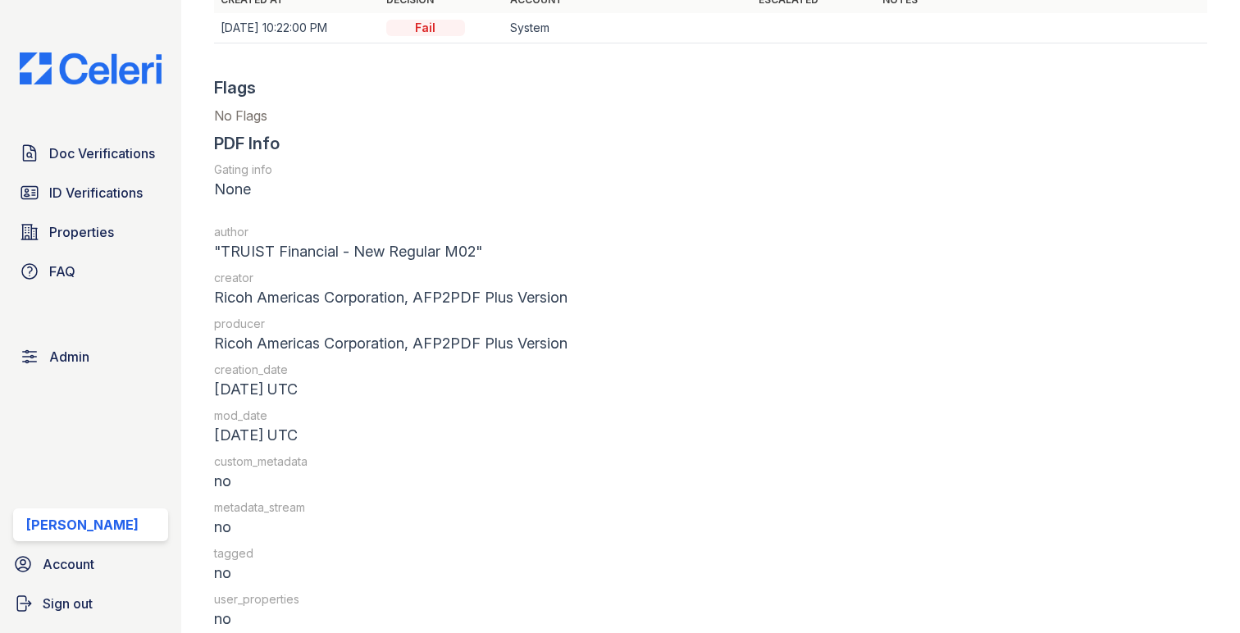
scroll to position [1982, 0]
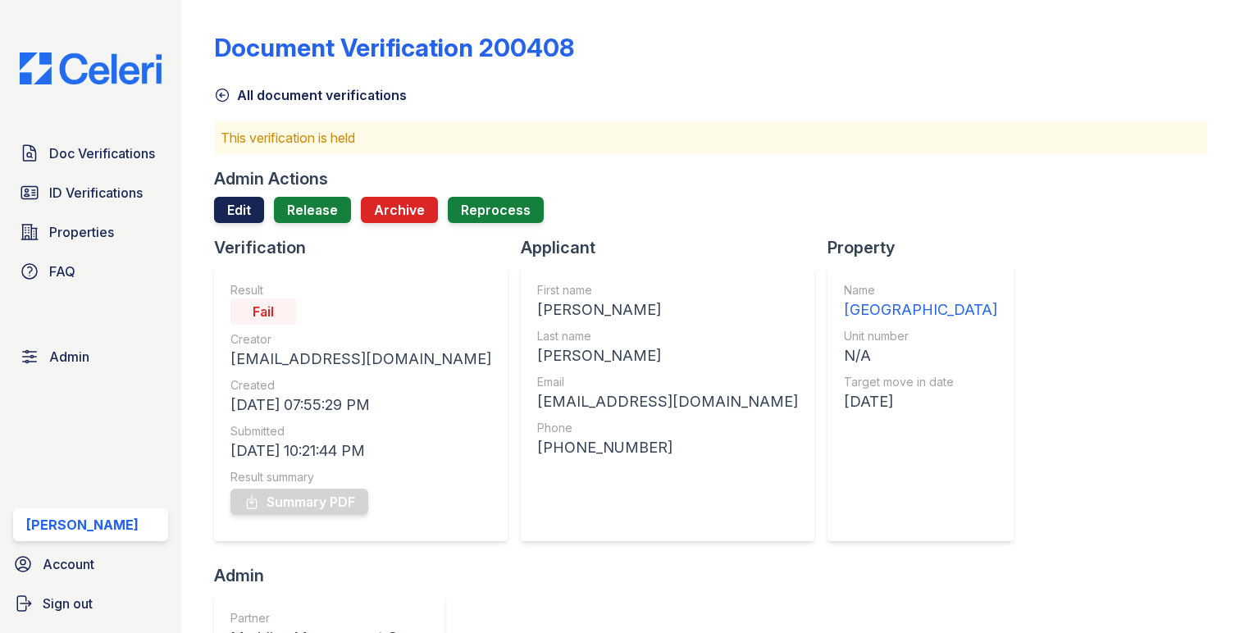
click at [239, 207] on link "Edit" at bounding box center [239, 210] width 50 height 26
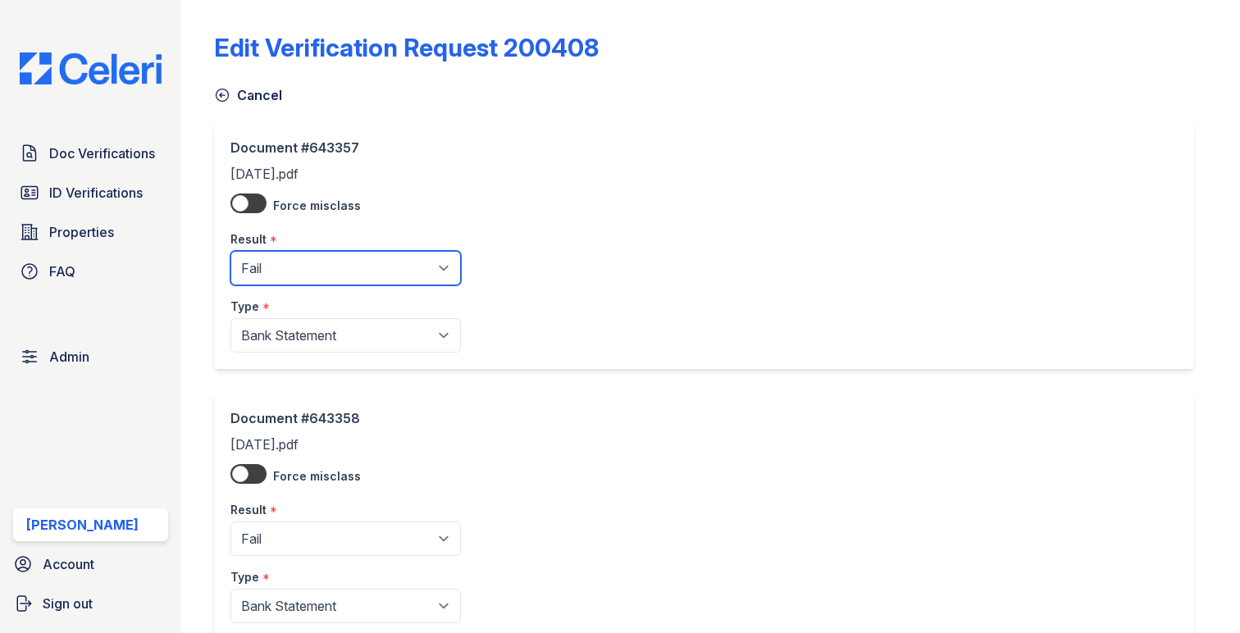
click at [302, 284] on select "Pending Sent Started Processing Pass Fail Caution Error N/A" at bounding box center [345, 268] width 230 height 34
select select "pass"
click at [230, 251] on select "Pending Sent Started Processing Pass Fail Caution Error N/A" at bounding box center [345, 268] width 230 height 34
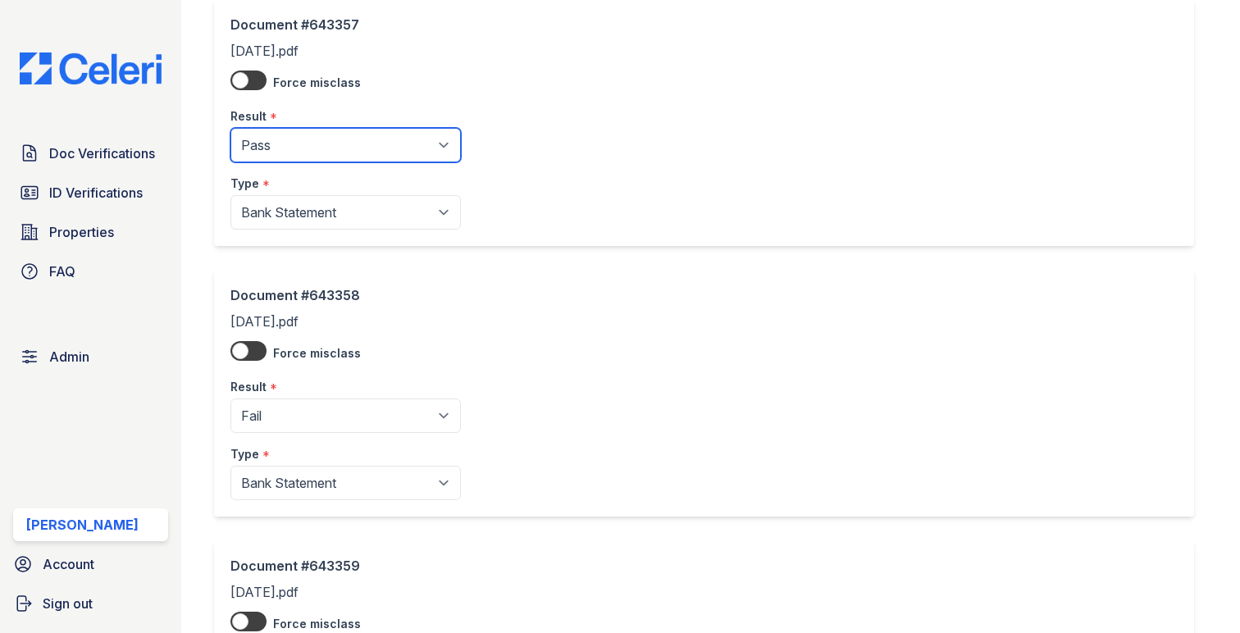
scroll to position [135, 0]
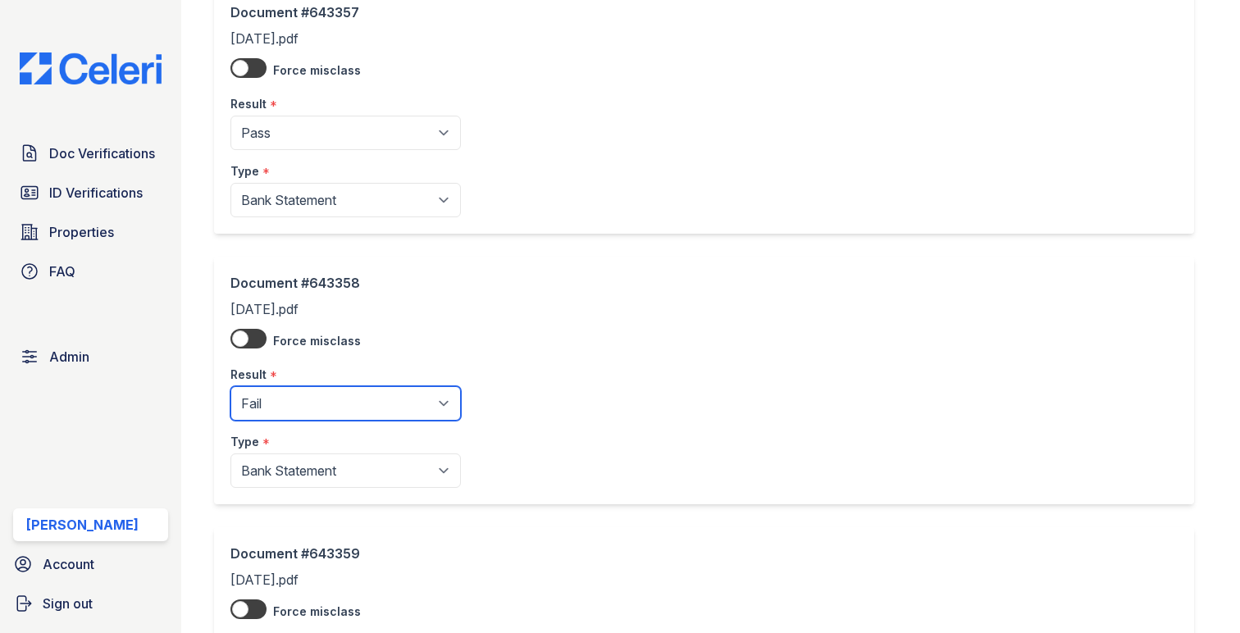
click at [309, 403] on select "Pending Sent Started Processing Pass Fail Caution Error N/A" at bounding box center [345, 403] width 230 height 34
select select "pass"
click at [230, 387] on select "Pending Sent Started Processing Pass Fail Caution Error N/A" at bounding box center [345, 403] width 230 height 34
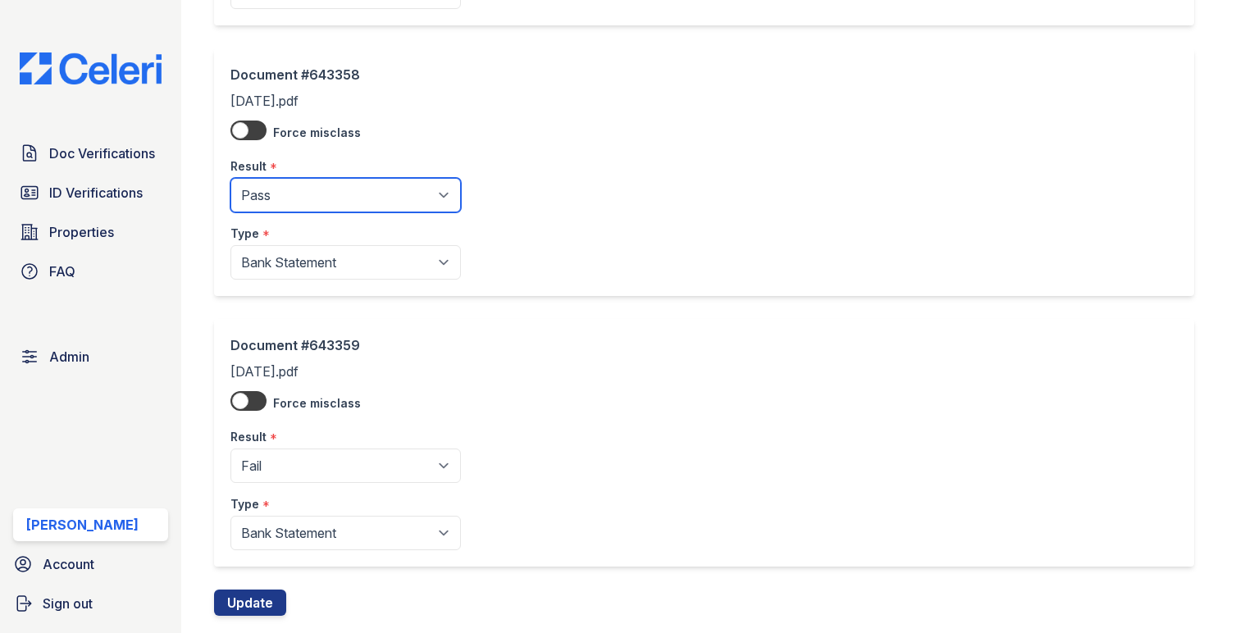
scroll to position [383, 0]
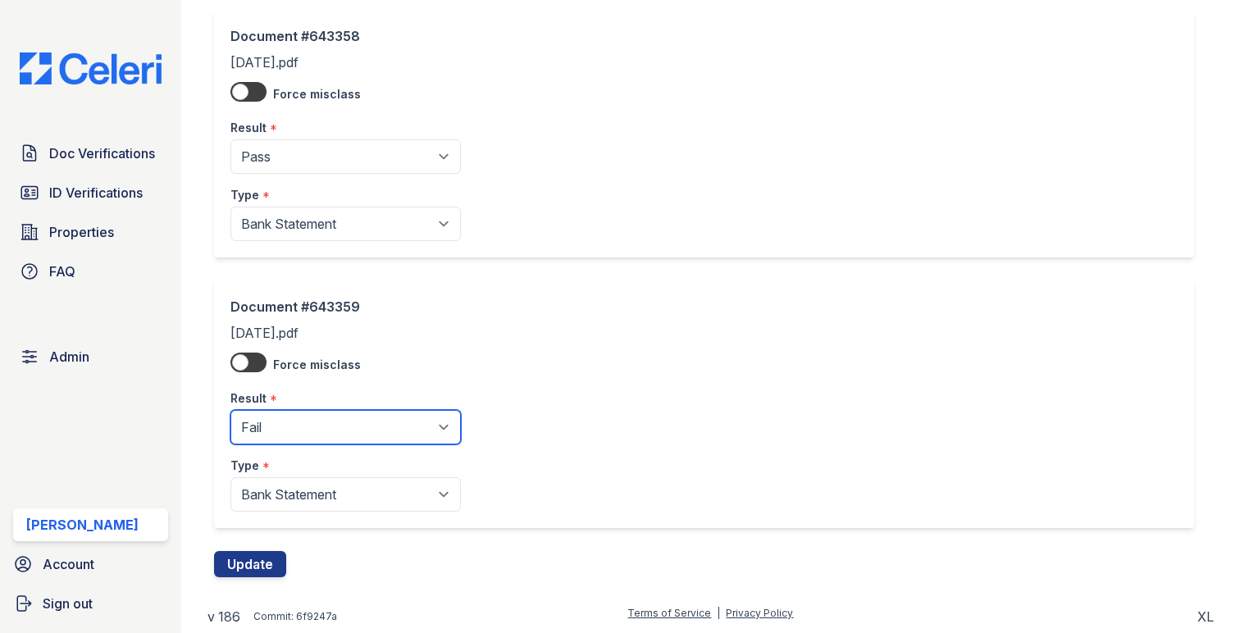
click at [321, 411] on select "Pending Sent Started Processing Pass Fail Caution Error N/A" at bounding box center [345, 427] width 230 height 34
select select "pass"
click at [230, 410] on select "Pending Sent Started Processing Pass Fail Caution Error N/A" at bounding box center [345, 427] width 230 height 34
click at [243, 568] on button "Update" at bounding box center [250, 564] width 72 height 26
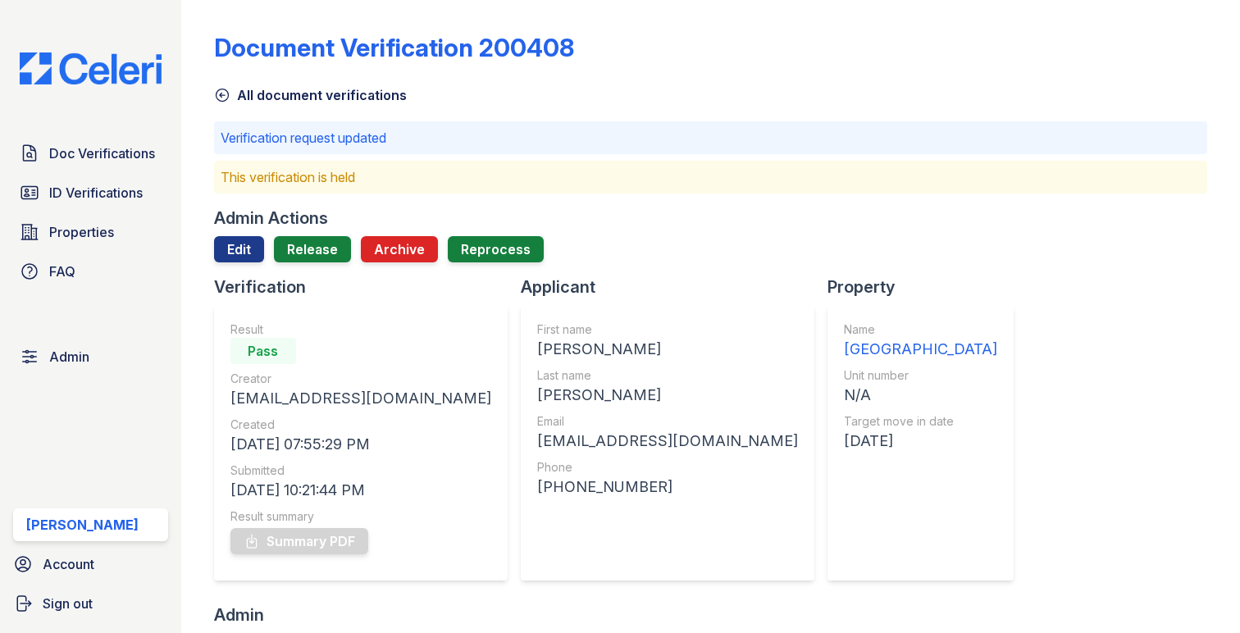
click at [332, 234] on div "Admin Actions Edit Release Archive Reprocess" at bounding box center [710, 241] width 993 height 69
click at [327, 243] on link "Release" at bounding box center [312, 249] width 77 height 26
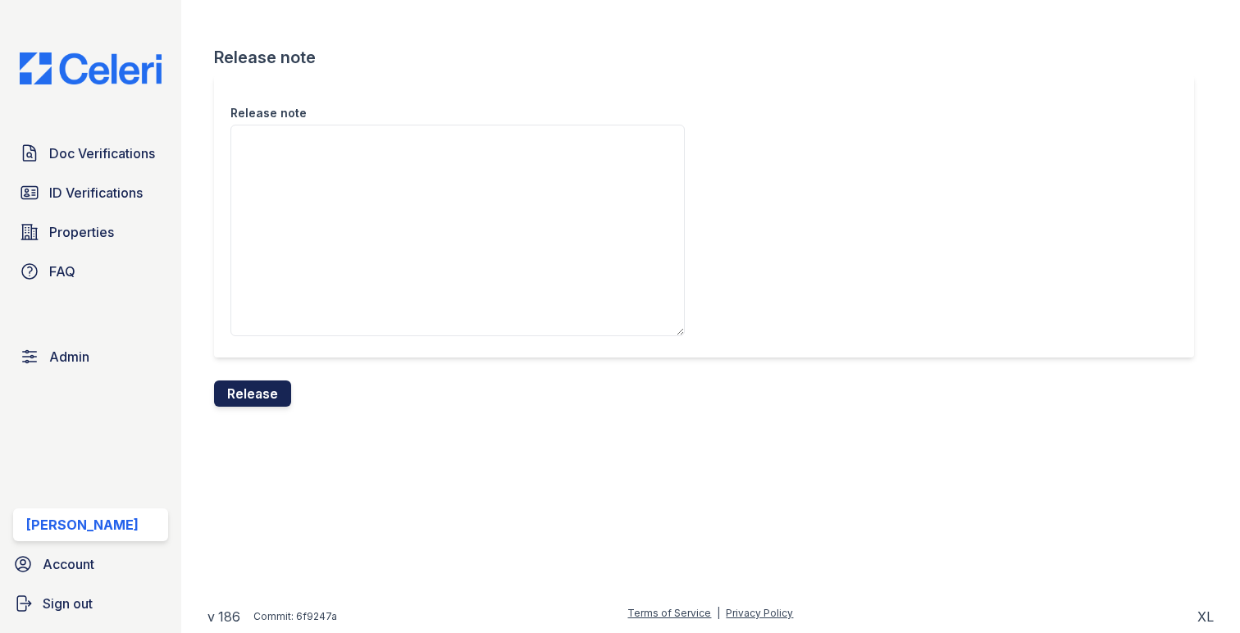
click at [262, 395] on button "Release" at bounding box center [252, 393] width 77 height 26
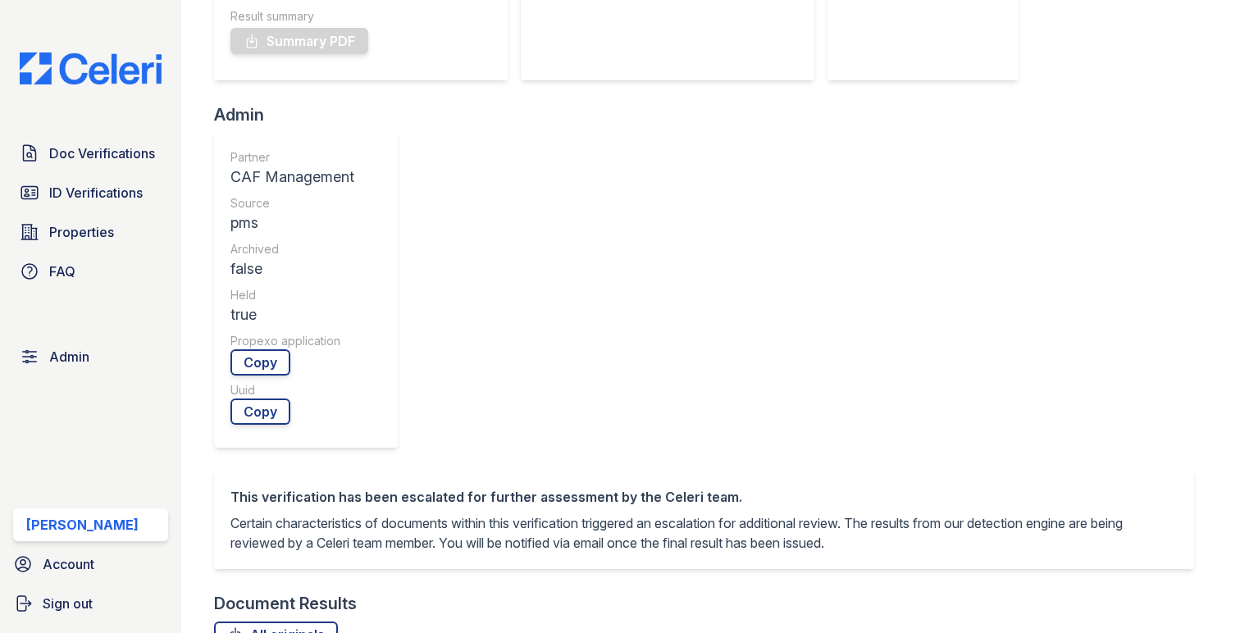
scroll to position [475, 0]
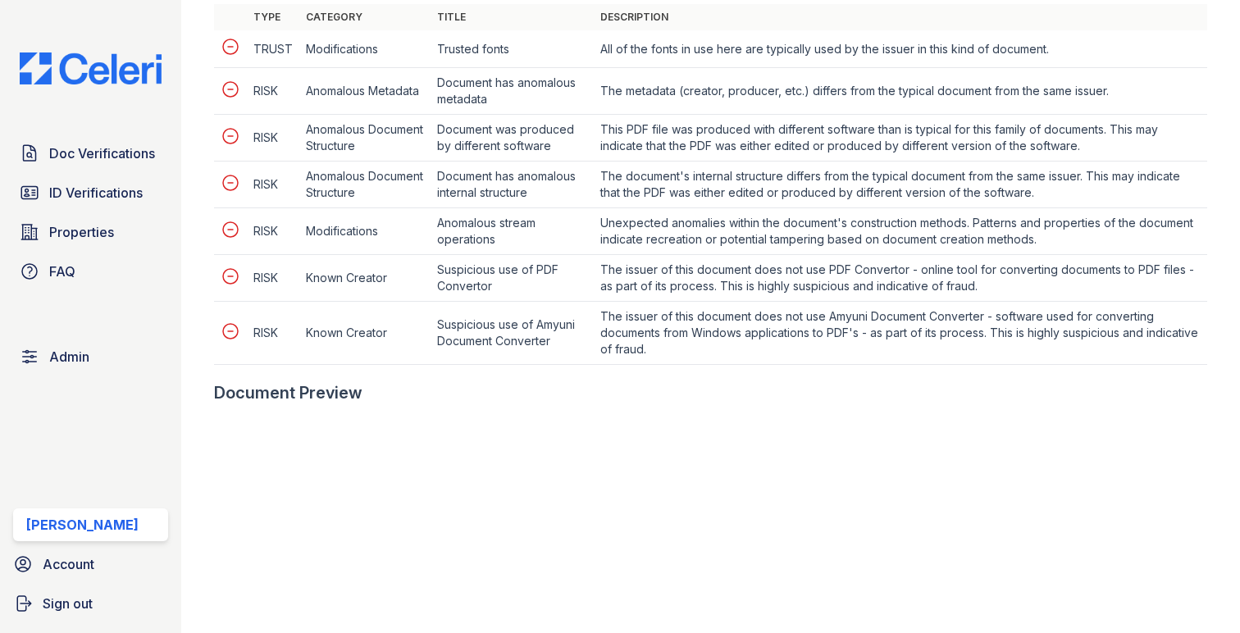
scroll to position [1017, 0]
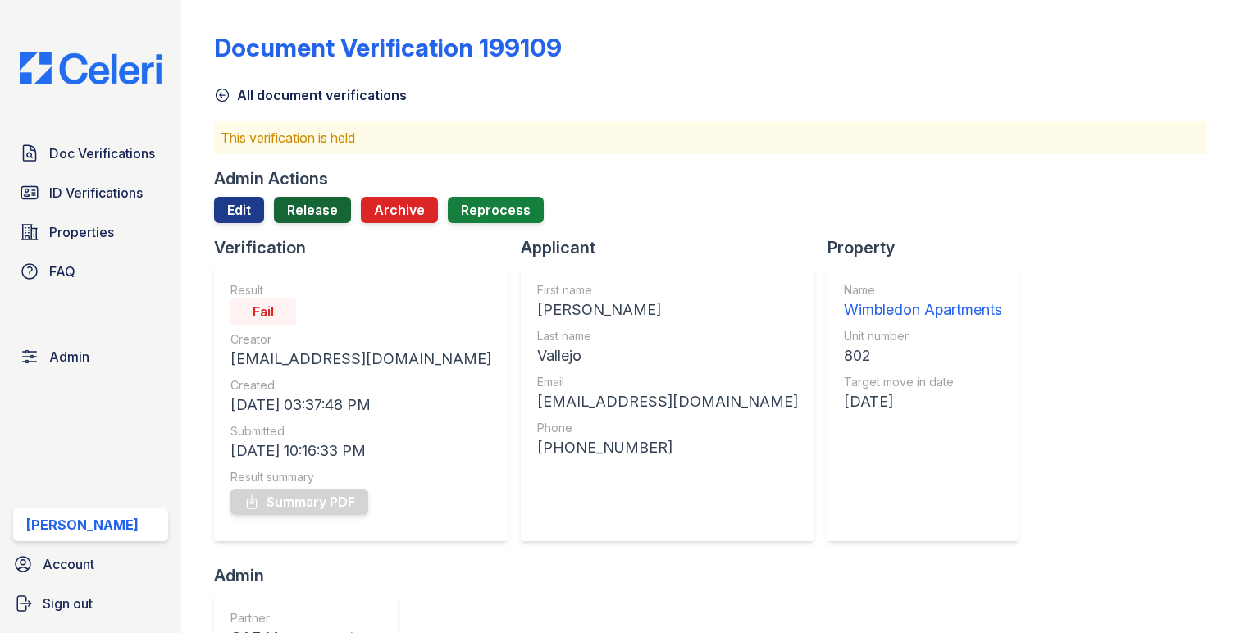
click at [315, 204] on link "Release" at bounding box center [312, 210] width 77 height 26
click at [242, 215] on link "Edit" at bounding box center [239, 210] width 50 height 26
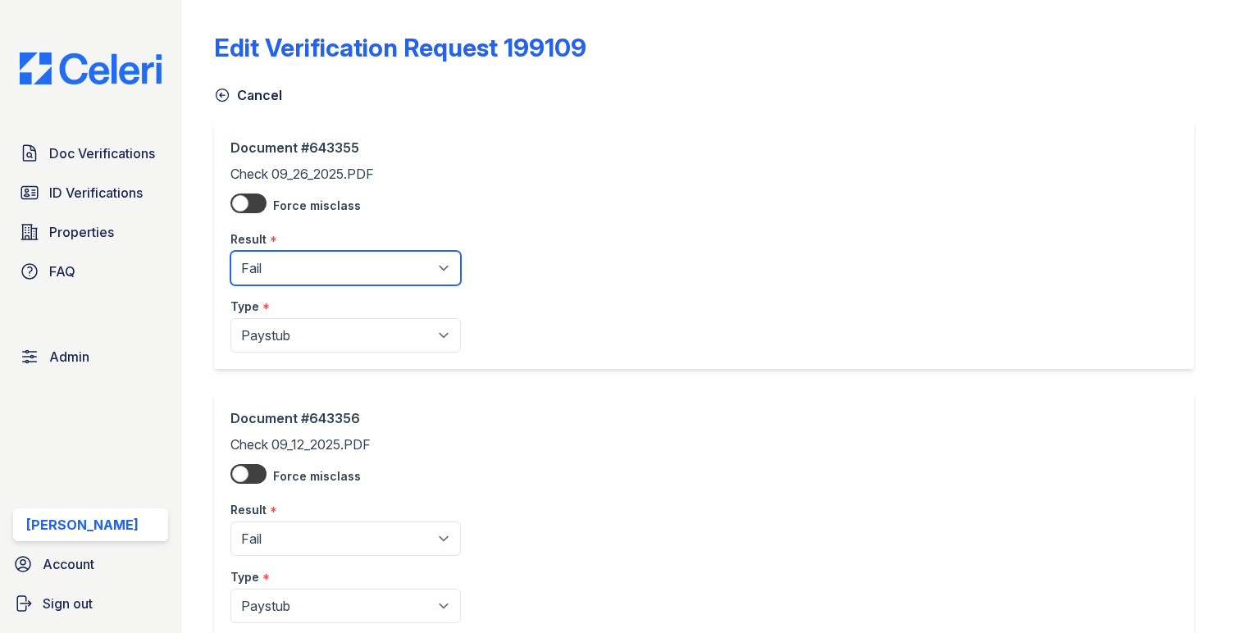
click at [256, 263] on select "Pending Sent Started Processing Pass Fail Caution Error N/A" at bounding box center [345, 268] width 230 height 34
select select "caution"
click at [230, 251] on select "Pending Sent Started Processing Pass Fail Caution Error N/A" at bounding box center [345, 268] width 230 height 34
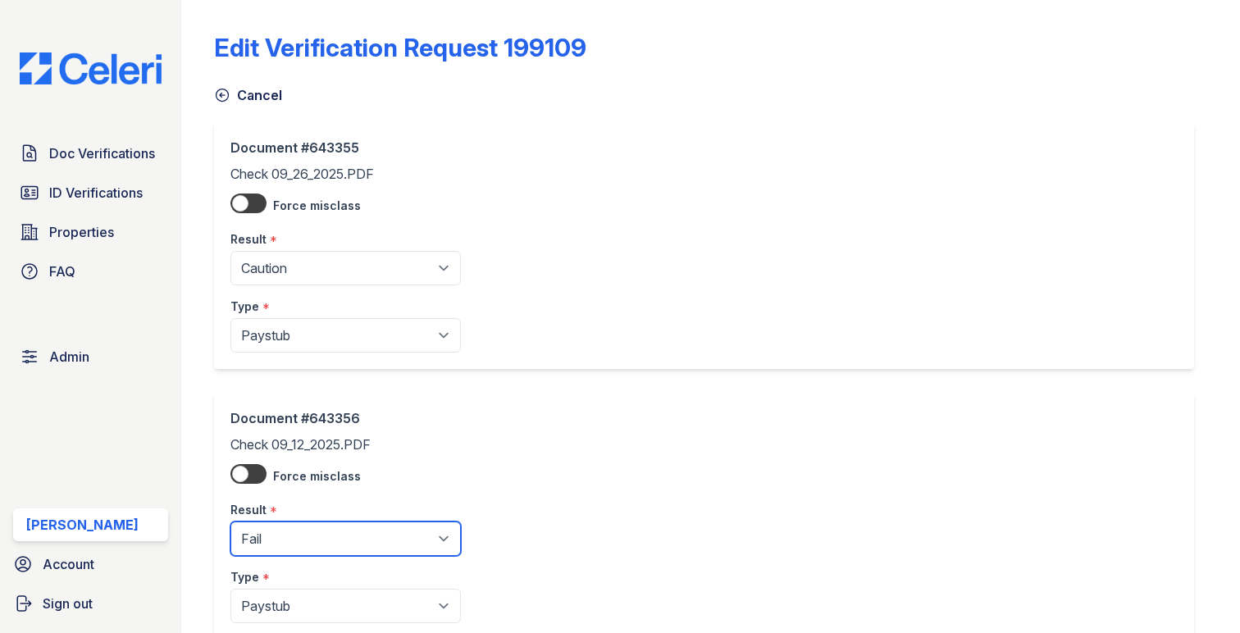
click at [301, 530] on select "Pending Sent Started Processing Pass Fail Caution Error N/A" at bounding box center [345, 538] width 230 height 34
select select "caution"
click at [230, 522] on select "Pending Sent Started Processing Pass Fail Caution Error N/A" at bounding box center [345, 538] width 230 height 34
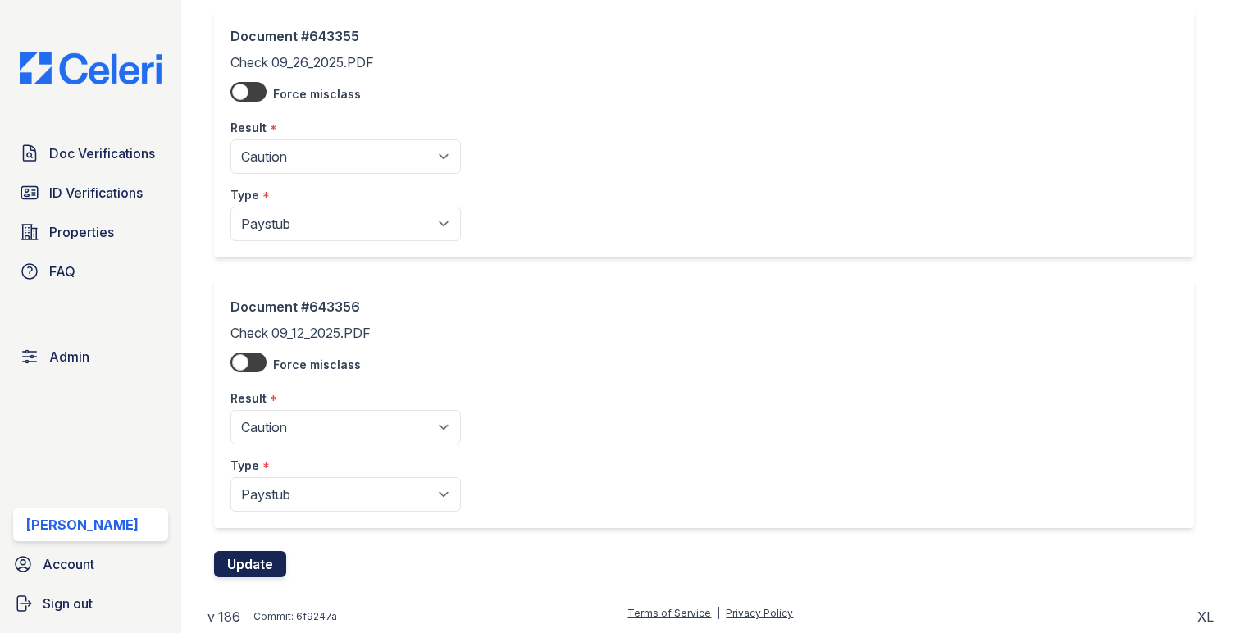
click at [262, 553] on button "Update" at bounding box center [250, 564] width 72 height 26
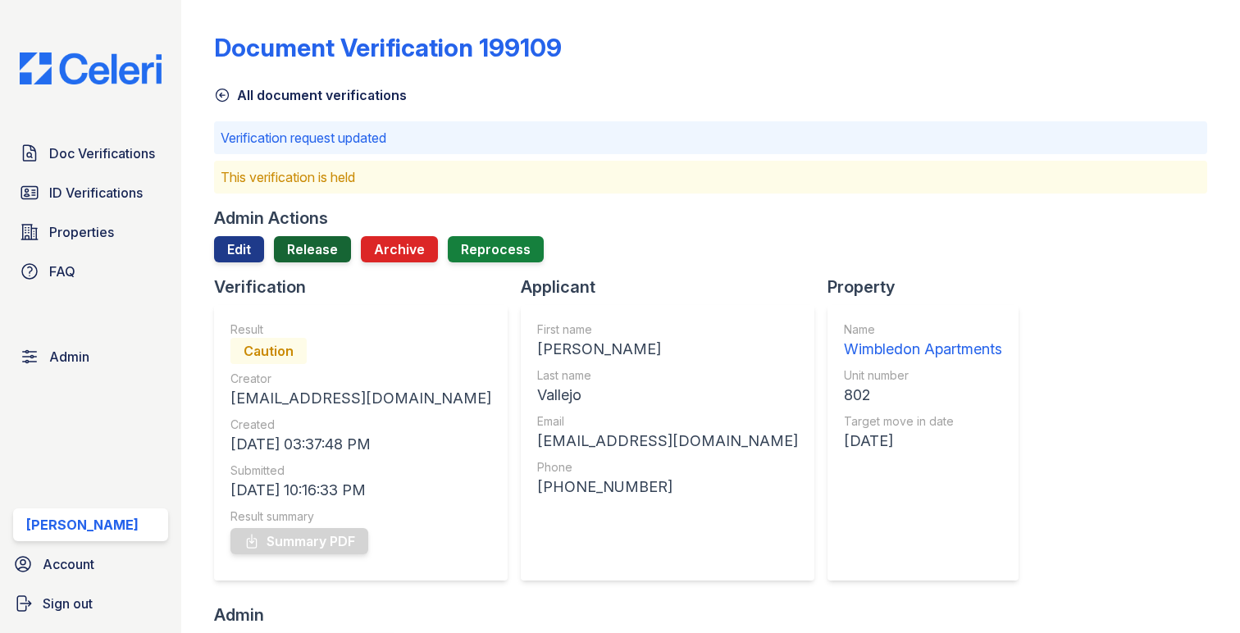
click at [297, 245] on link "Release" at bounding box center [312, 249] width 77 height 26
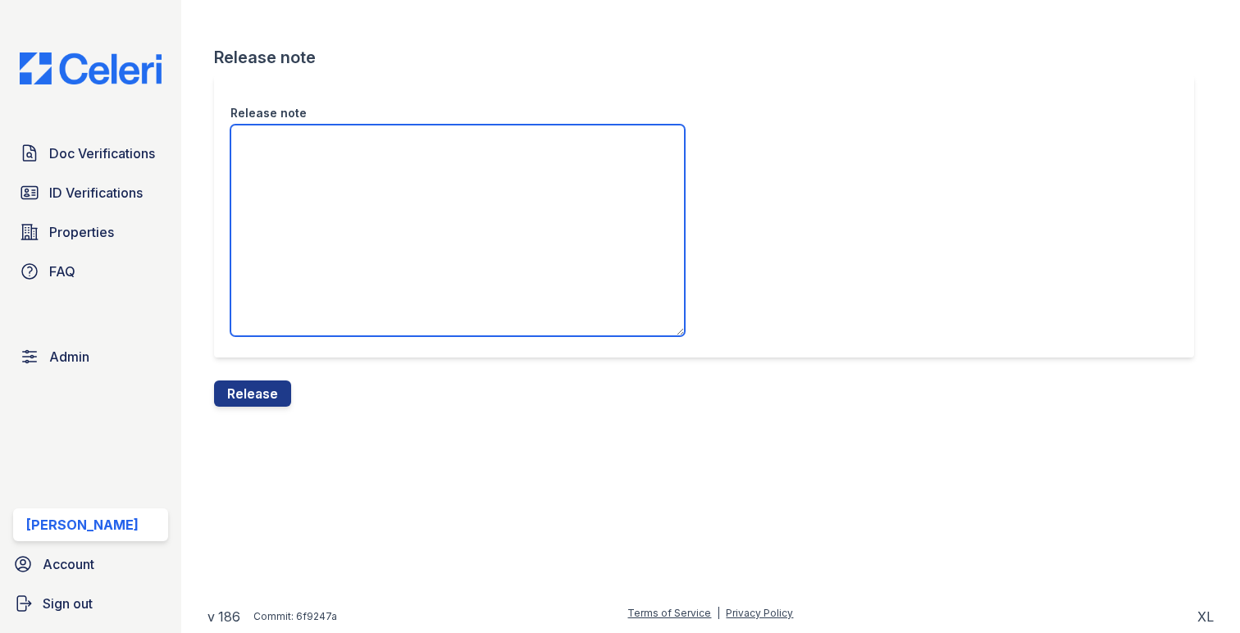
click at [297, 263] on textarea "Release note" at bounding box center [457, 231] width 454 height 212
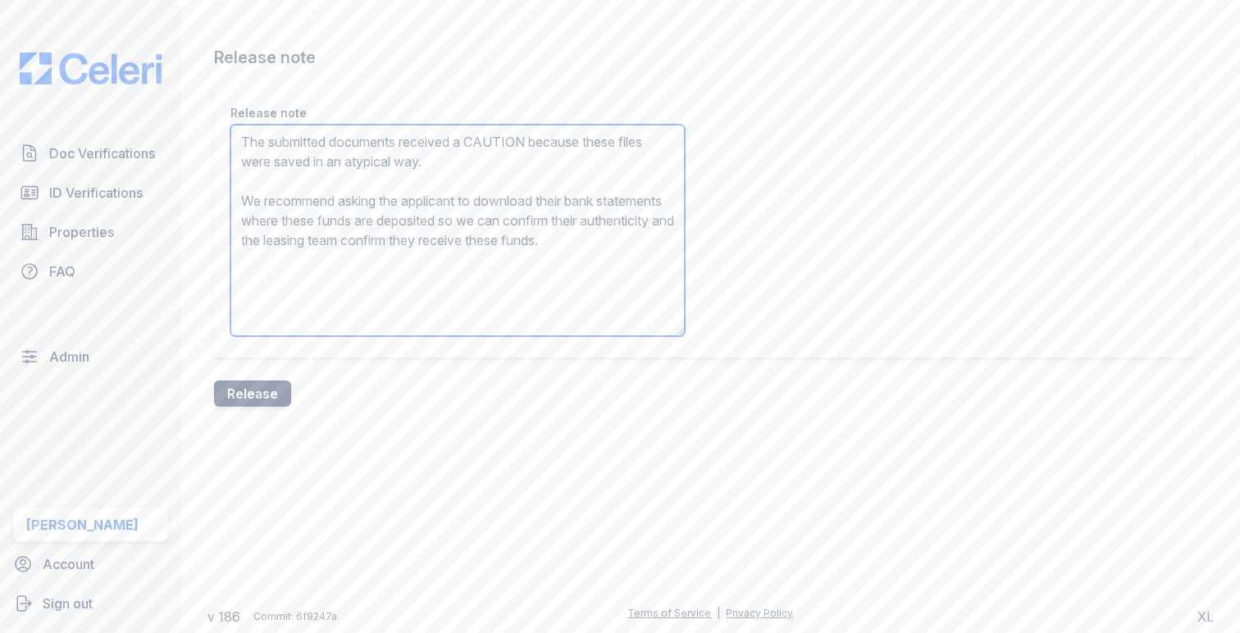
type textarea "The submitted documents received a CAUTION because these files were saved in an…"
click at [275, 390] on button "Release" at bounding box center [252, 393] width 77 height 26
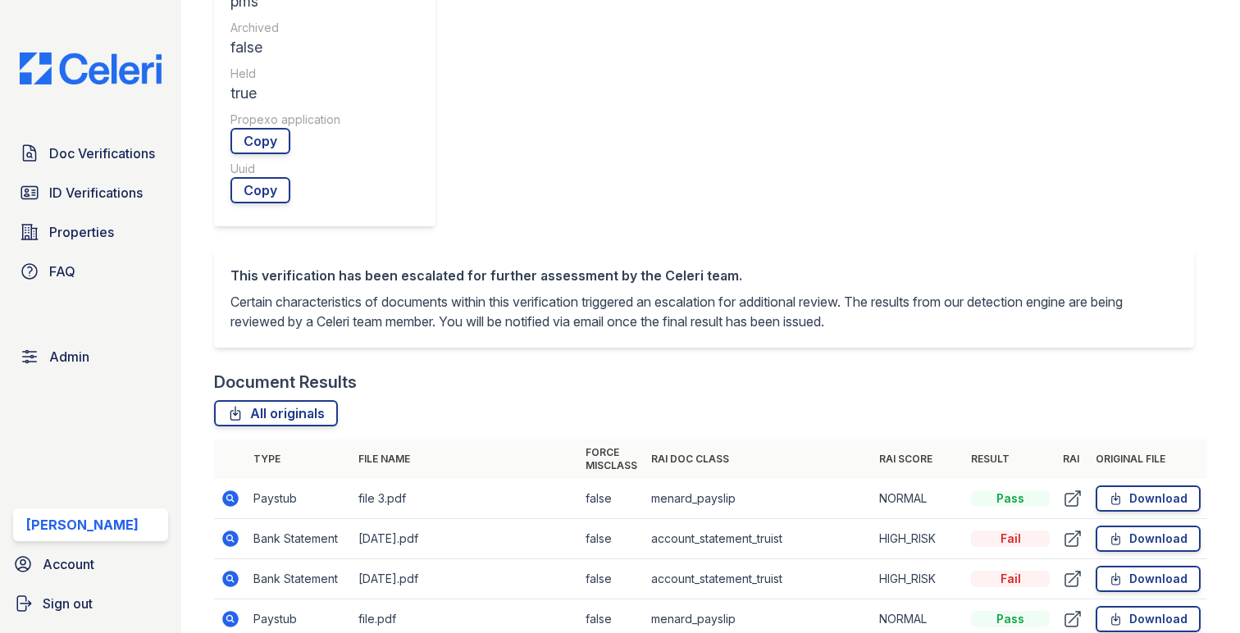
scroll to position [760, 0]
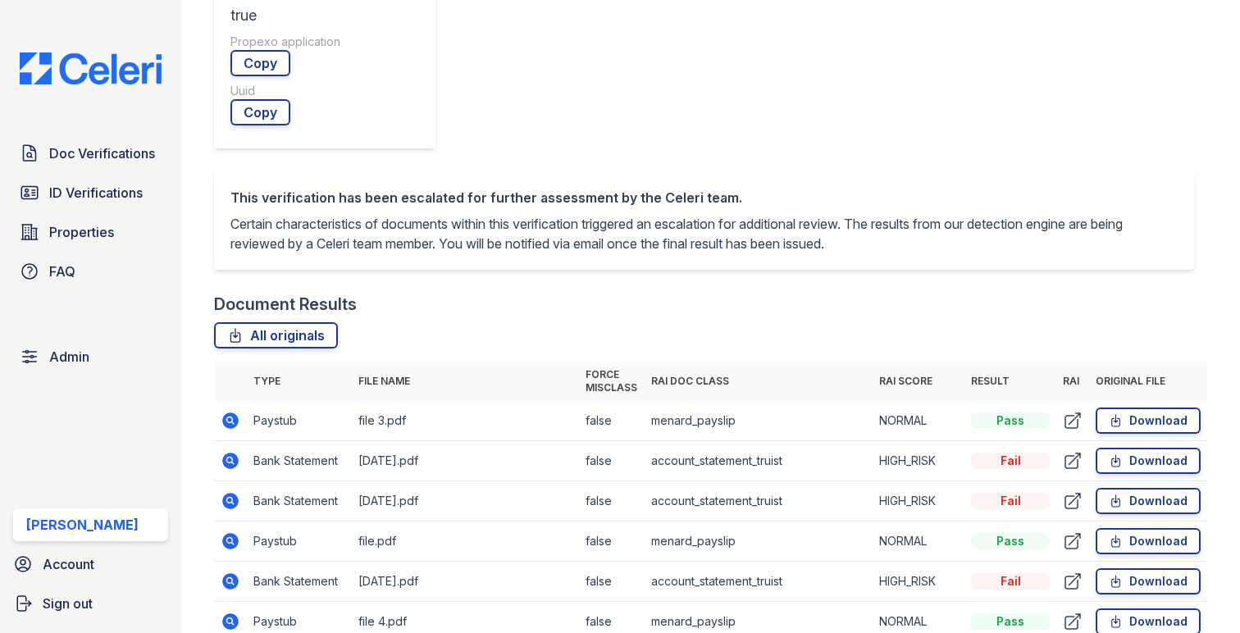
click at [232, 493] on icon at bounding box center [230, 501] width 16 height 16
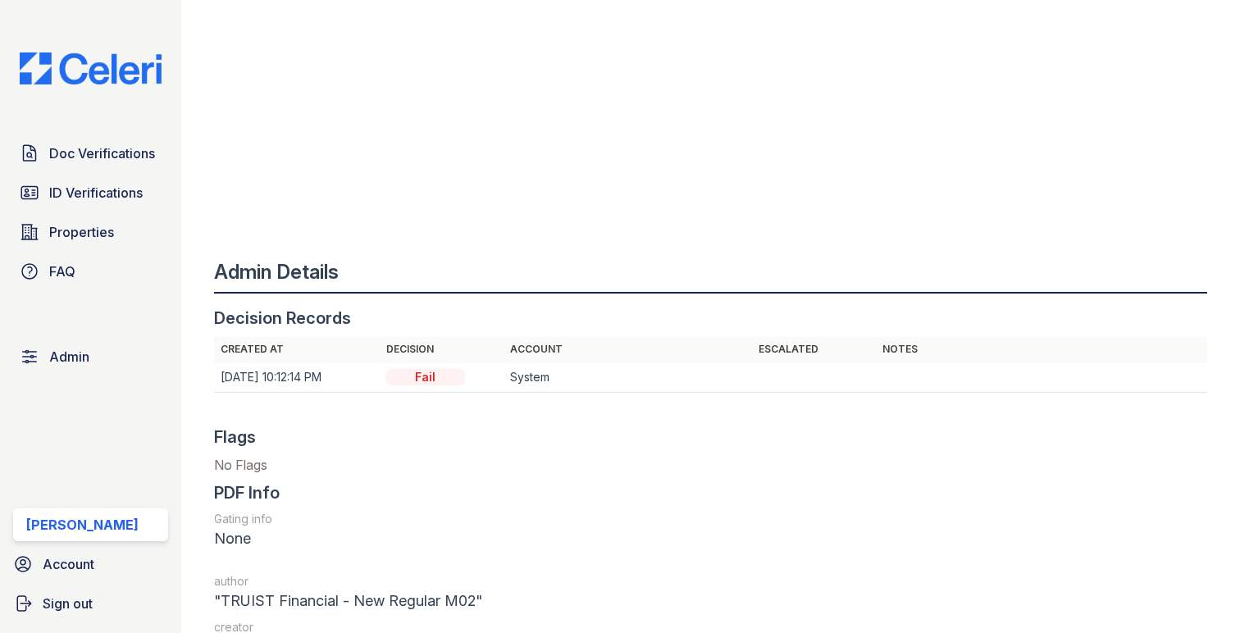
scroll to position [1818, 0]
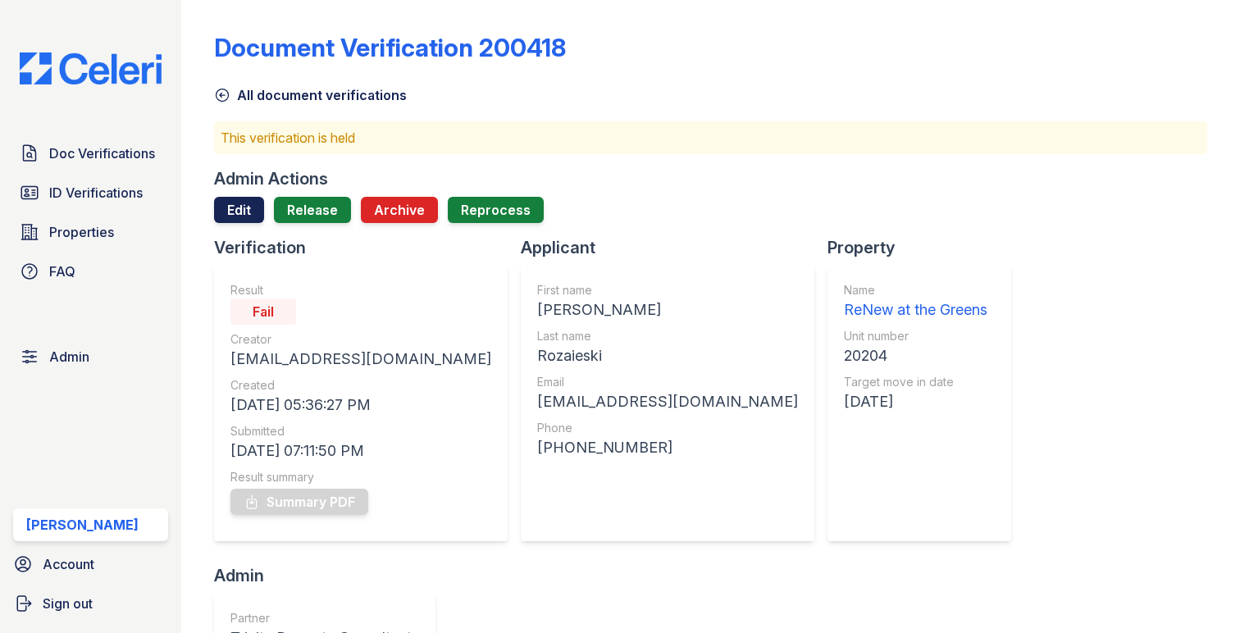
click at [247, 202] on link "Edit" at bounding box center [239, 210] width 50 height 26
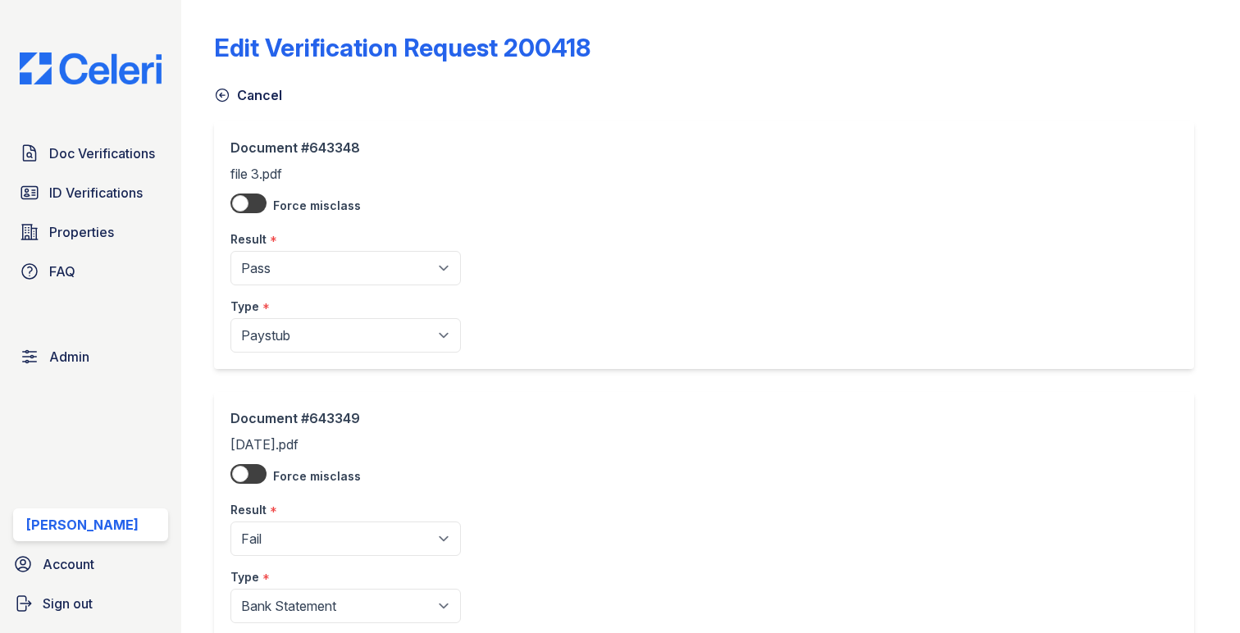
scroll to position [128, 0]
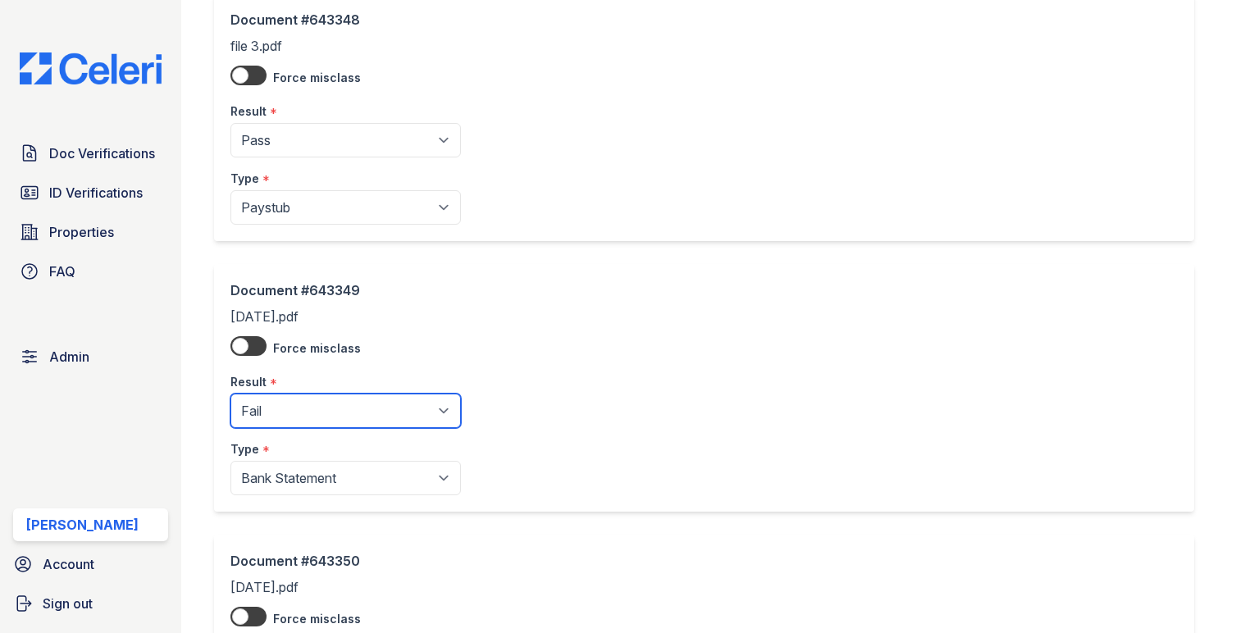
click at [312, 401] on select "Pending Sent Started Processing Pass Fail Caution Error N/A" at bounding box center [345, 411] width 230 height 34
select select "pass"
click at [230, 394] on select "Pending Sent Started Processing Pass Fail Caution Error N/A" at bounding box center [345, 411] width 230 height 34
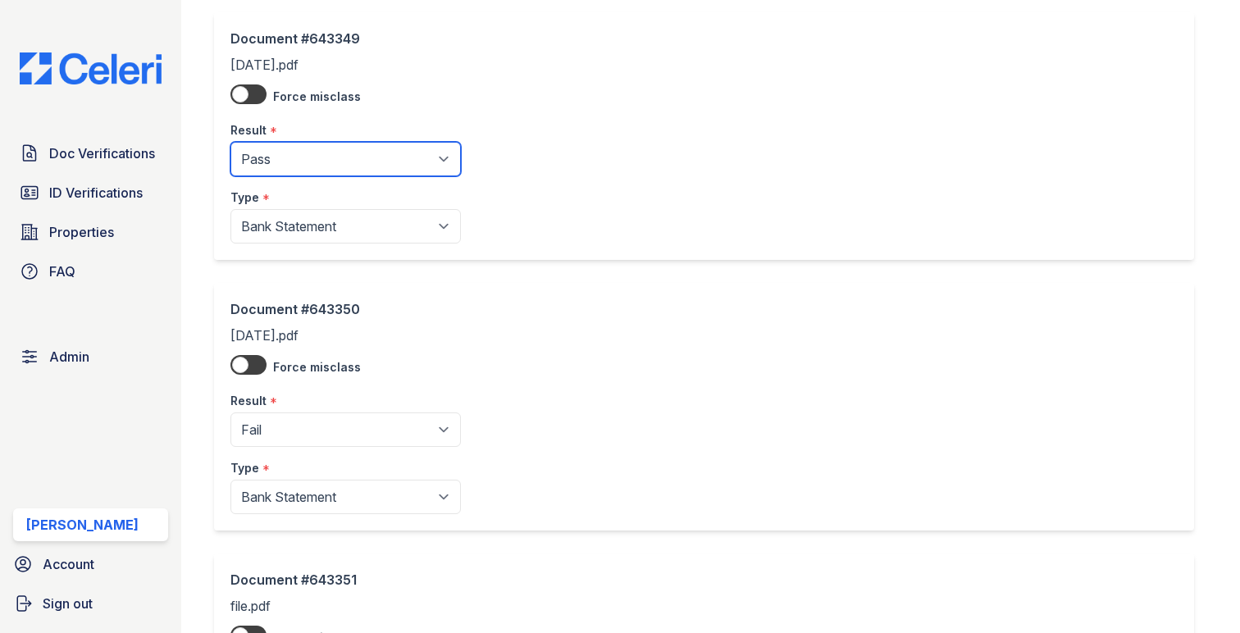
scroll to position [518, 0]
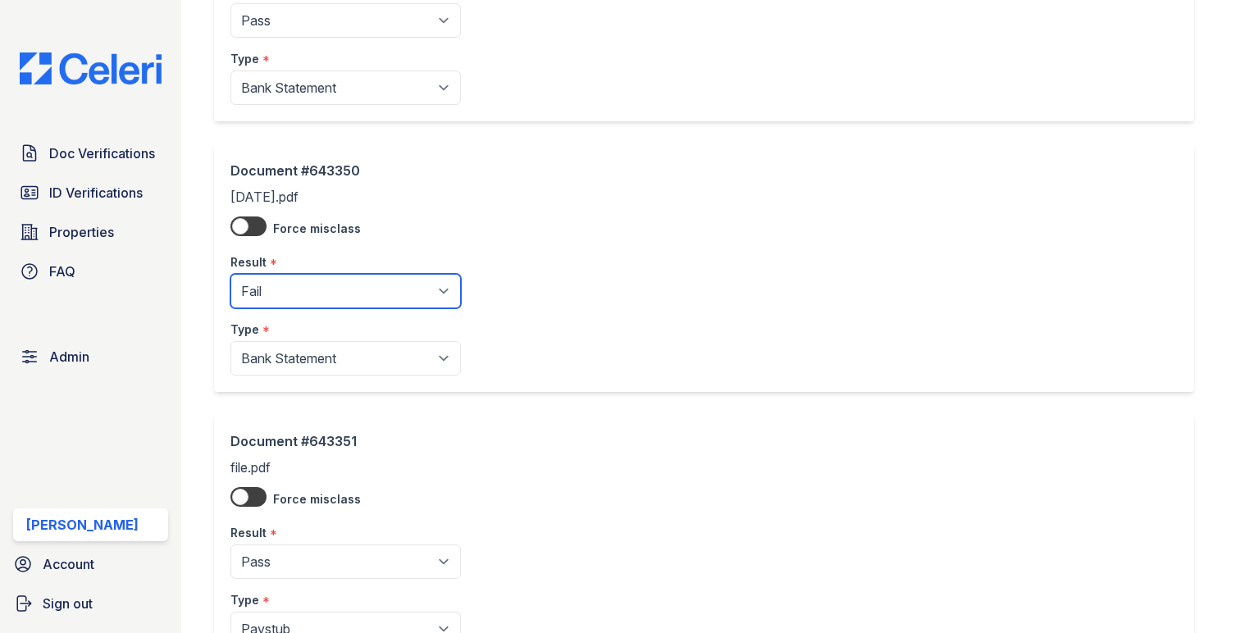
click at [311, 307] on select "Pending Sent Started Processing Pass Fail Caution Error N/A" at bounding box center [345, 291] width 230 height 34
select select "pass"
click at [230, 275] on select "Pending Sent Started Processing Pass Fail Caution Error N/A" at bounding box center [345, 291] width 230 height 34
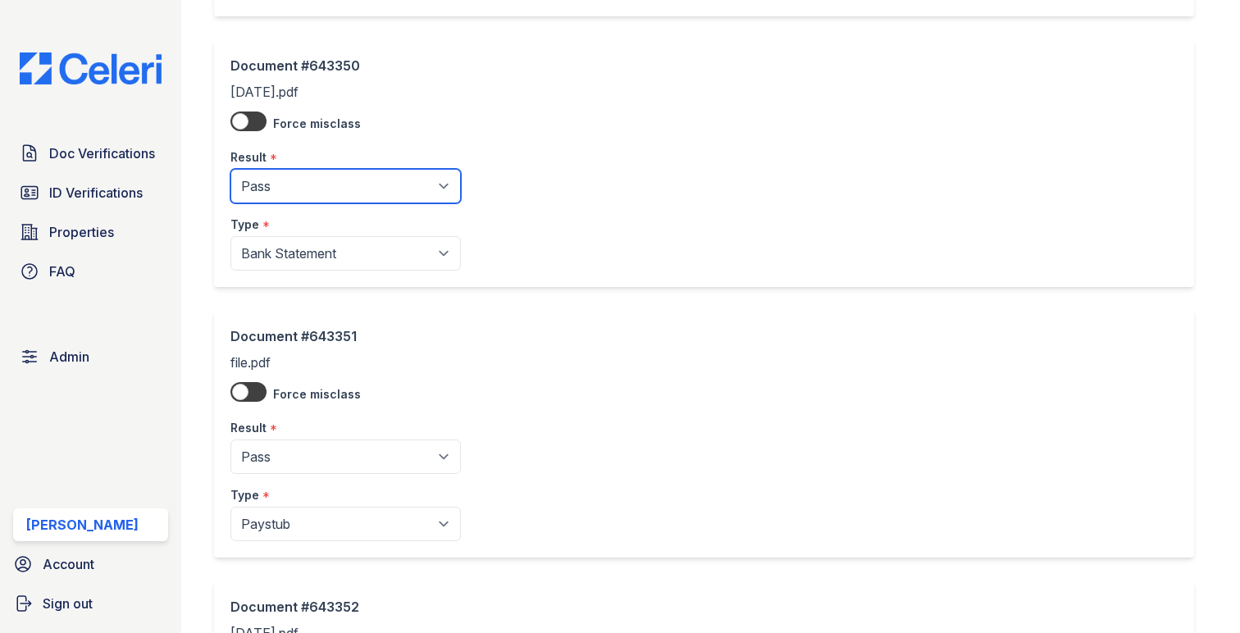
scroll to position [887, 0]
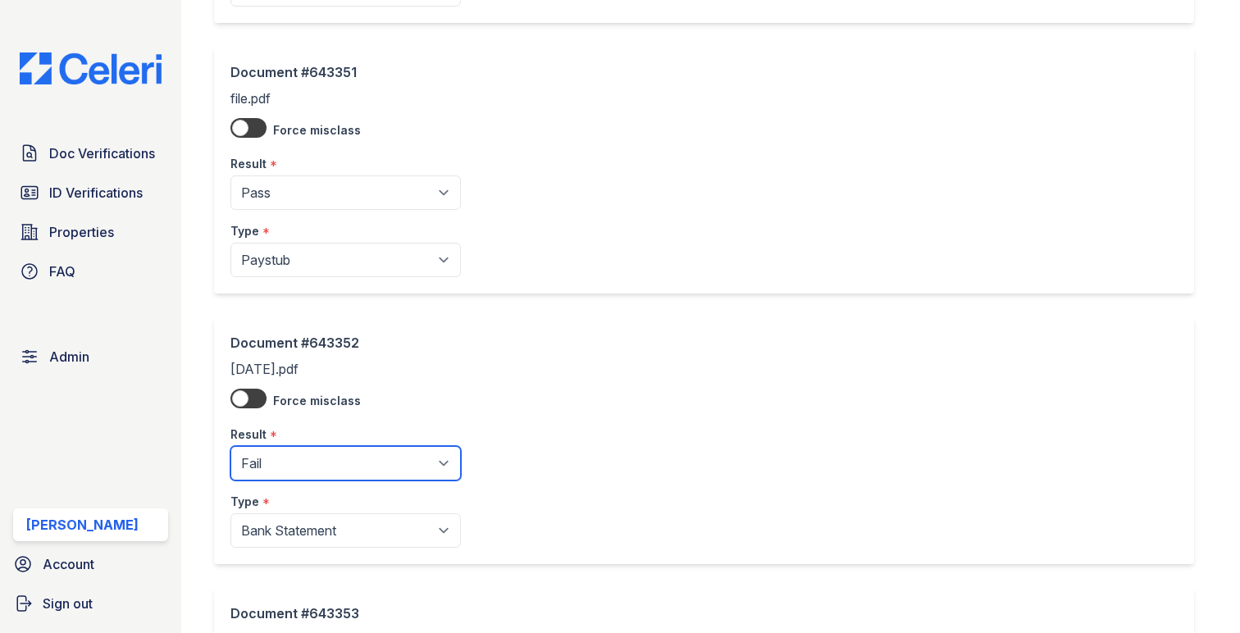
click at [319, 457] on select "Pending Sent Started Processing Pass Fail Caution Error N/A" at bounding box center [345, 463] width 230 height 34
select select "pass"
click at [230, 448] on select "Pending Sent Started Processing Pass Fail Caution Error N/A" at bounding box center [345, 463] width 230 height 34
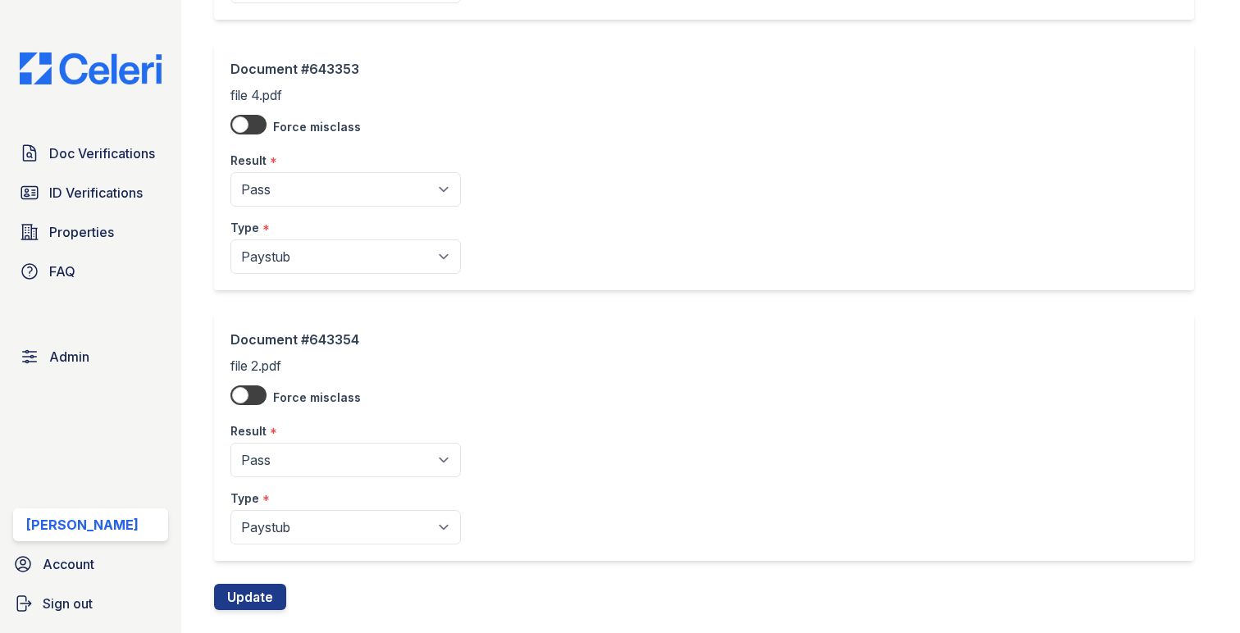
scroll to position [1467, 0]
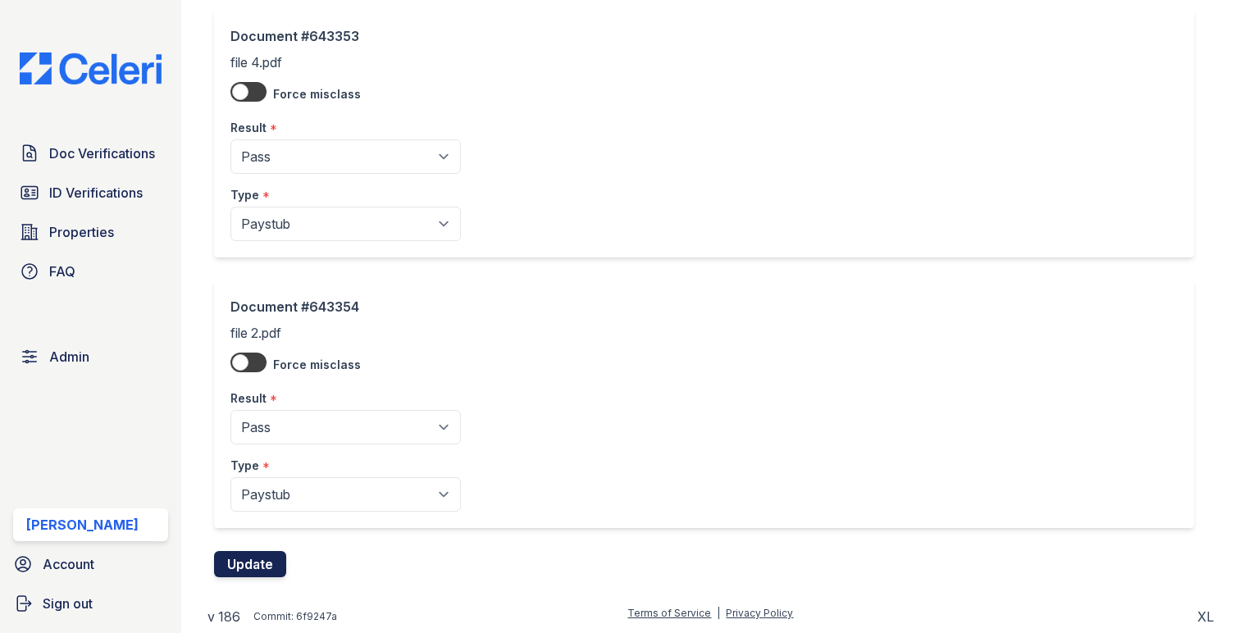
click at [275, 555] on button "Update" at bounding box center [250, 564] width 72 height 26
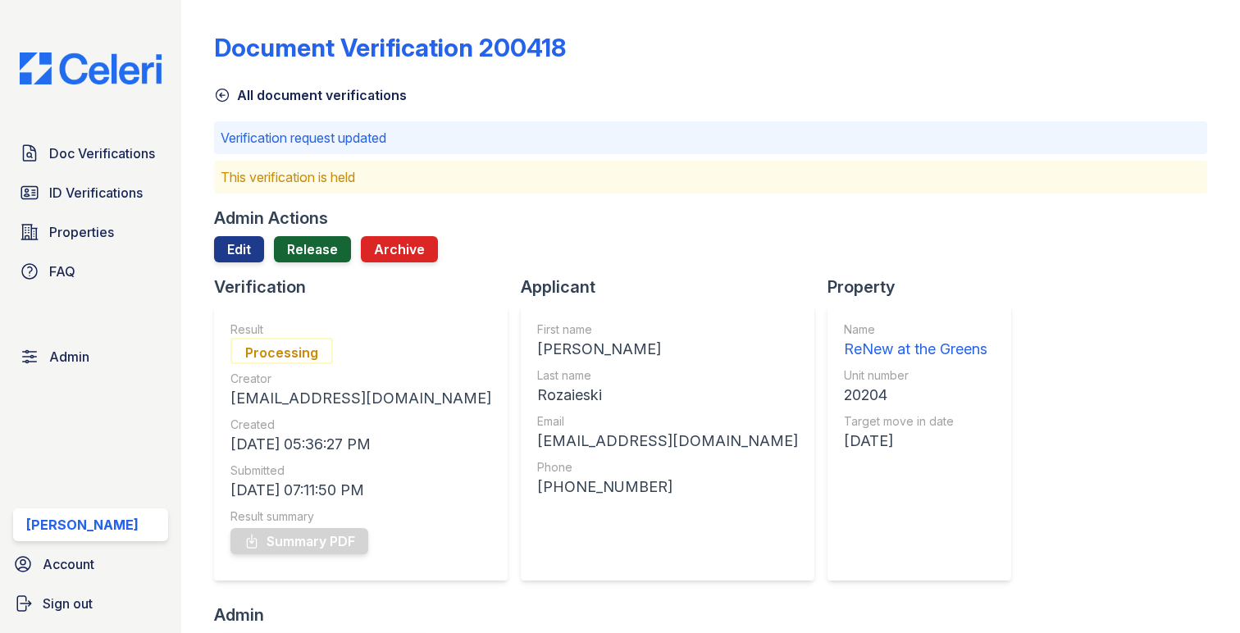
click at [312, 248] on link "Release" at bounding box center [312, 249] width 77 height 26
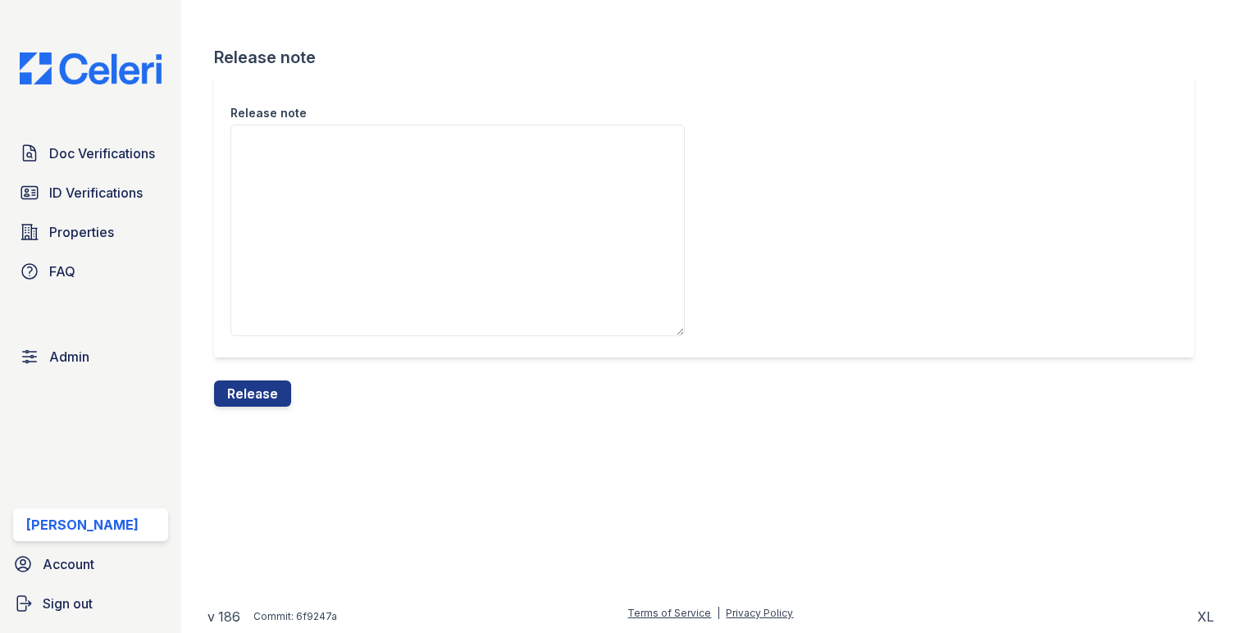
click at [288, 364] on div "Release note" at bounding box center [710, 227] width 993 height 305
click at [277, 394] on button "Release" at bounding box center [252, 393] width 77 height 26
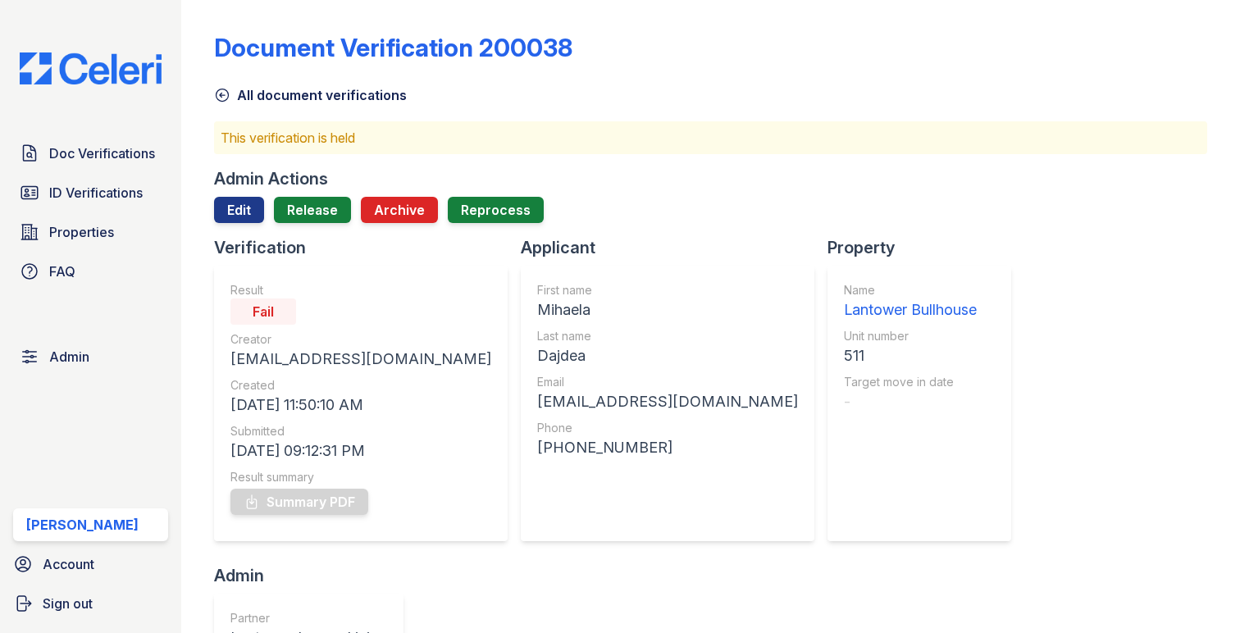
scroll to position [785, 0]
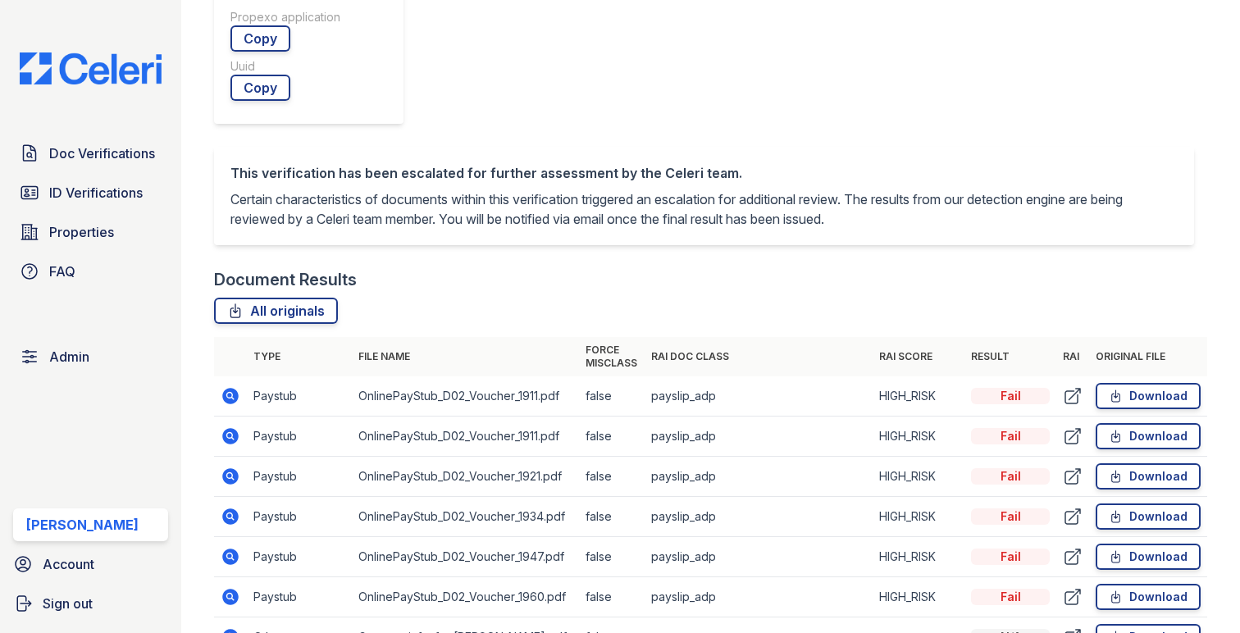
click at [231, 457] on td at bounding box center [230, 477] width 33 height 40
click at [231, 466] on icon at bounding box center [231, 476] width 20 height 20
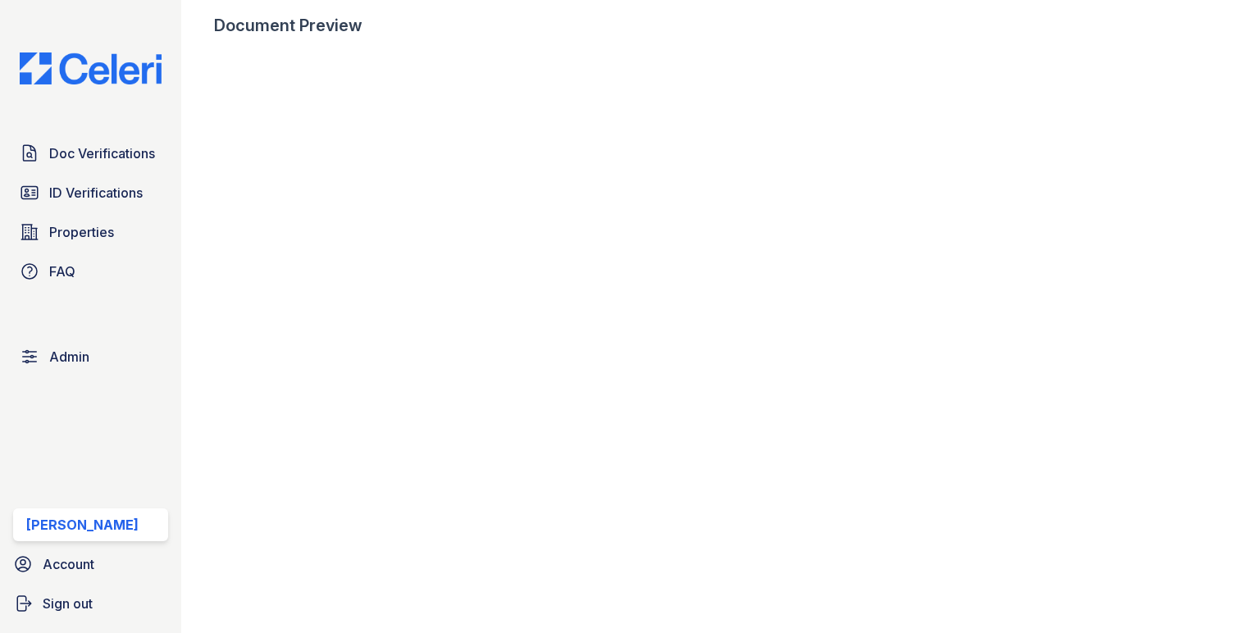
scroll to position [1040, 0]
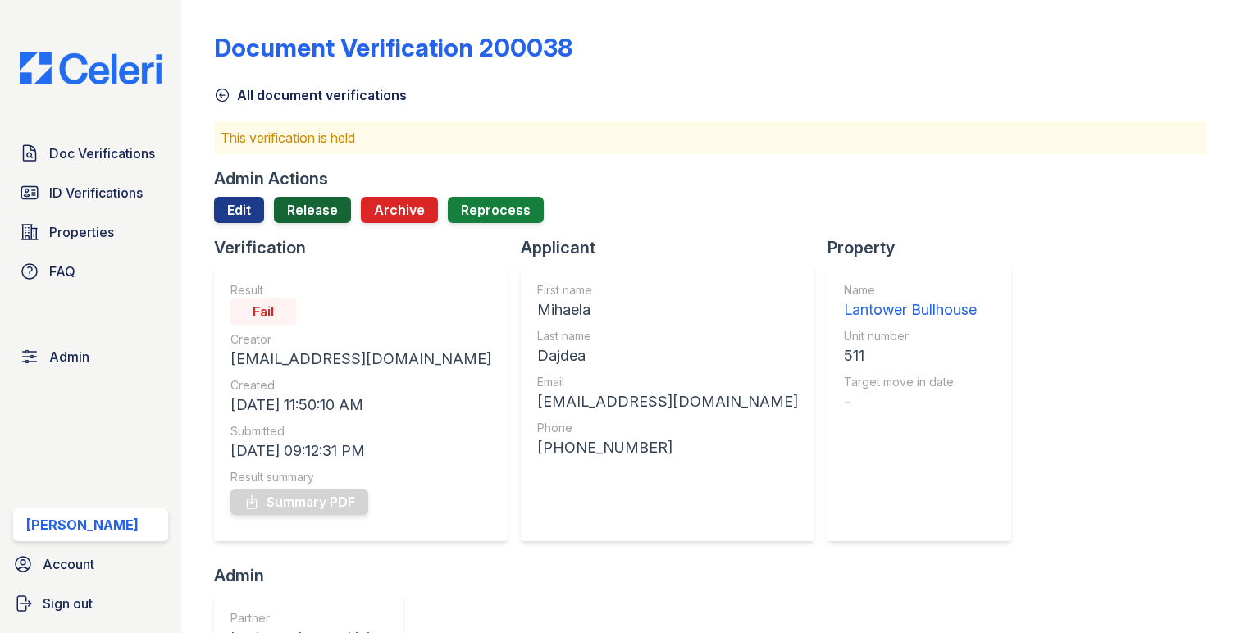
click at [343, 216] on link "Release" at bounding box center [312, 210] width 77 height 26
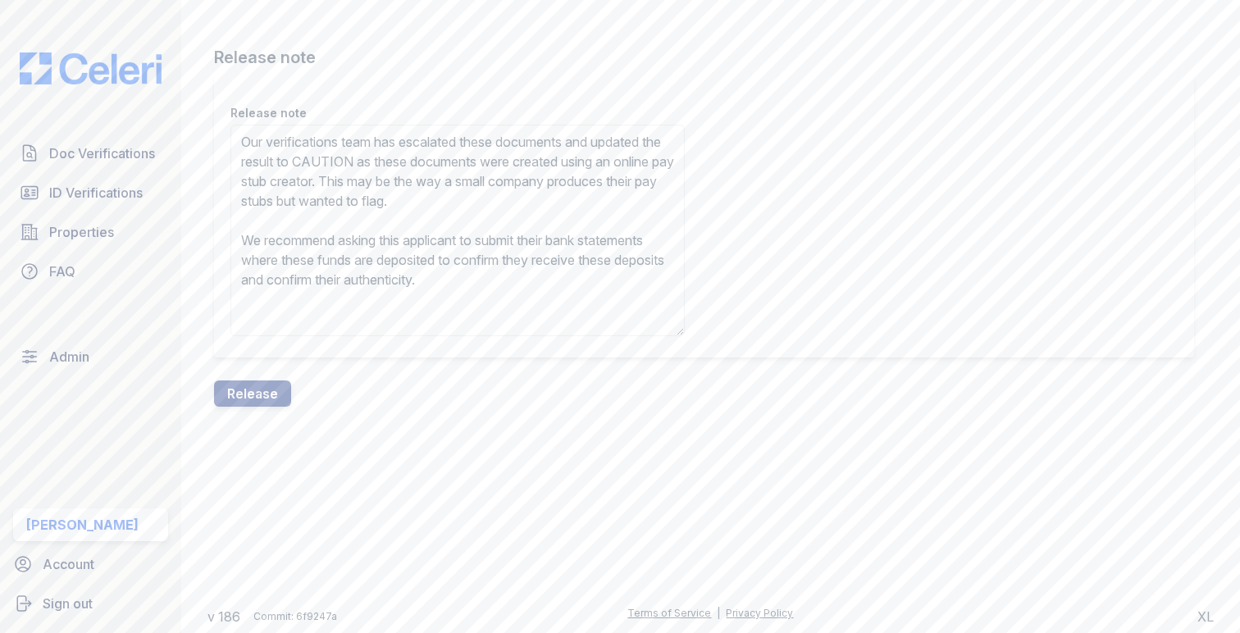
click at [418, 157] on textarea "Our verifications team has escalated these documents and updated the result to …" at bounding box center [457, 231] width 454 height 212
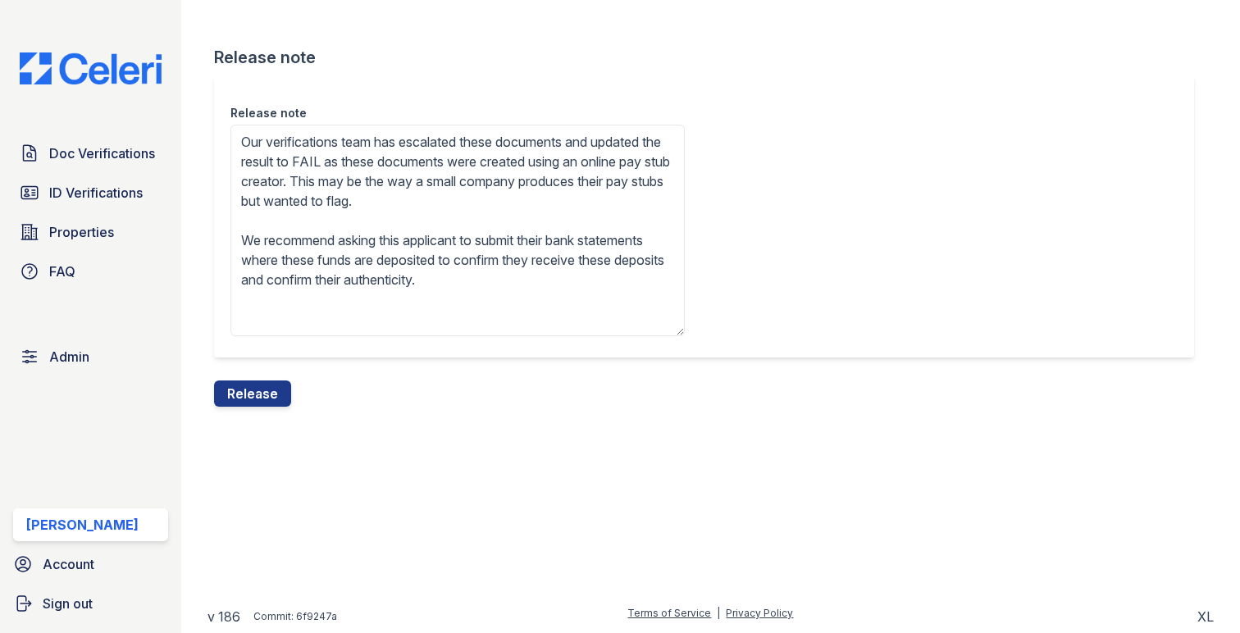
type textarea "Our verifications team has escalated these documents and updated the result to …"
click at [271, 411] on div "Release note Release note Our verifications team has escalated these documents …" at bounding box center [710, 216] width 1006 height 433
click at [271, 407] on div "Release note Release note Our verifications team has escalated these documents …" at bounding box center [710, 216] width 1006 height 433
click at [271, 402] on button "Release" at bounding box center [252, 393] width 77 height 26
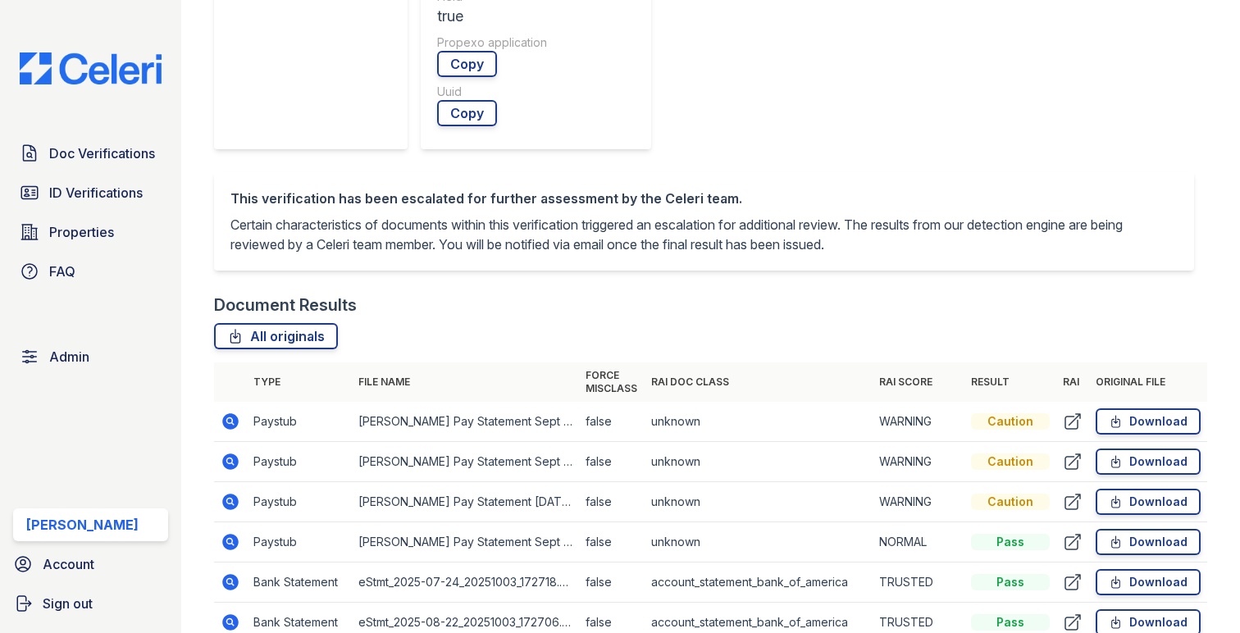
scroll to position [764, 0]
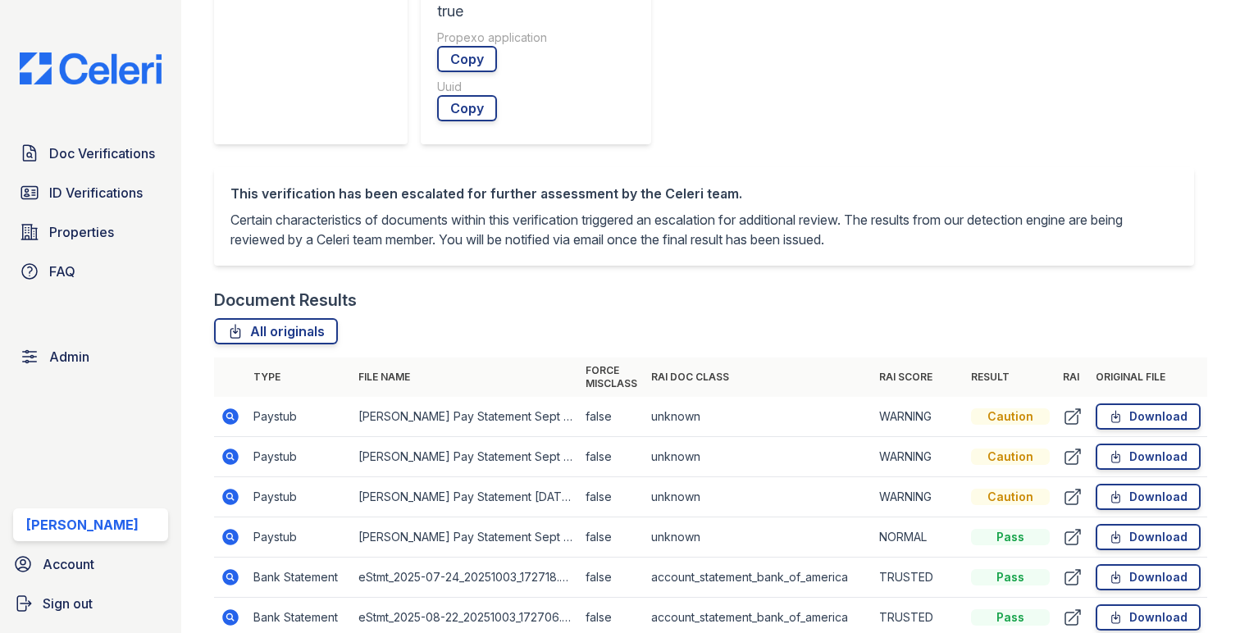
click at [232, 447] on icon at bounding box center [231, 457] width 20 height 20
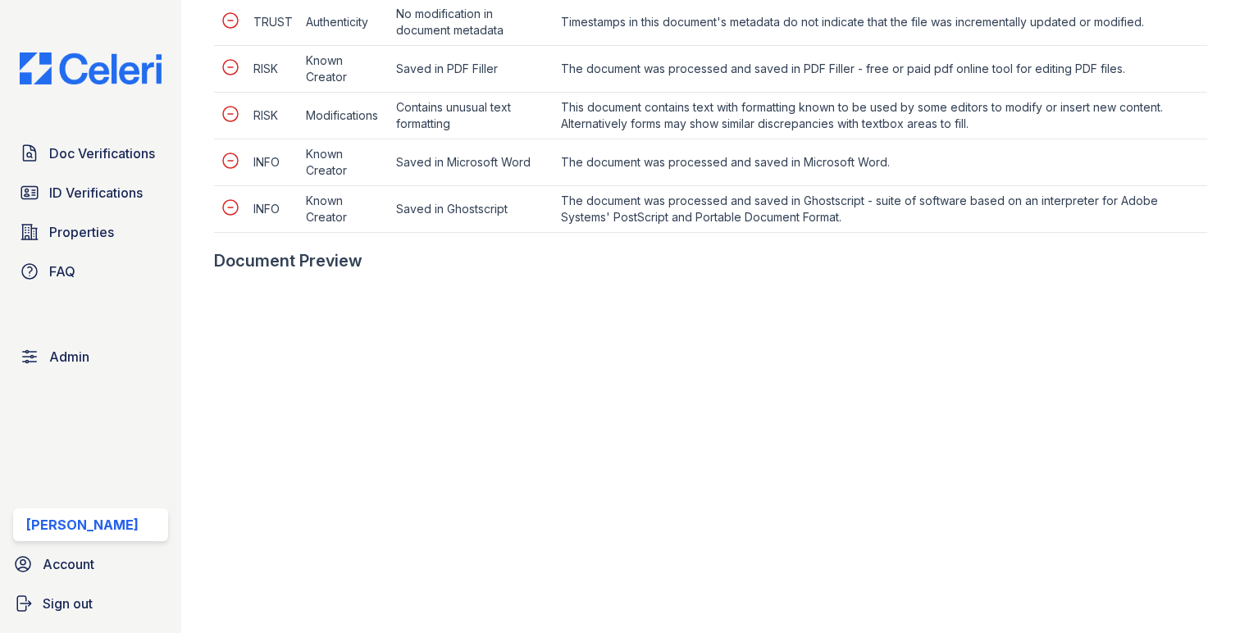
scroll to position [889, 0]
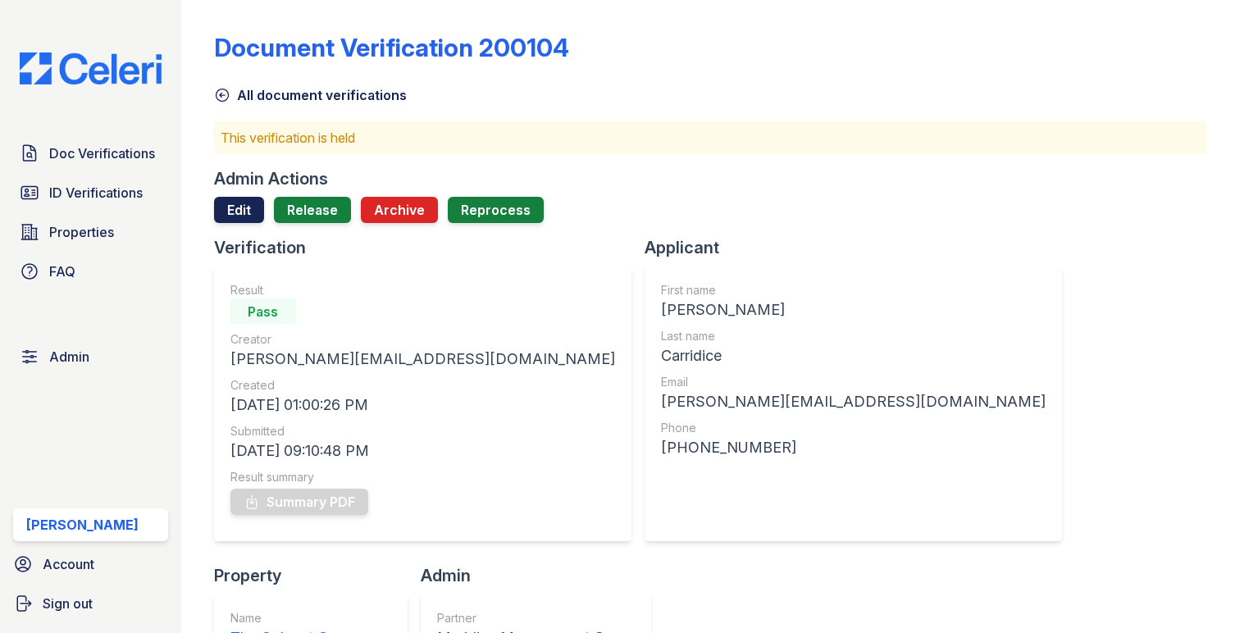
click at [249, 212] on link "Edit" at bounding box center [239, 210] width 50 height 26
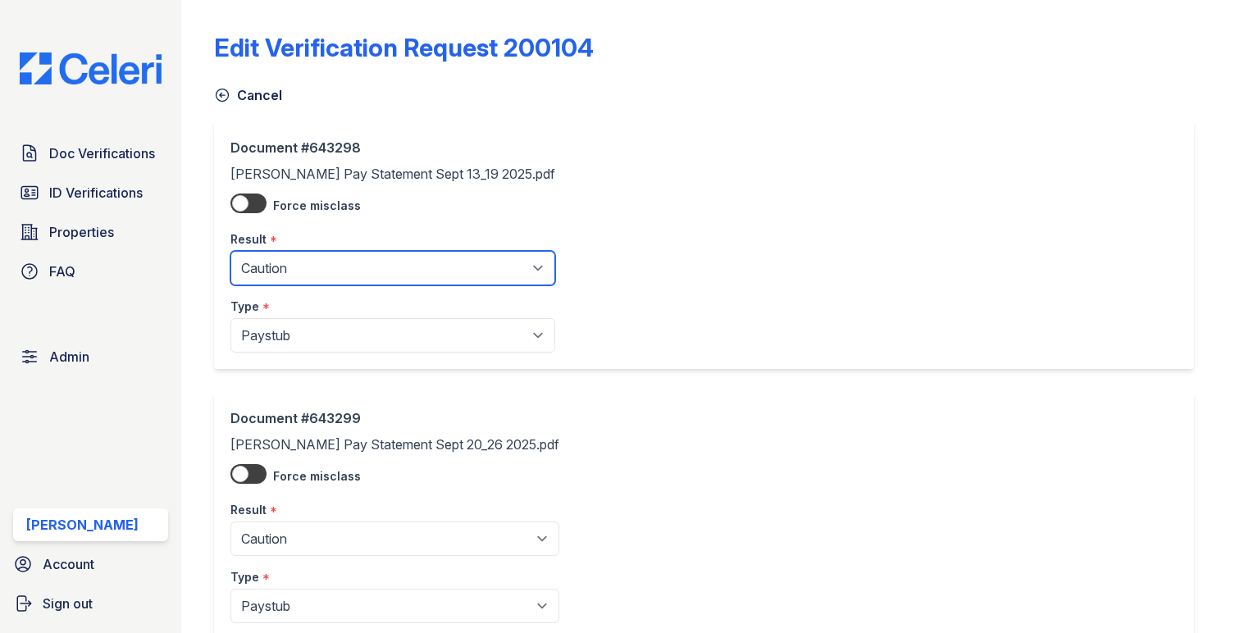
click at [311, 276] on select "Pending Sent Started Processing Pass Fail Caution Error N/A" at bounding box center [392, 268] width 325 height 34
select select "fail"
click at [230, 251] on select "Pending Sent Started Processing Pass Fail Caution Error N/A" at bounding box center [392, 268] width 325 height 34
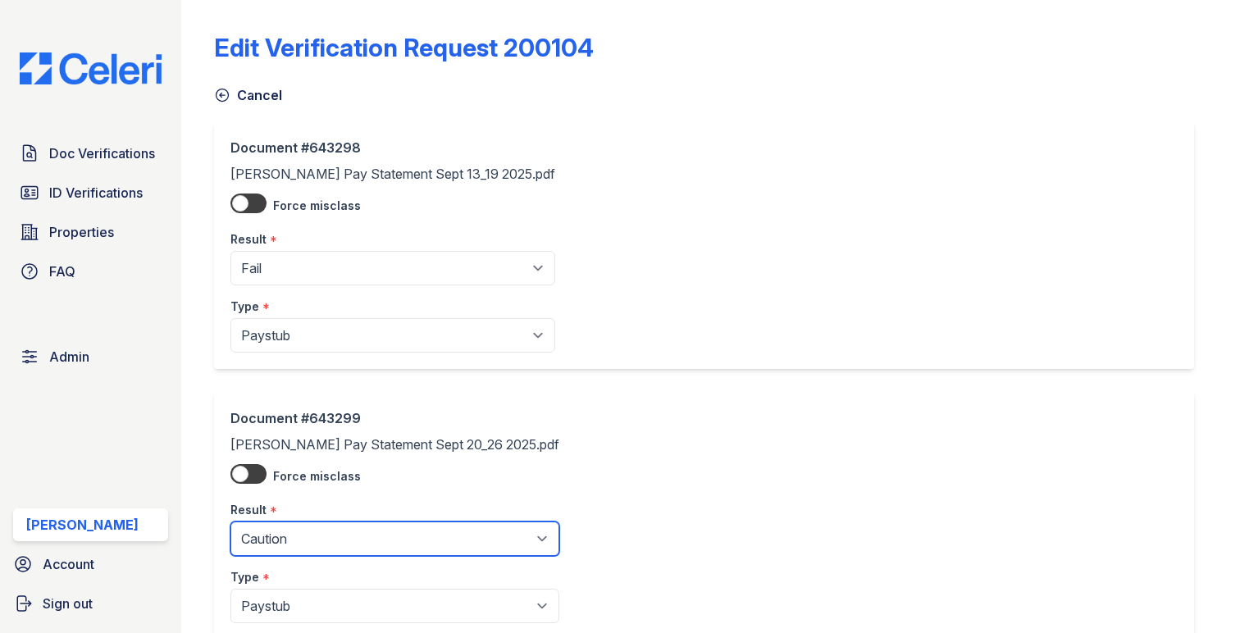
click at [357, 549] on select "Pending Sent Started Processing Pass Fail Caution Error N/A" at bounding box center [394, 538] width 329 height 34
select select "fail"
click at [230, 522] on select "Pending Sent Started Processing Pass Fail Caution Error N/A" at bounding box center [394, 538] width 329 height 34
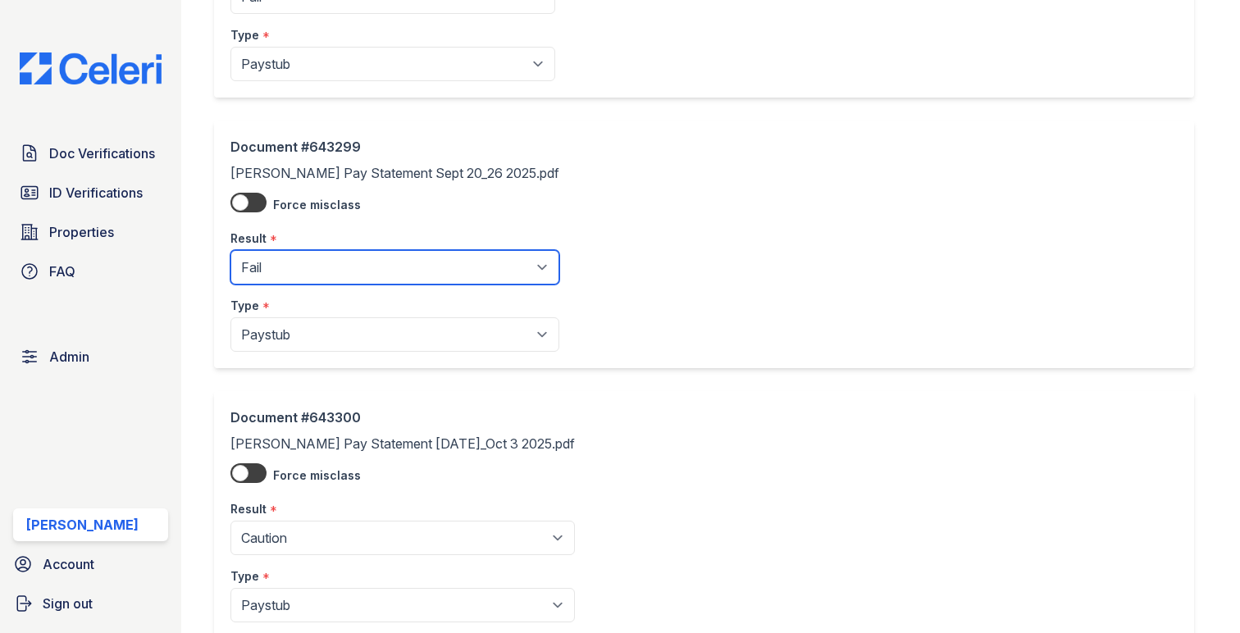
scroll to position [426, 0]
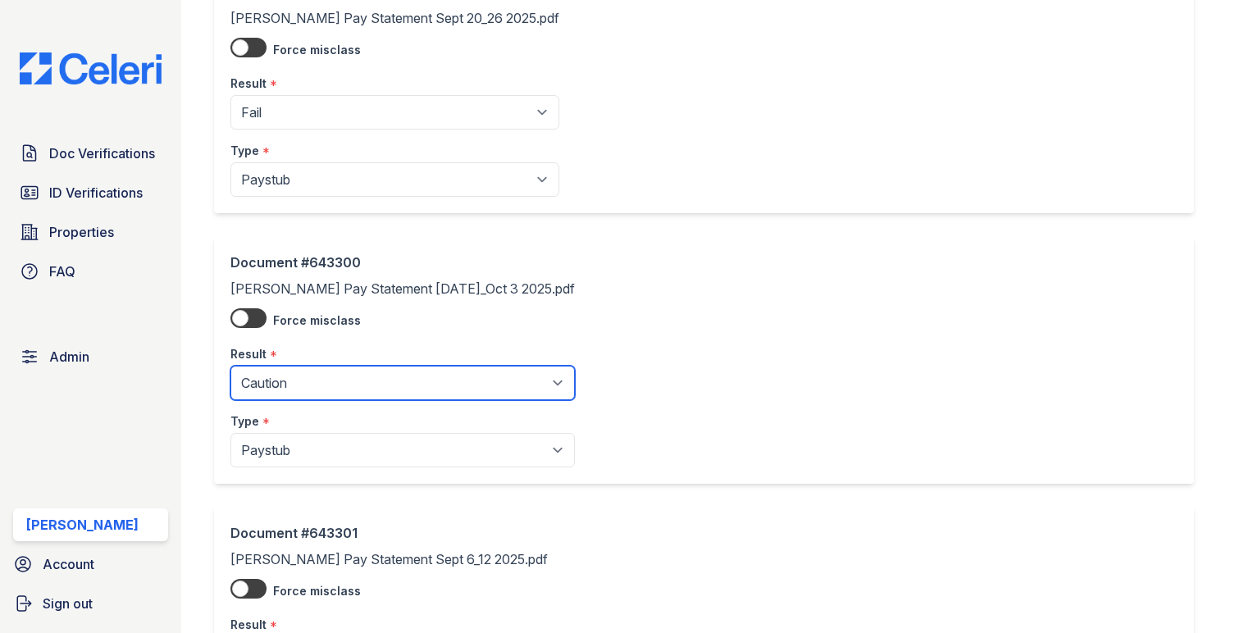
click at [334, 379] on select "Pending Sent Started Processing Pass Fail Caution Error N/A" at bounding box center [402, 383] width 344 height 34
select select "fail"
click at [230, 366] on select "Pending Sent Started Processing Pass Fail Caution Error N/A" at bounding box center [402, 383] width 344 height 34
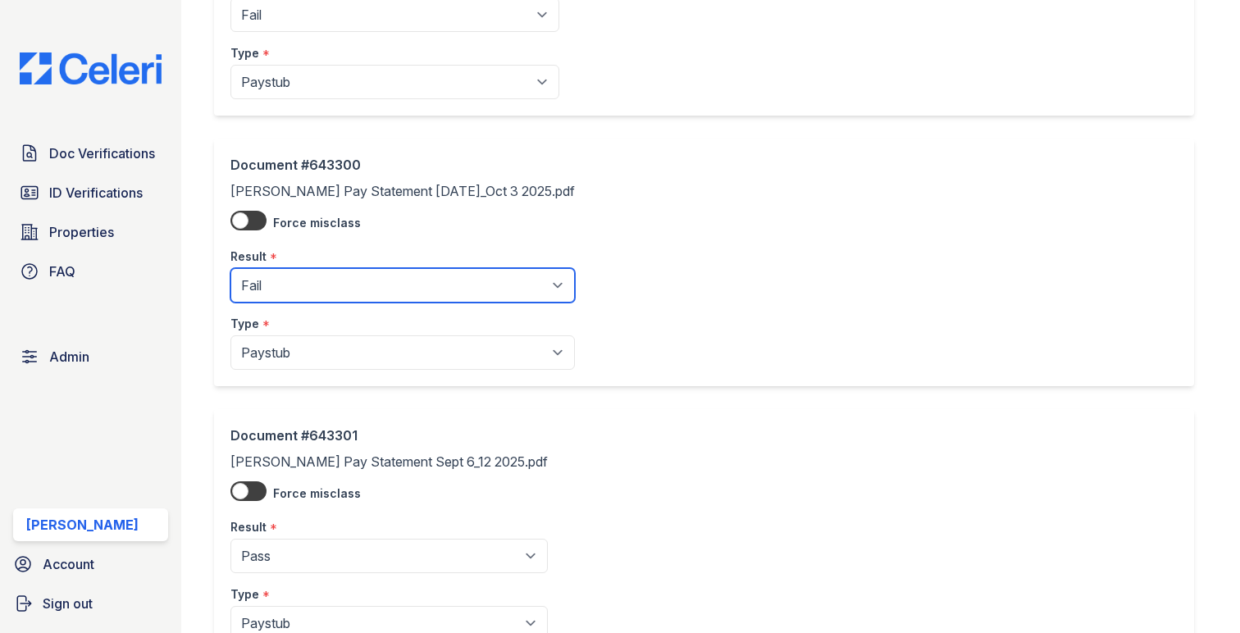
scroll to position [693, 0]
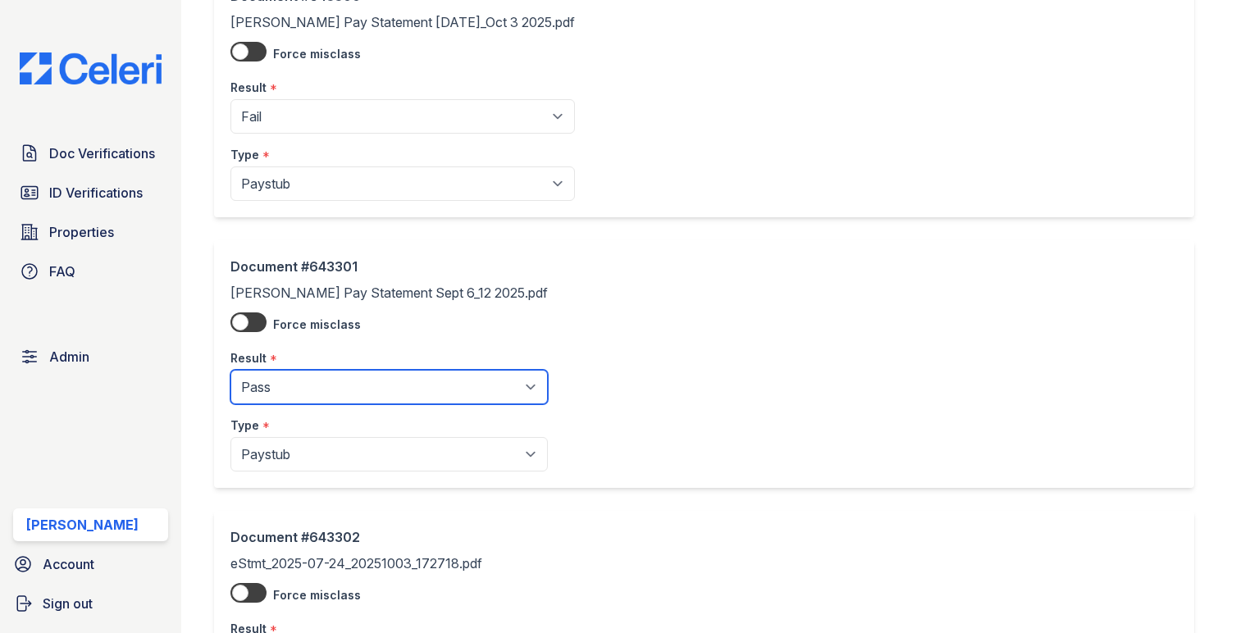
click at [339, 389] on select "Pending Sent Started Processing Pass Fail Caution Error N/A" at bounding box center [388, 387] width 317 height 34
select select "fail"
click at [230, 371] on select "Pending Sent Started Processing Pass Fail Caution Error N/A" at bounding box center [388, 387] width 317 height 34
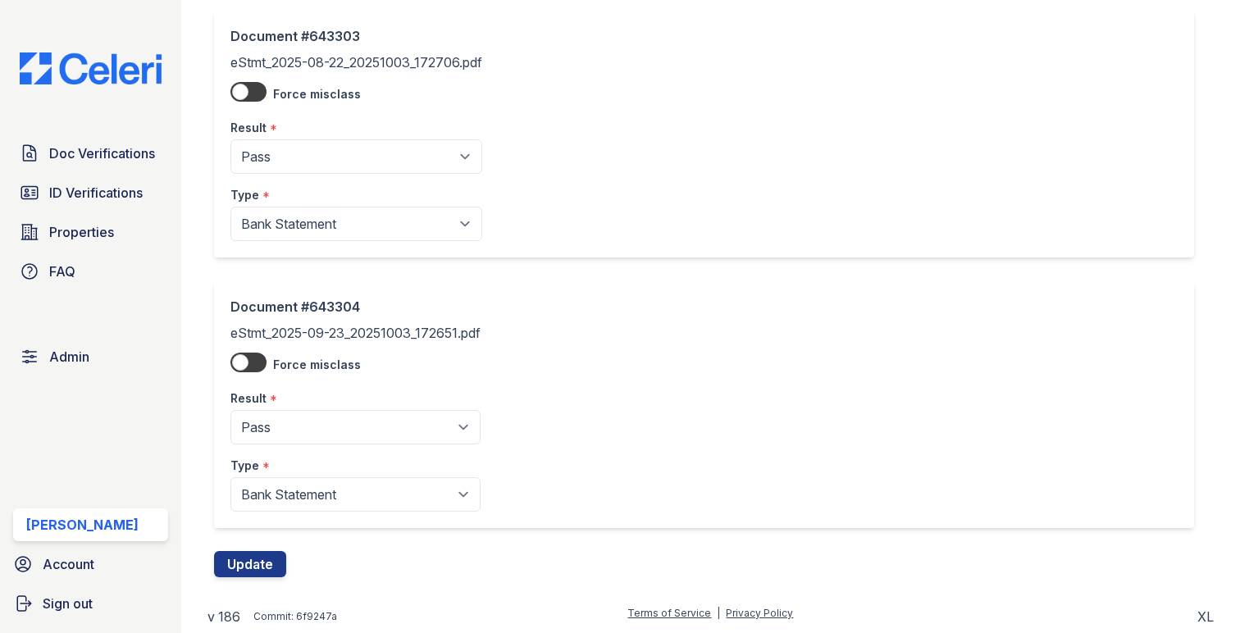
click at [271, 539] on div "Document #643304 eStmt_2025-09-23_20251003_172651.pdf Force misclass Result * P…" at bounding box center [710, 415] width 993 height 271
click at [271, 553] on button "Update" at bounding box center [250, 564] width 72 height 26
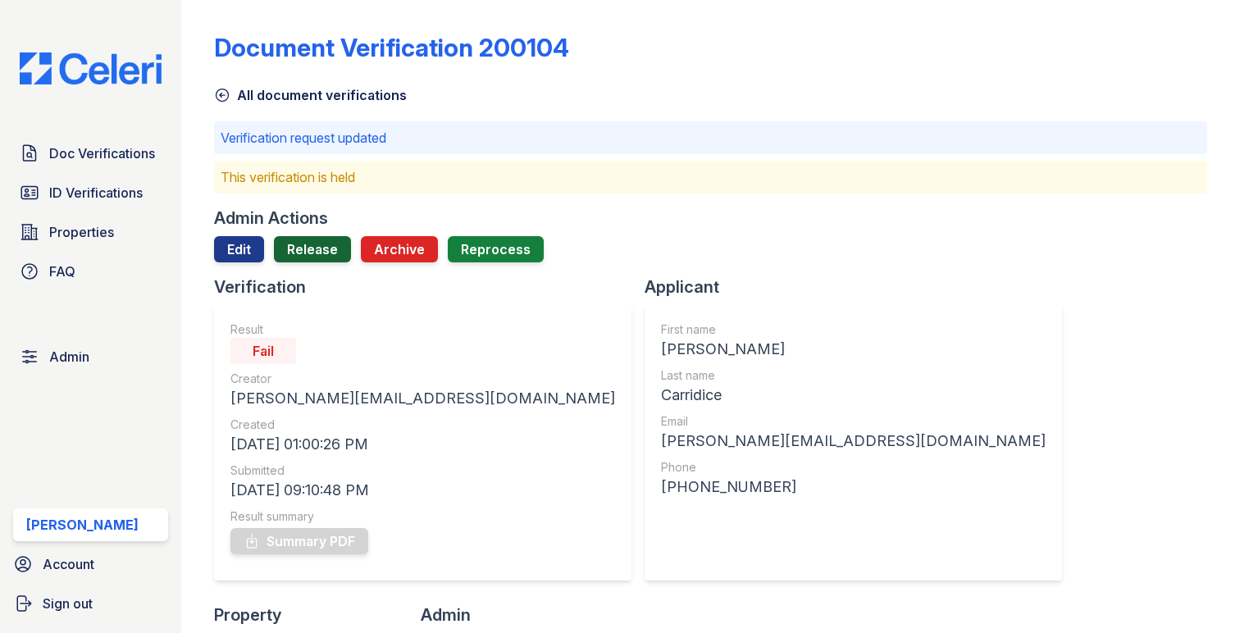
click at [334, 243] on link "Release" at bounding box center [312, 249] width 77 height 26
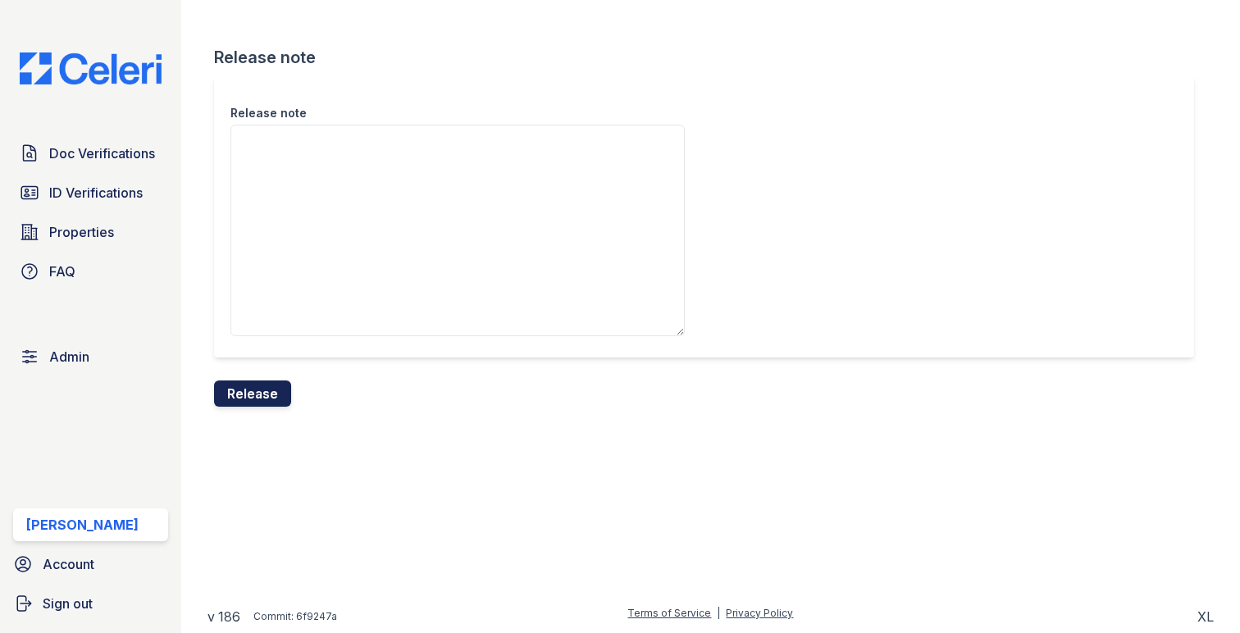
click at [245, 390] on button "Release" at bounding box center [252, 393] width 77 height 26
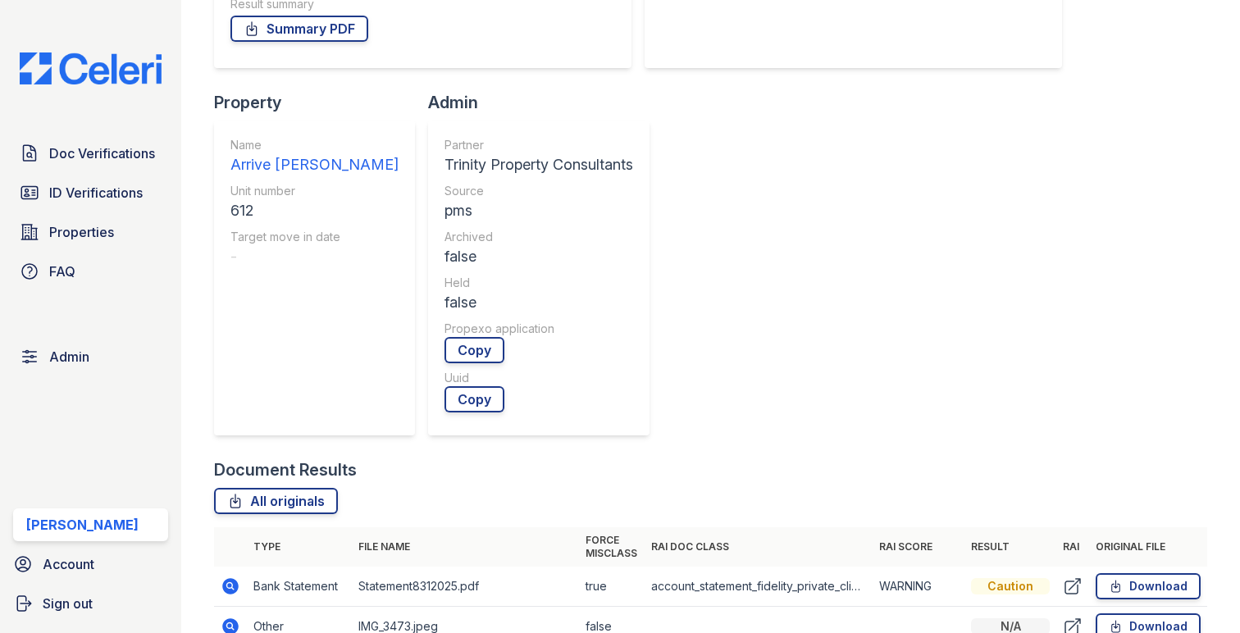
scroll to position [479, 0]
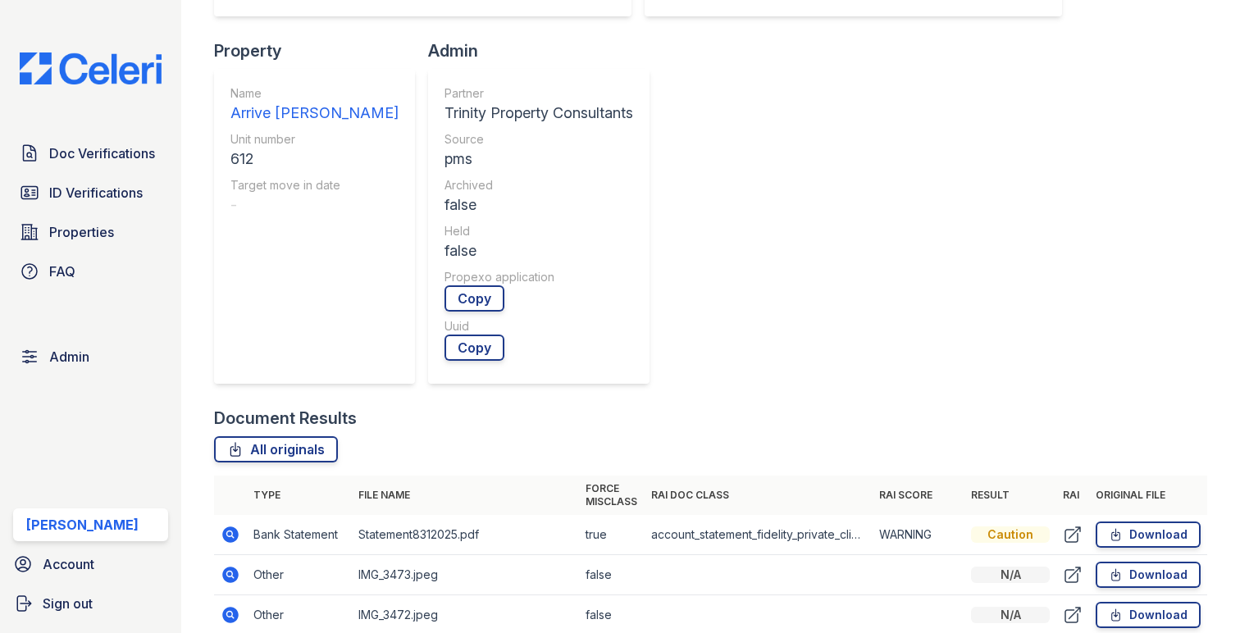
click at [230, 531] on icon at bounding box center [229, 533] width 4 height 4
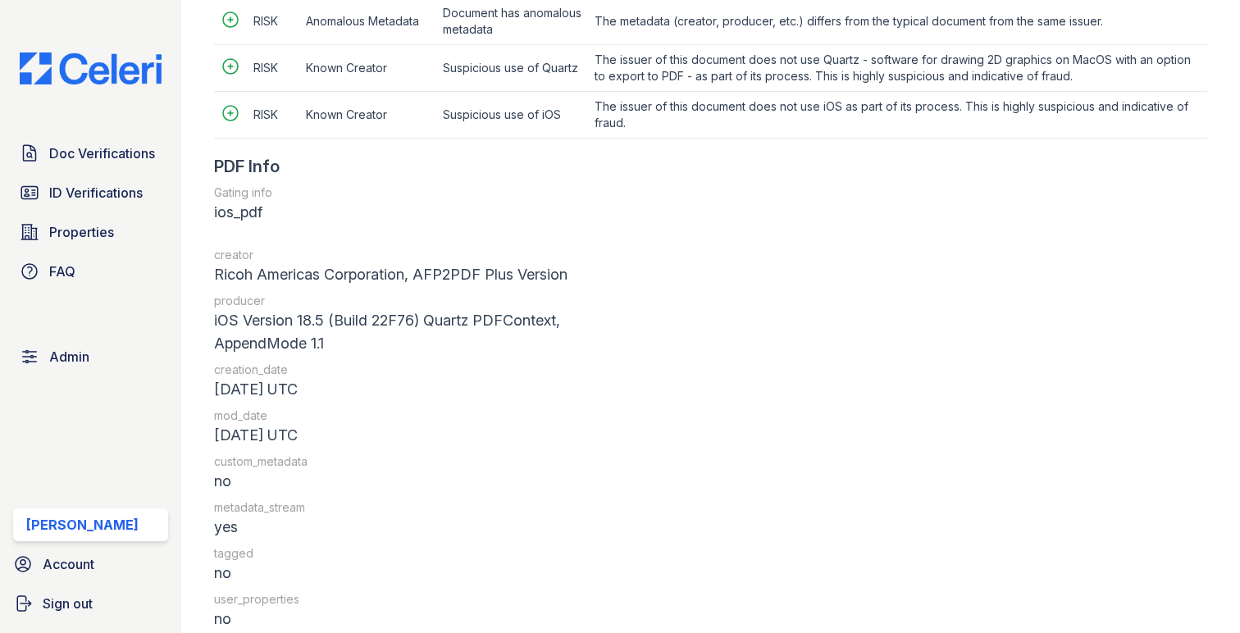
scroll to position [2168, 0]
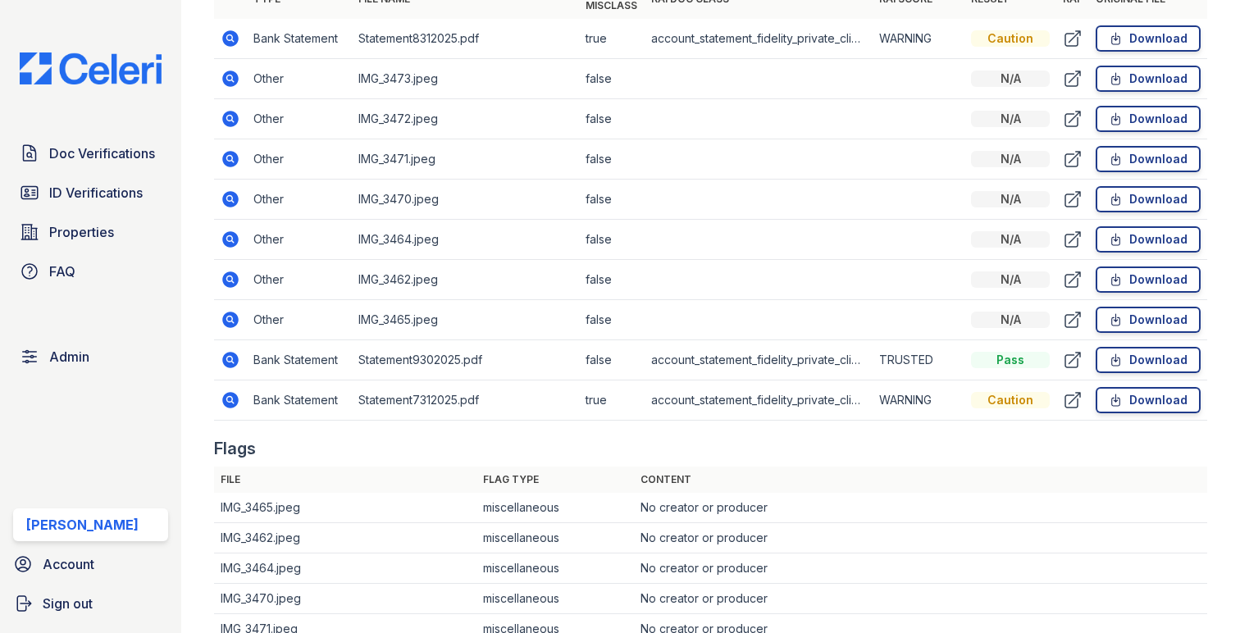
scroll to position [783, 0]
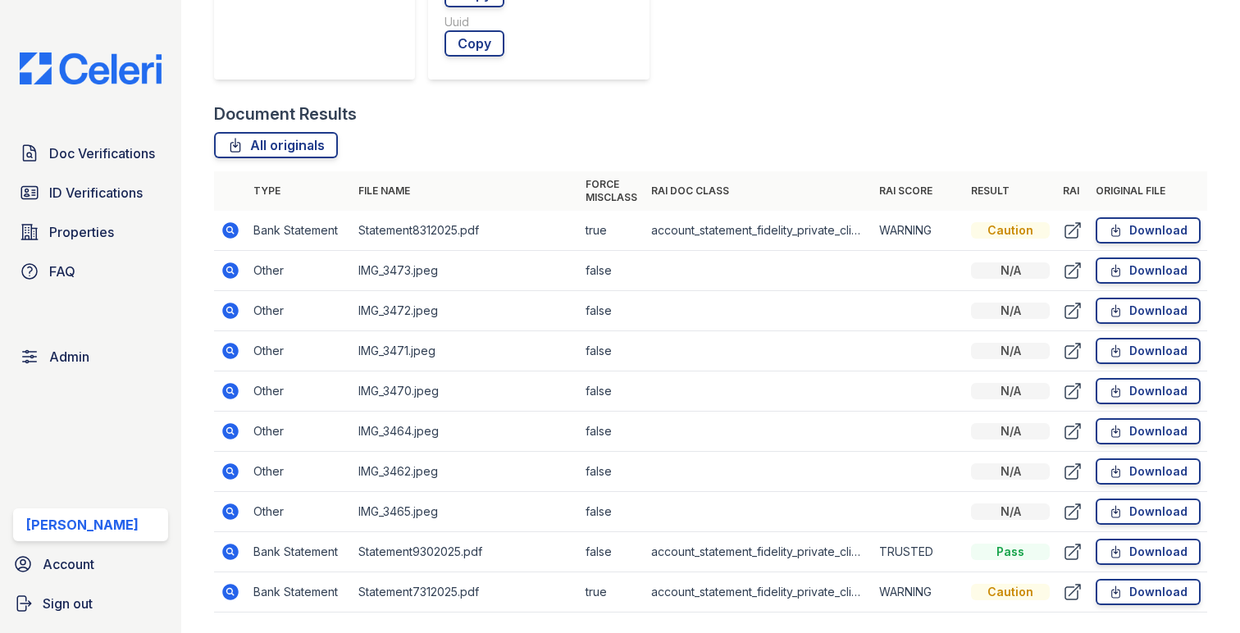
click at [228, 544] on icon at bounding box center [230, 552] width 16 height 16
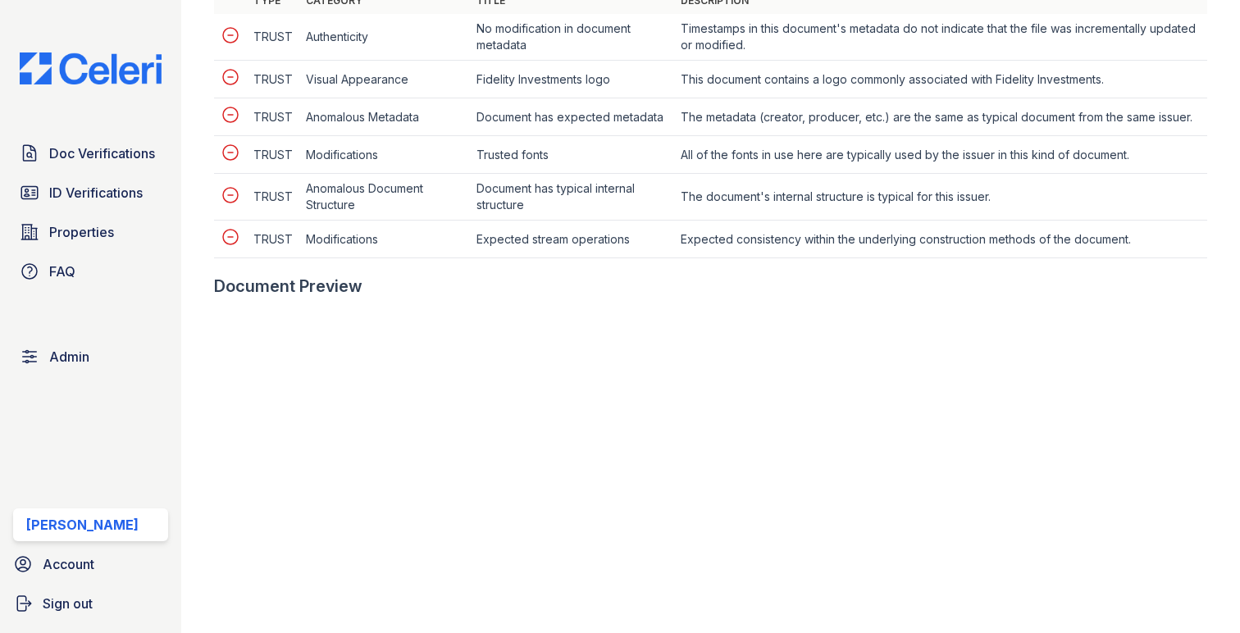
scroll to position [787, 0]
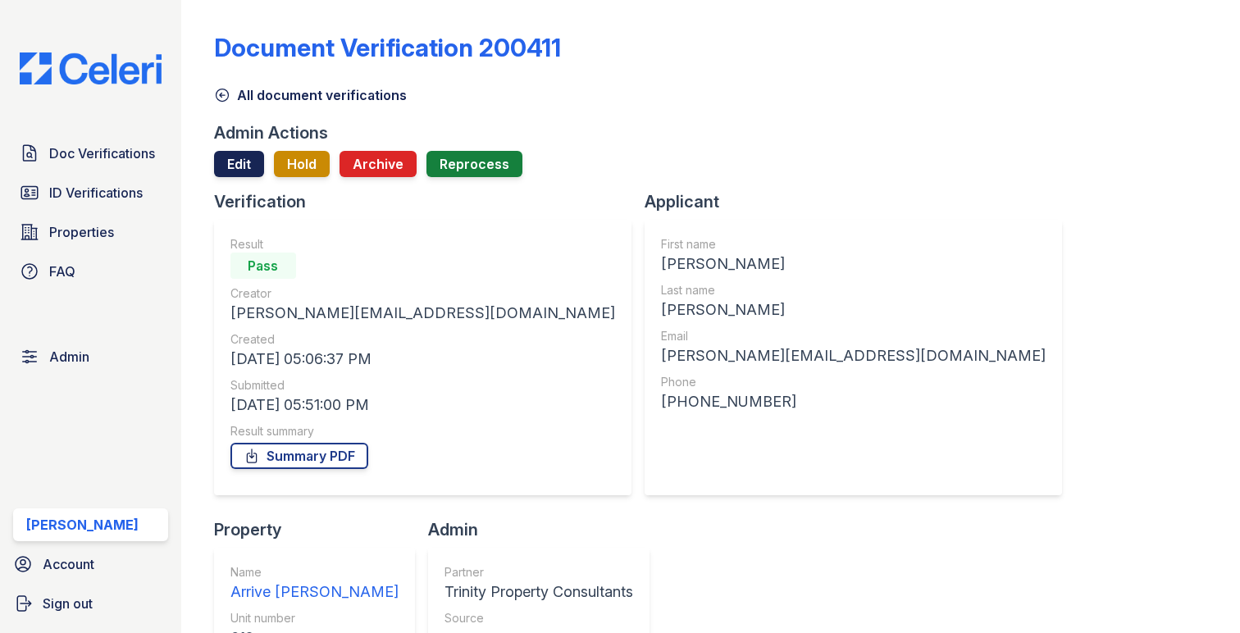
click at [239, 157] on link "Edit" at bounding box center [239, 164] width 50 height 26
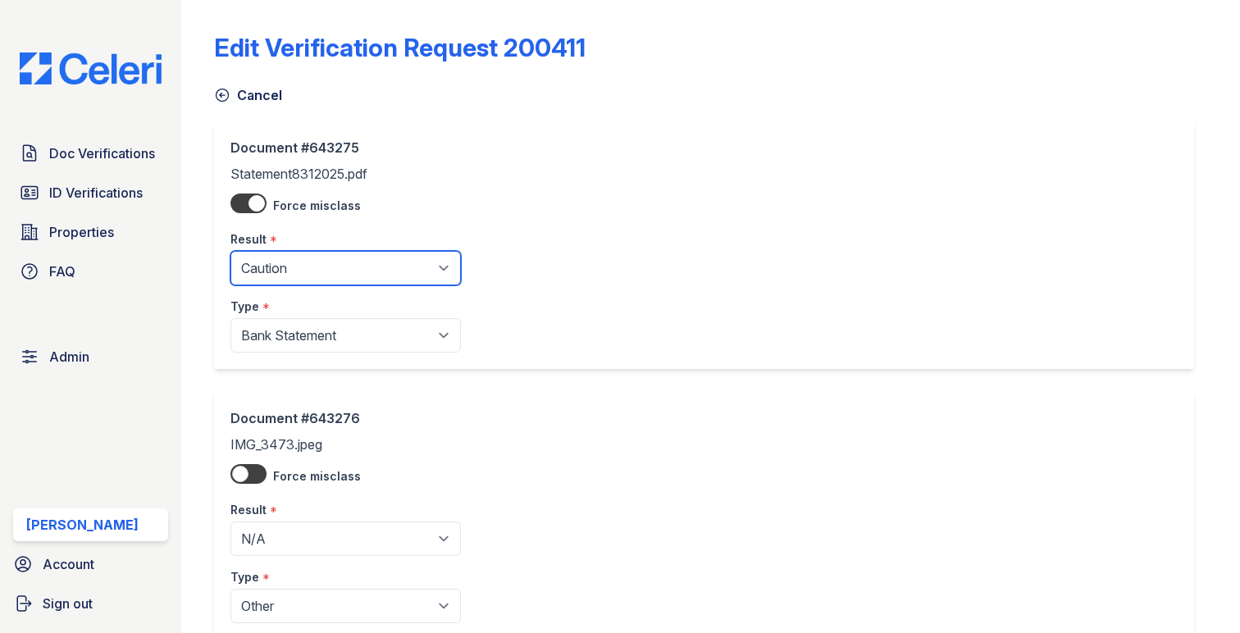
click at [269, 264] on select "Pending Sent Started Processing Pass Fail Caution Error N/A" at bounding box center [345, 268] width 230 height 34
select select "fail"
click at [230, 251] on select "Pending Sent Started Processing Pass Fail Caution Error N/A" at bounding box center [345, 268] width 230 height 34
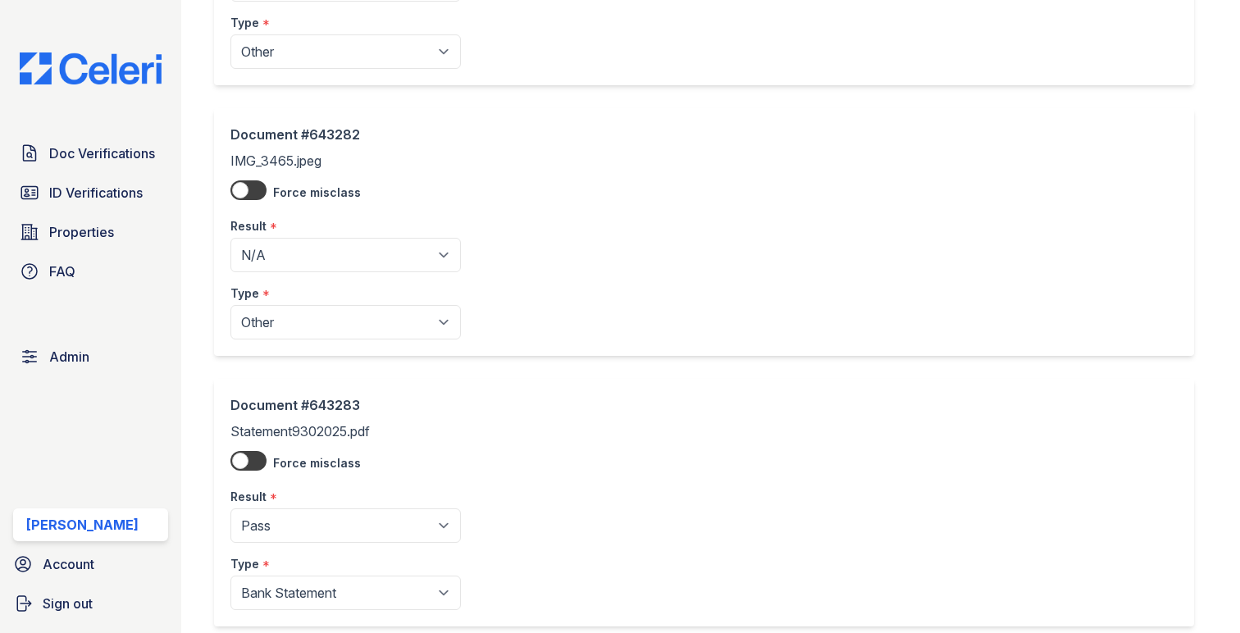
scroll to position [2280, 0]
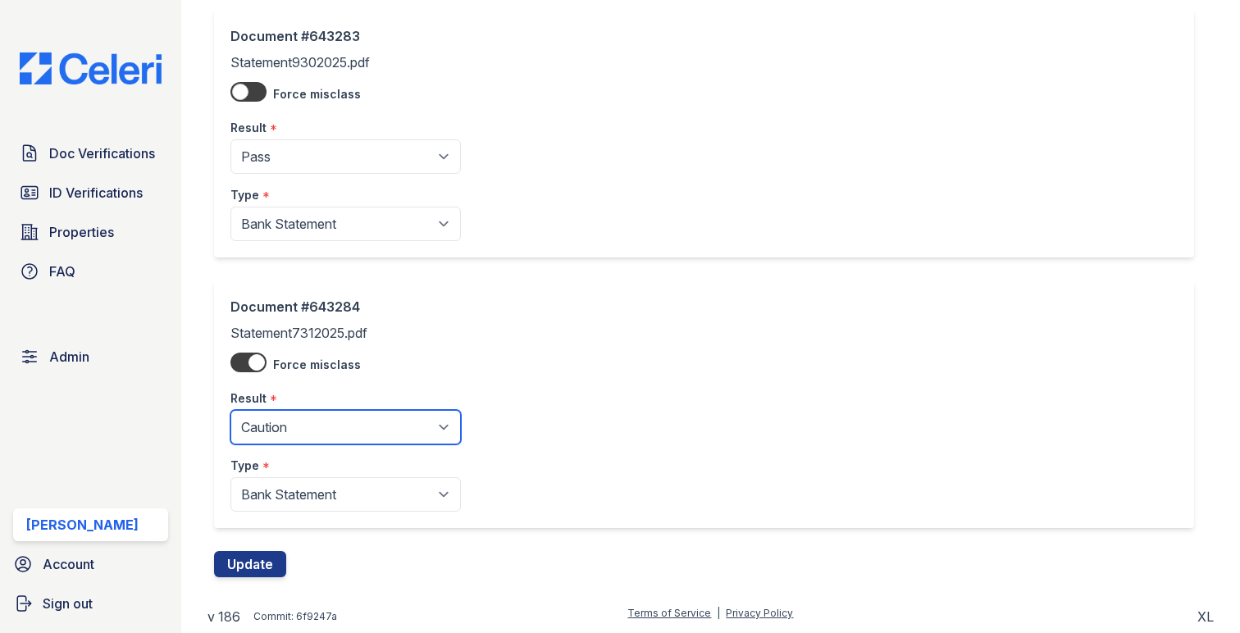
click at [304, 423] on select "Pending Sent Started Processing Pass Fail Caution Error N/A" at bounding box center [345, 427] width 230 height 34
select select "fail"
click at [230, 410] on select "Pending Sent Started Processing Pass Fail Caution Error N/A" at bounding box center [345, 427] width 230 height 34
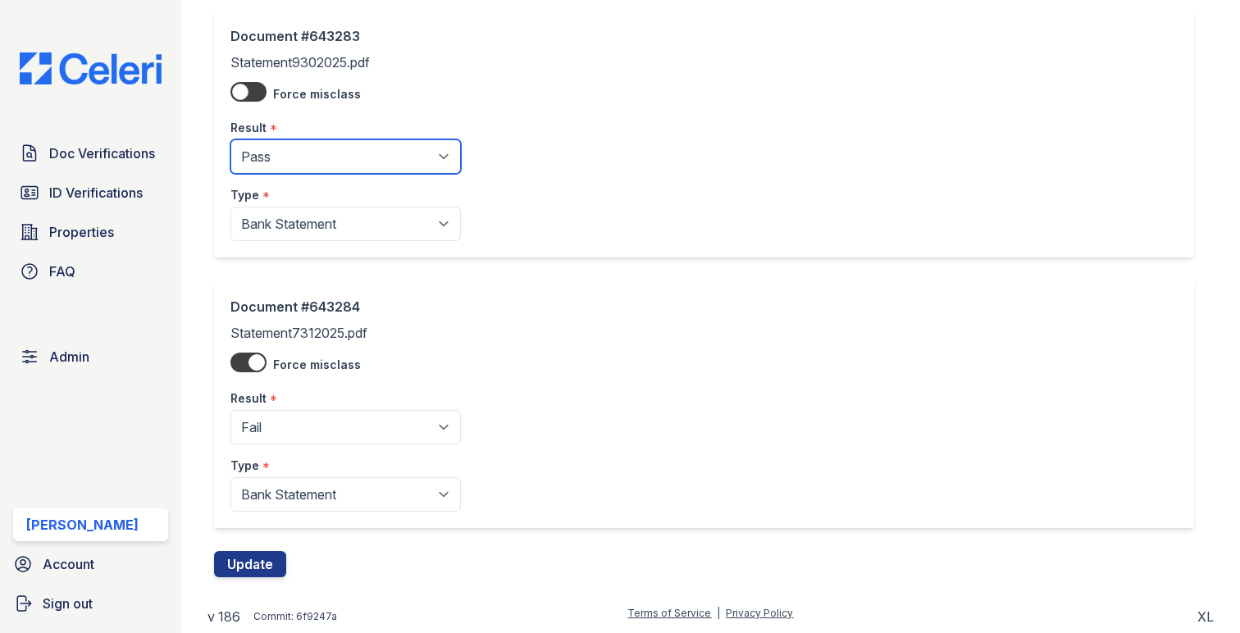
click at [291, 168] on select "Pending Sent Started Processing Pass Fail Caution Error N/A" at bounding box center [345, 156] width 230 height 34
select select "fail"
click at [230, 139] on select "Pending Sent Started Processing Pass Fail Caution Error N/A" at bounding box center [345, 156] width 230 height 34
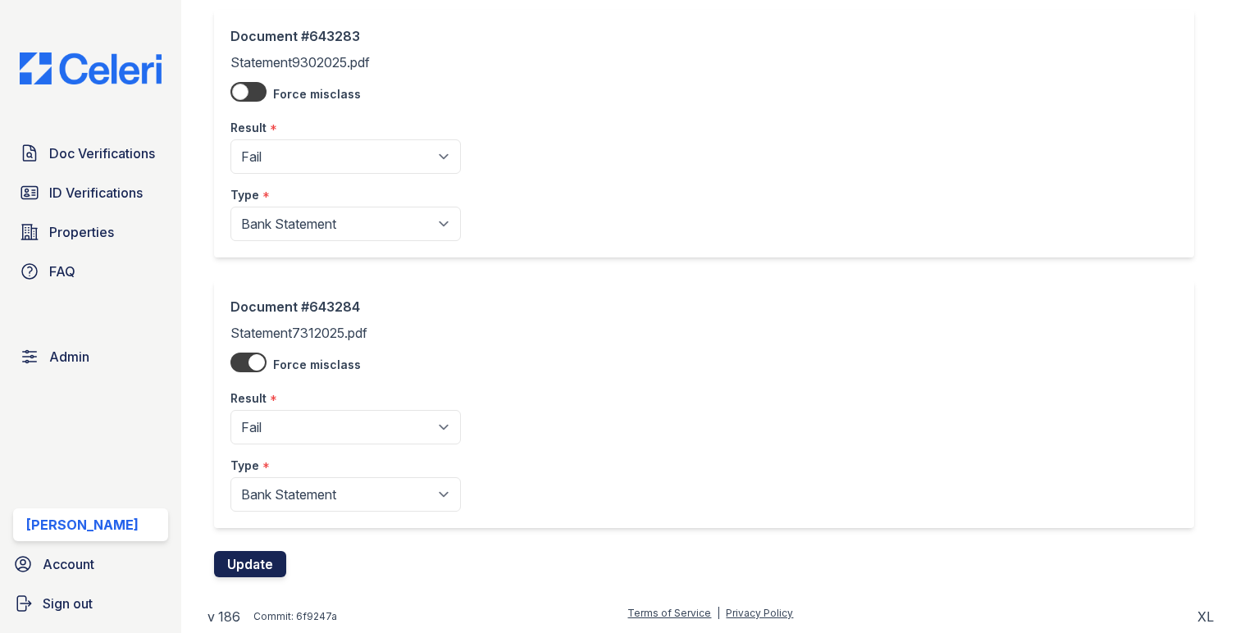
click at [263, 560] on button "Update" at bounding box center [250, 564] width 72 height 26
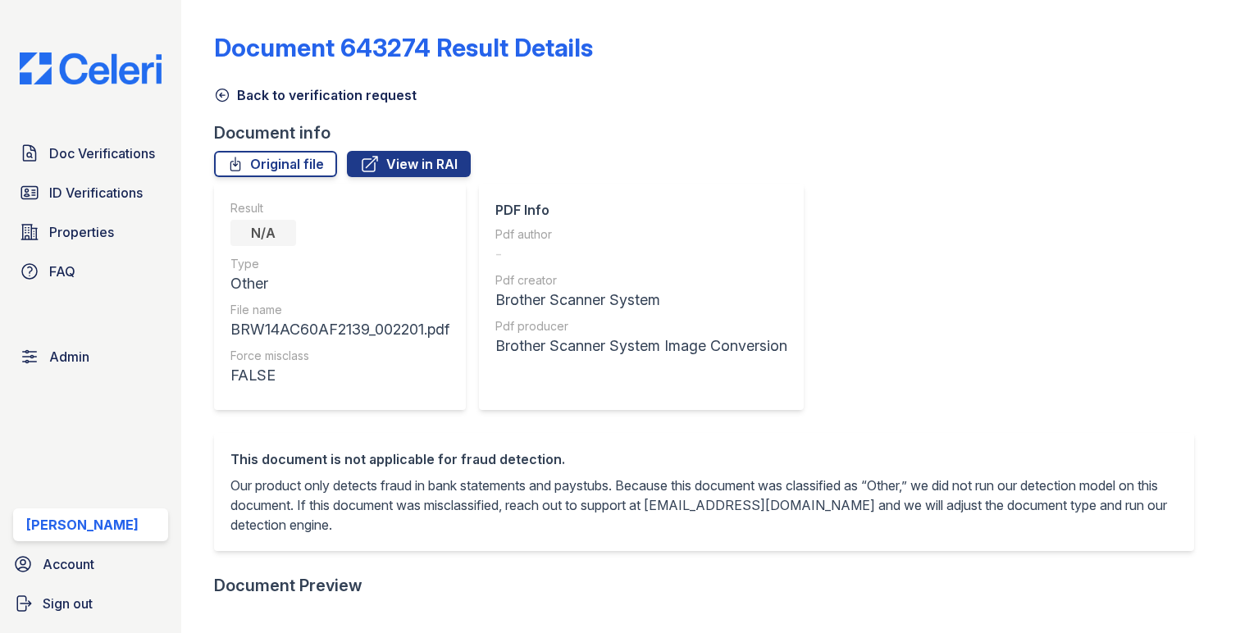
scroll to position [534, 0]
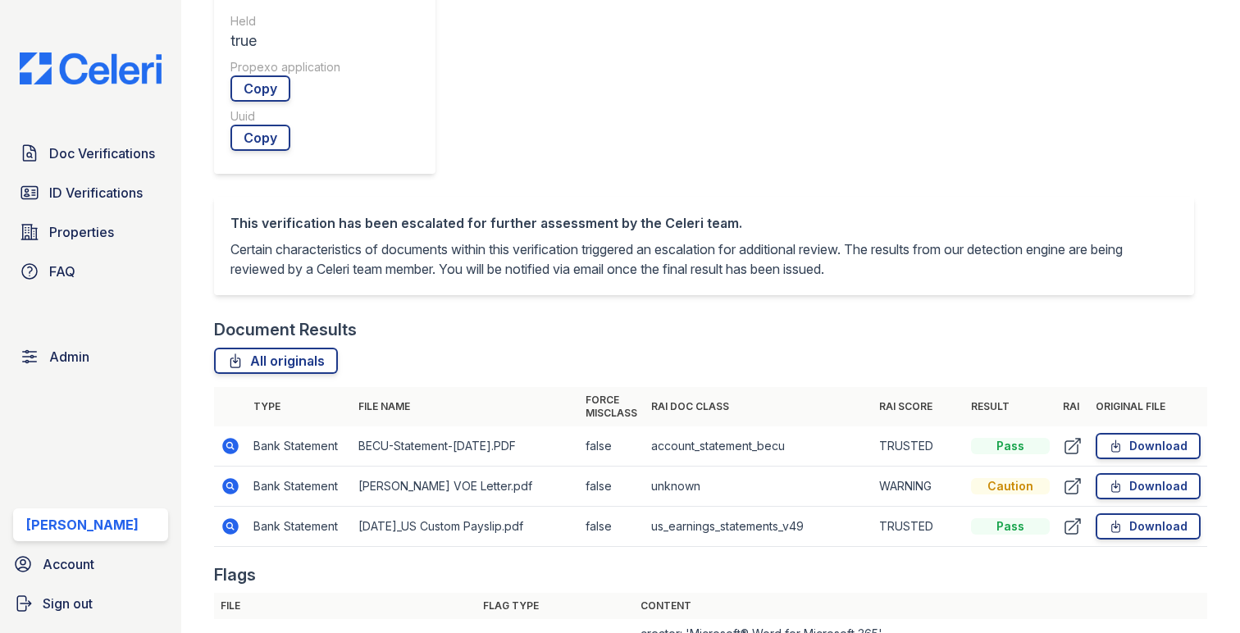
scroll to position [696, 0]
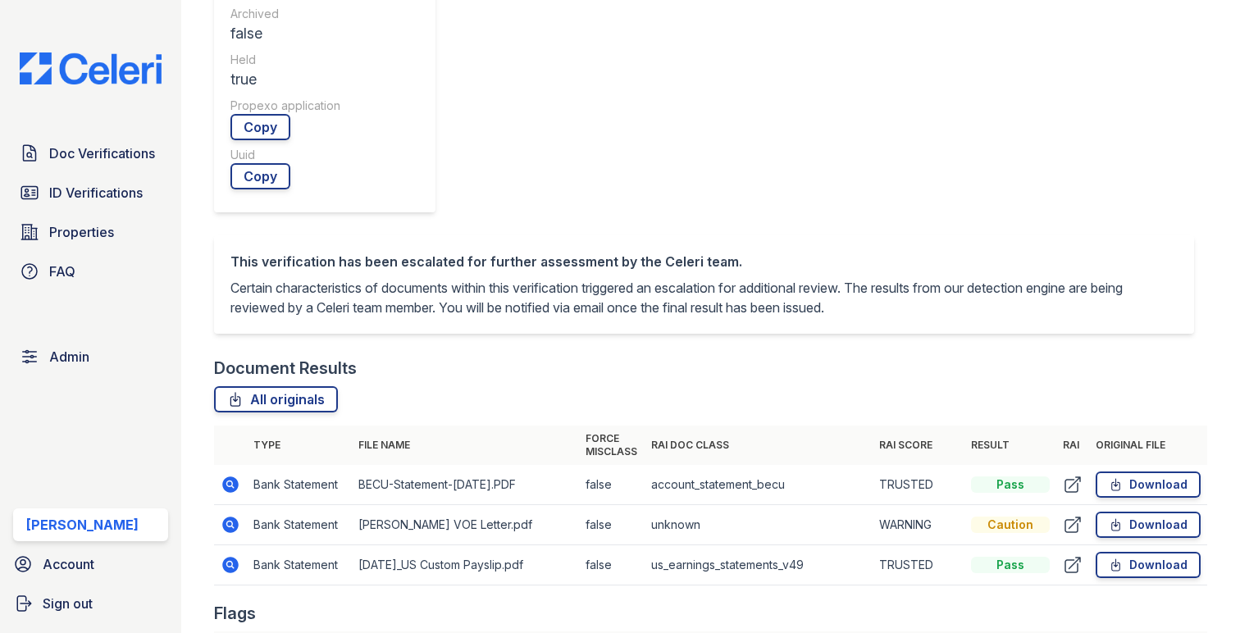
click at [231, 515] on icon at bounding box center [231, 525] width 20 height 20
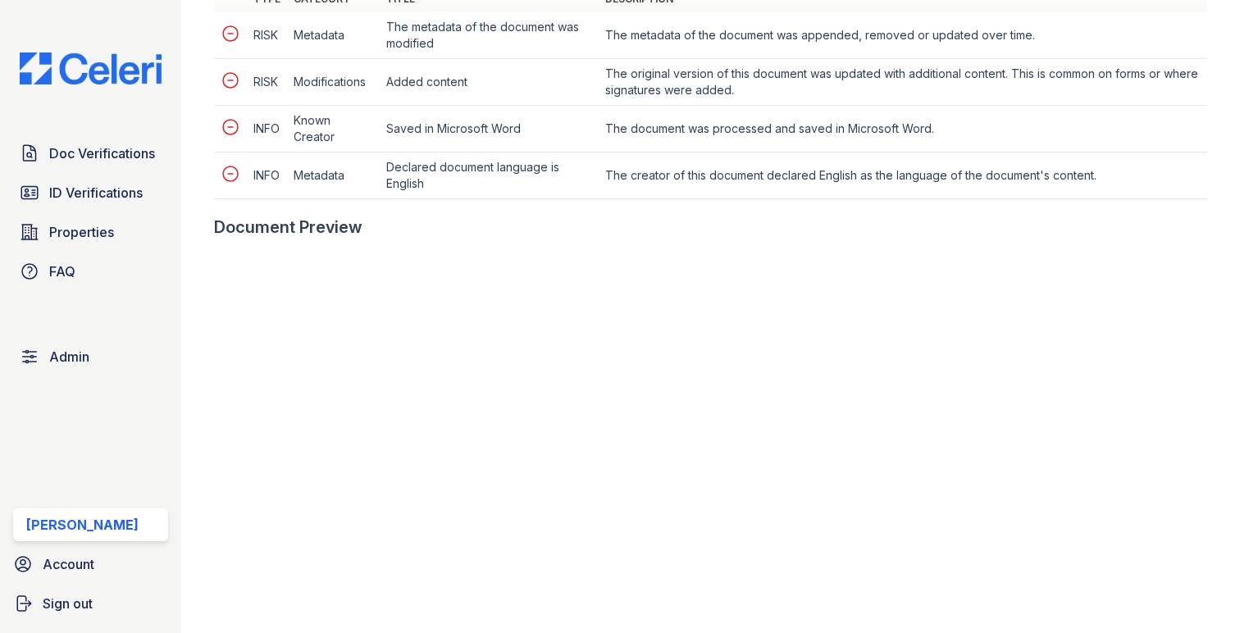
scroll to position [852, 0]
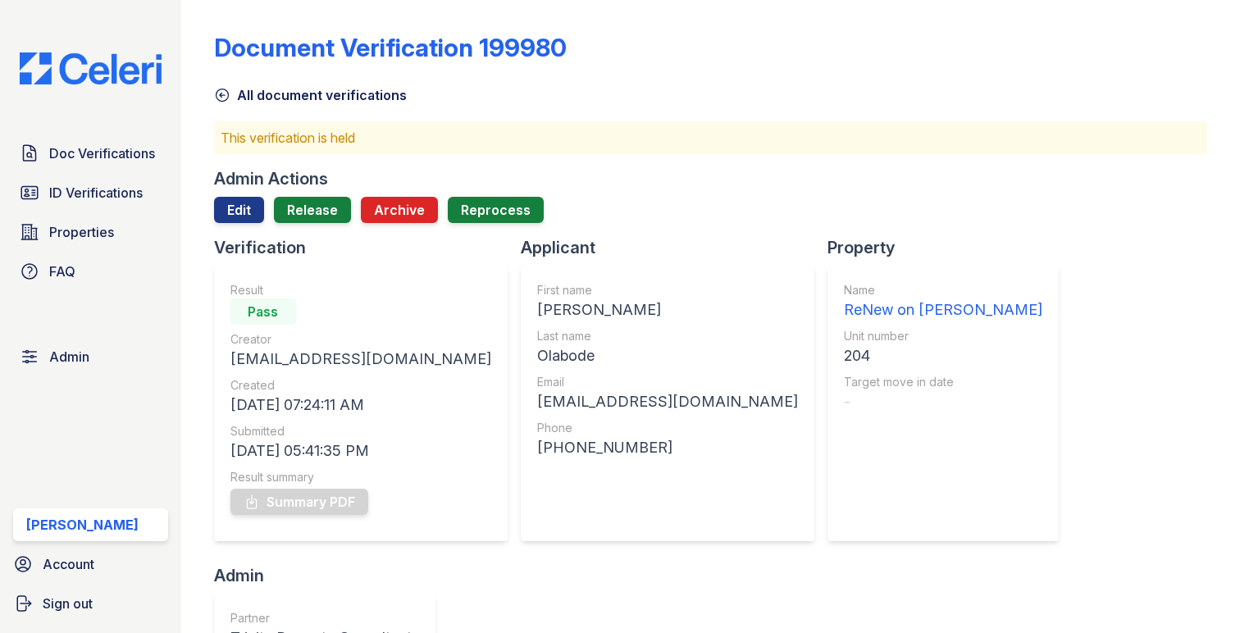
click at [228, 194] on div "Admin Actions Edit Release Archive Reprocess" at bounding box center [710, 201] width 993 height 69
click at [231, 207] on link "Edit" at bounding box center [239, 210] width 50 height 26
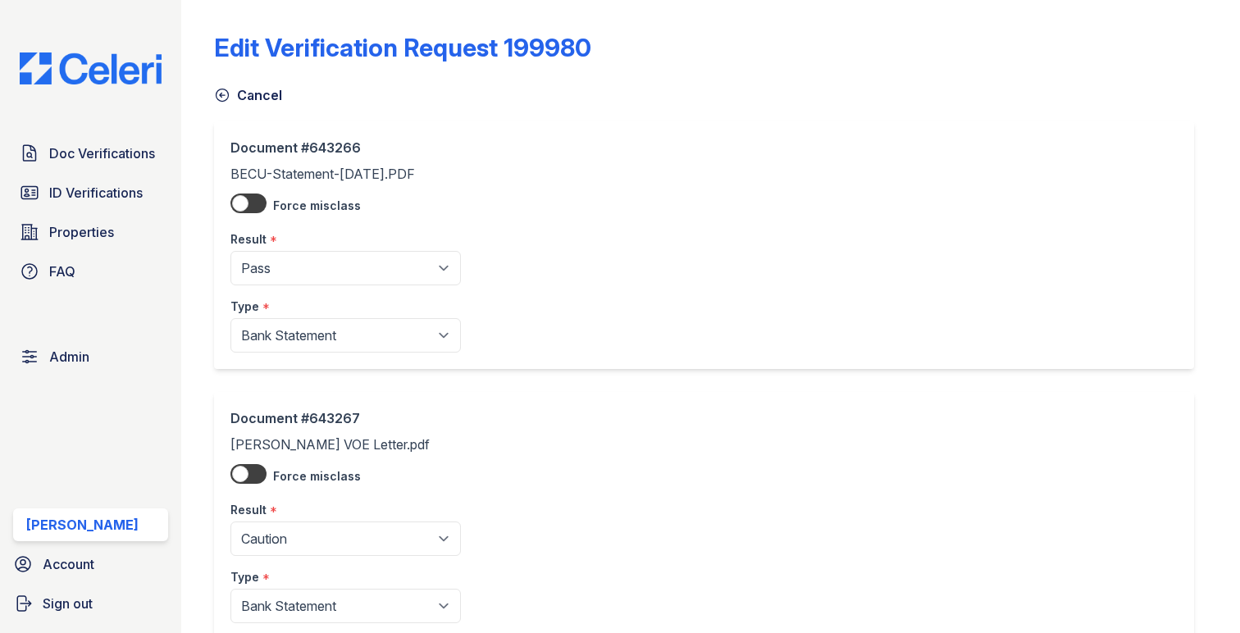
scroll to position [383, 0]
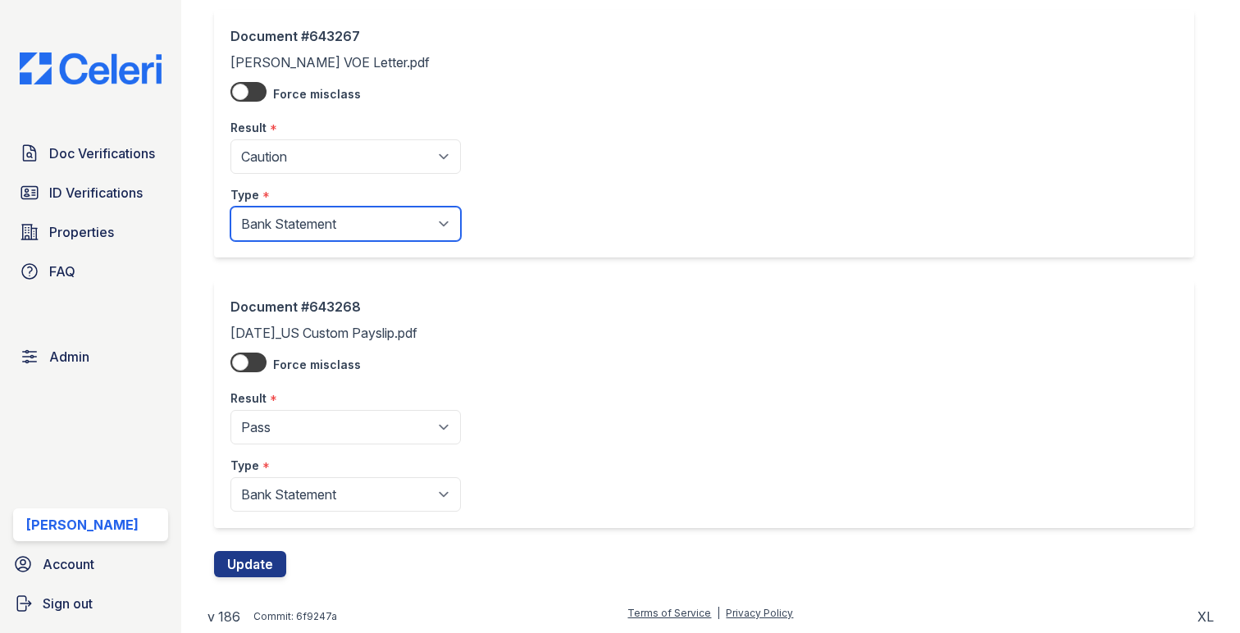
click at [317, 238] on select "Paystub Bank Statement Offer Letter Tax Documents Benefit Award Letter Investme…" at bounding box center [345, 224] width 230 height 34
select select "other"
click at [230, 207] on select "Paystub Bank Statement Offer Letter Tax Documents Benefit Award Letter Investme…" at bounding box center [345, 224] width 230 height 34
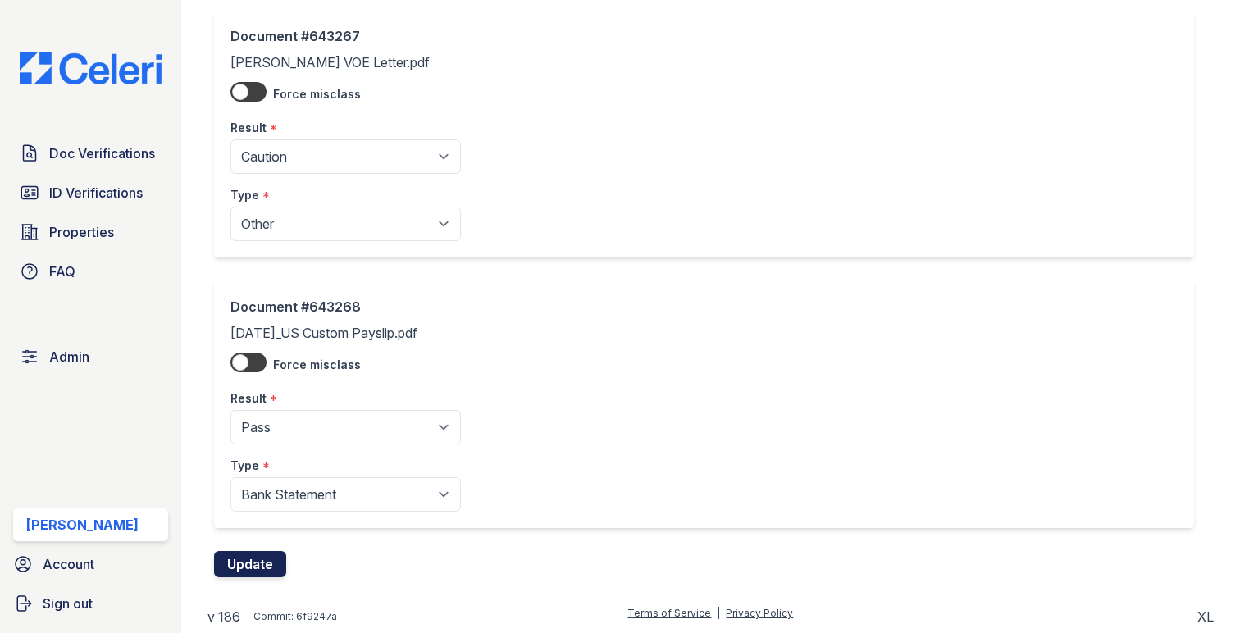
click at [271, 562] on button "Update" at bounding box center [250, 564] width 72 height 26
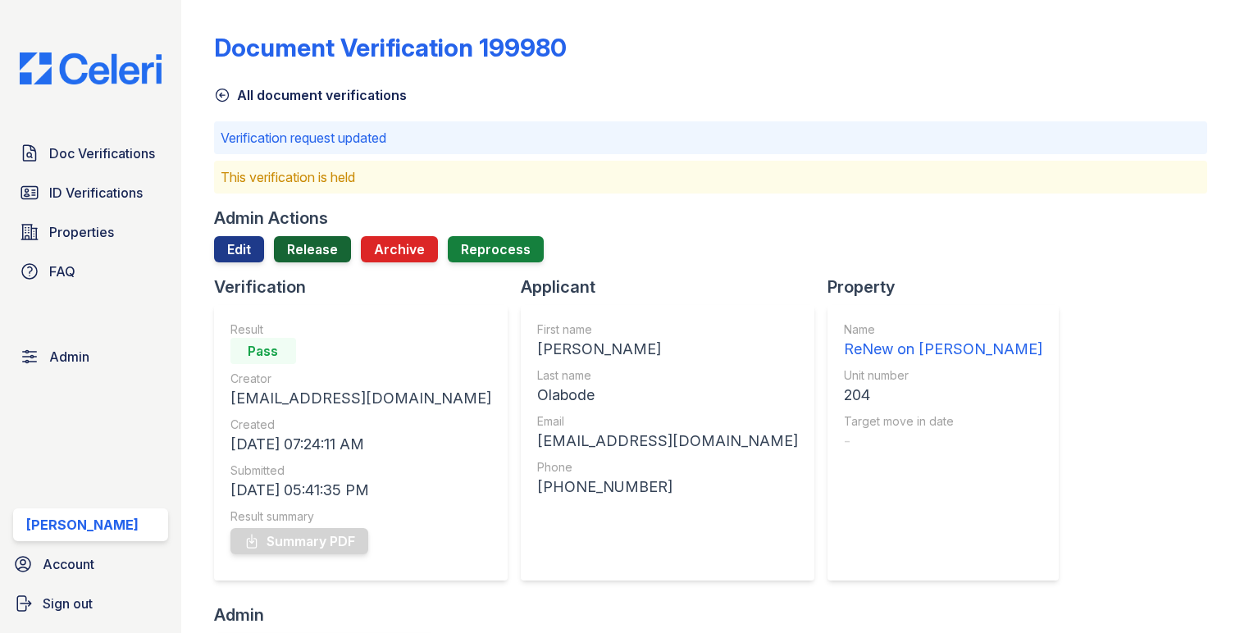
click at [309, 243] on link "Release" at bounding box center [312, 249] width 77 height 26
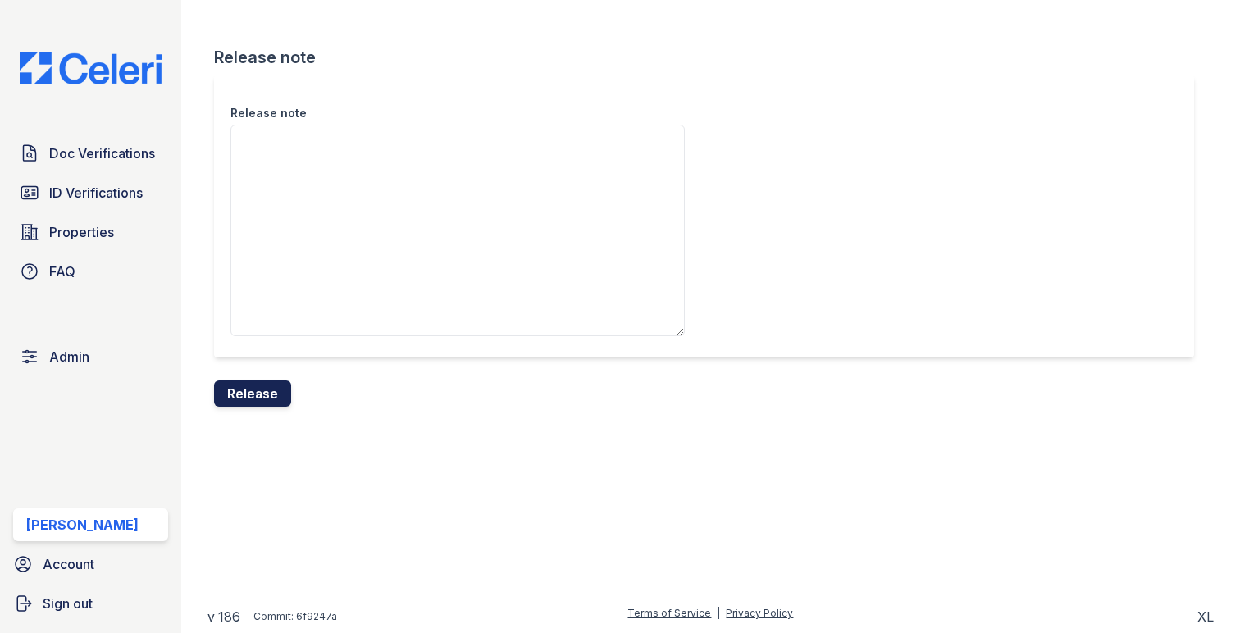
click at [269, 382] on button "Release" at bounding box center [252, 393] width 77 height 26
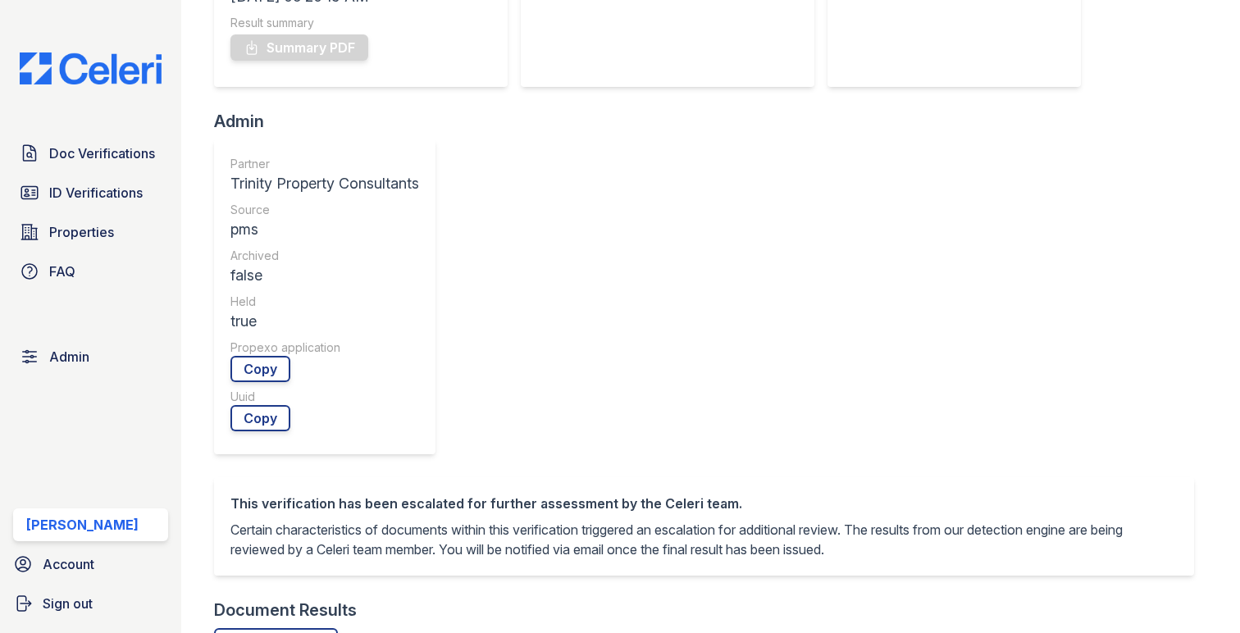
scroll to position [705, 0]
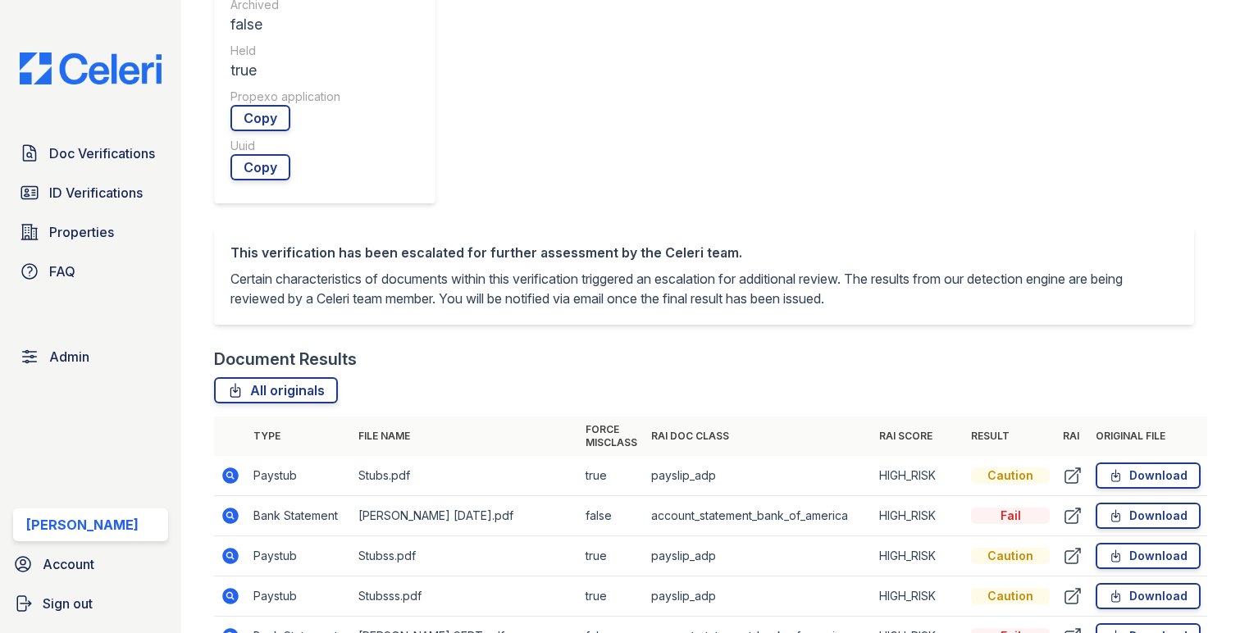
click at [225, 467] on icon at bounding box center [230, 475] width 16 height 16
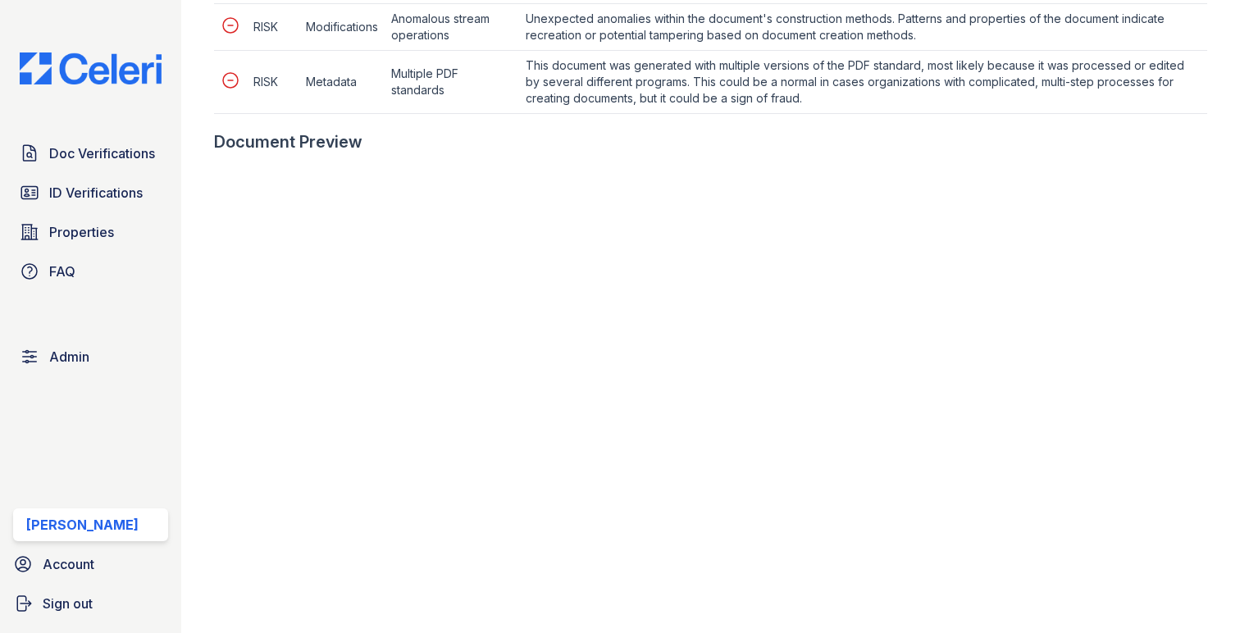
scroll to position [868, 0]
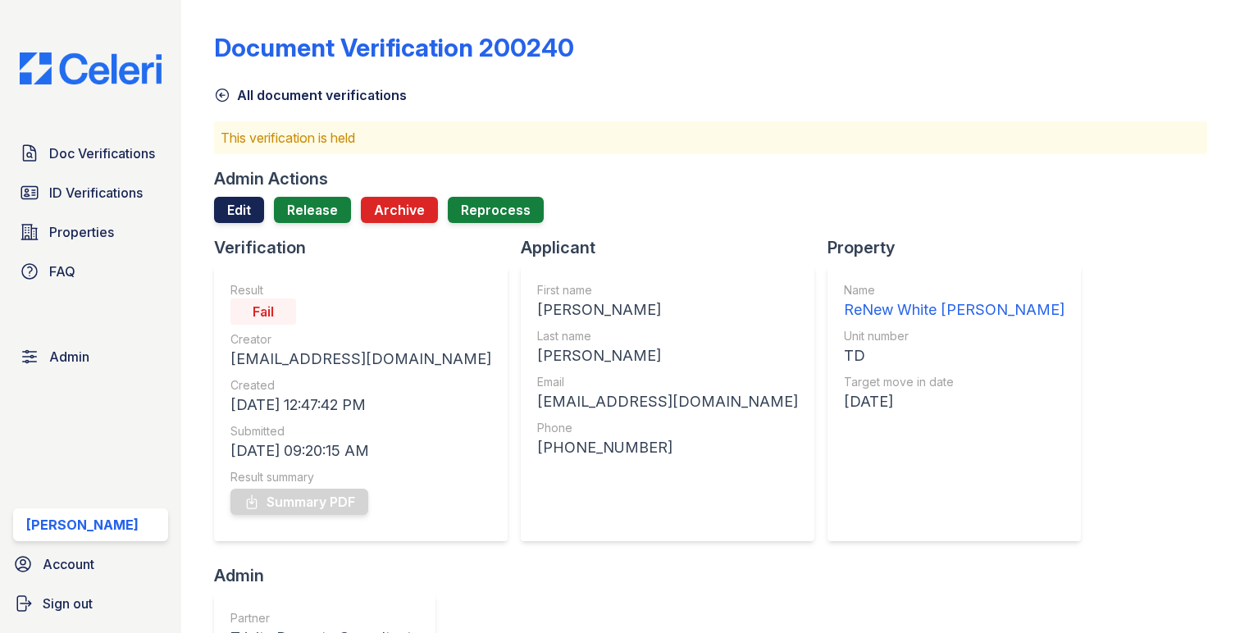
click at [253, 210] on link "Edit" at bounding box center [239, 210] width 50 height 26
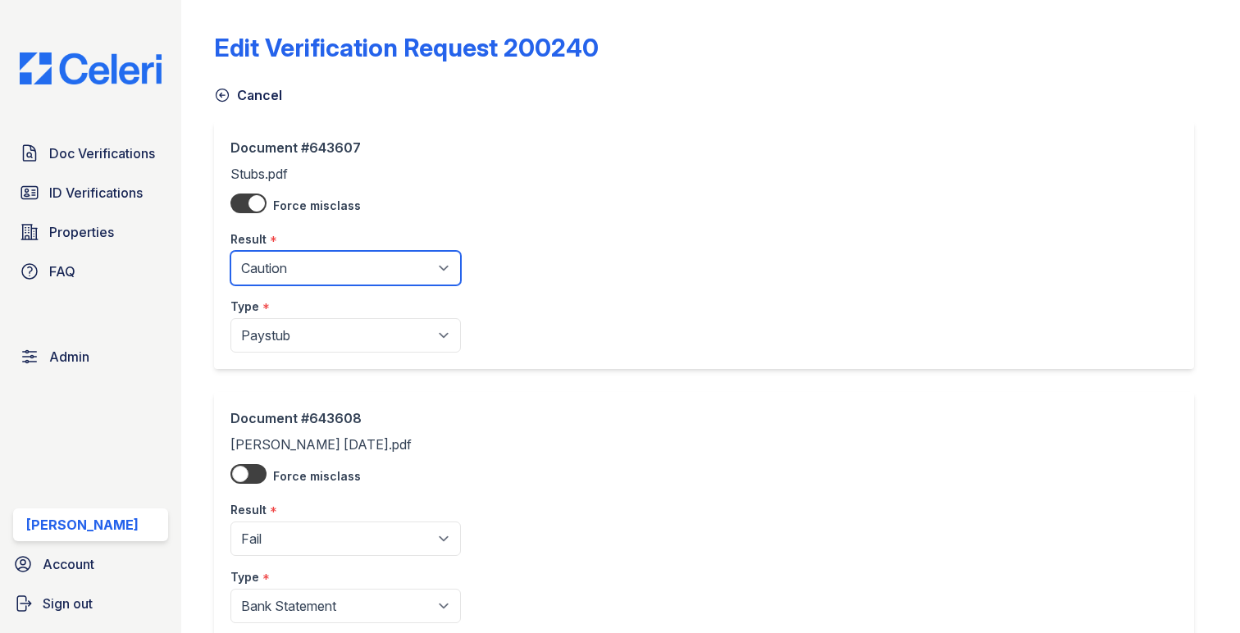
click at [292, 277] on select "Pending Sent Started Processing Pass Fail Caution Error N/A" at bounding box center [345, 268] width 230 height 34
select select "fail"
click at [230, 251] on select "Pending Sent Started Processing Pass Fail Caution Error N/A" at bounding box center [345, 268] width 230 height 34
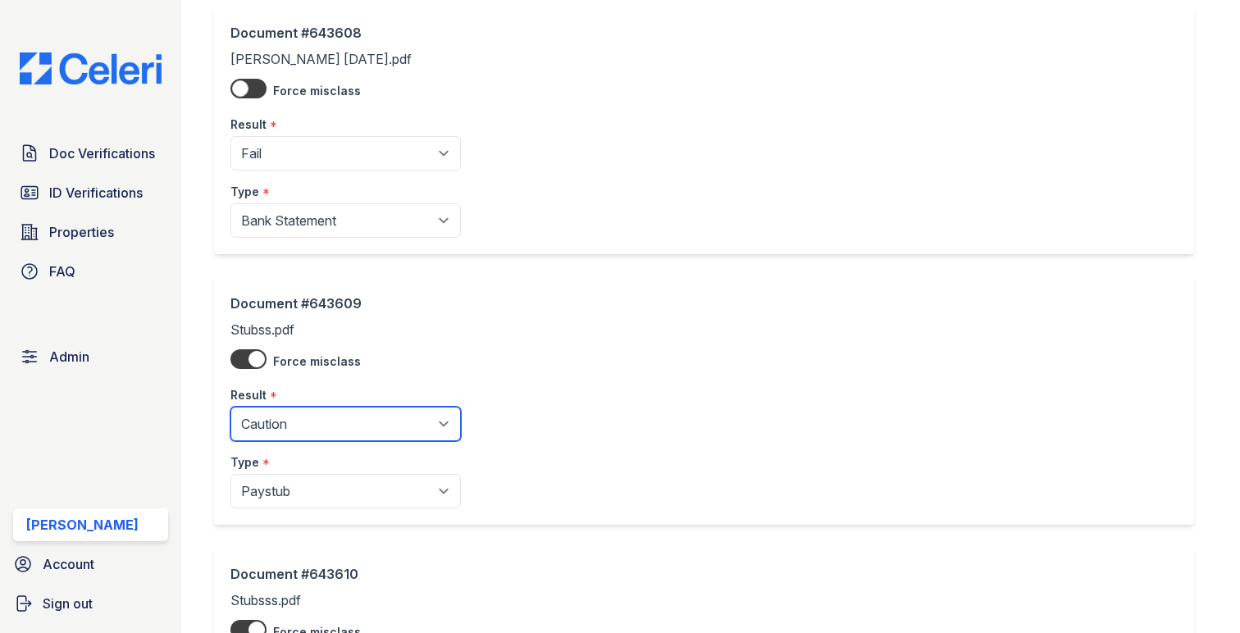
click at [298, 412] on select "Pending Sent Started Processing Pass Fail Caution Error N/A" at bounding box center [345, 424] width 230 height 34
select select "fail"
click at [230, 407] on select "Pending Sent Started Processing Pass Fail Caution Error N/A" at bounding box center [345, 424] width 230 height 34
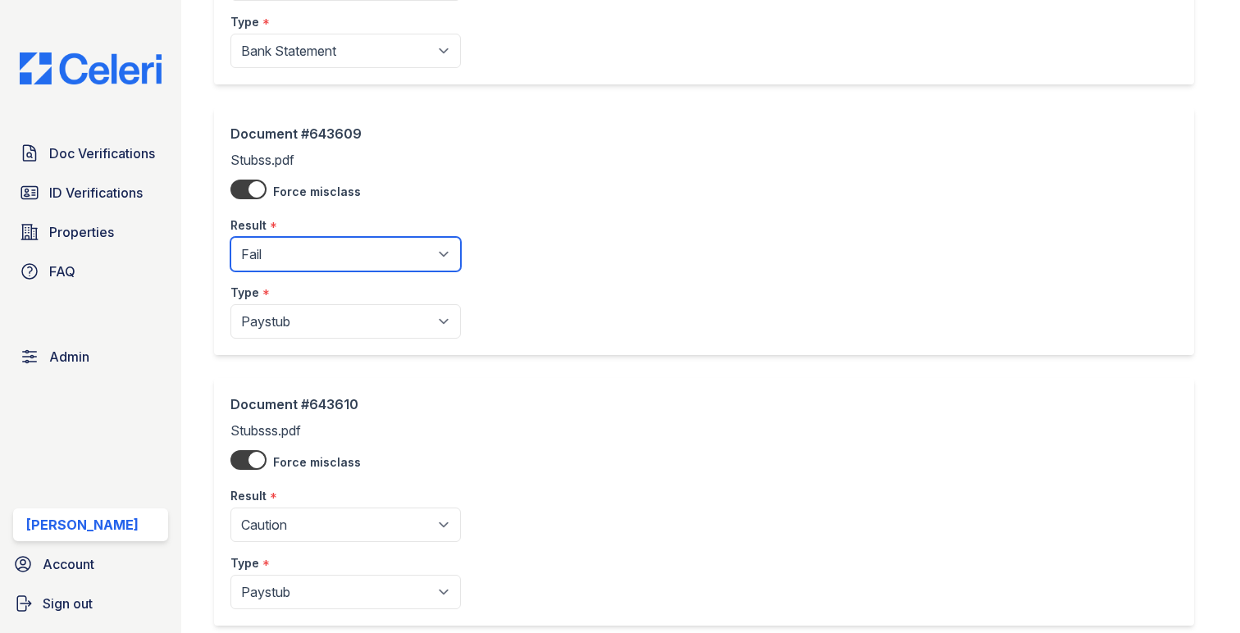
scroll to position [648, 0]
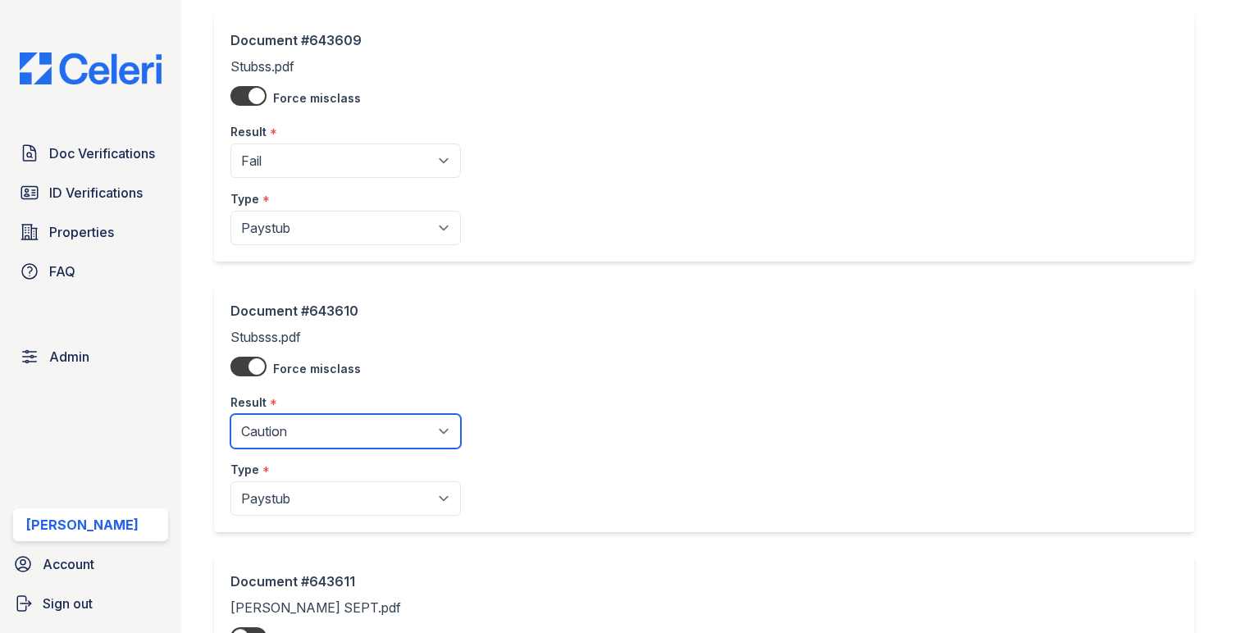
click at [299, 426] on select "Pending Sent Started Processing Pass Fail Caution Error N/A" at bounding box center [345, 431] width 230 height 34
select select "fail"
click at [230, 416] on select "Pending Sent Started Processing Pass Fail Caution Error N/A" at bounding box center [345, 431] width 230 height 34
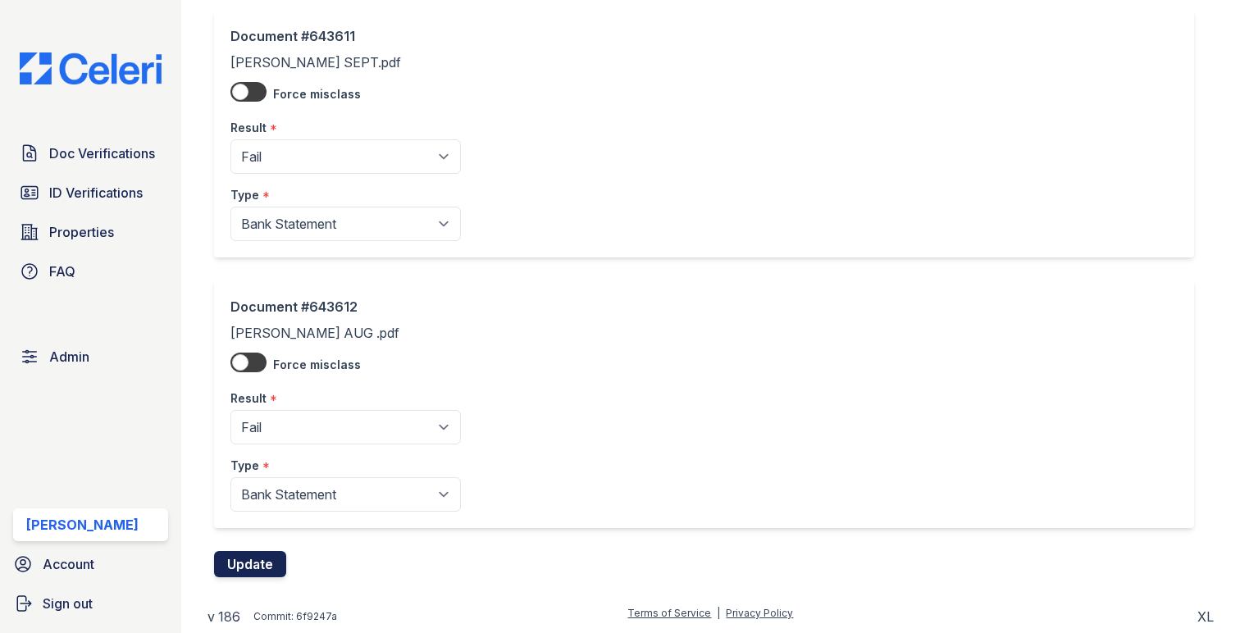
click at [282, 553] on button "Update" at bounding box center [250, 564] width 72 height 26
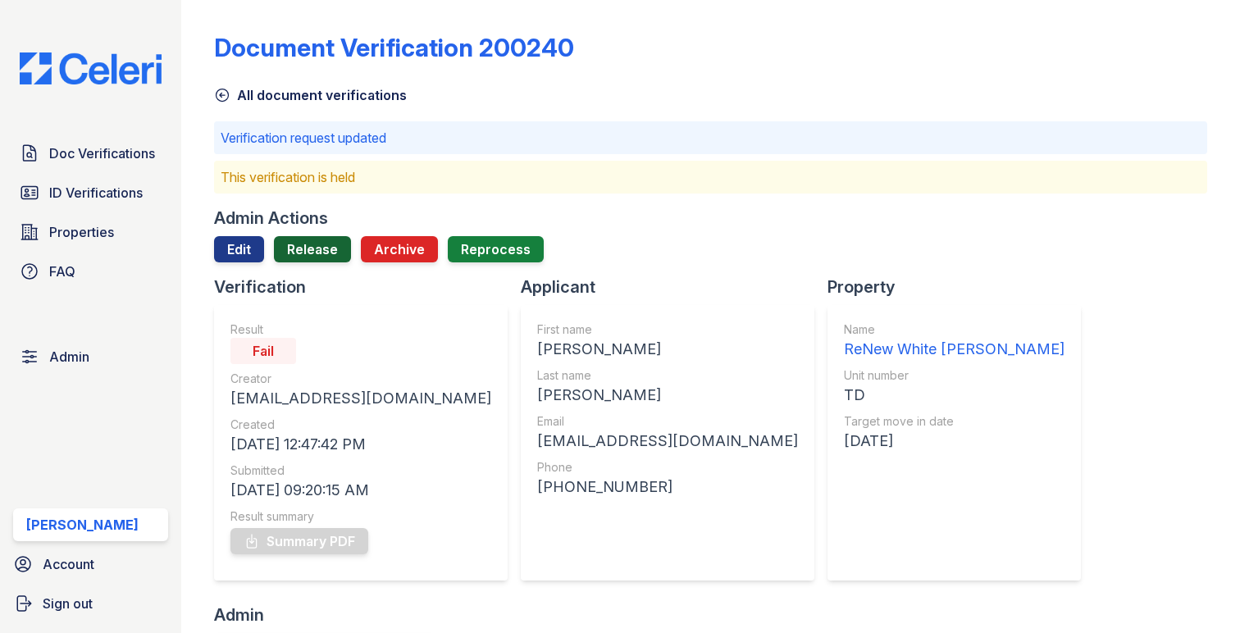
click at [327, 261] on link "Release" at bounding box center [312, 249] width 77 height 26
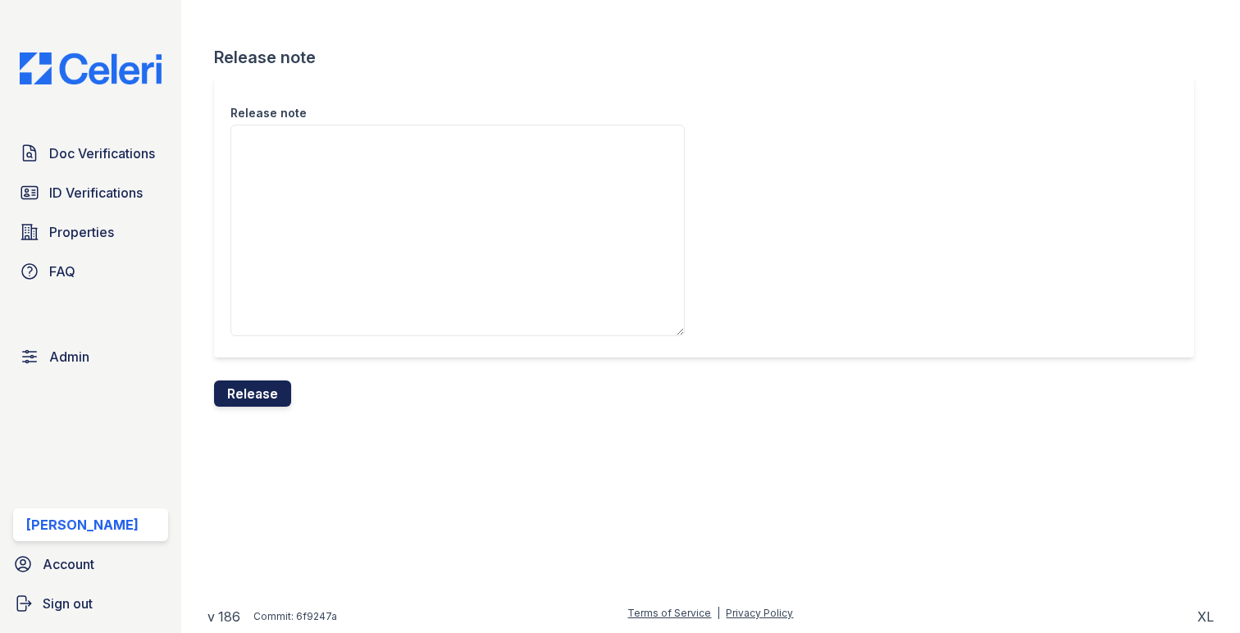
click at [257, 394] on button "Release" at bounding box center [252, 393] width 77 height 26
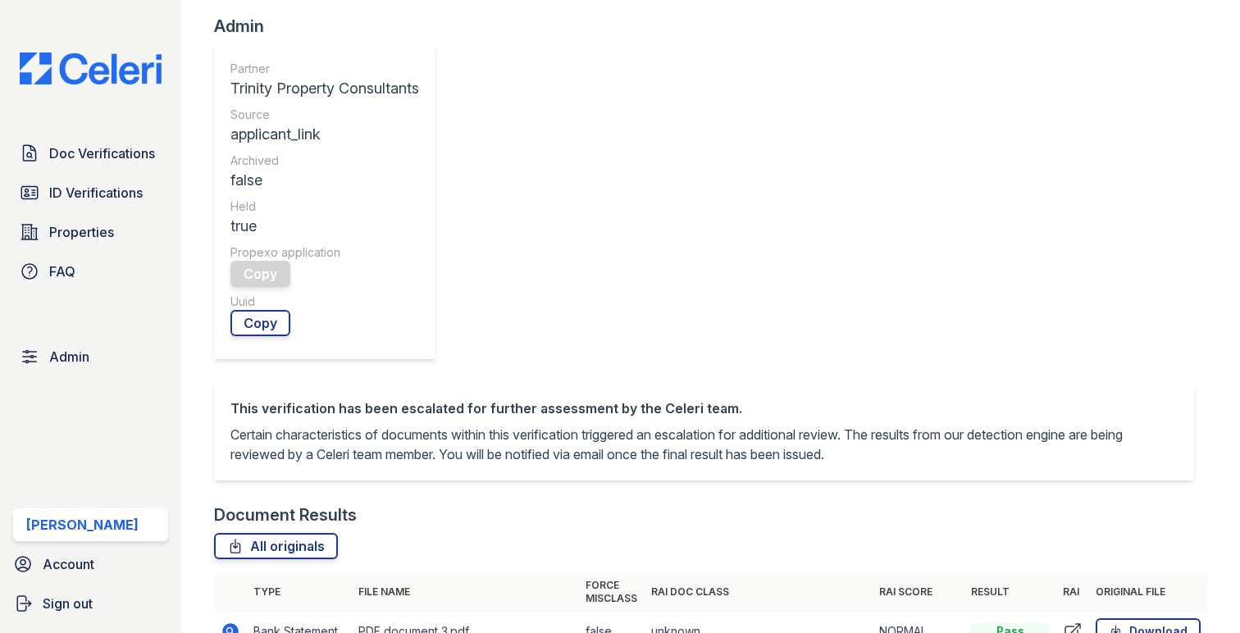
scroll to position [626, 0]
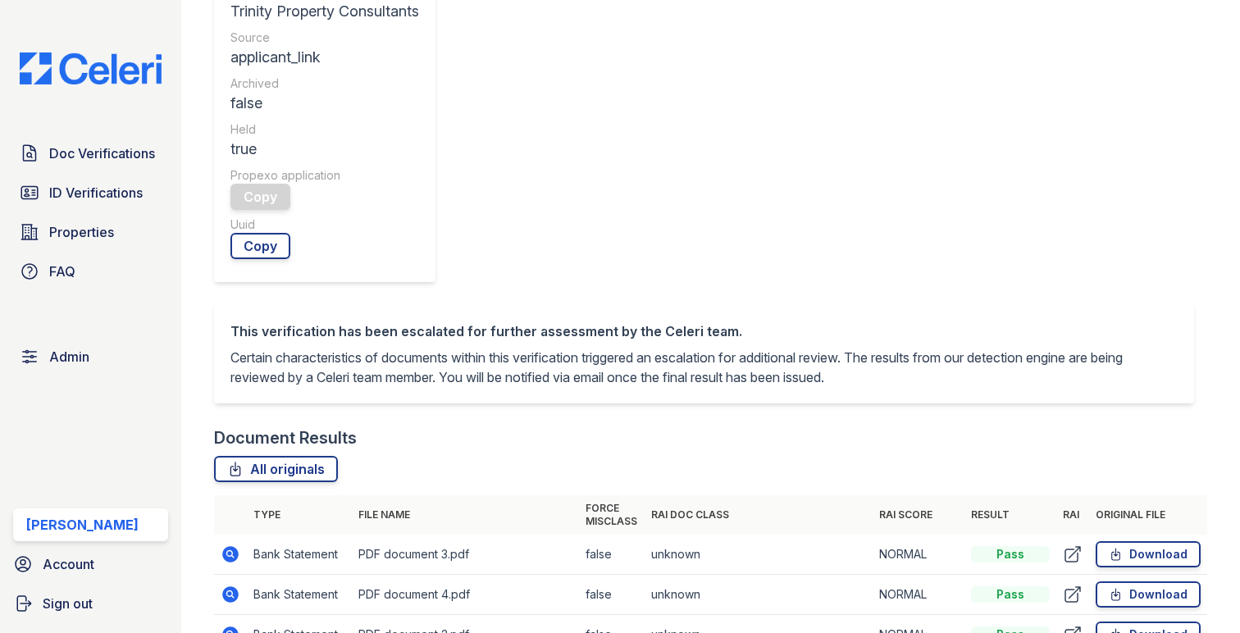
click at [241, 535] on td at bounding box center [230, 555] width 33 height 40
click at [227, 544] on icon at bounding box center [231, 554] width 20 height 20
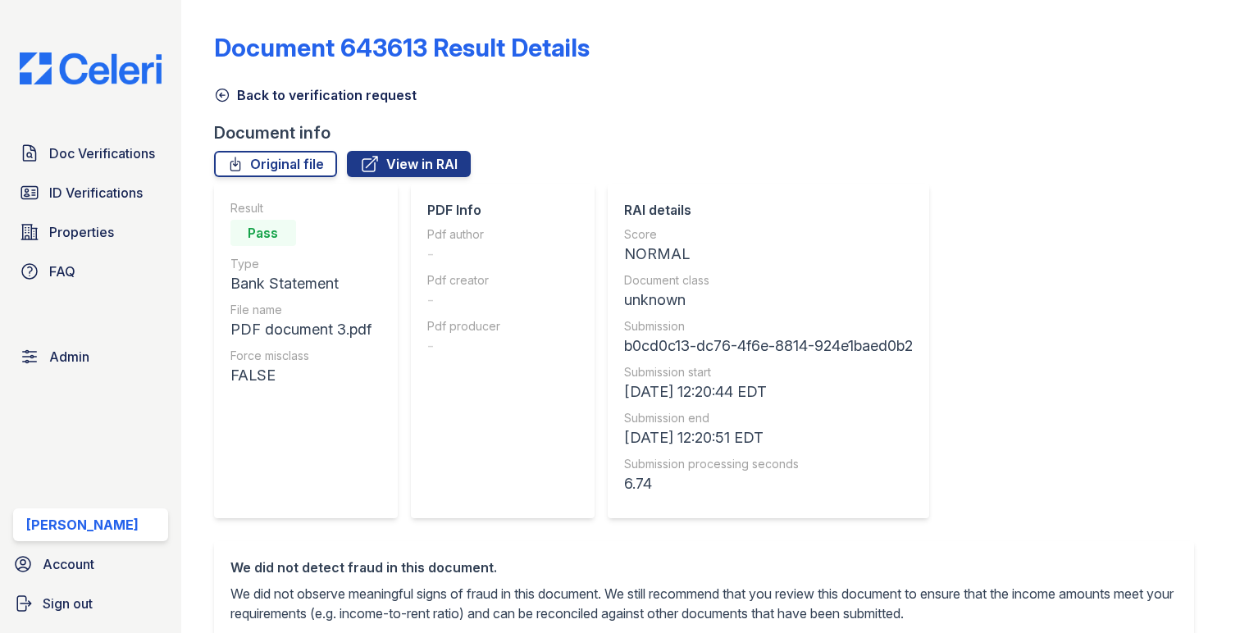
scroll to position [523, 0]
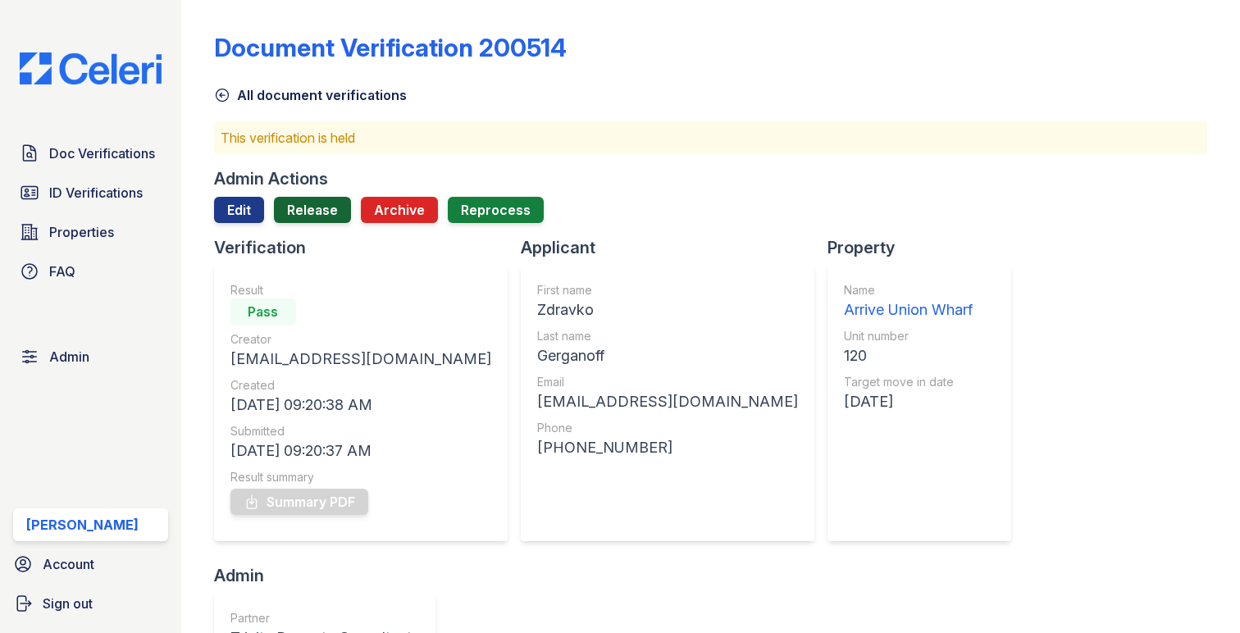
click at [320, 217] on link "Release" at bounding box center [312, 210] width 77 height 26
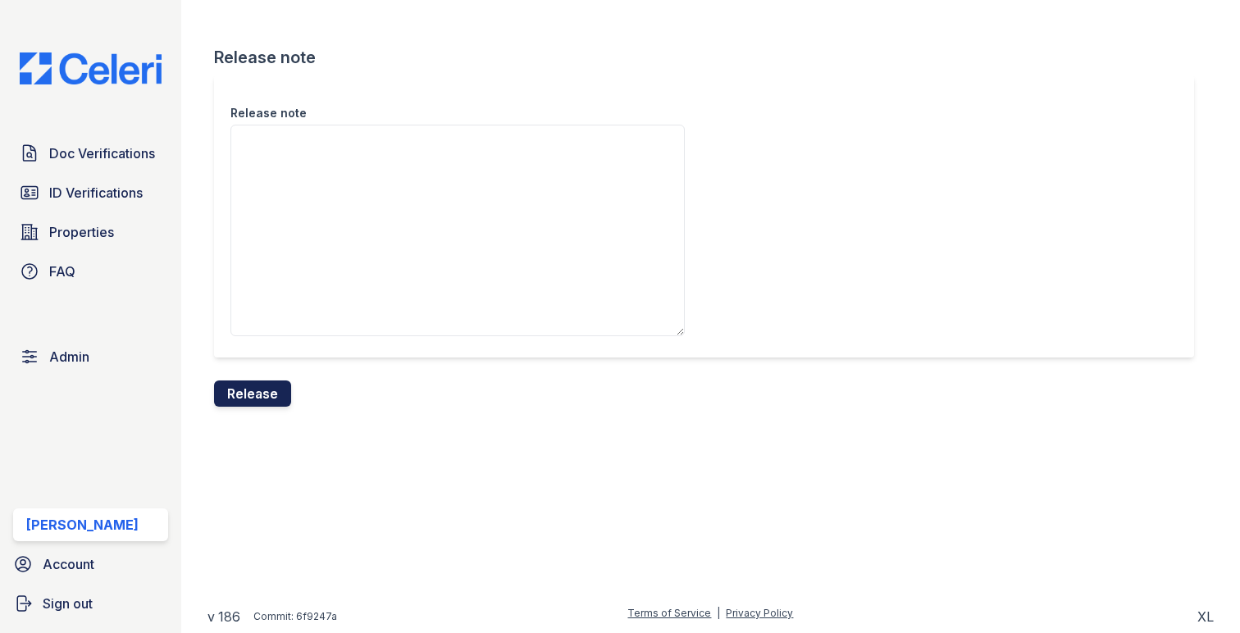
click at [235, 403] on button "Release" at bounding box center [252, 393] width 77 height 26
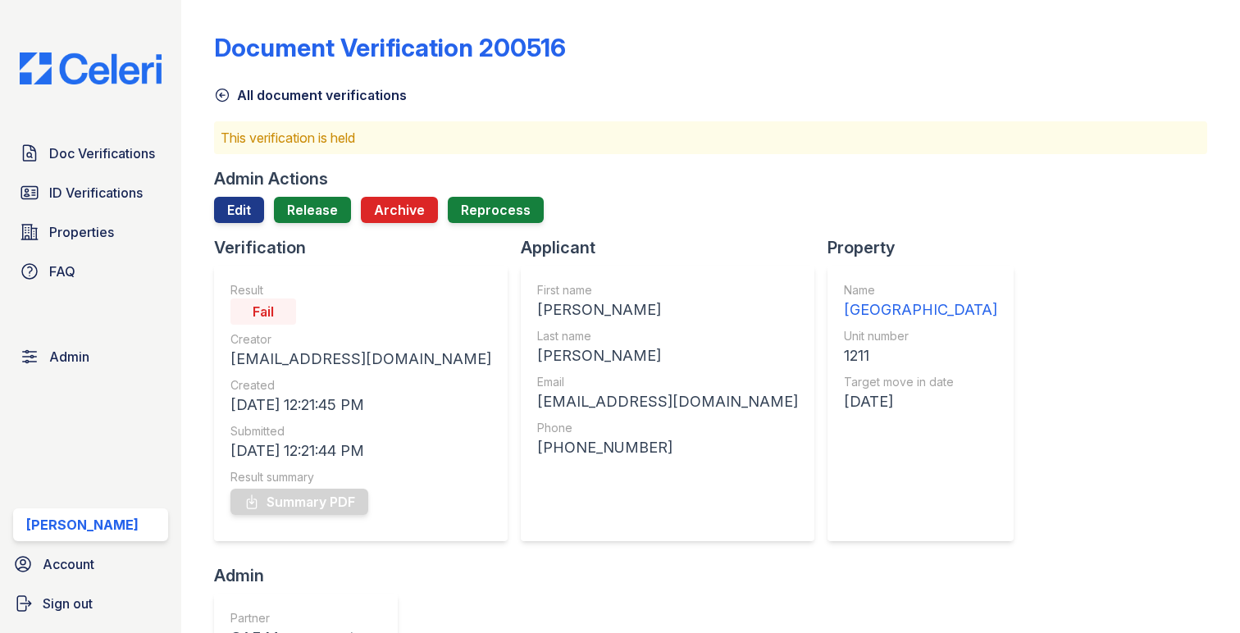
scroll to position [710, 0]
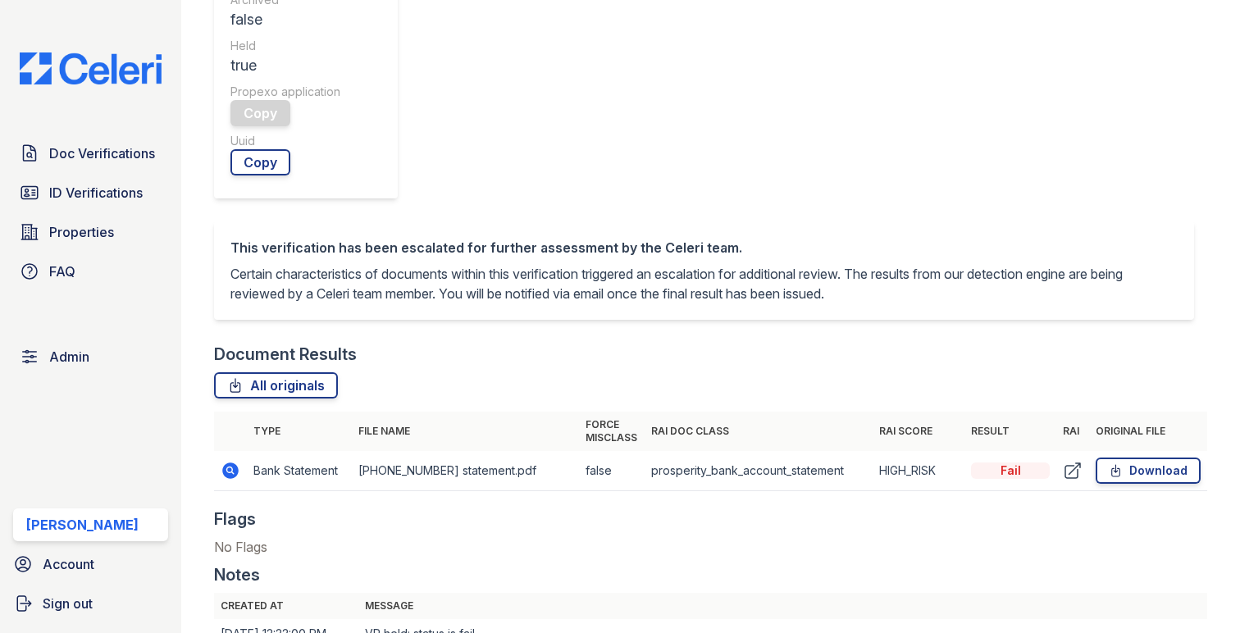
click at [222, 461] on icon at bounding box center [231, 471] width 20 height 20
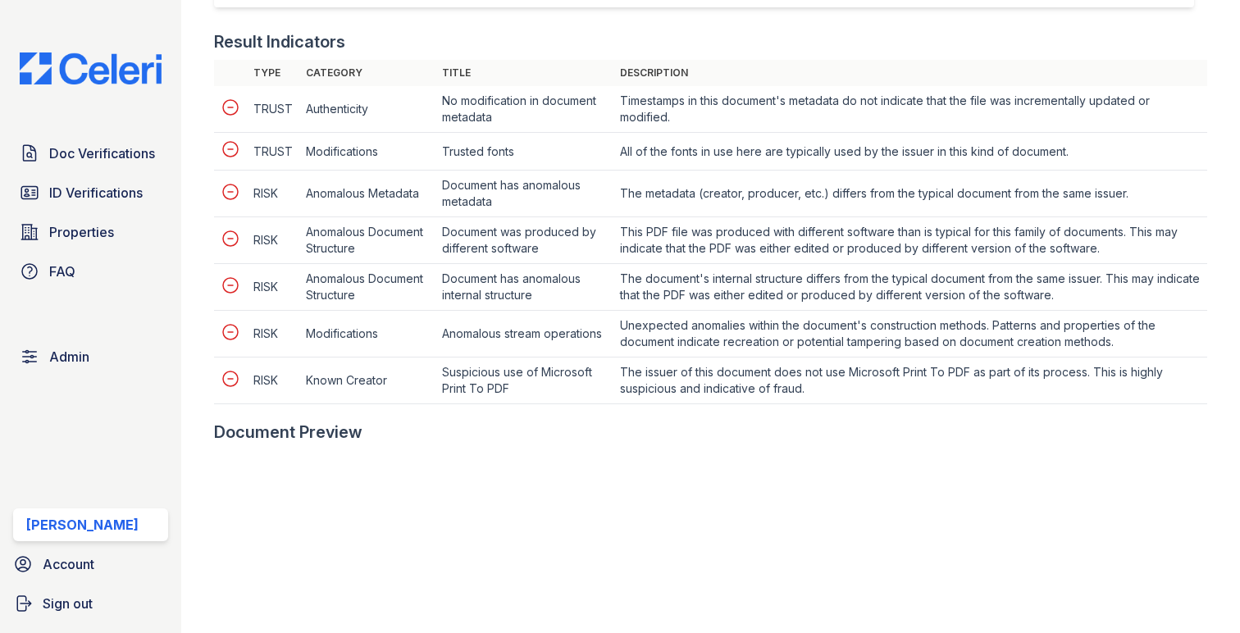
scroll to position [751, 0]
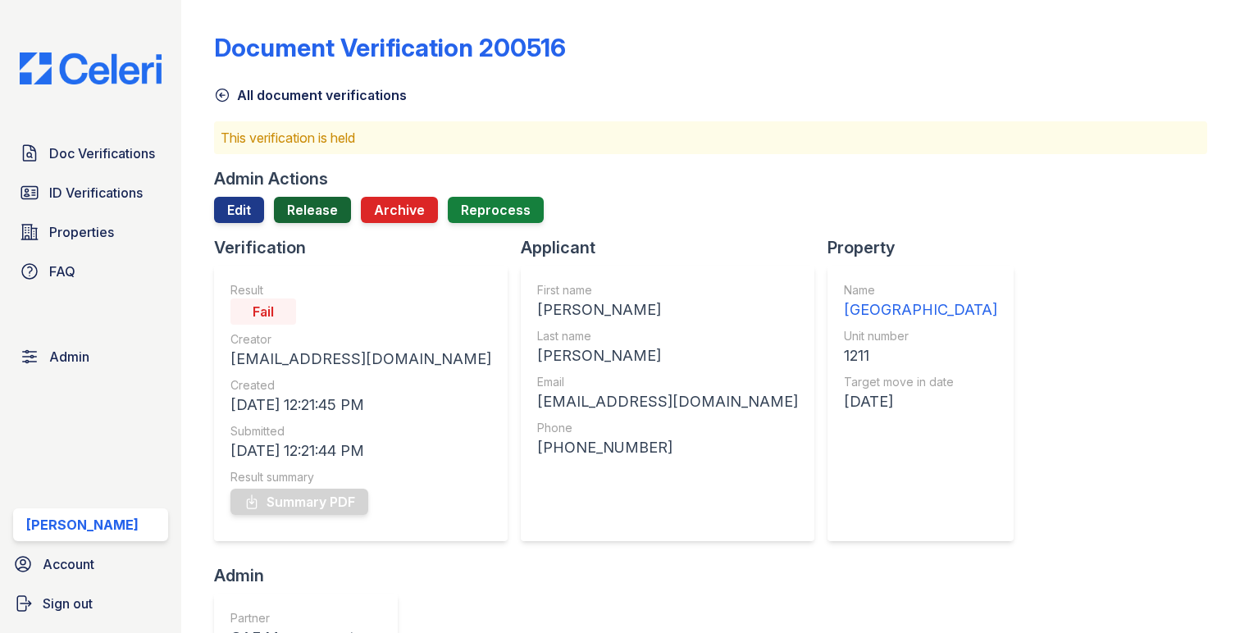
click at [288, 212] on link "Release" at bounding box center [312, 210] width 77 height 26
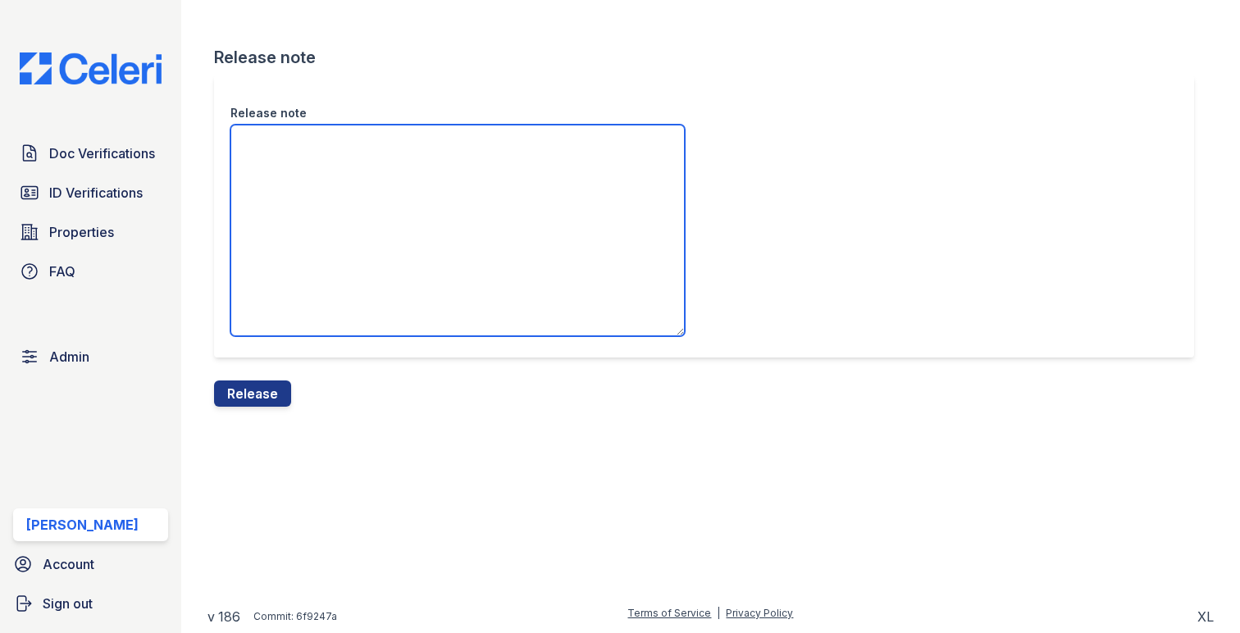
click at [298, 242] on textarea "Release note" at bounding box center [457, 231] width 454 height 212
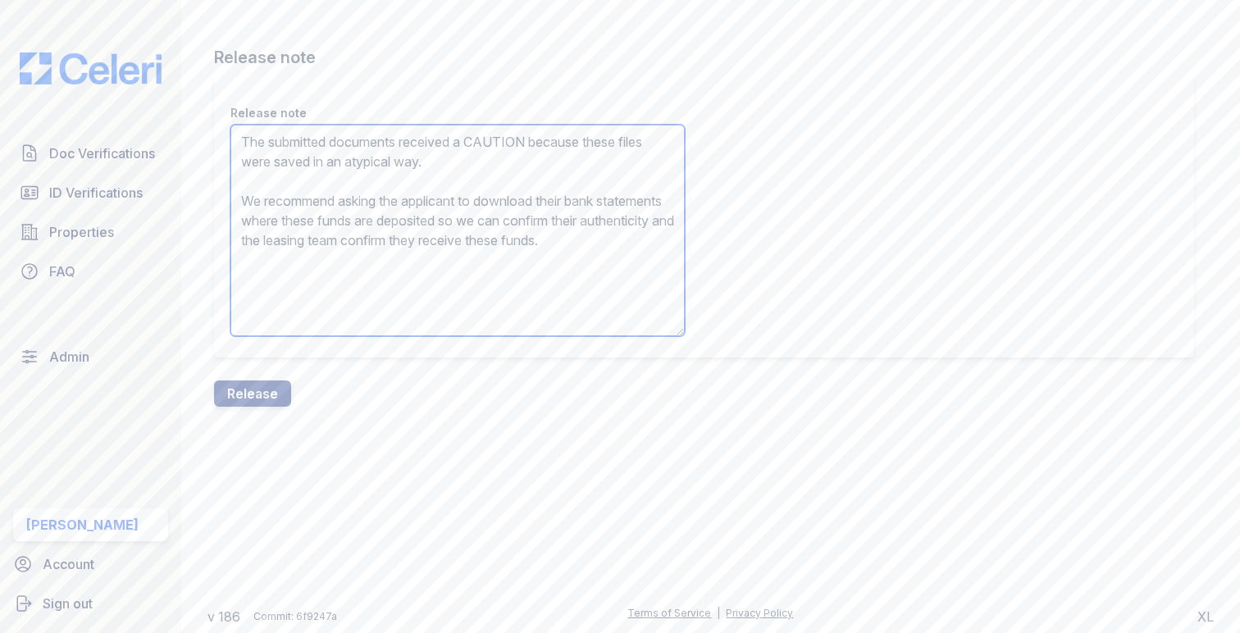
click at [506, 134] on textarea "The submitted documents received a CAUTION because these files were saved in an…" at bounding box center [457, 231] width 454 height 212
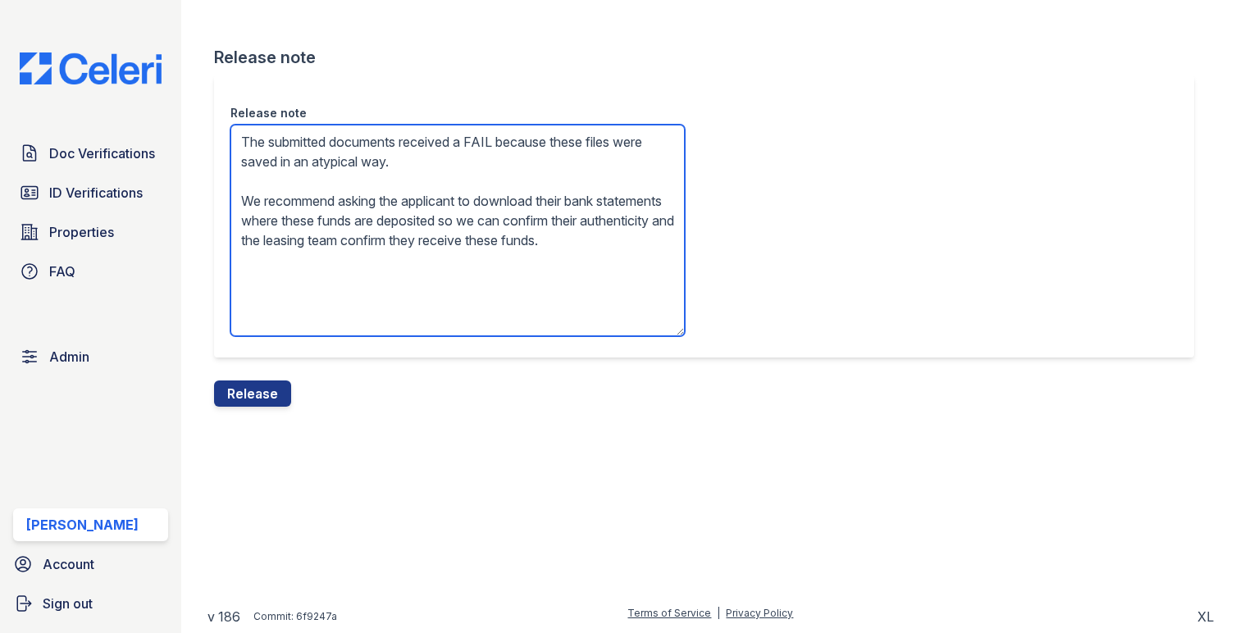
click at [560, 205] on textarea "The submitted documents received a FAIL because these files were saved in an at…" at bounding box center [457, 231] width 454 height 212
drag, startPoint x: 316, startPoint y: 219, endPoint x: 436, endPoint y: 273, distance: 131.4
click at [436, 273] on textarea "The submitted documents received a FAIL because these files were saved in an at…" at bounding box center [457, 231] width 454 height 212
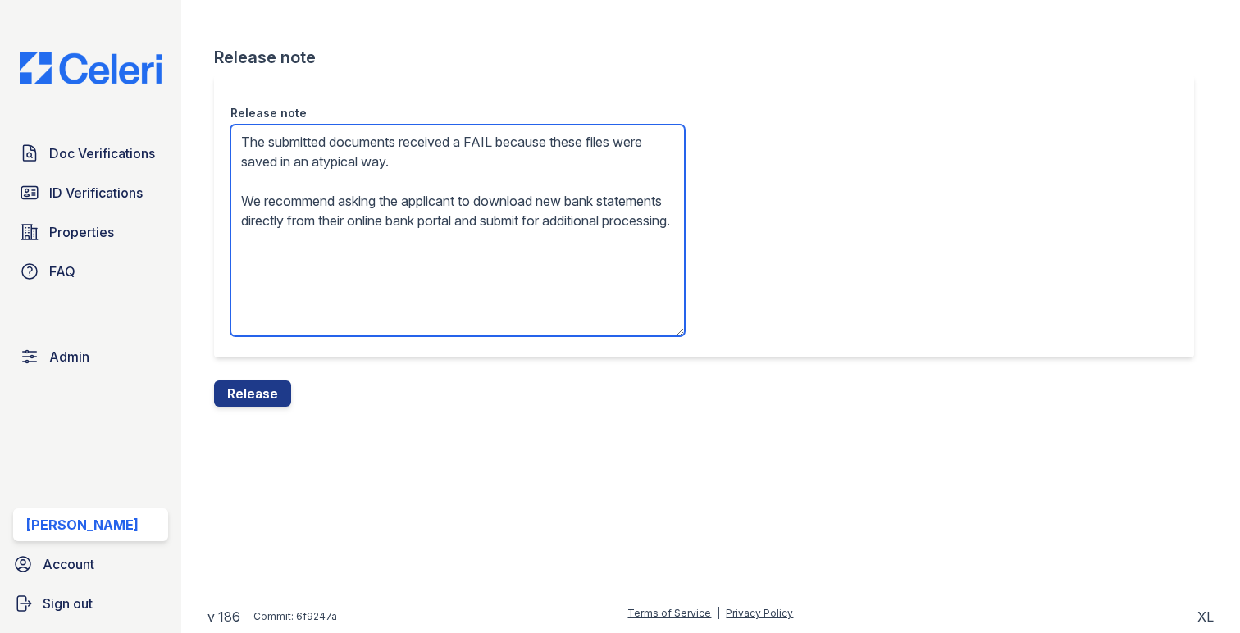
type textarea "The submitted documents received a FAIL because these files were saved in an at…"
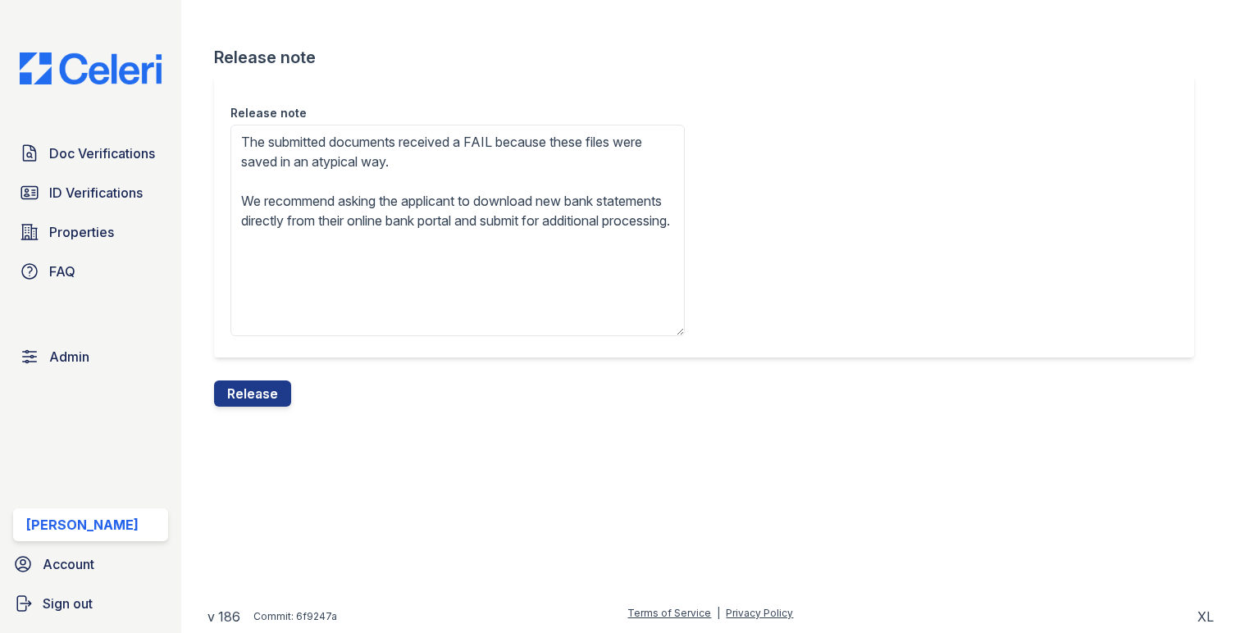
click at [260, 410] on div "Release note Release note The submitted documents received a FAIL because these…" at bounding box center [710, 216] width 1006 height 433
click at [262, 403] on button "Release" at bounding box center [252, 393] width 77 height 26
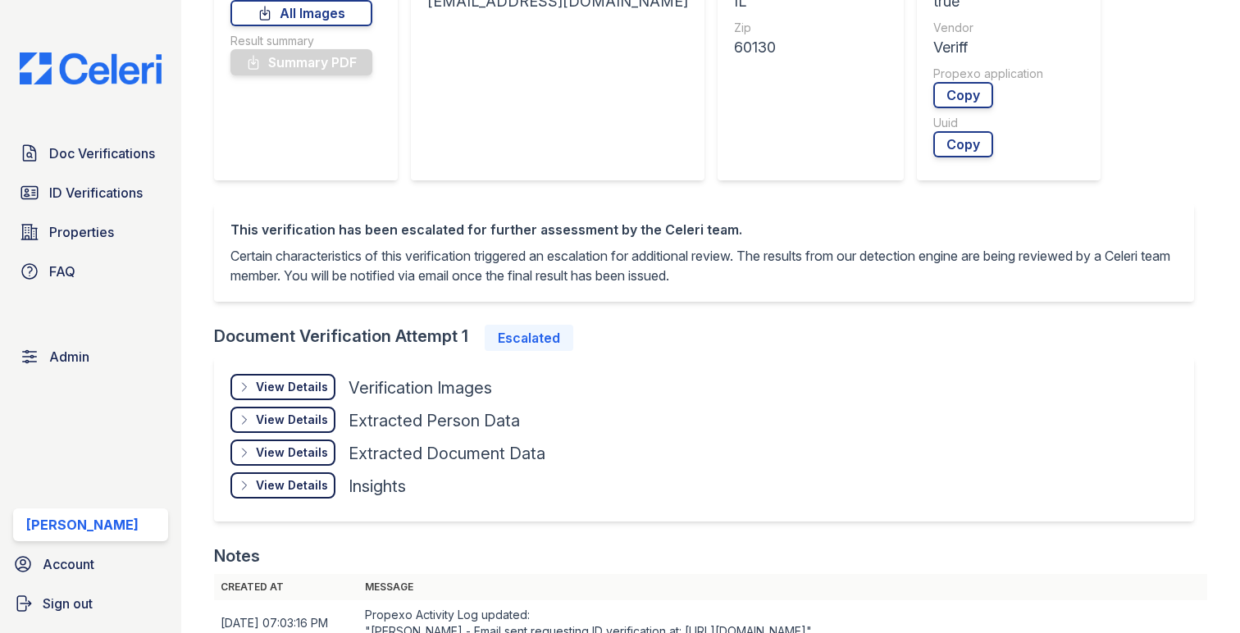
scroll to position [739, 0]
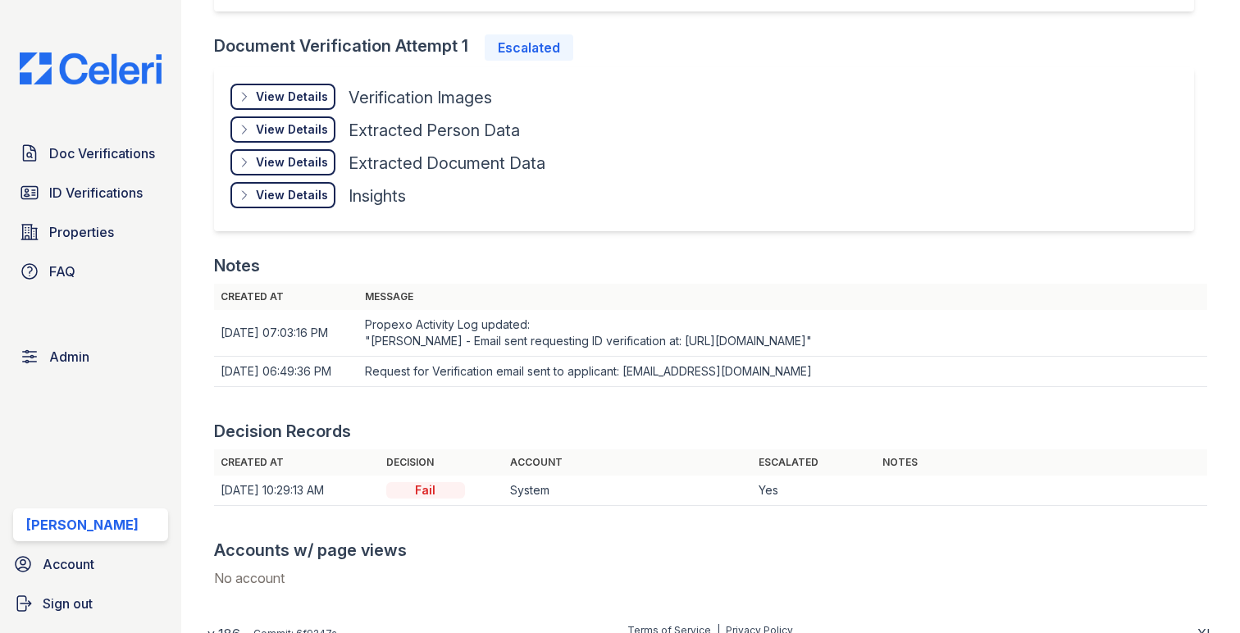
click at [286, 105] on div "View Details Details" at bounding box center [282, 97] width 105 height 26
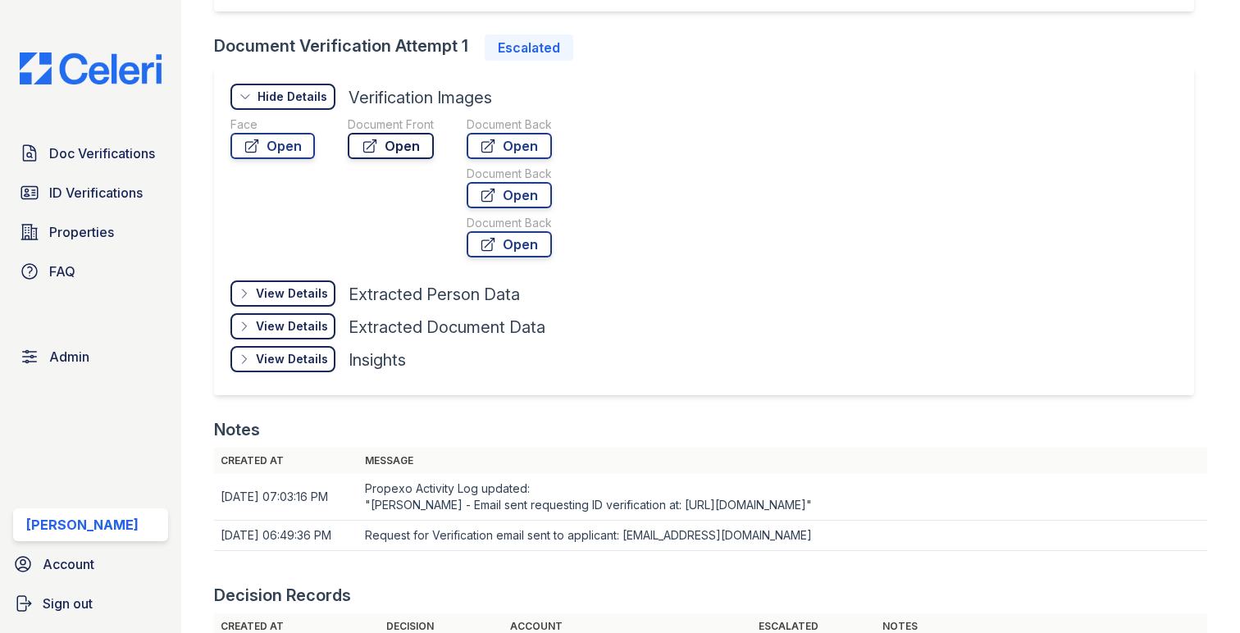
click at [393, 149] on link "Open" at bounding box center [391, 146] width 86 height 26
click at [485, 139] on icon at bounding box center [488, 146] width 16 height 16
click at [293, 155] on link "Open" at bounding box center [272, 146] width 84 height 26
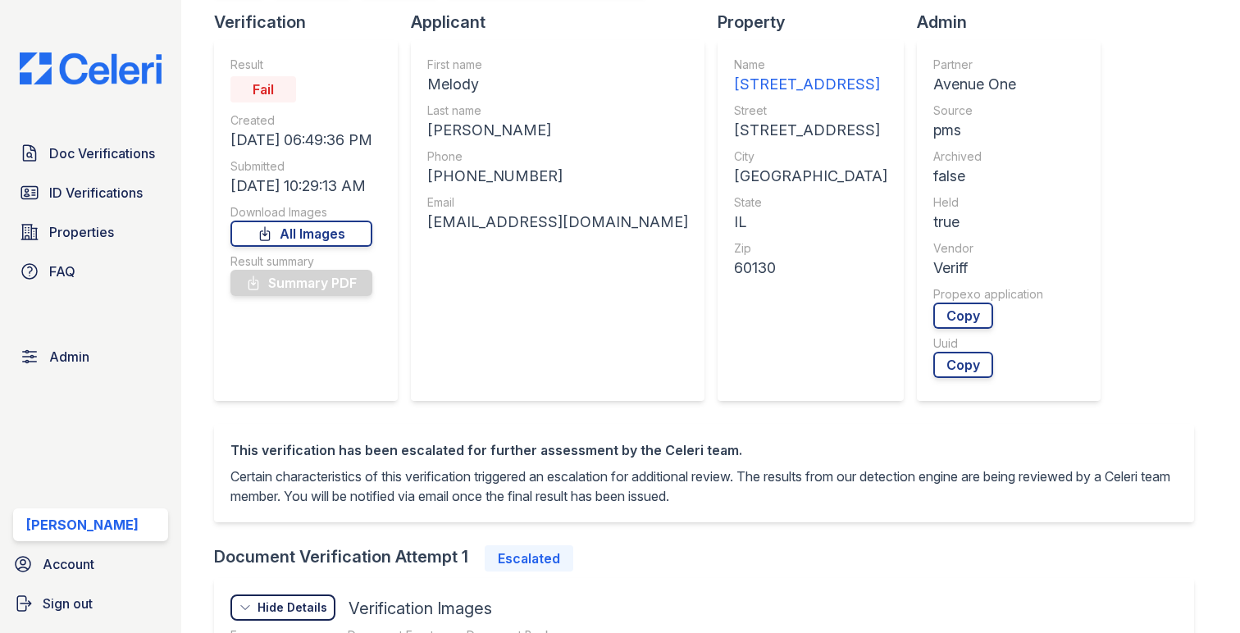
scroll to position [0, 0]
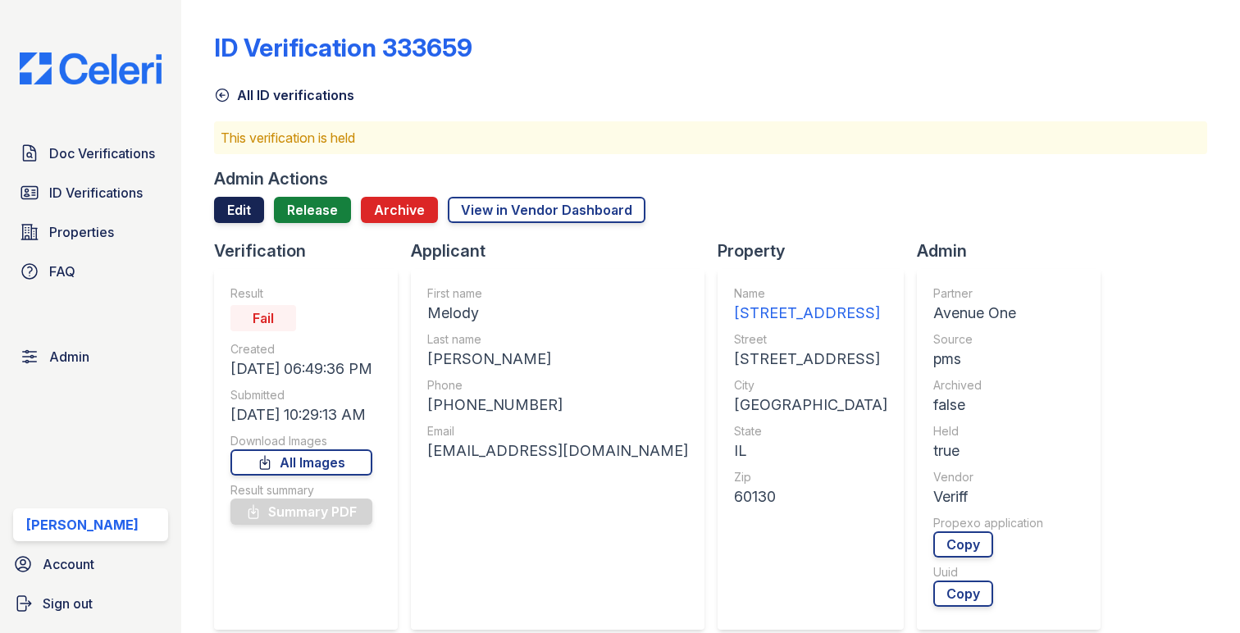
click at [239, 210] on link "Edit" at bounding box center [239, 210] width 50 height 26
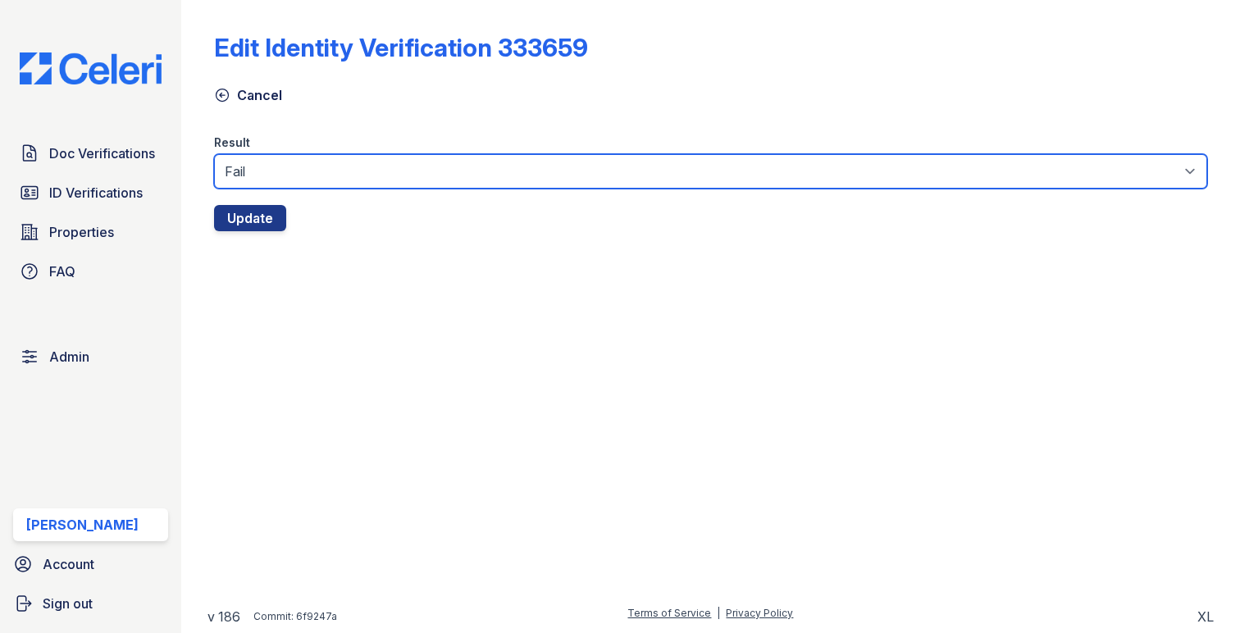
click at [293, 175] on select "Fail Pass" at bounding box center [710, 171] width 993 height 34
select select "pass"
click at [214, 154] on select "Fail Pass" at bounding box center [710, 171] width 993 height 34
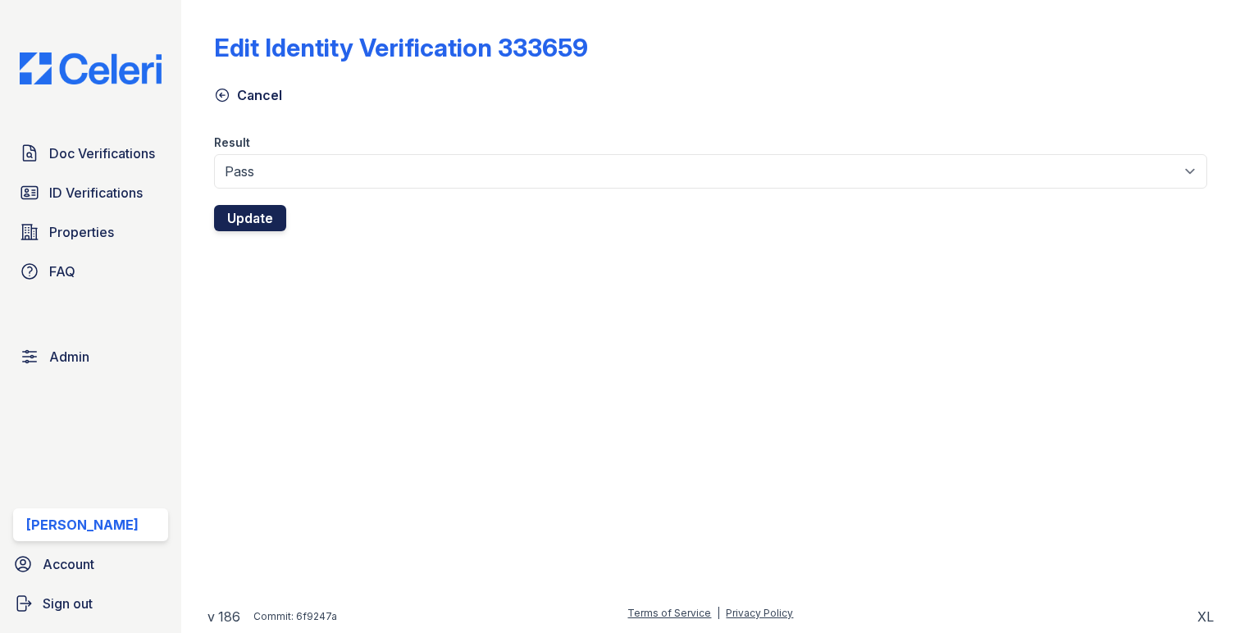
click at [261, 214] on button "Update" at bounding box center [250, 218] width 72 height 26
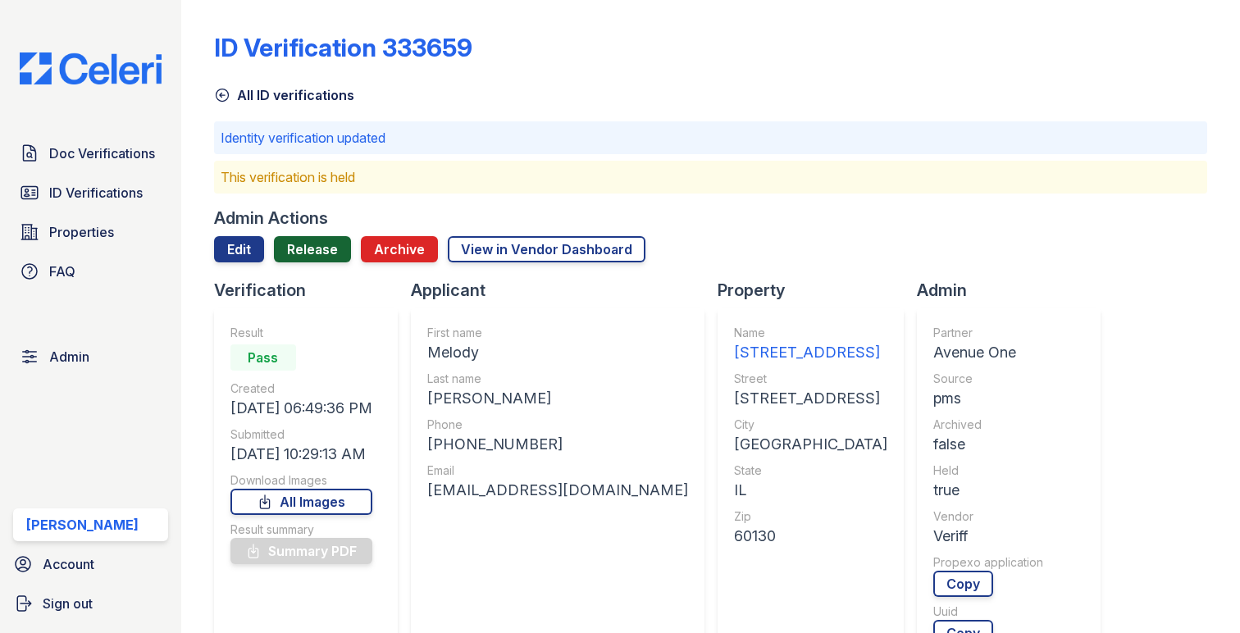
click at [311, 254] on link "Release" at bounding box center [312, 249] width 77 height 26
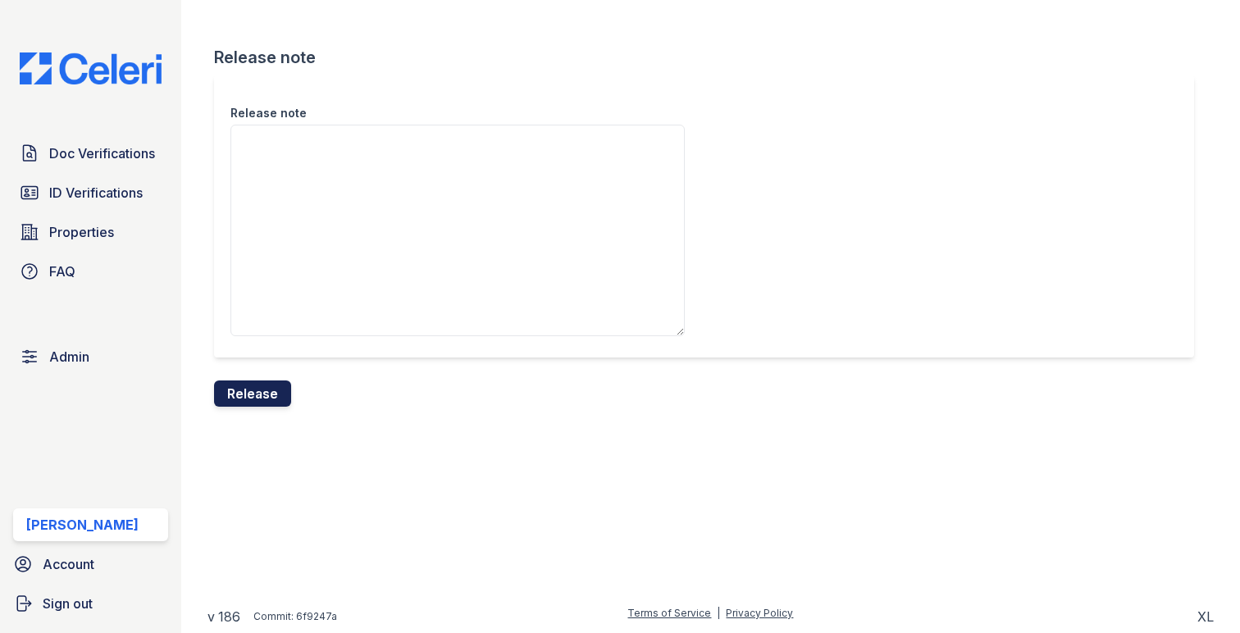
click at [269, 386] on button "Release" at bounding box center [252, 393] width 77 height 26
